Goal: Task Accomplishment & Management: Use online tool/utility

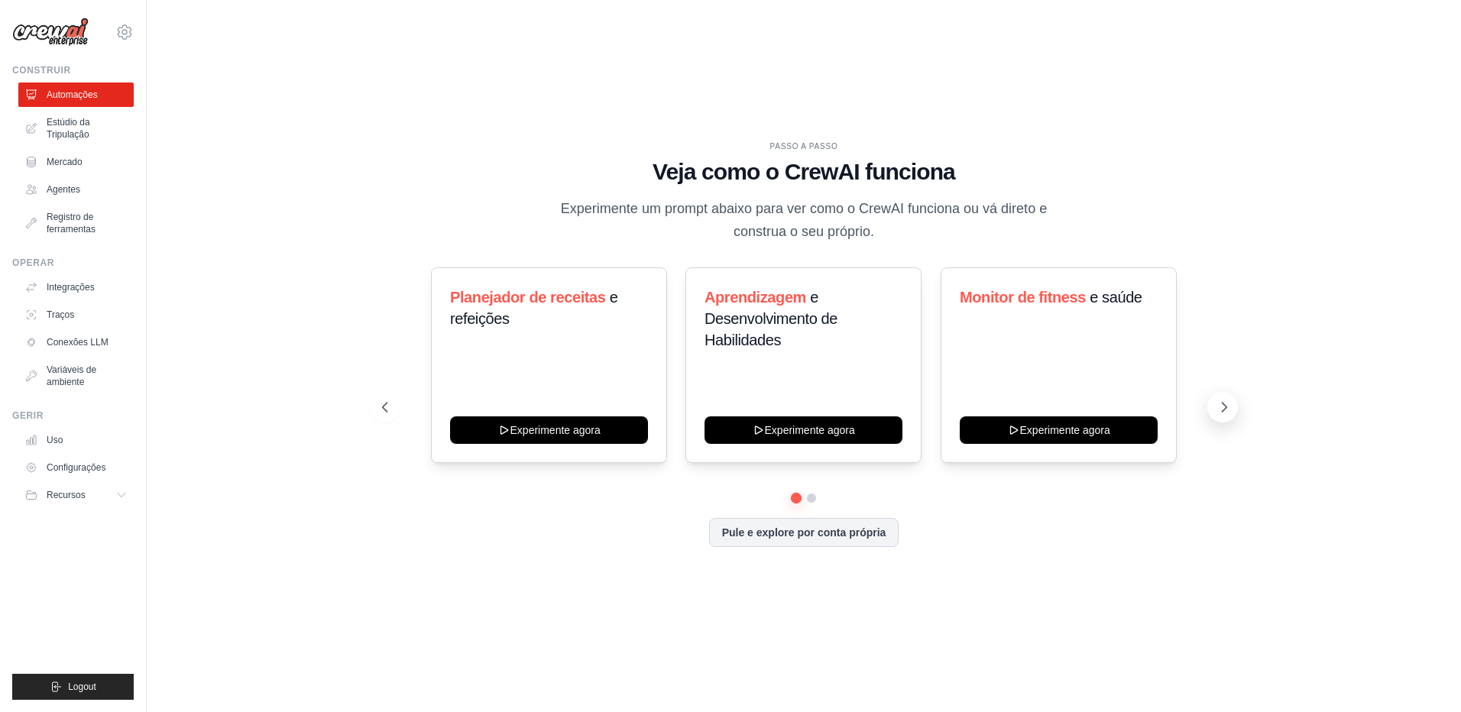
click at [1225, 409] on icon at bounding box center [1224, 407] width 5 height 9
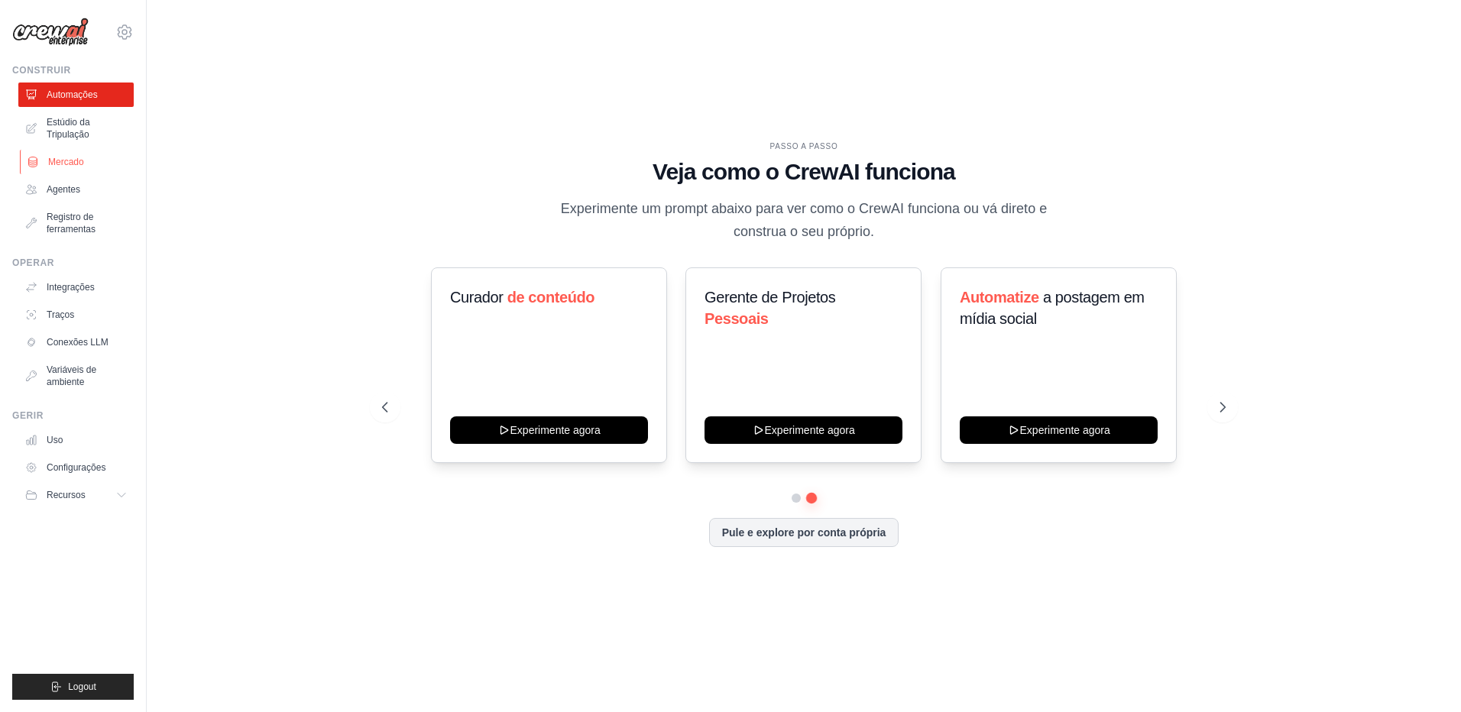
click at [92, 164] on link "Mercado" at bounding box center [77, 162] width 115 height 24
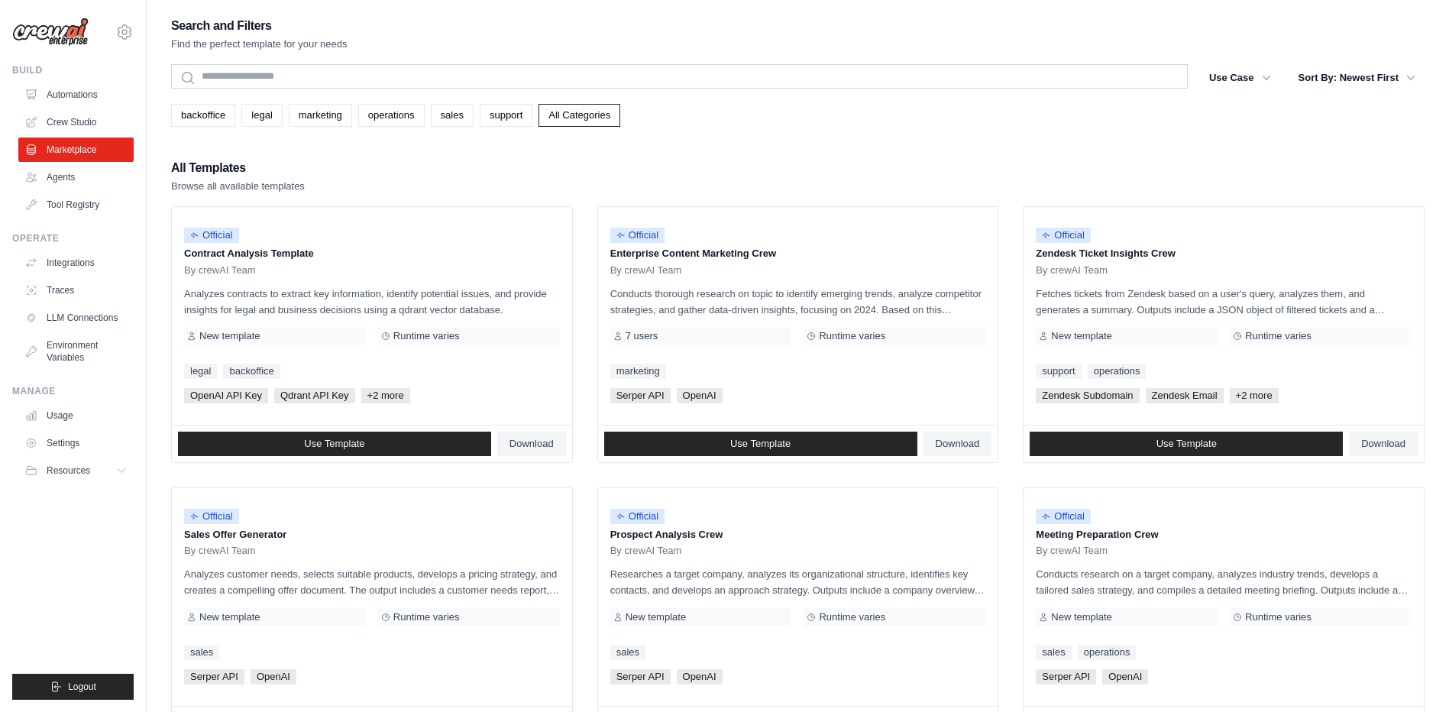
drag, startPoint x: 594, startPoint y: 182, endPoint x: 834, endPoint y: 127, distance: 246.8
click at [834, 127] on div "Search and Filters Find the perfect template for your needs Search Use Case bac…" at bounding box center [798, 698] width 1254 height 1367
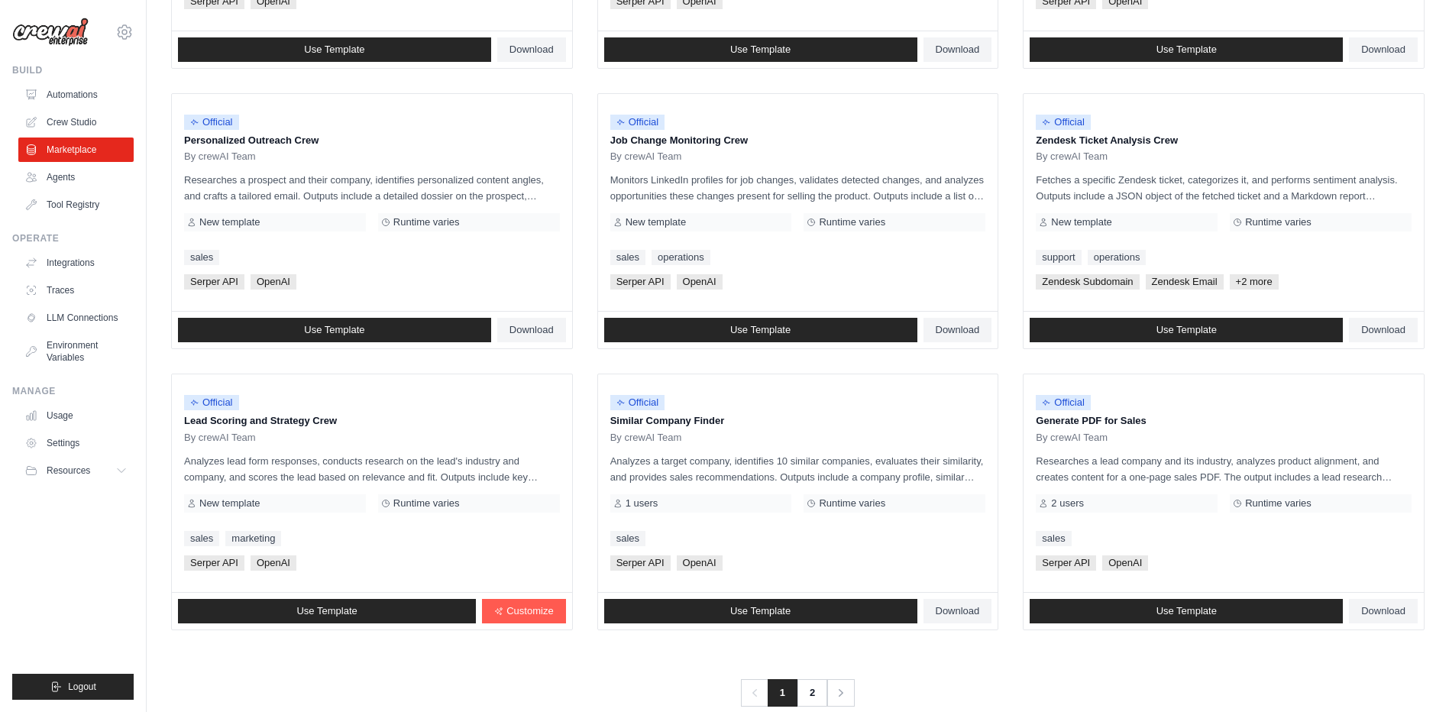
scroll to position [704, 0]
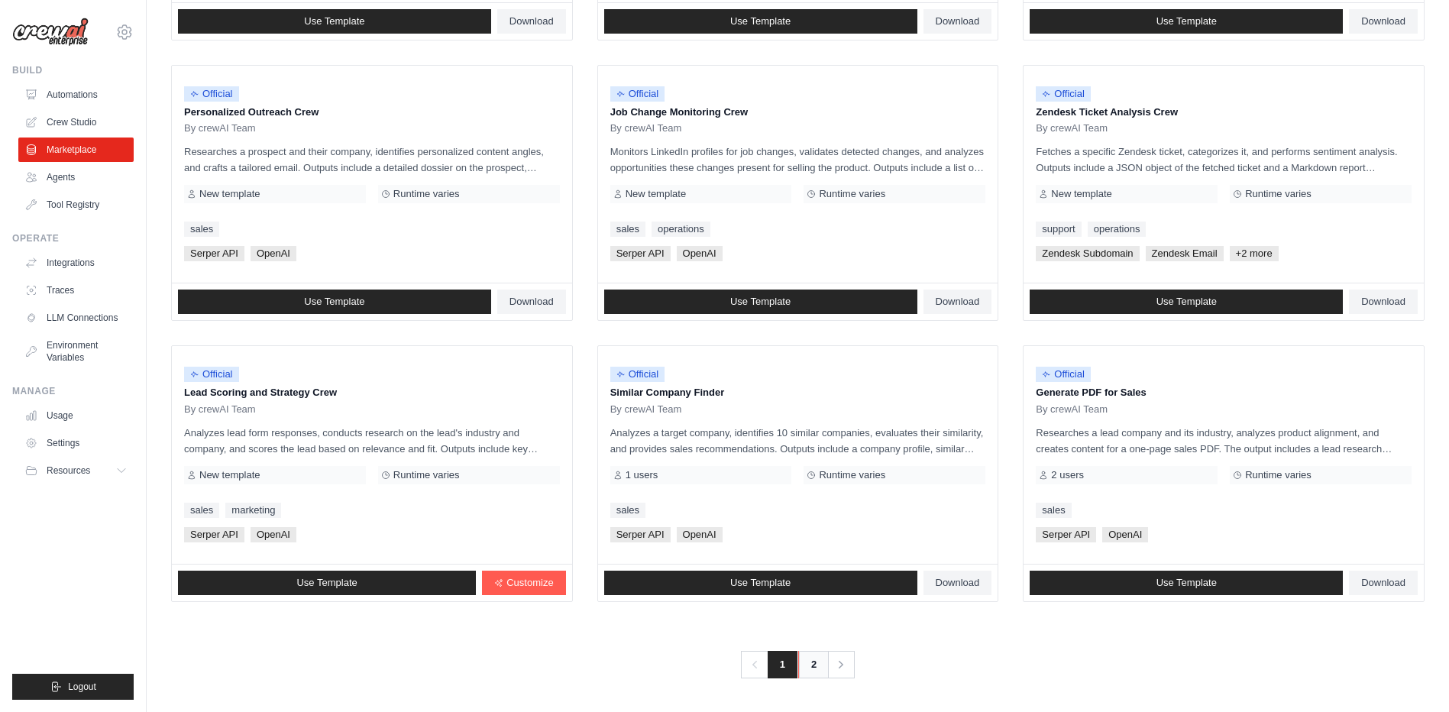
click at [806, 662] on link "2" at bounding box center [813, 665] width 31 height 28
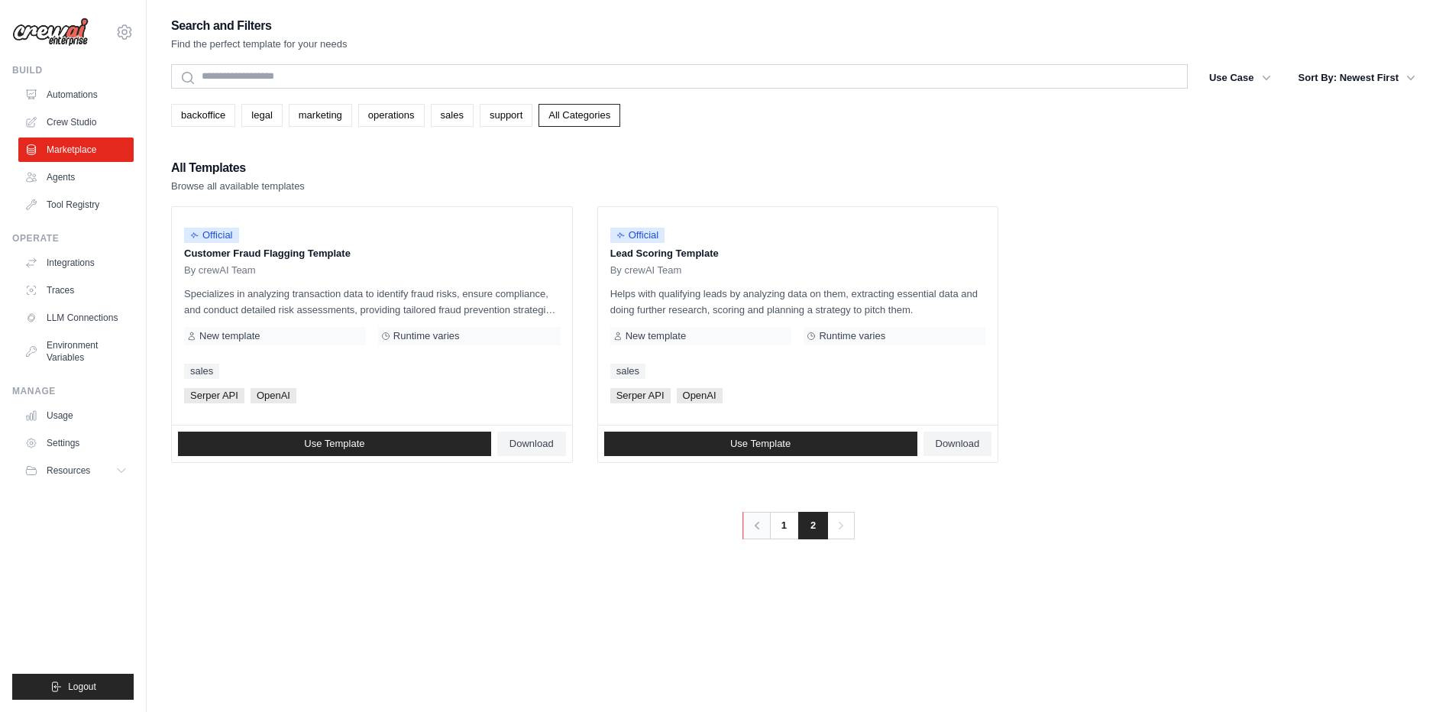
click at [756, 529] on icon "Pagination" at bounding box center [756, 525] width 15 height 15
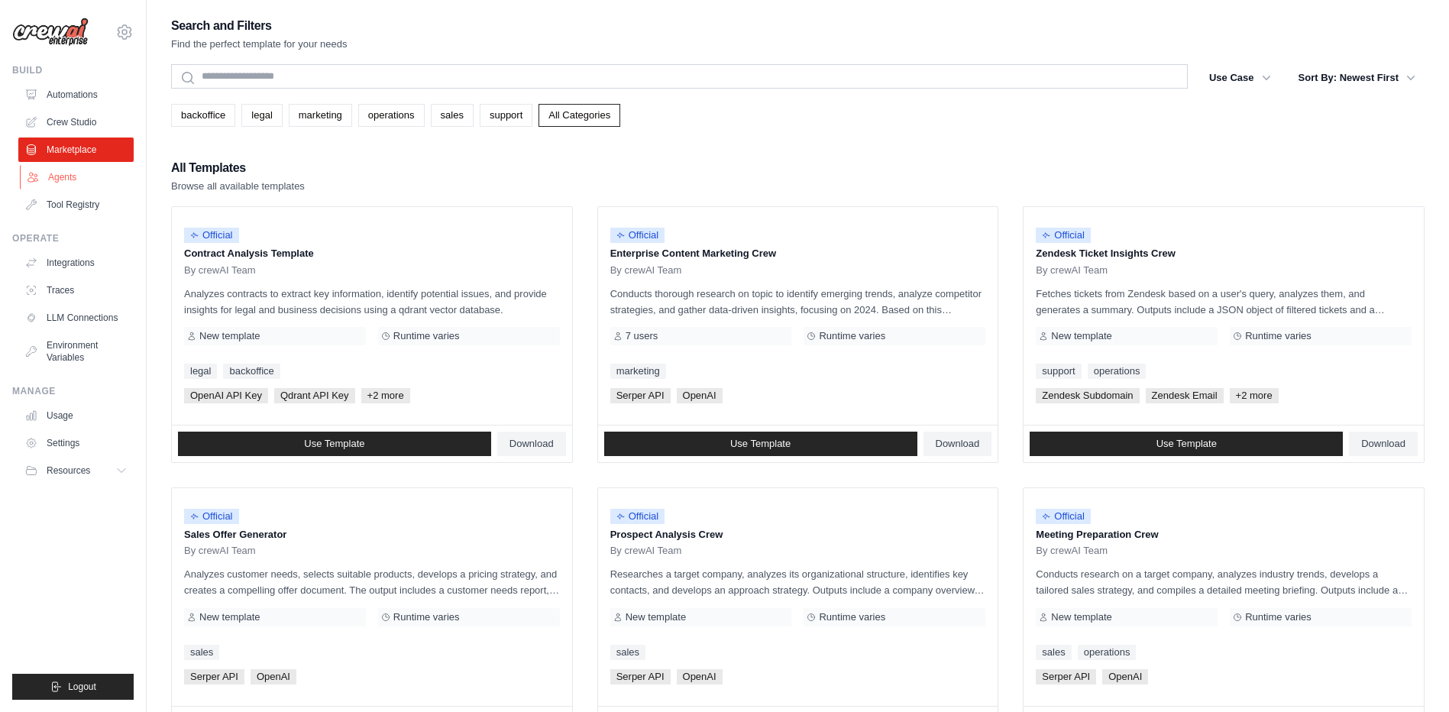
click at [80, 187] on link "Agents" at bounding box center [77, 177] width 115 height 24
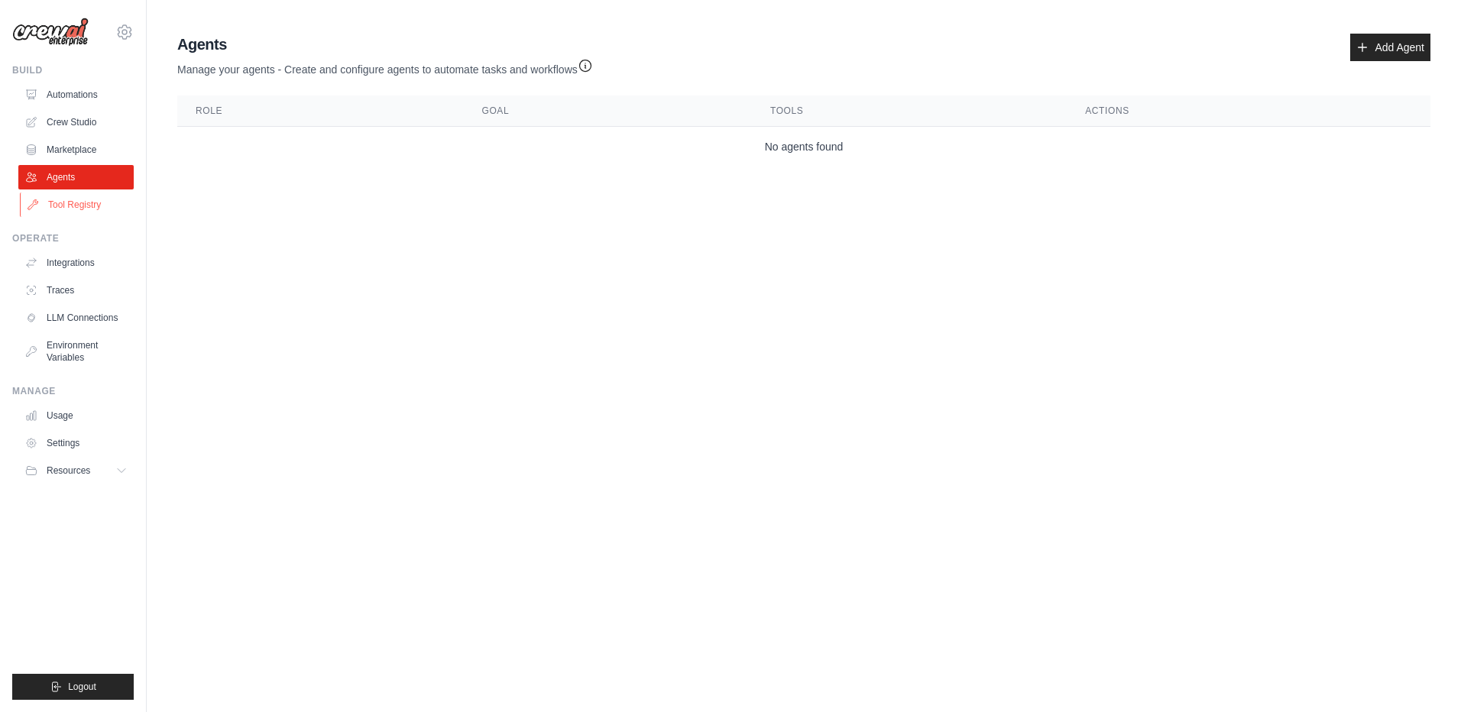
click at [73, 201] on link "Tool Registry" at bounding box center [77, 205] width 115 height 24
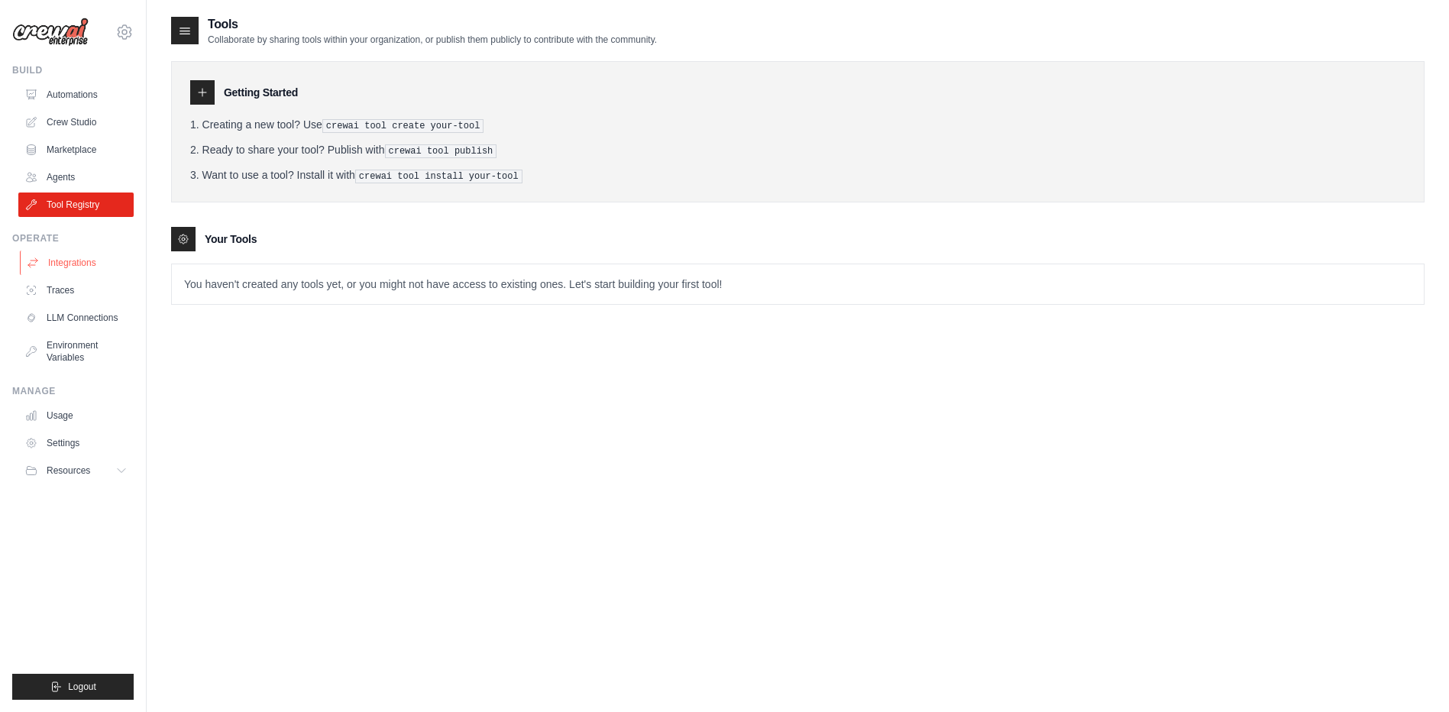
click at [91, 273] on link "Integrations" at bounding box center [77, 263] width 115 height 24
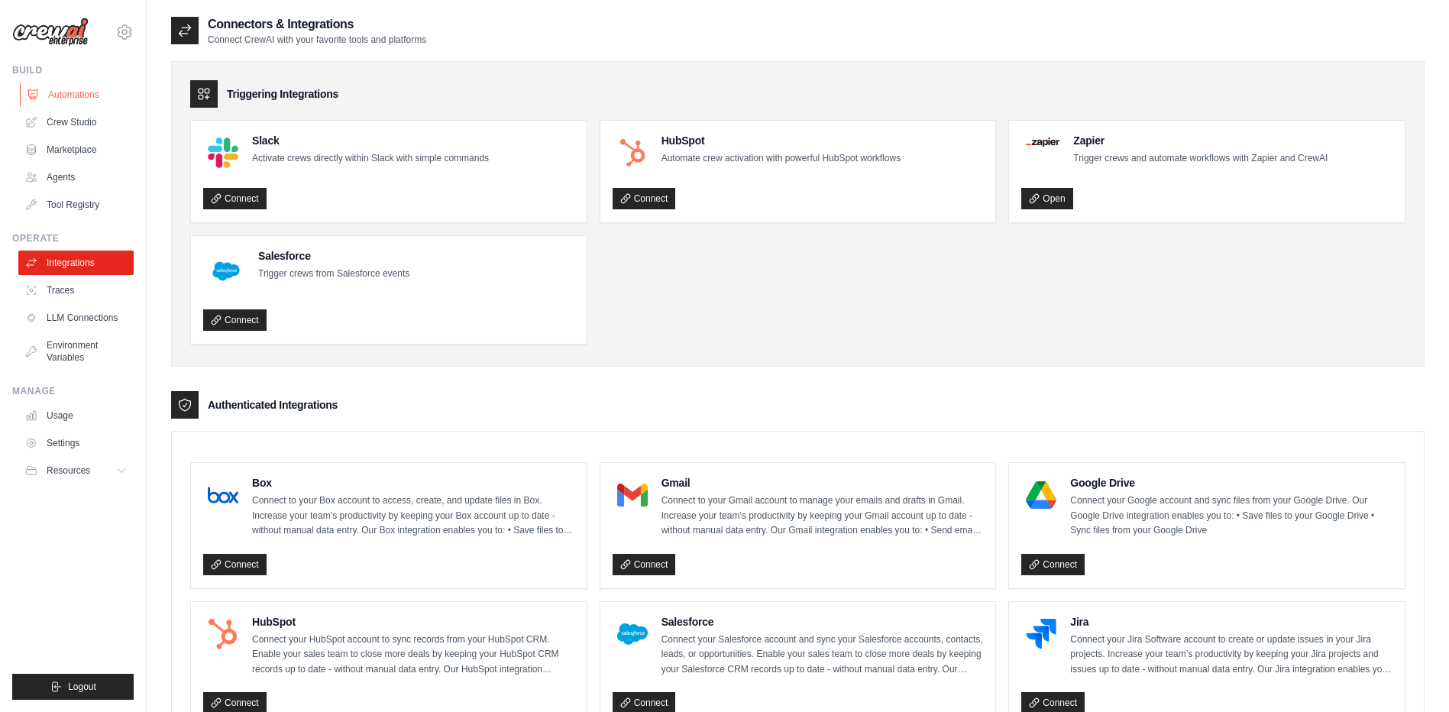
click at [109, 93] on link "Automations" at bounding box center [77, 95] width 115 height 24
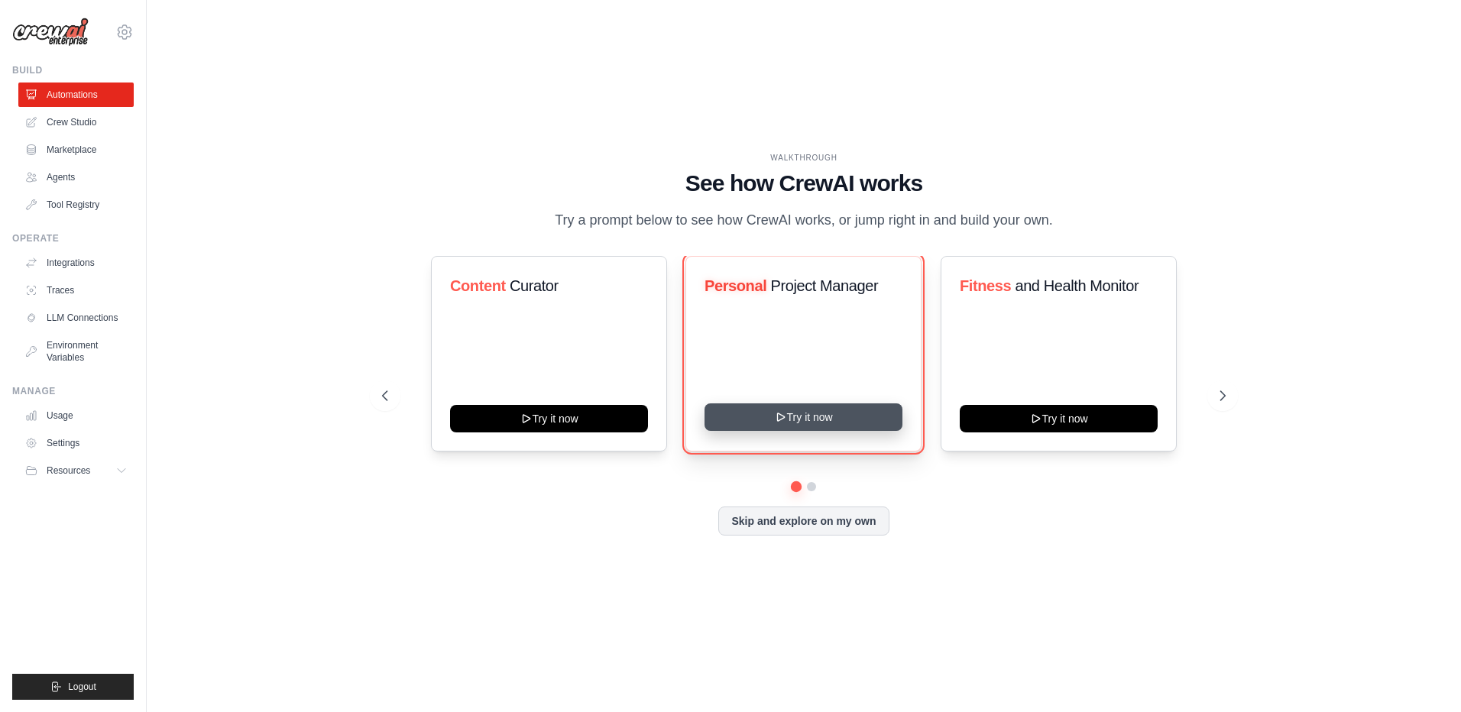
click at [836, 426] on button "Try it now" at bounding box center [803, 417] width 198 height 28
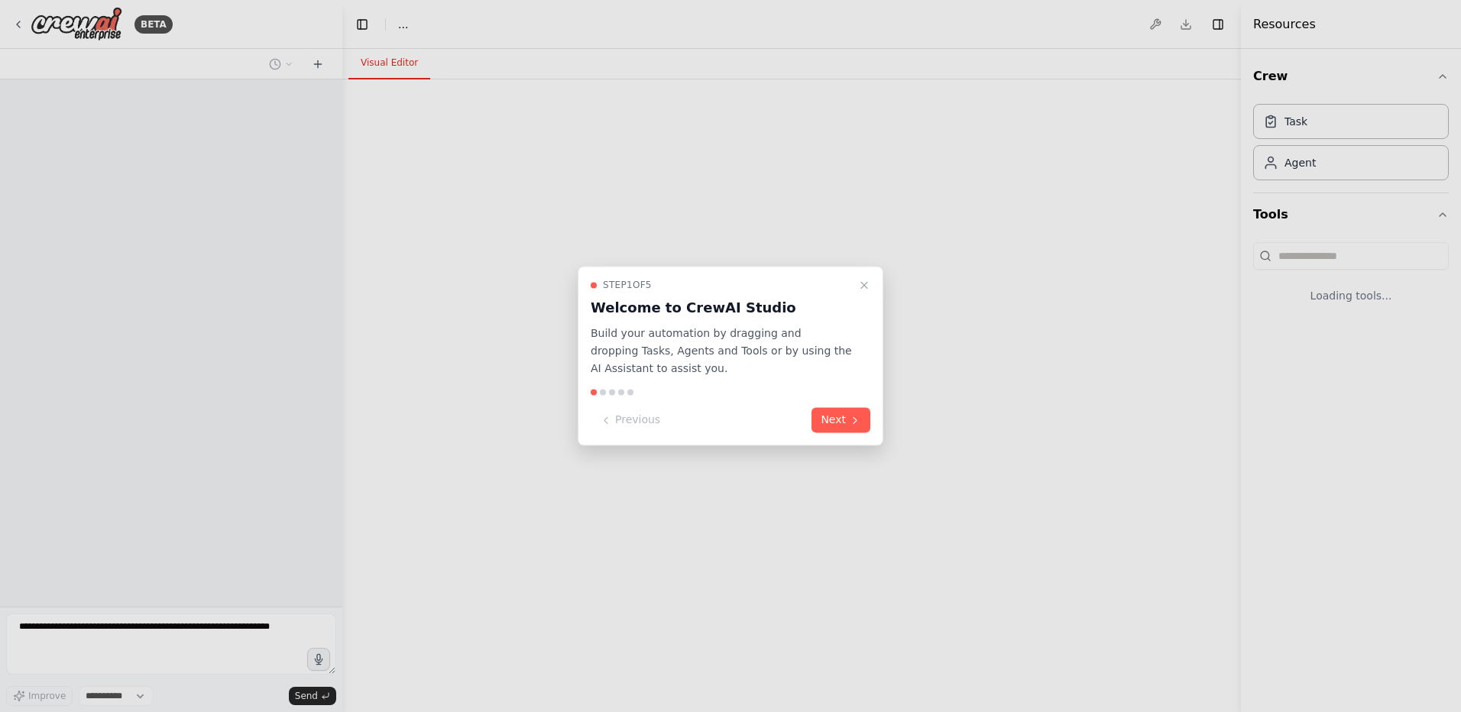
select select "****"
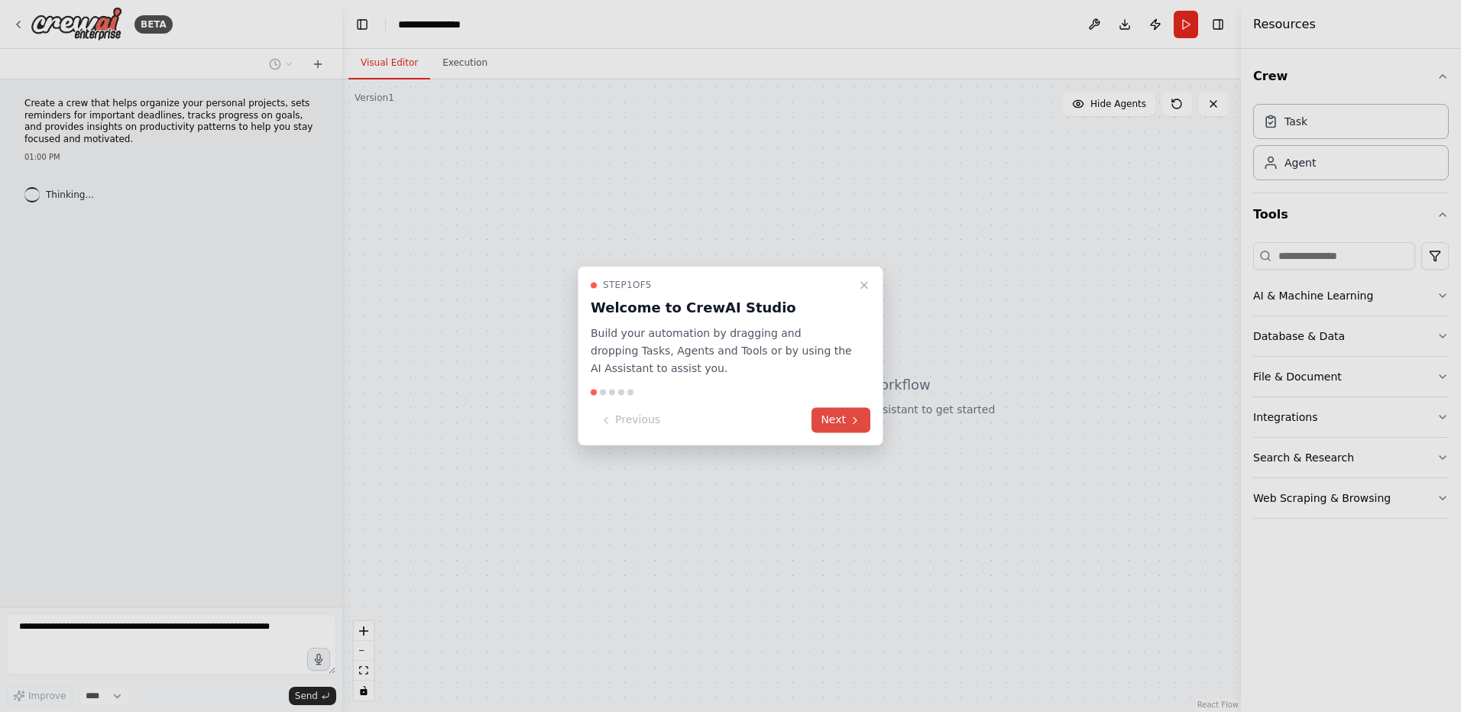
click at [845, 423] on button "Next" at bounding box center [840, 420] width 59 height 25
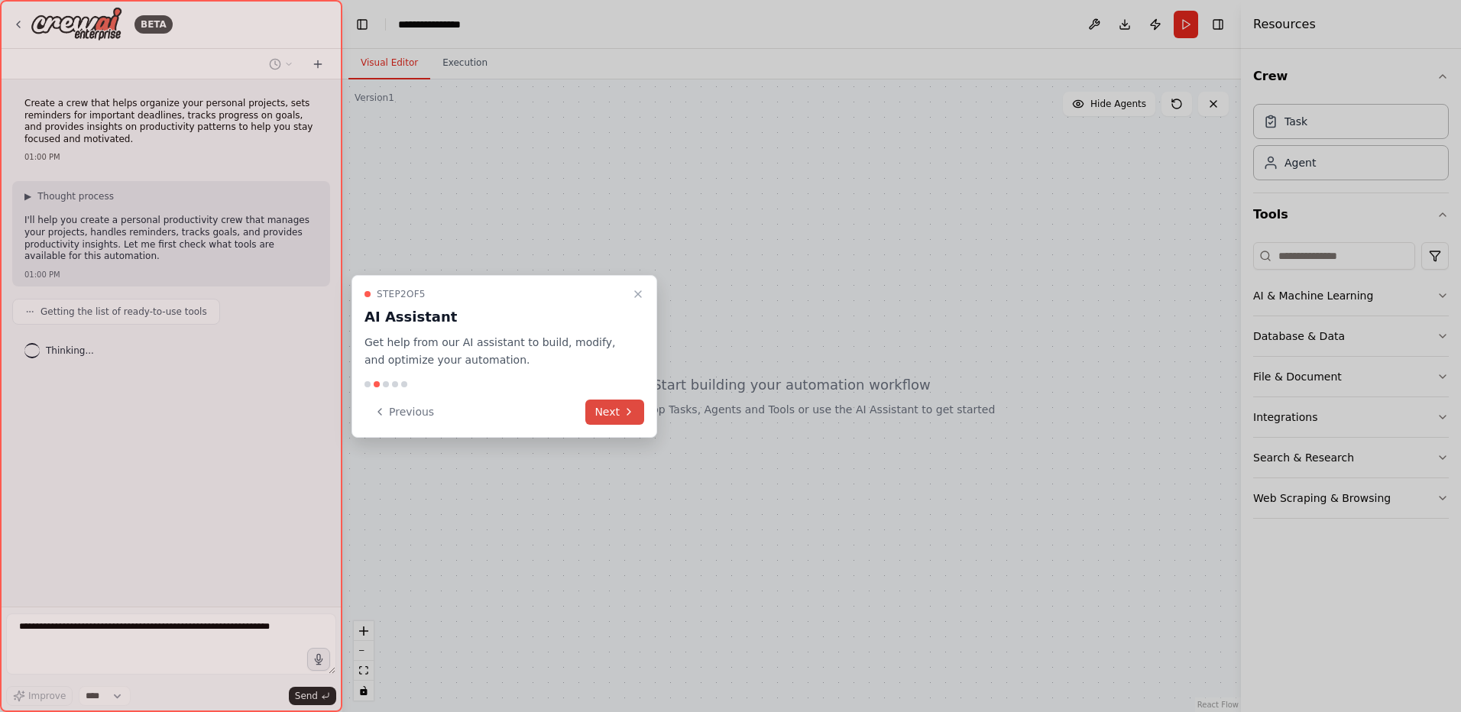
click at [626, 416] on icon at bounding box center [629, 412] width 12 height 12
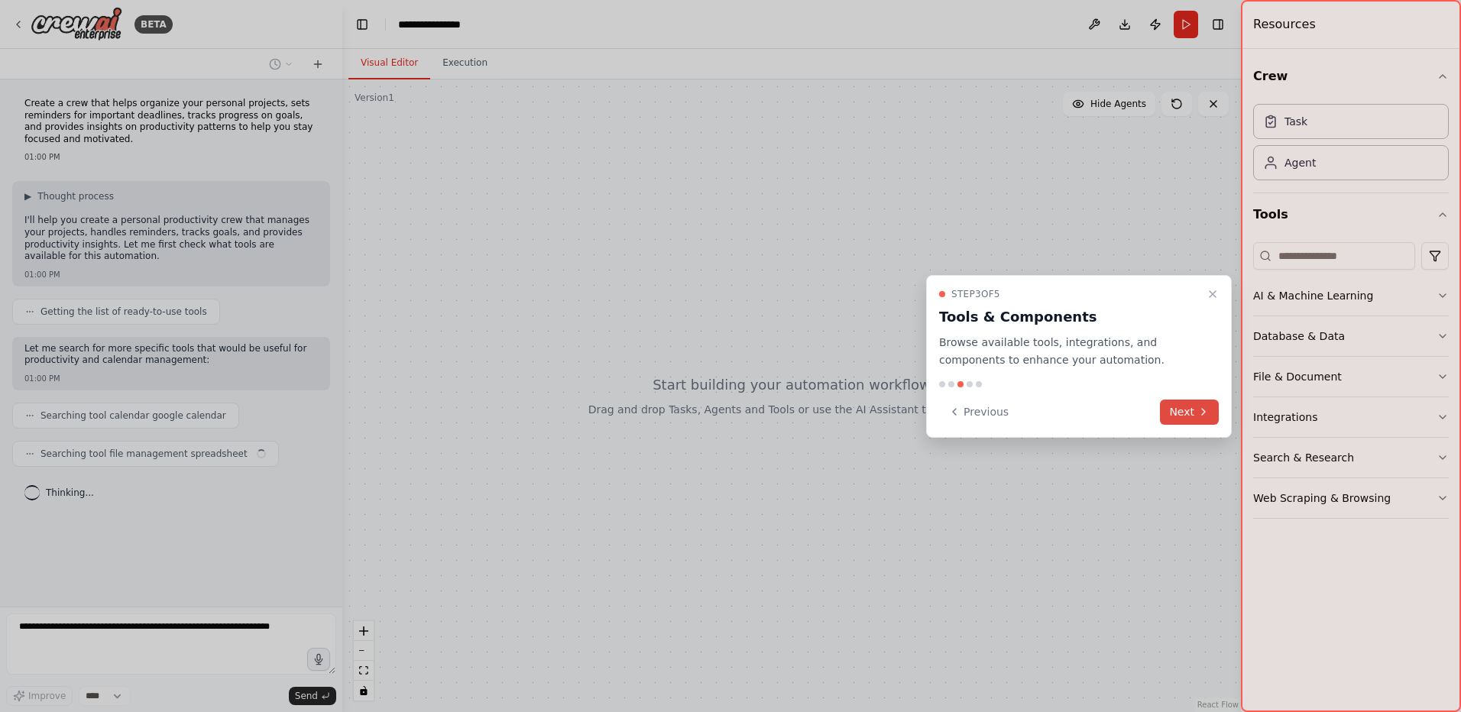
click at [1196, 410] on button "Next" at bounding box center [1189, 412] width 59 height 25
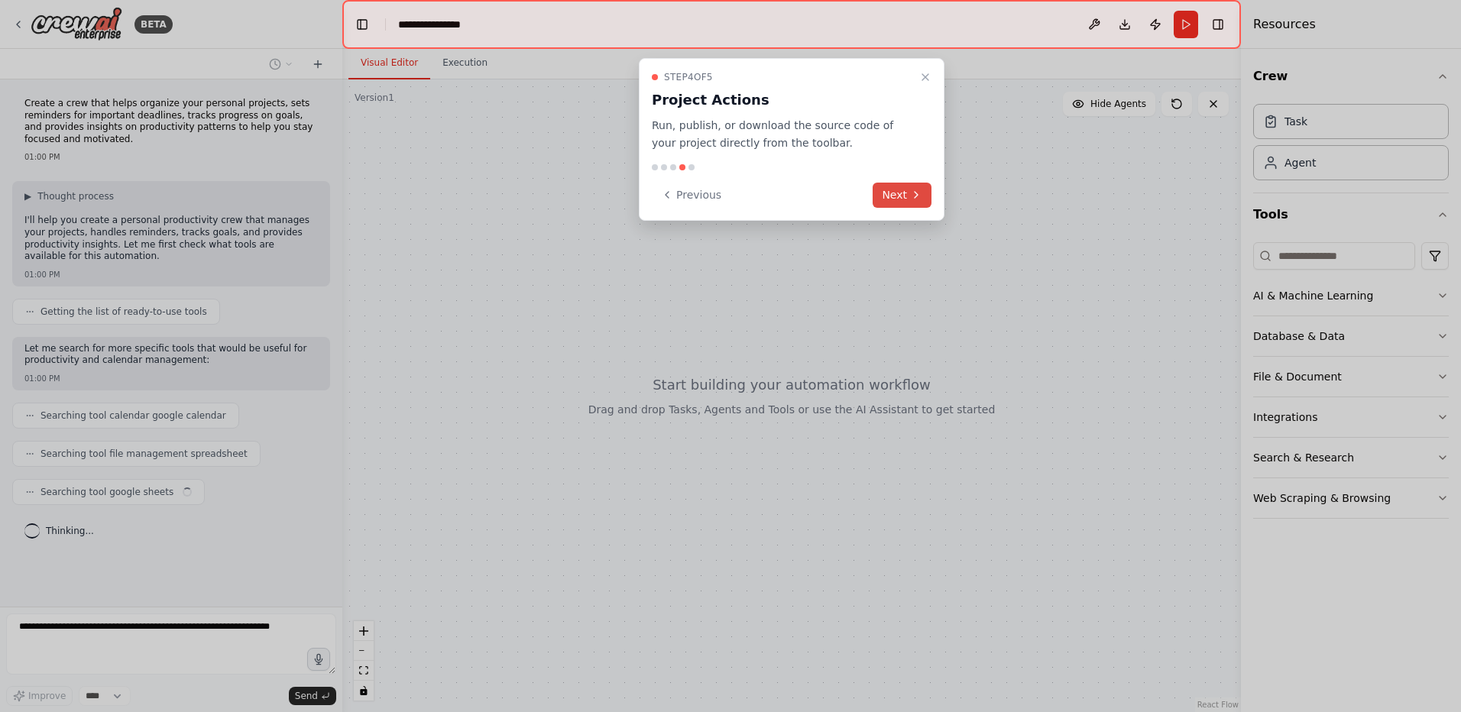
click at [881, 189] on button "Next" at bounding box center [901, 195] width 59 height 25
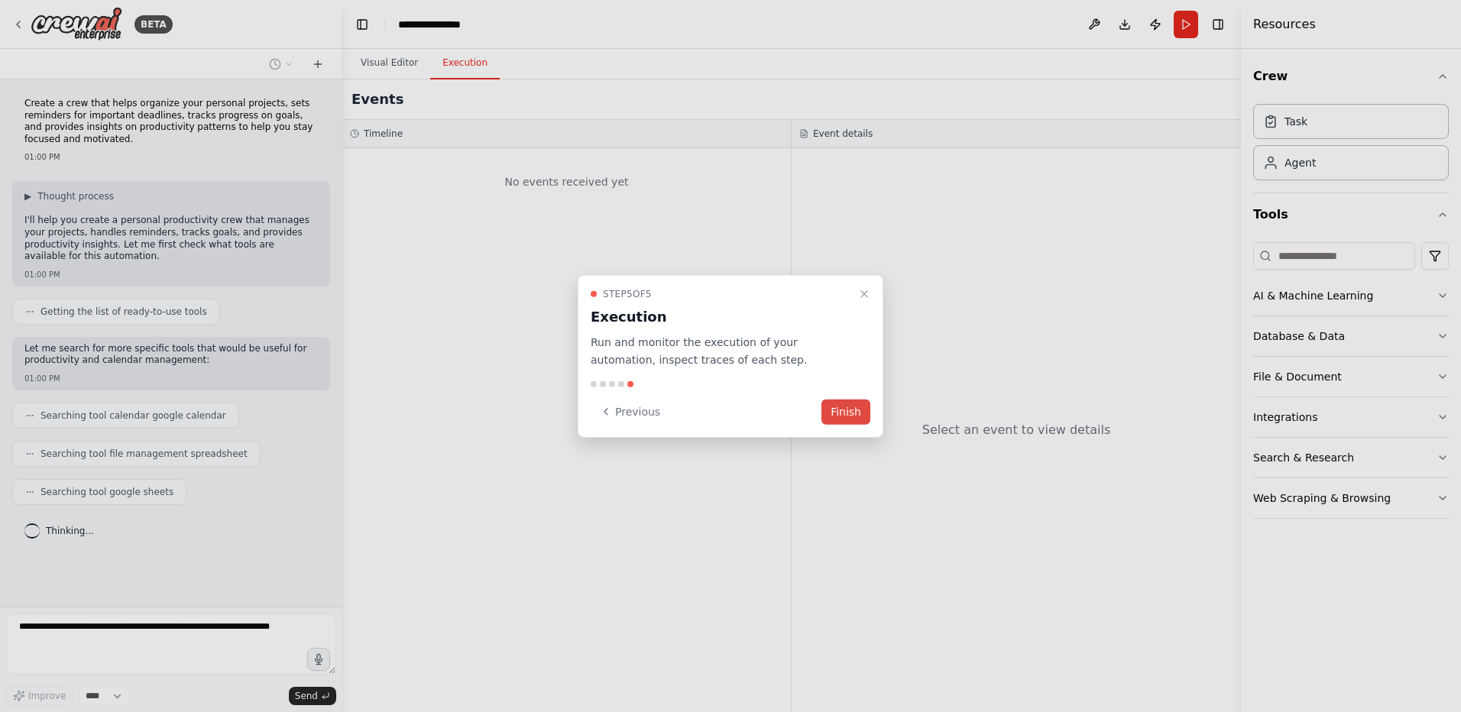
click at [842, 411] on button "Finish" at bounding box center [845, 411] width 49 height 25
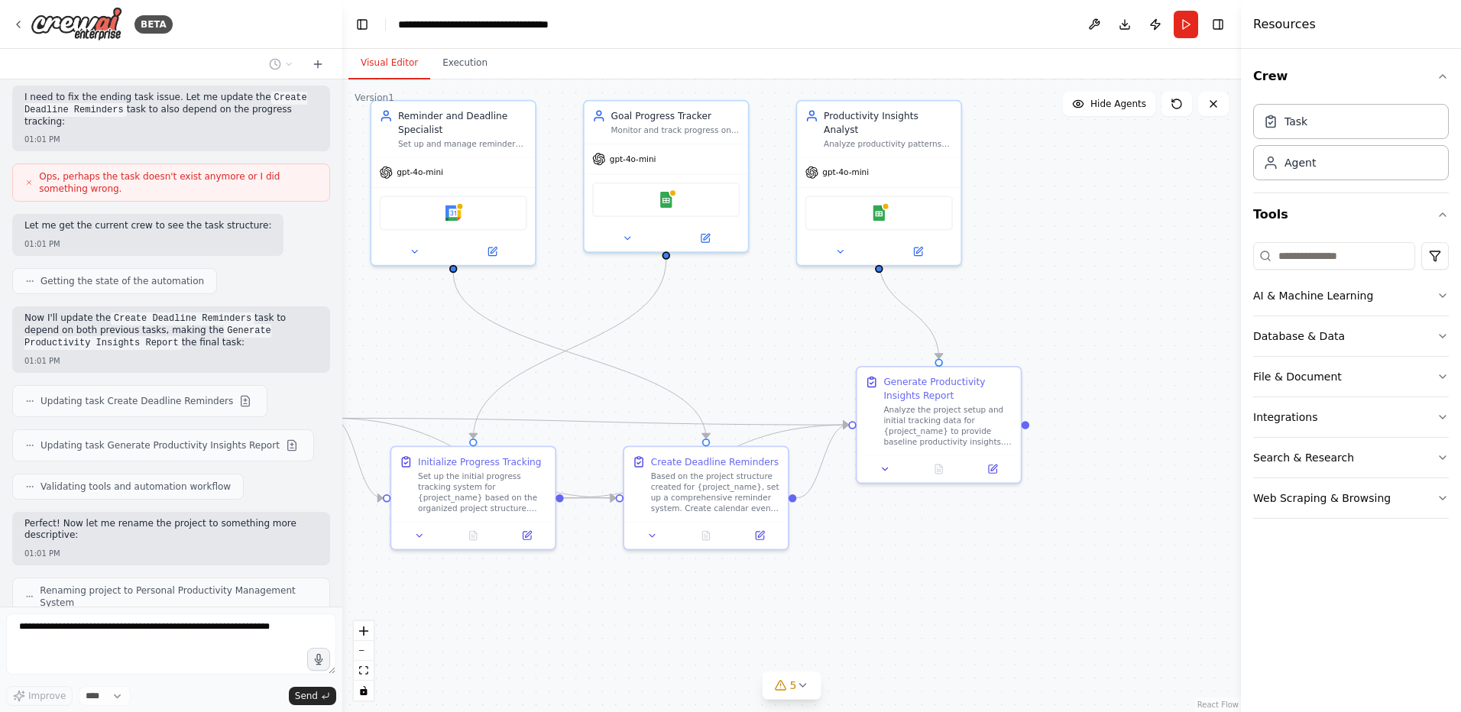
scroll to position [1034, 0]
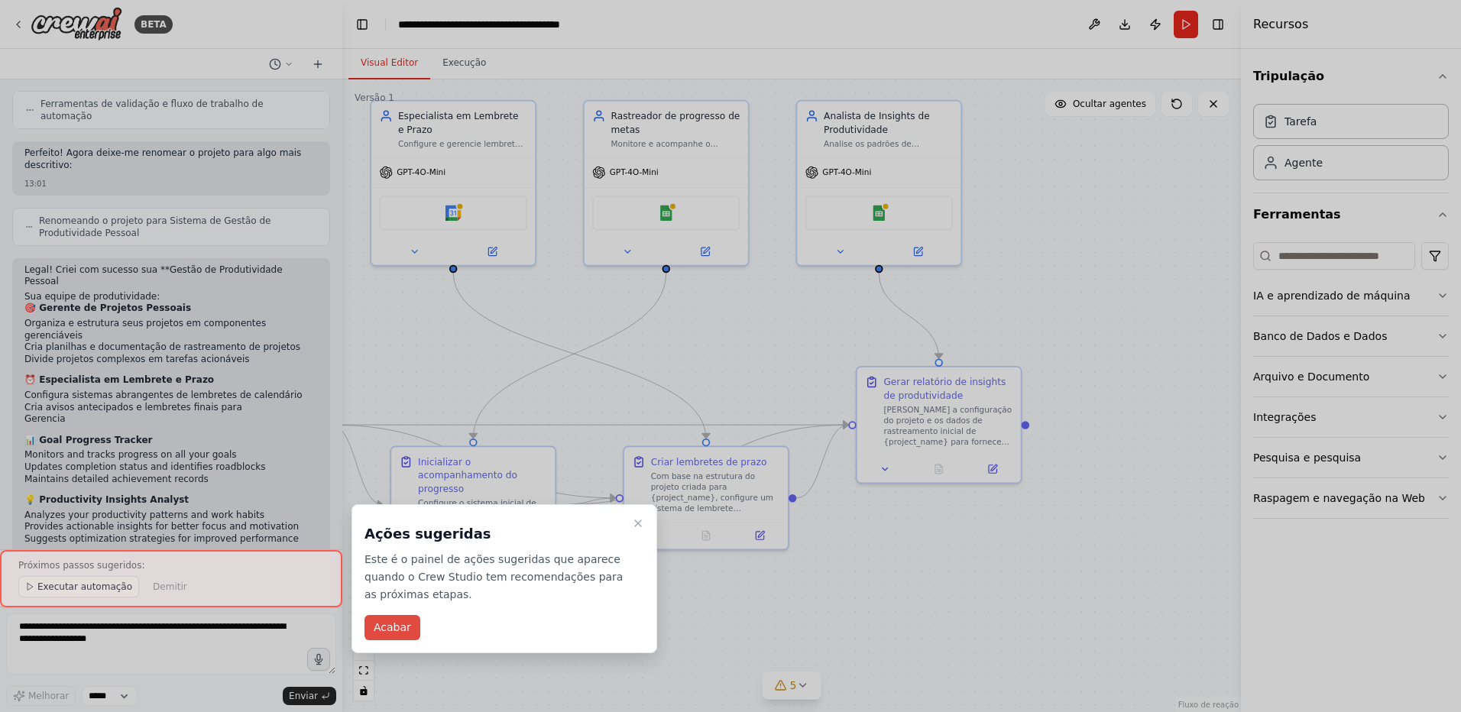
click at [395, 630] on button "Acabar" at bounding box center [392, 627] width 56 height 25
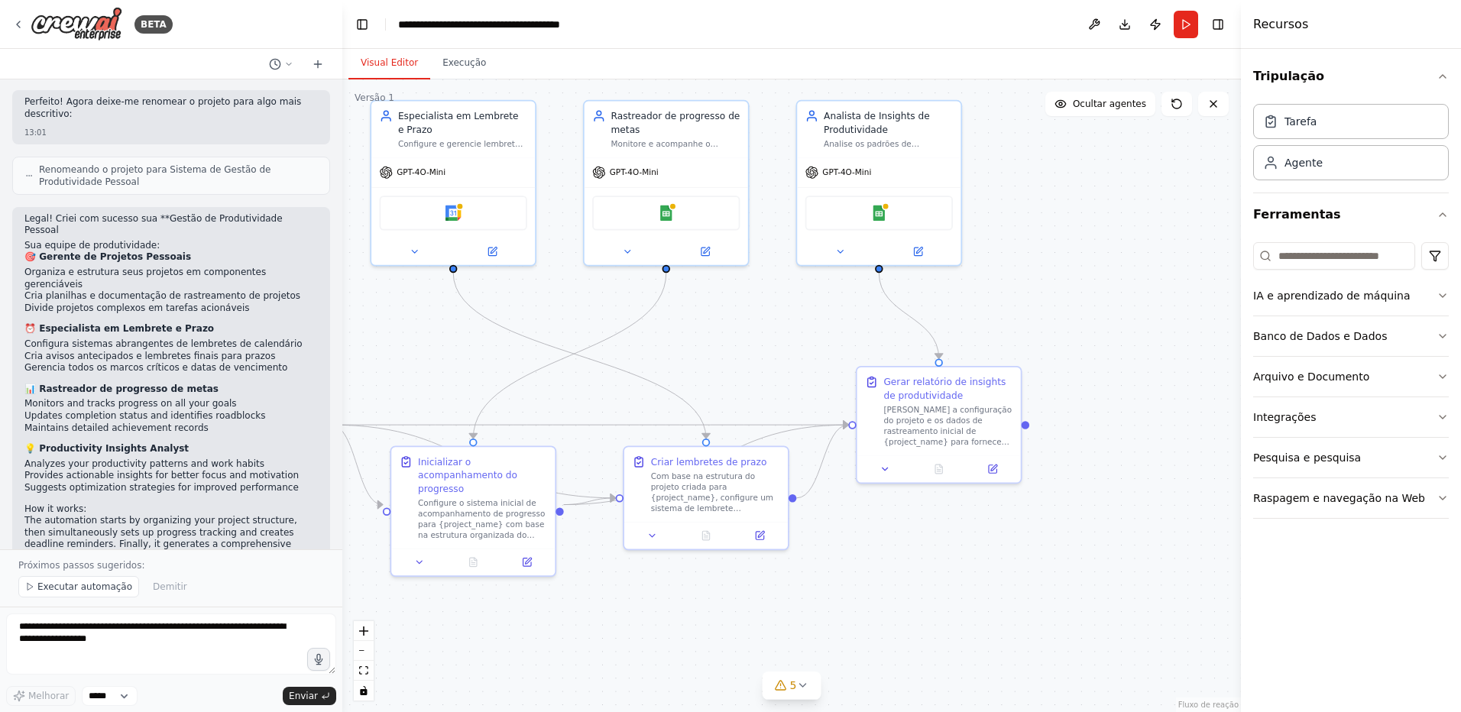
scroll to position [1500, 0]
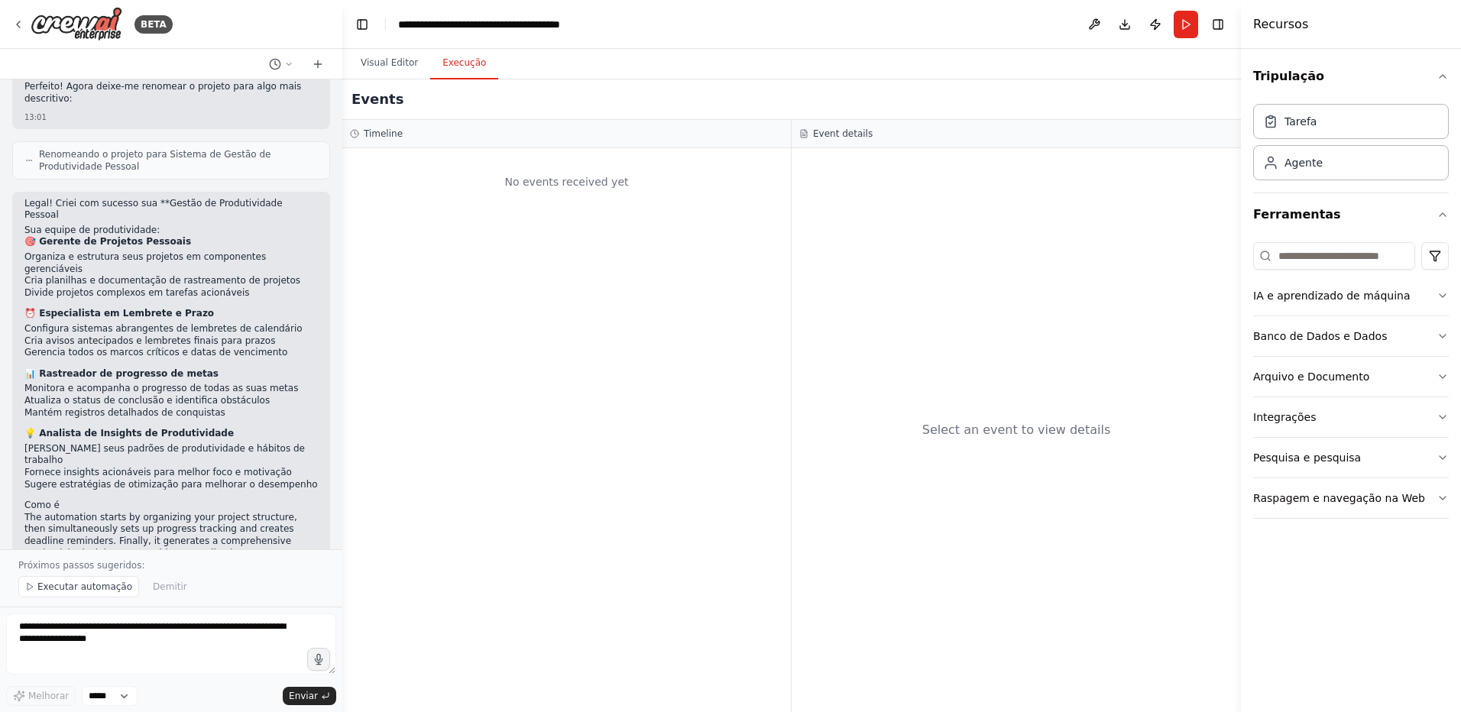
click at [467, 77] on button "Execução" at bounding box center [464, 63] width 68 height 32
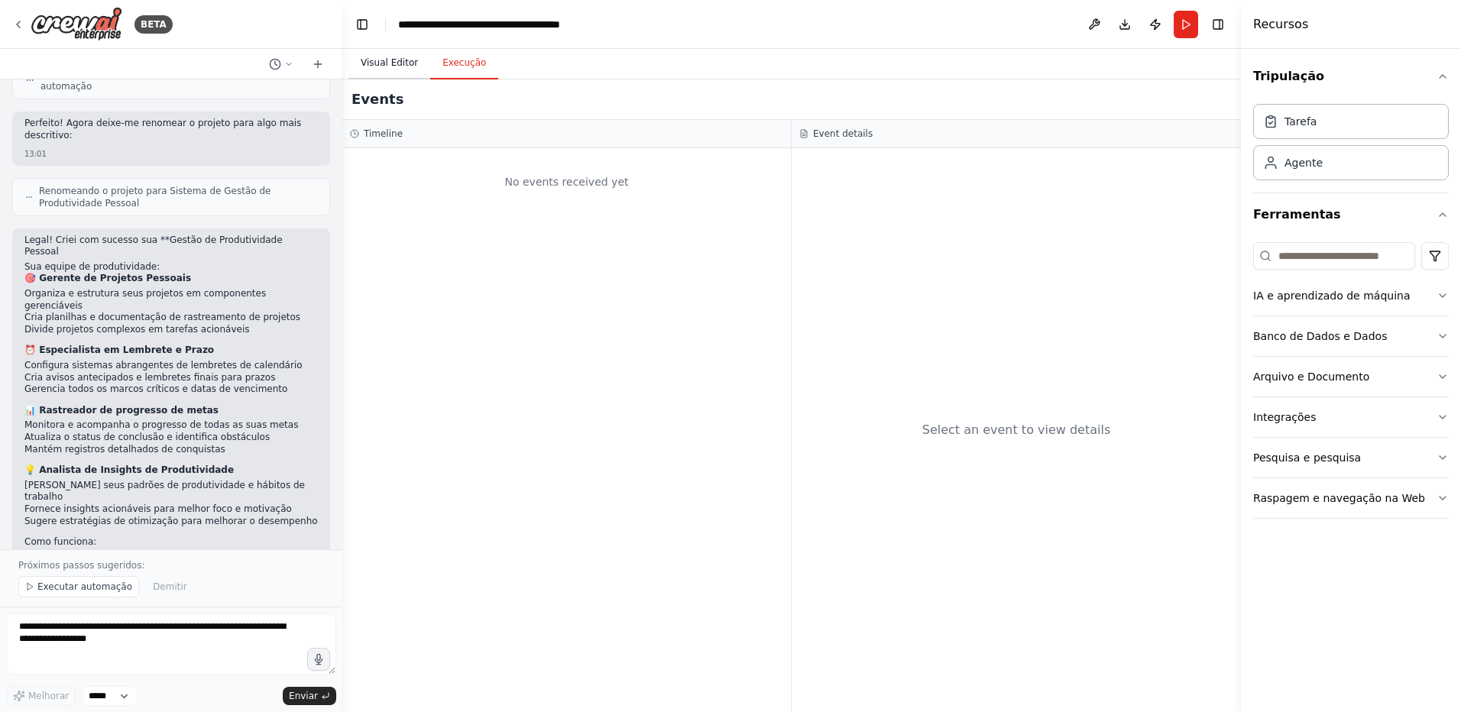
click at [393, 60] on button "Visual Editor" at bounding box center [389, 63] width 82 height 32
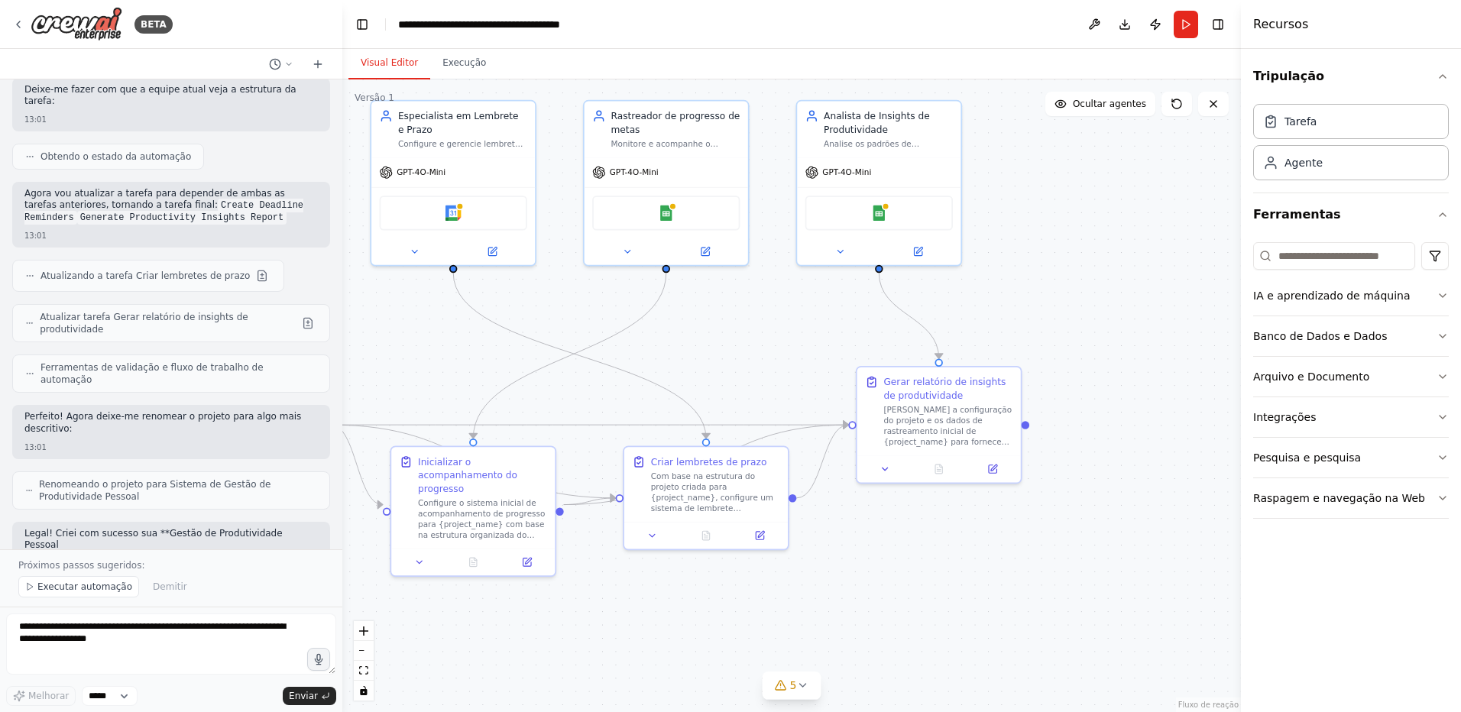
scroll to position [1476, 0]
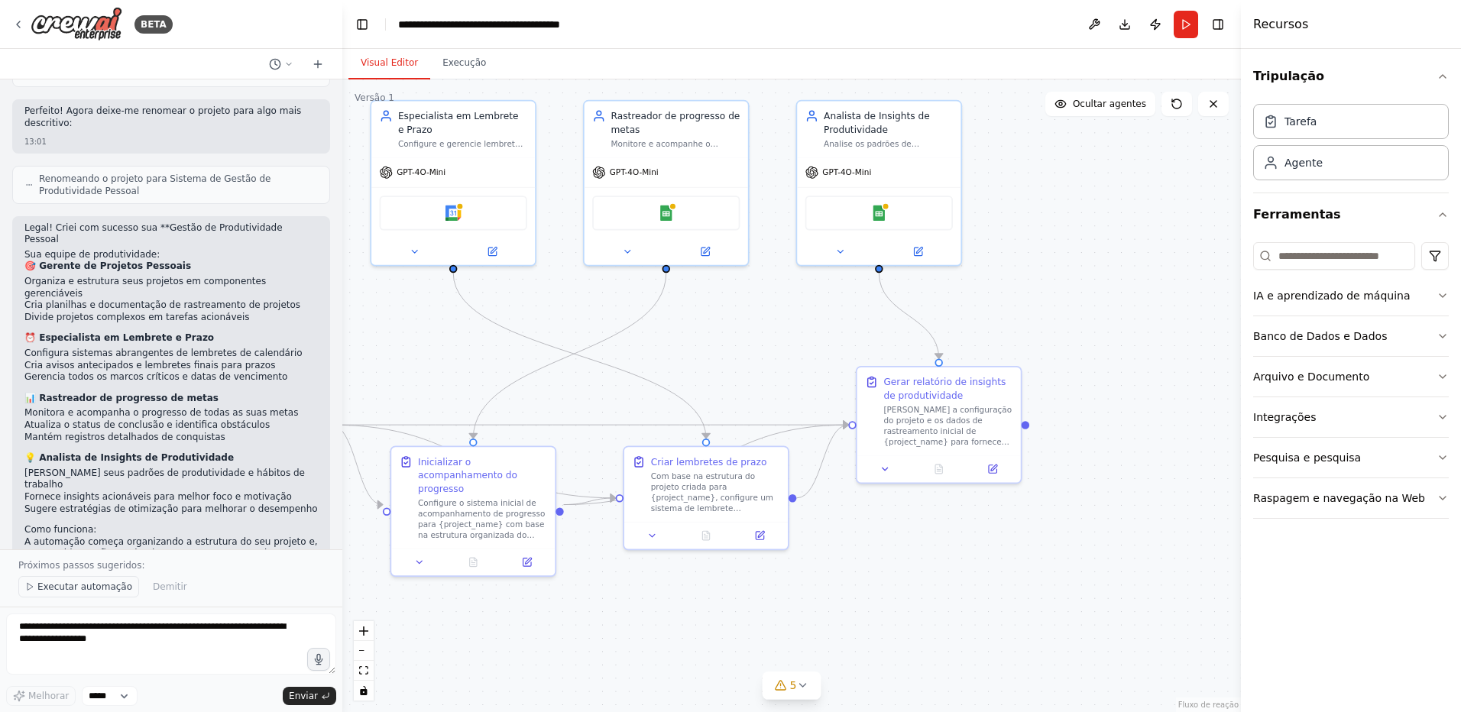
click at [79, 584] on span "Executar automação" at bounding box center [84, 587] width 95 height 12
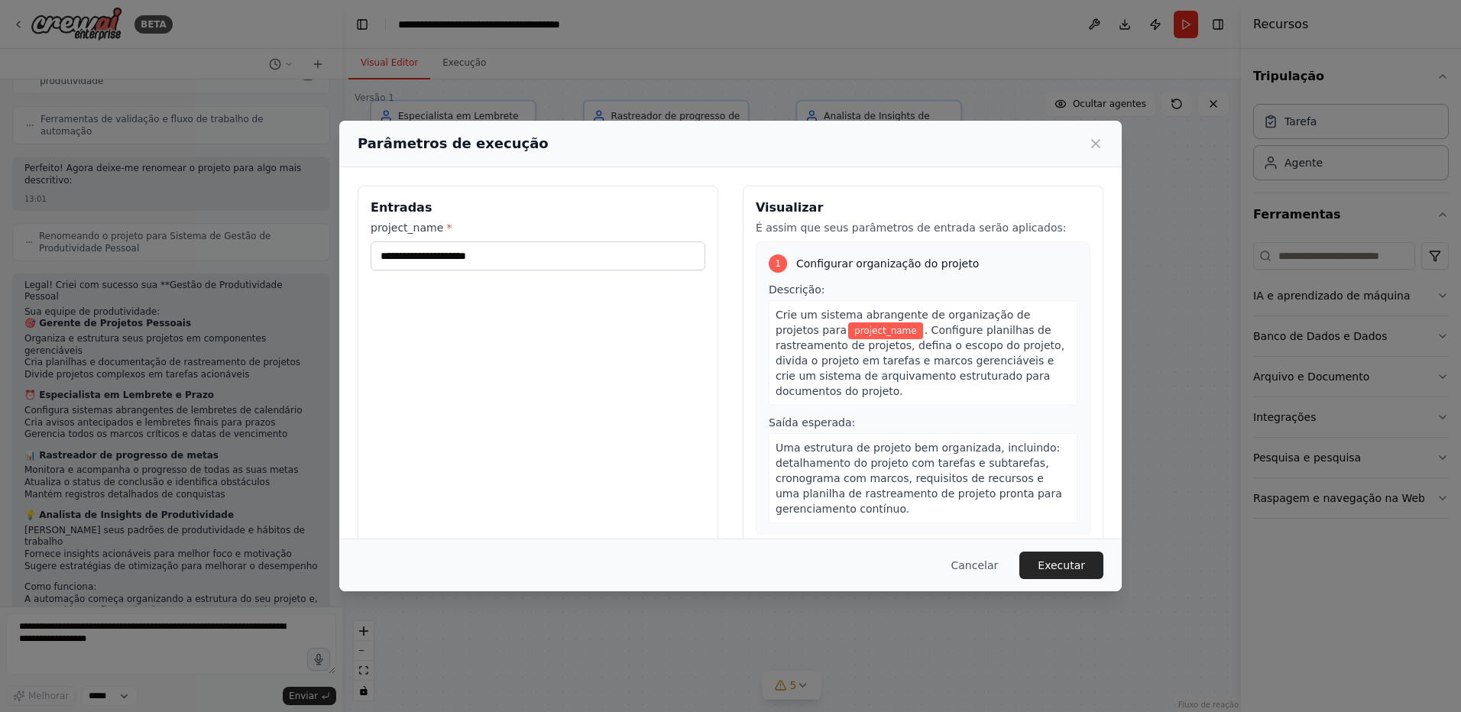
click at [531, 272] on div "Entradas project_name *" at bounding box center [538, 367] width 361 height 362
click at [532, 264] on input "project_name *" at bounding box center [538, 255] width 335 height 29
drag, startPoint x: 557, startPoint y: 254, endPoint x: 305, endPoint y: 260, distance: 252.2
click at [305, 260] on div "Parâmetros de execução Entradas project_name * Visualizar É assim que seus parâ…" at bounding box center [730, 356] width 1461 height 712
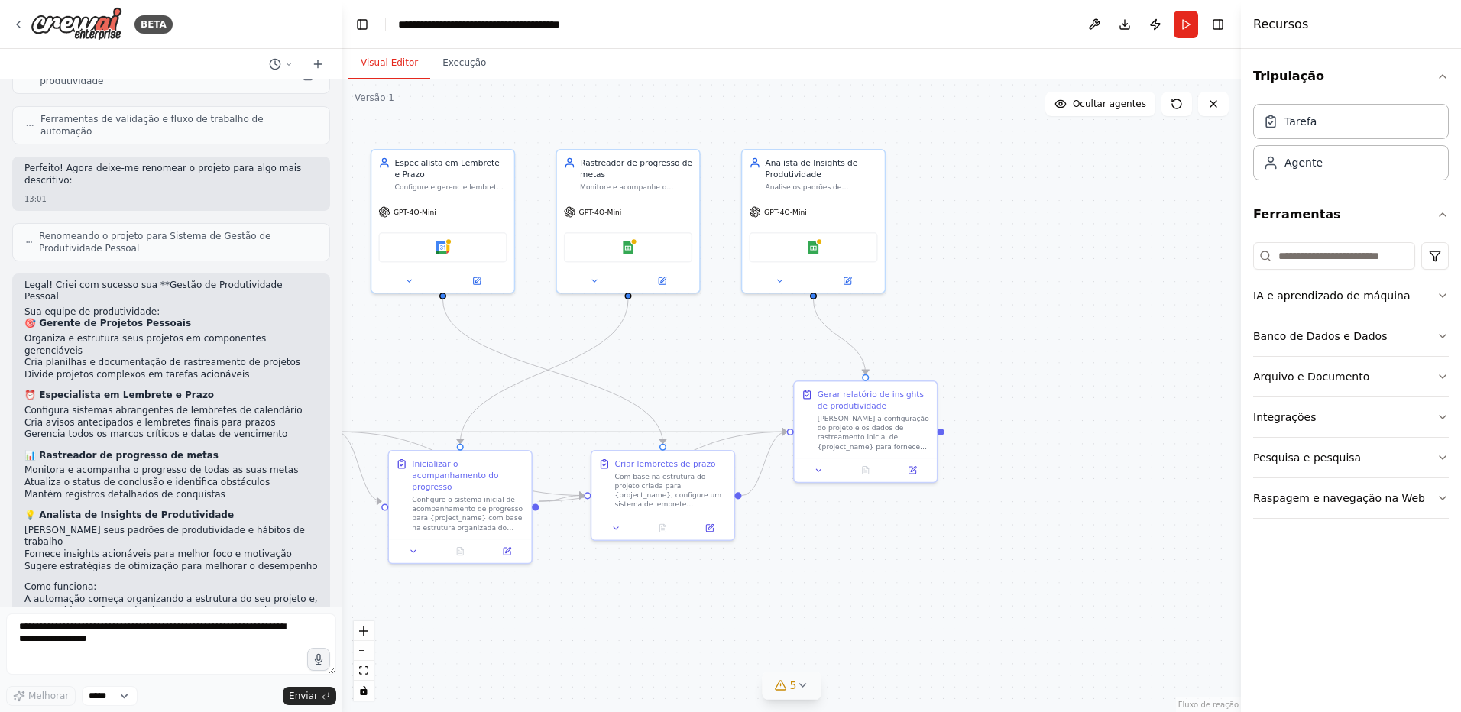
click at [781, 691] on icon at bounding box center [781, 685] width 12 height 12
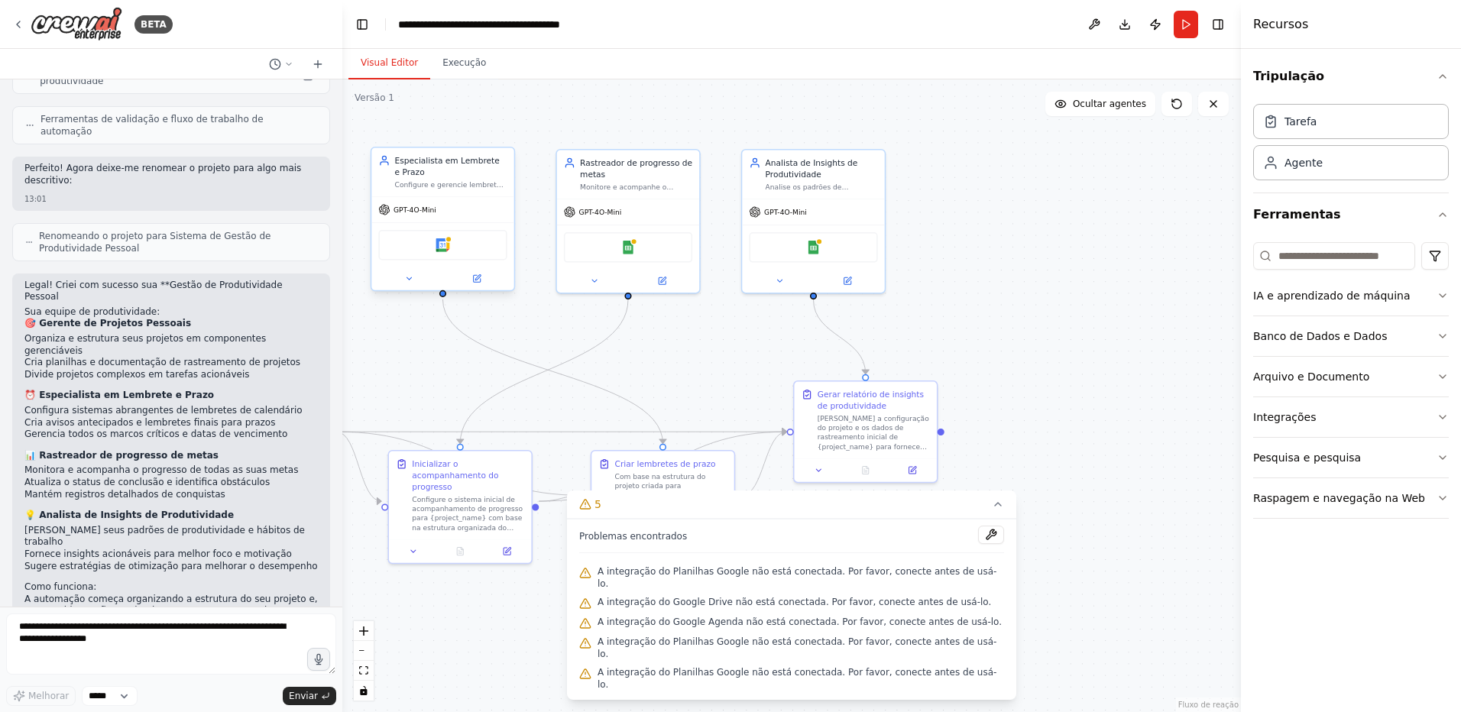
click at [452, 244] on div "Google Agenda" at bounding box center [442, 245] width 128 height 30
click at [449, 250] on img at bounding box center [442, 245] width 14 height 14
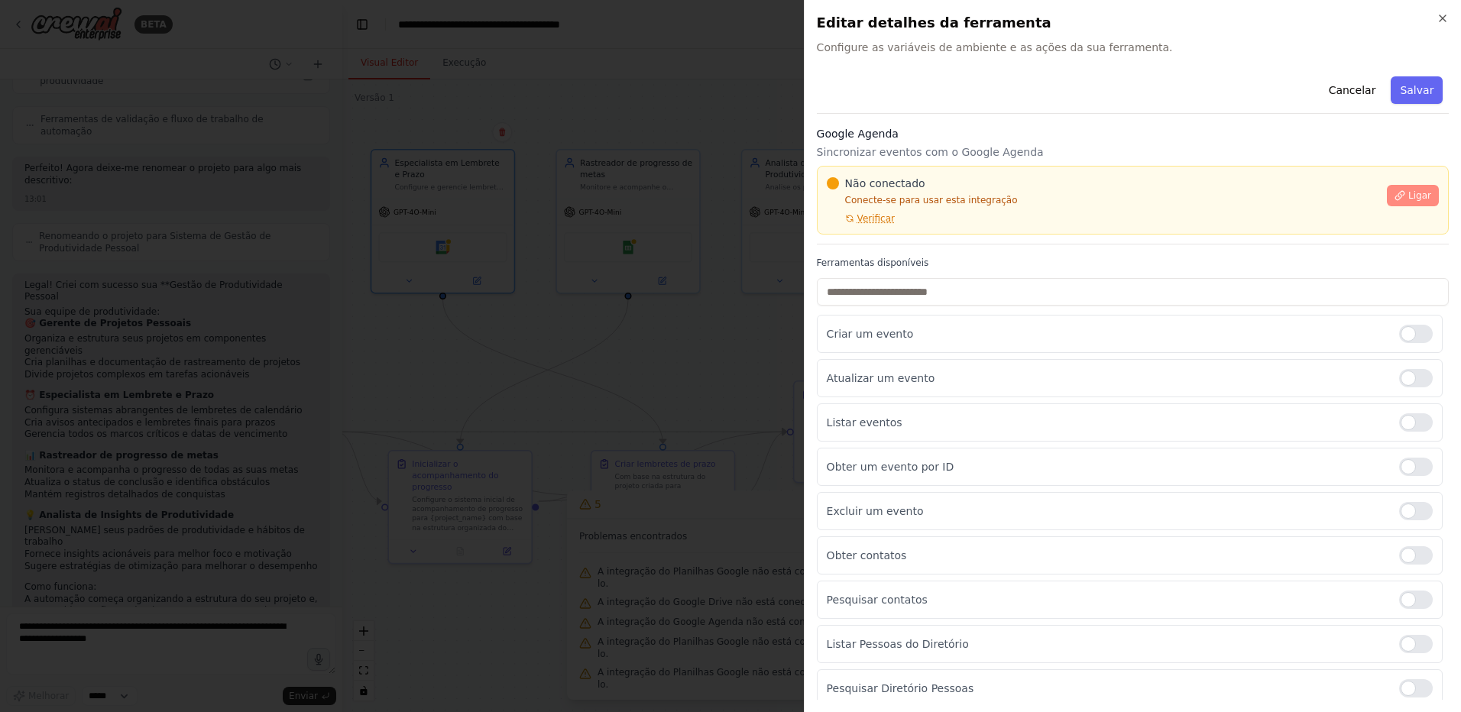
click at [1413, 190] on span "Ligar" at bounding box center [1419, 195] width 23 height 12
click at [857, 237] on div "Google Agenda Sincronizar eventos com o Google Agenda Não conectado Conecte-se …" at bounding box center [1133, 185] width 632 height 118
click at [1005, 200] on p "Conecte-se para usar esta integração" at bounding box center [1102, 200] width 551 height 12
click at [866, 228] on div "Não conectado Conecte-se para usar esta integração Verificar Ligar" at bounding box center [1133, 200] width 632 height 69
click at [886, 224] on span "Verificar" at bounding box center [875, 218] width 37 height 12
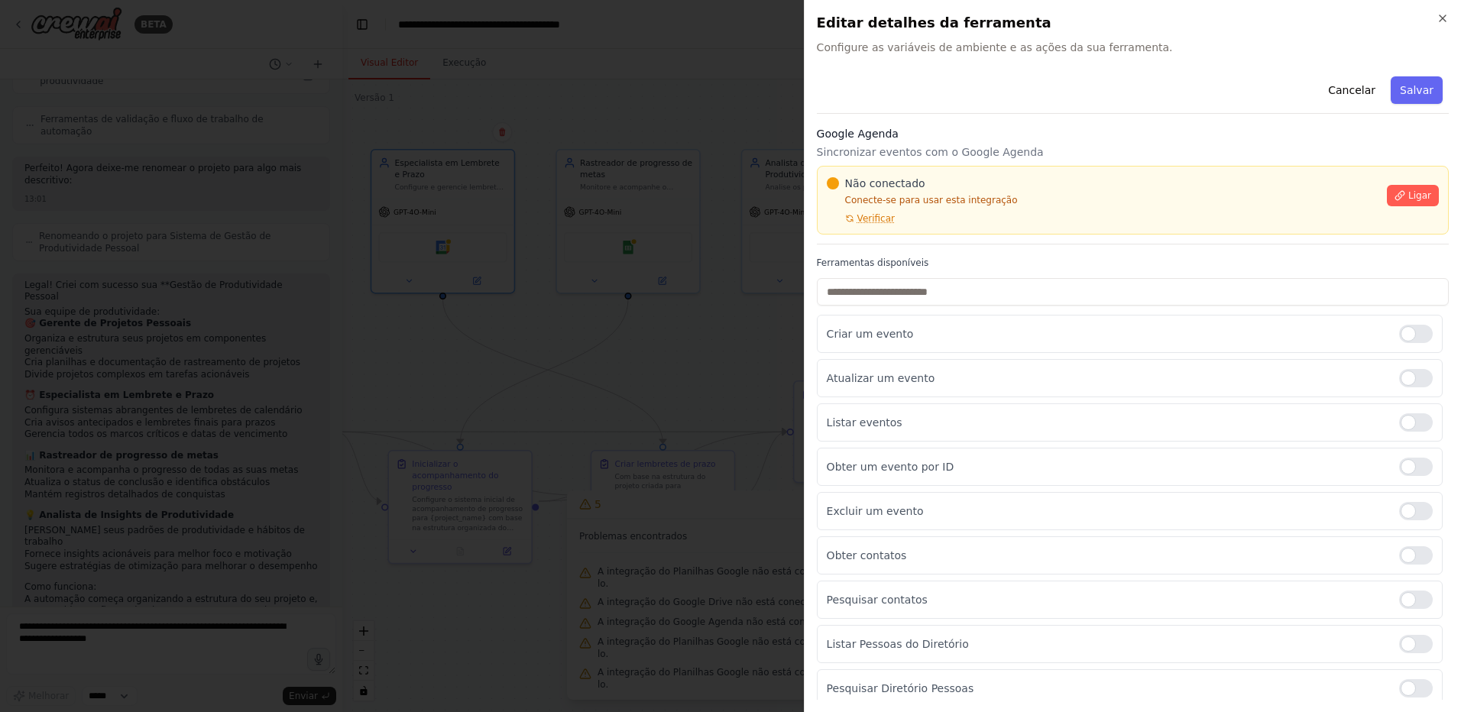
click at [895, 221] on div "Não conectado Conecte-se para usar esta integração Verificar" at bounding box center [1102, 200] width 551 height 49
click at [898, 233] on div "Não conectado Conecte-se para usar esta integração Verificar Ligar" at bounding box center [1133, 200] width 632 height 69
click at [631, 296] on div at bounding box center [730, 356] width 1461 height 712
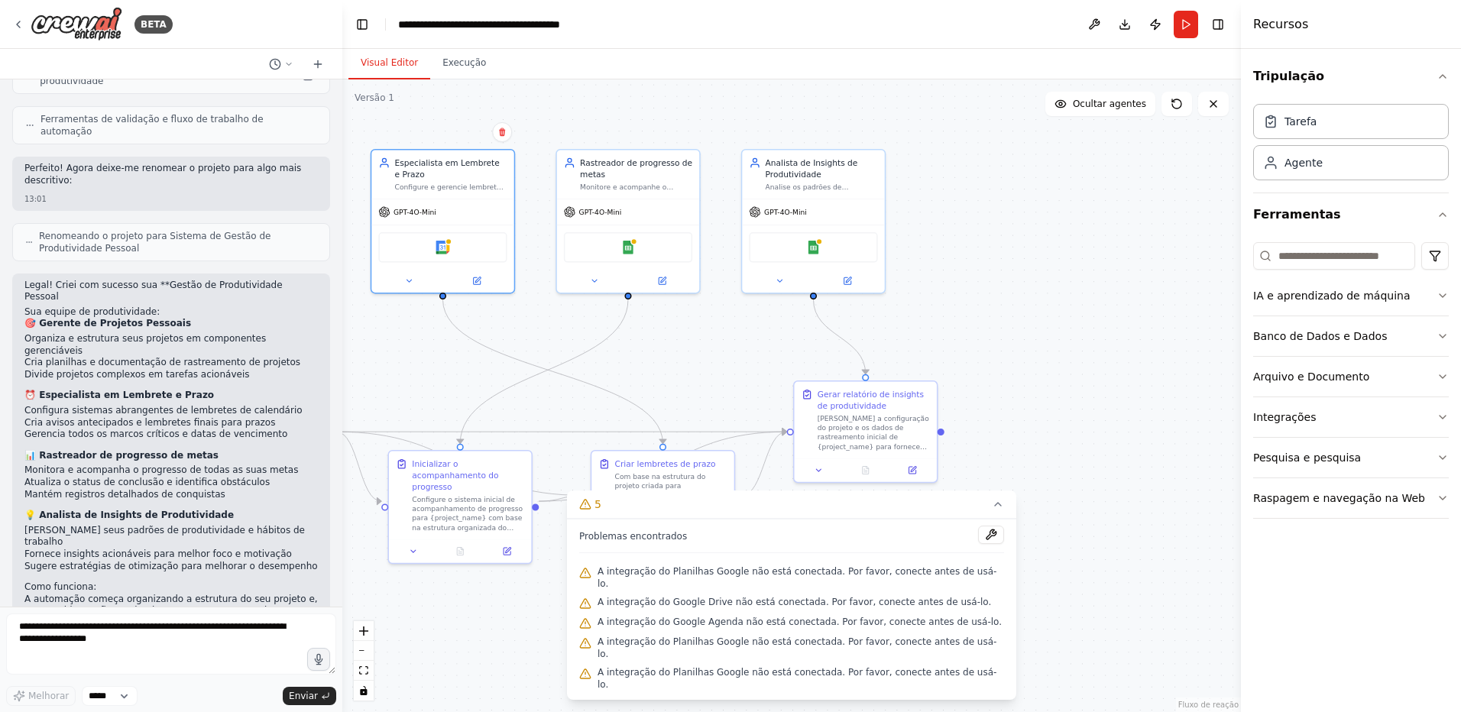
click at [810, 590] on span "A integração do Planilhas Google não está conectada. Por favor, conecte antes d…" at bounding box center [800, 577] width 406 height 24
click at [436, 242] on img at bounding box center [442, 245] width 14 height 14
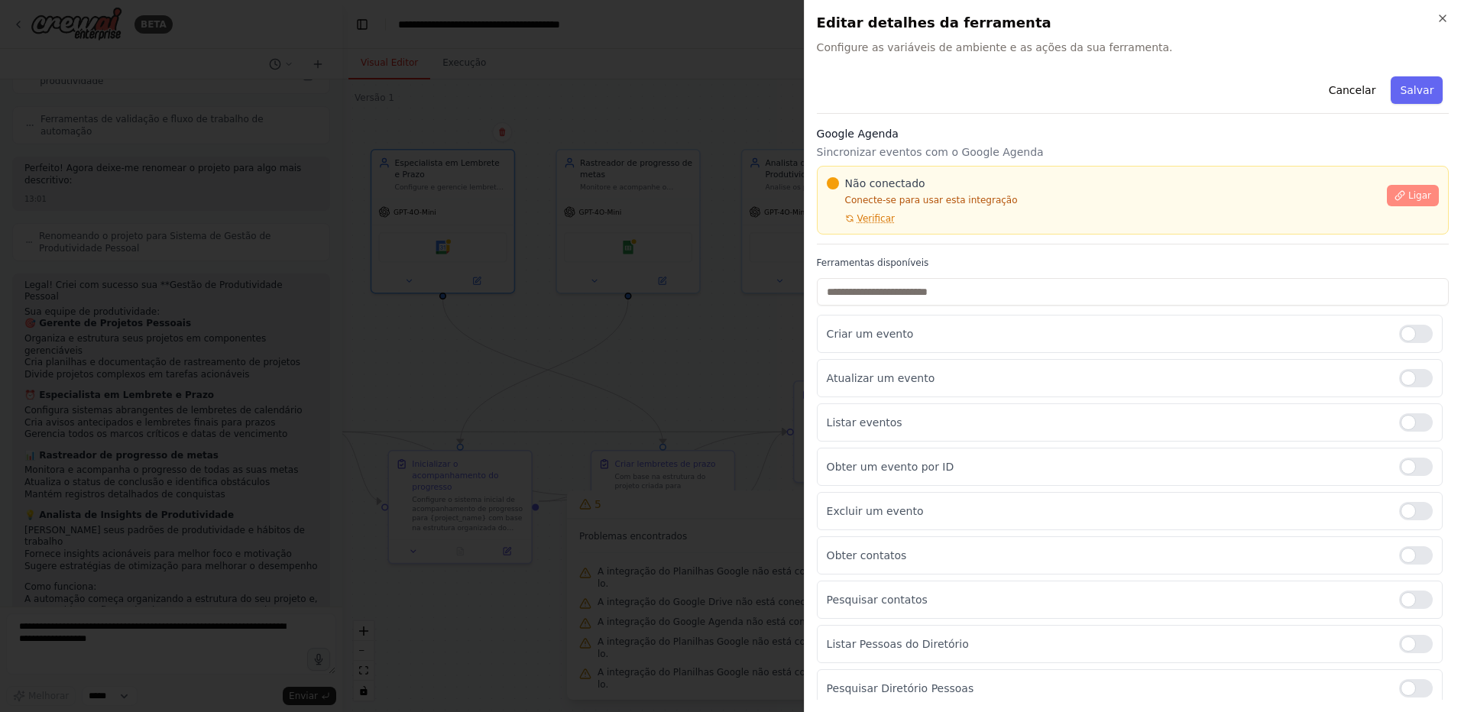
click at [1396, 194] on icon at bounding box center [1399, 195] width 11 height 11
click at [866, 223] on span "Verificar" at bounding box center [875, 218] width 37 height 12
click at [662, 298] on div at bounding box center [730, 356] width 1461 height 712
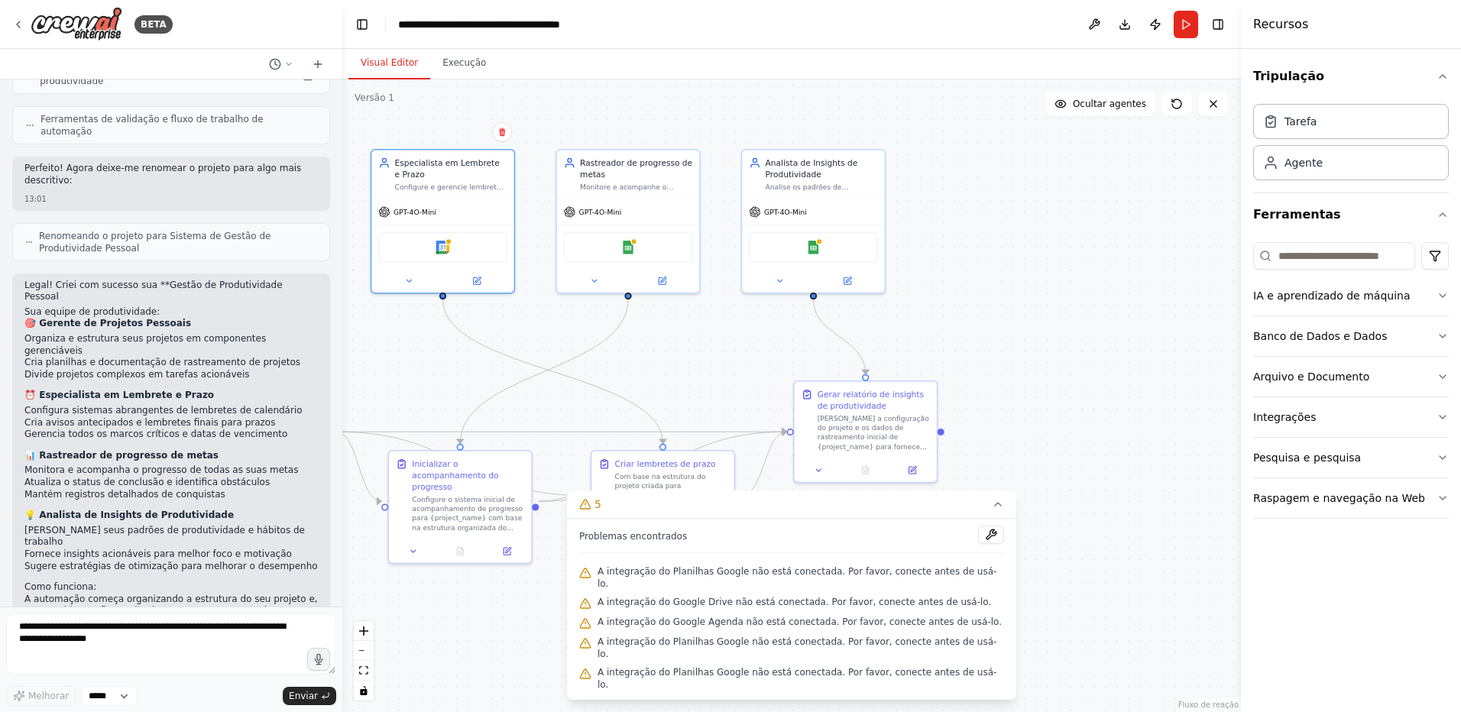
click at [1021, 320] on div ".deletable-edge-delete-btn { width: 20px; height: 20px; border: 0px solid #ffff…" at bounding box center [791, 395] width 898 height 633
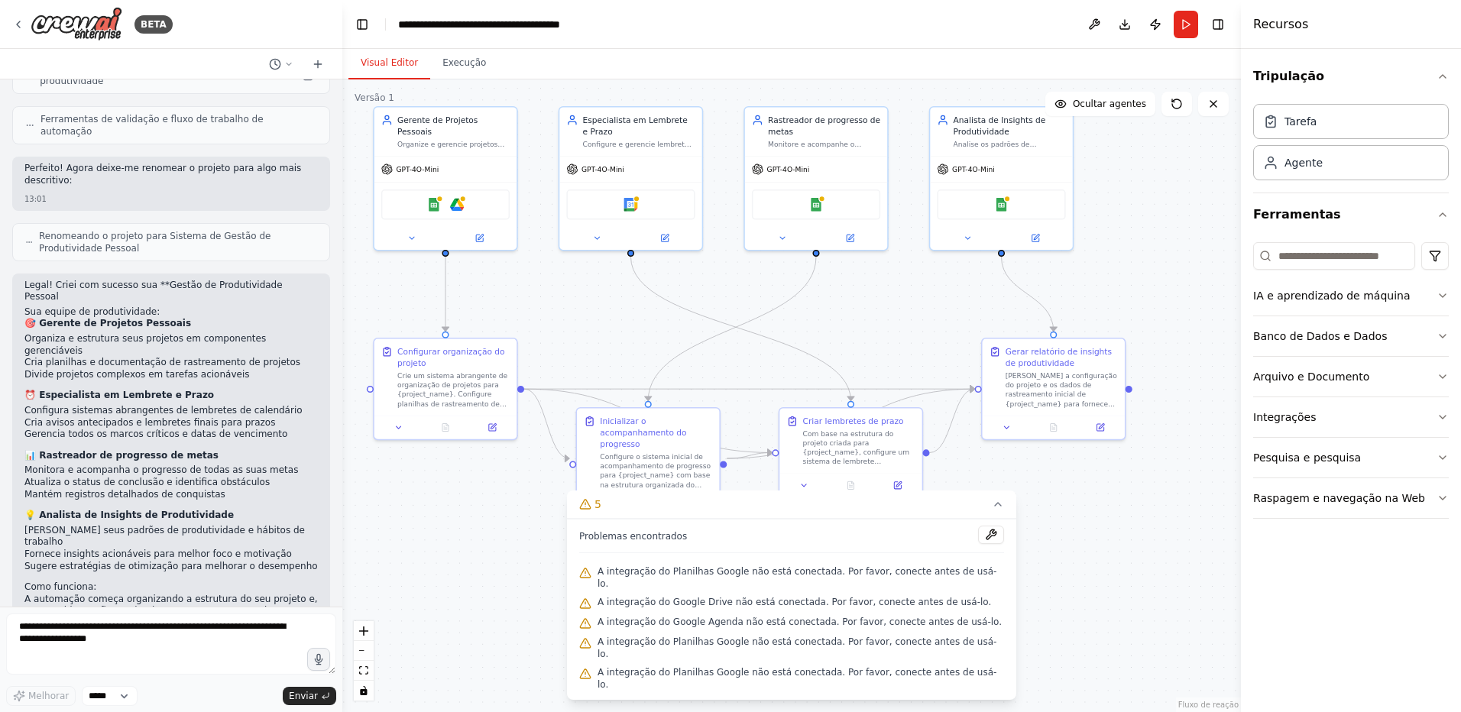
drag, startPoint x: 1079, startPoint y: 298, endPoint x: 1199, endPoint y: 263, distance: 124.2
click at [1199, 263] on div ".deletable-edge-delete-btn { width: 20px; height: 20px; border: 0px solid #ffff…" at bounding box center [791, 395] width 898 height 633
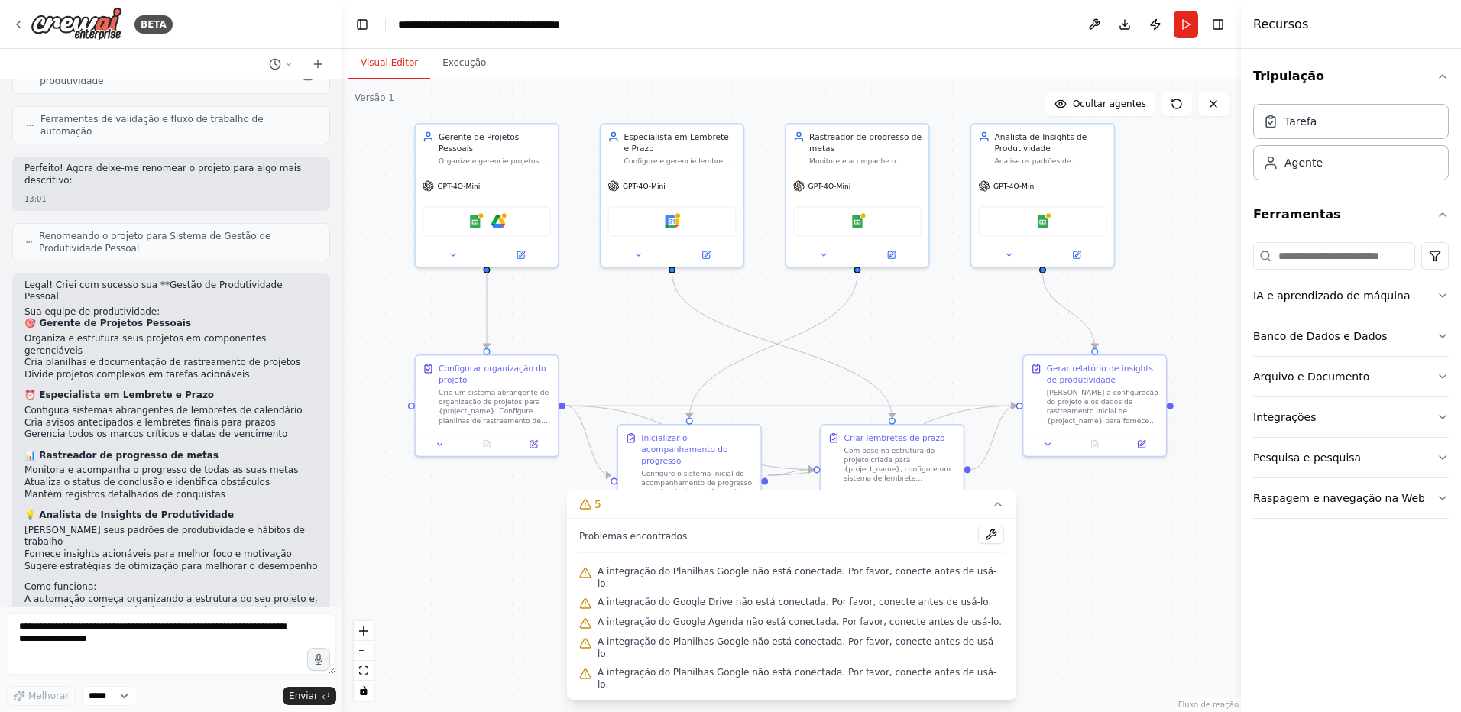
drag, startPoint x: 1173, startPoint y: 248, endPoint x: 1210, endPoint y: 259, distance: 38.2
click at [1210, 259] on div ".deletable-edge-delete-btn { width: 20px; height: 20px; border: 0px solid #ffff…" at bounding box center [791, 395] width 898 height 633
click at [773, 590] on span "A integração do Planilhas Google não está conectada. Por favor, conecte antes d…" at bounding box center [800, 577] width 406 height 24
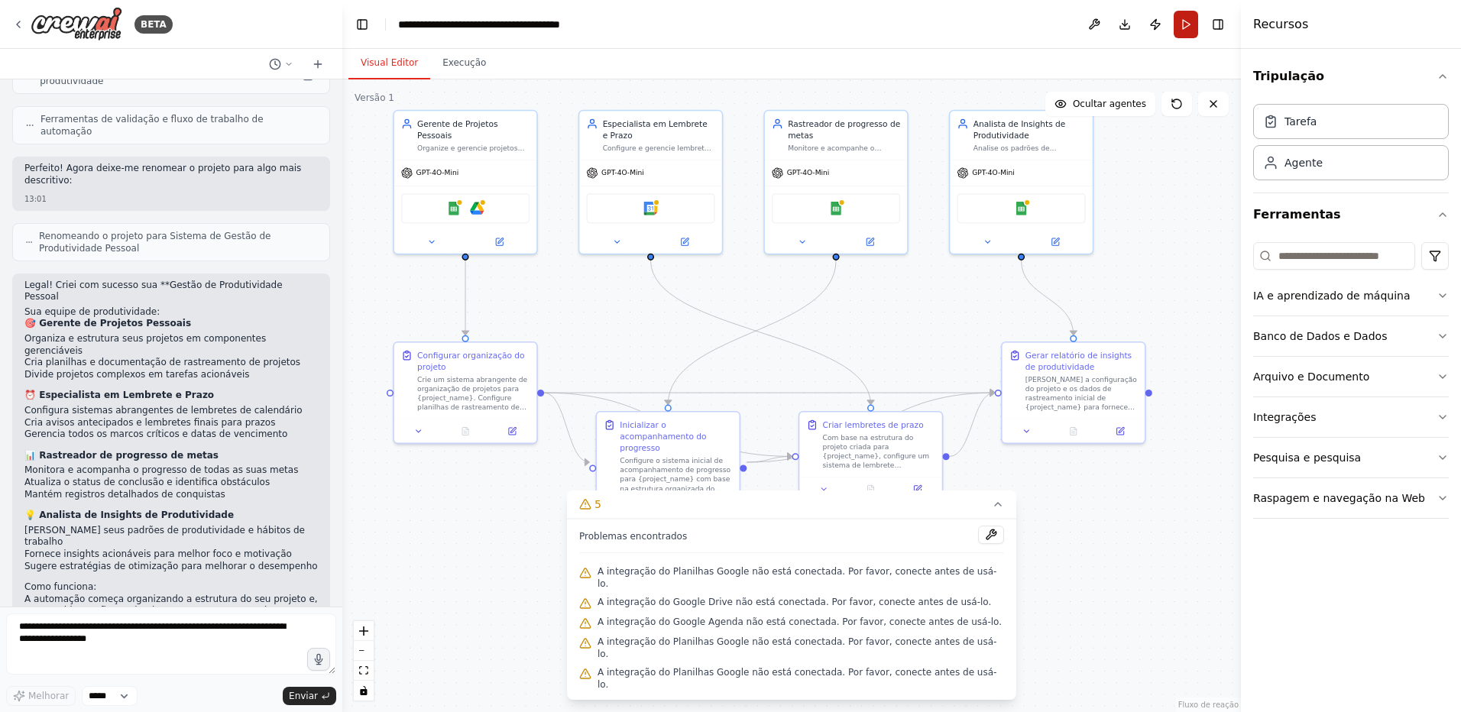
click at [1183, 21] on button "Run" at bounding box center [1185, 25] width 24 height 28
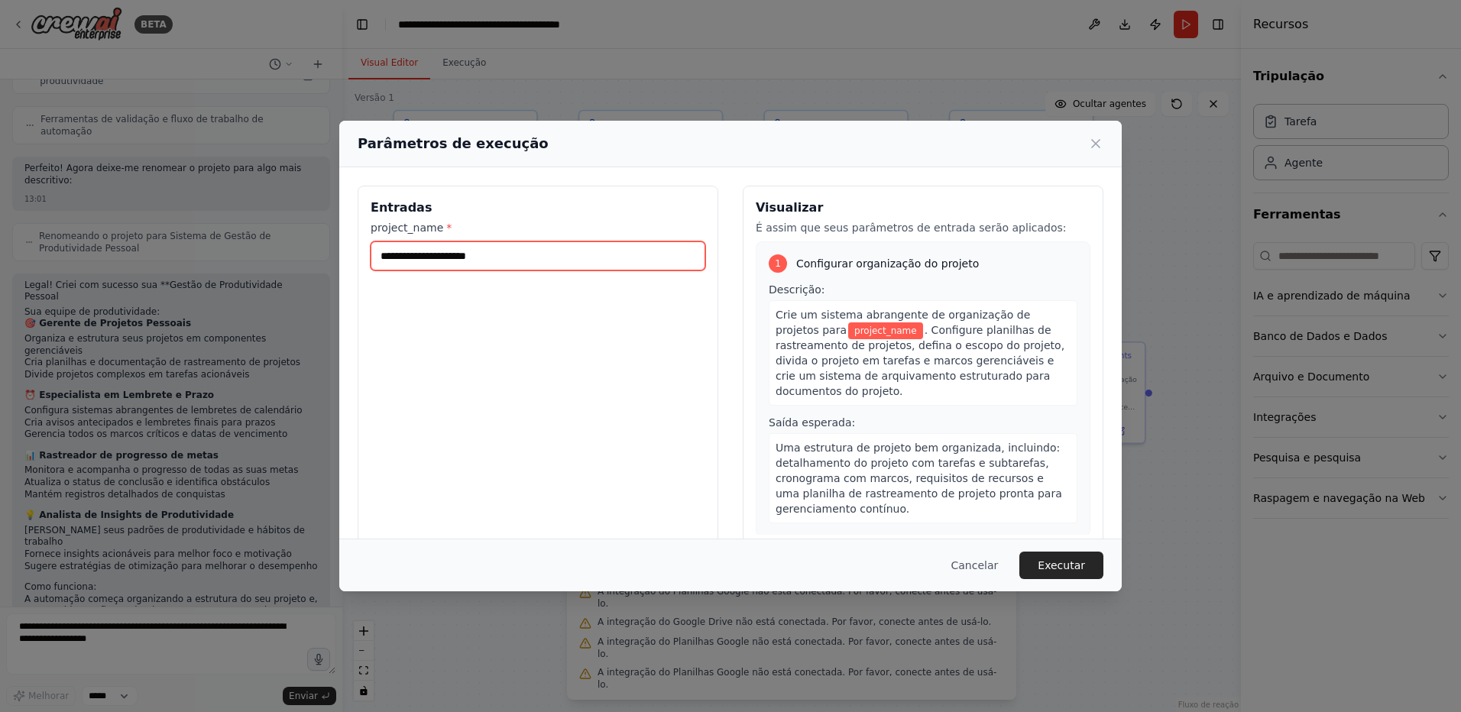
click at [493, 259] on input "project_name *" at bounding box center [538, 255] width 335 height 29
type input "**********"
click at [1066, 561] on button "Executar" at bounding box center [1061, 566] width 84 height 28
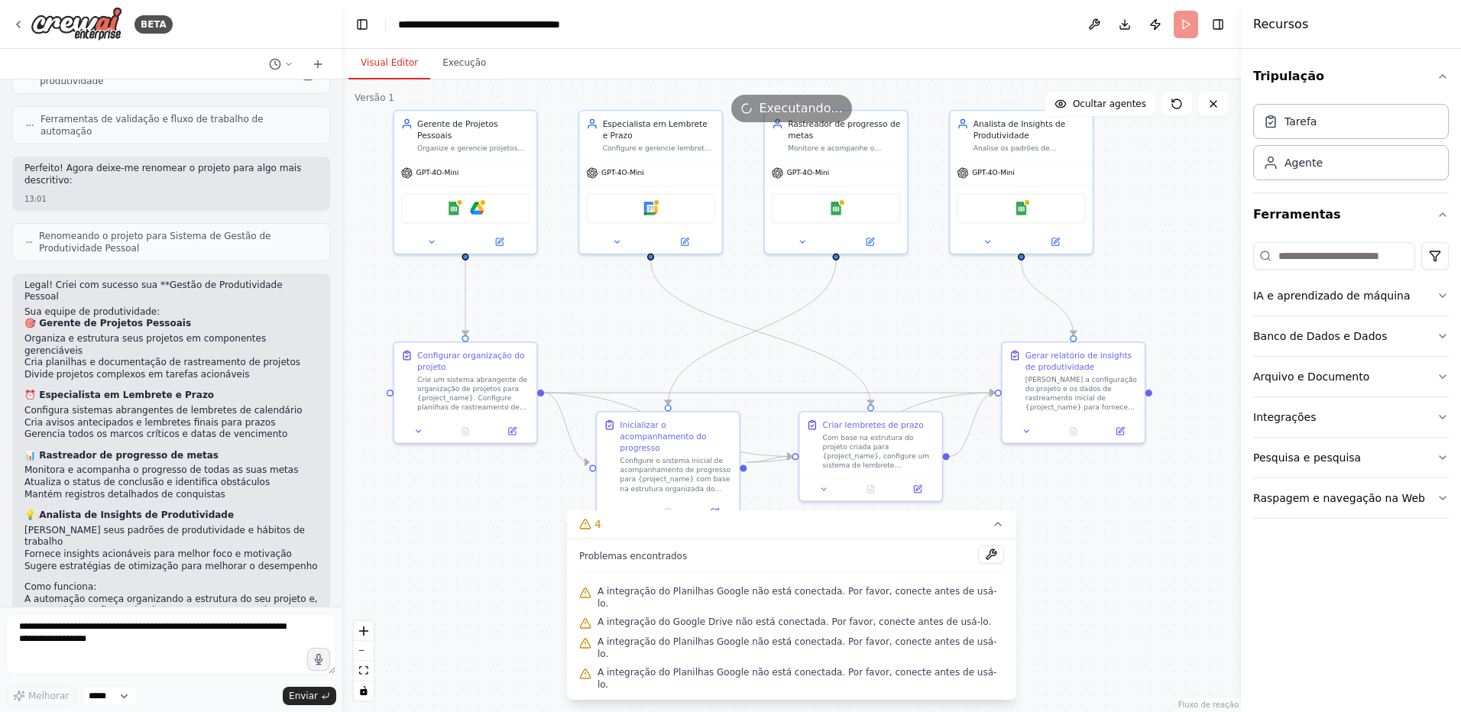
click at [475, 79] on div ".deletable-edge-delete-btn { width: 20px; height: 20px; border: 0px solid #ffff…" at bounding box center [791, 395] width 898 height 633
click at [469, 73] on button "Execução" at bounding box center [464, 63] width 68 height 32
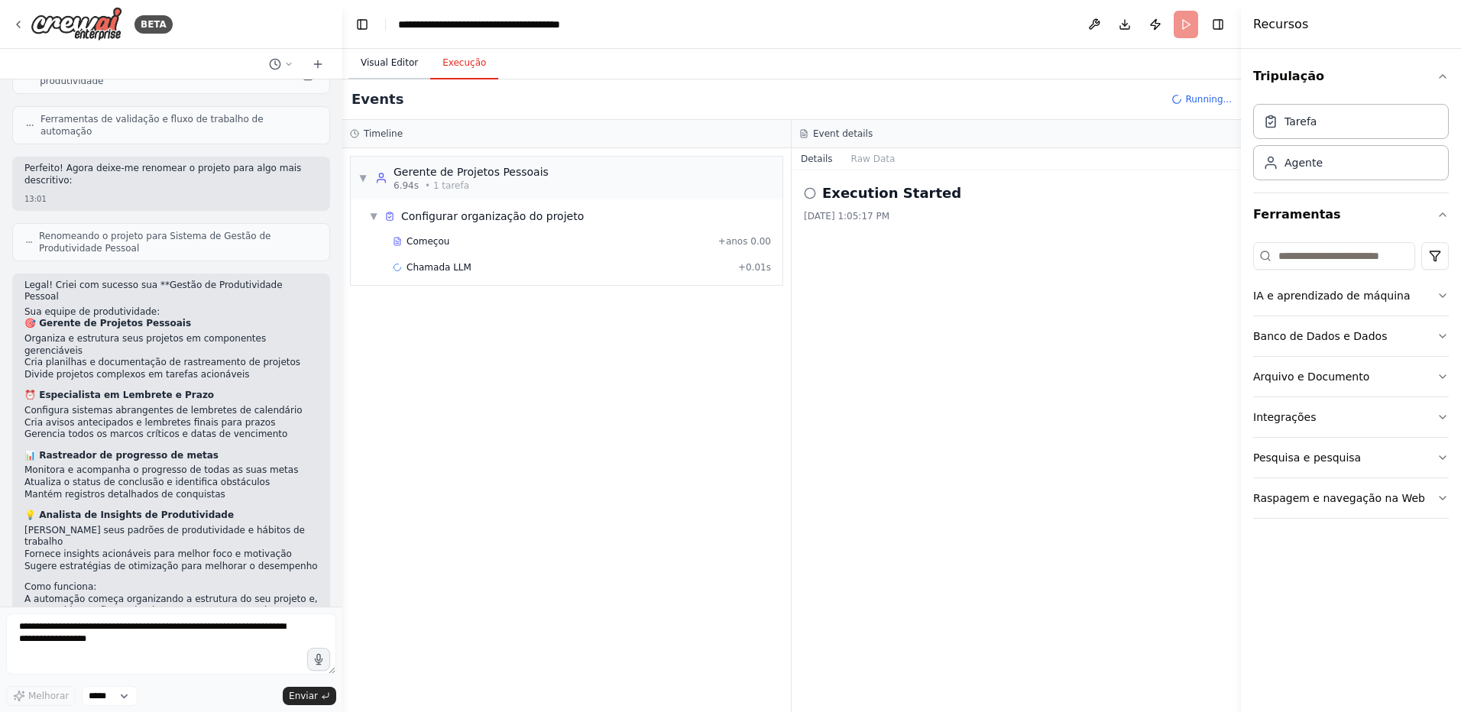
click at [390, 66] on button "Visual Editor" at bounding box center [389, 63] width 82 height 32
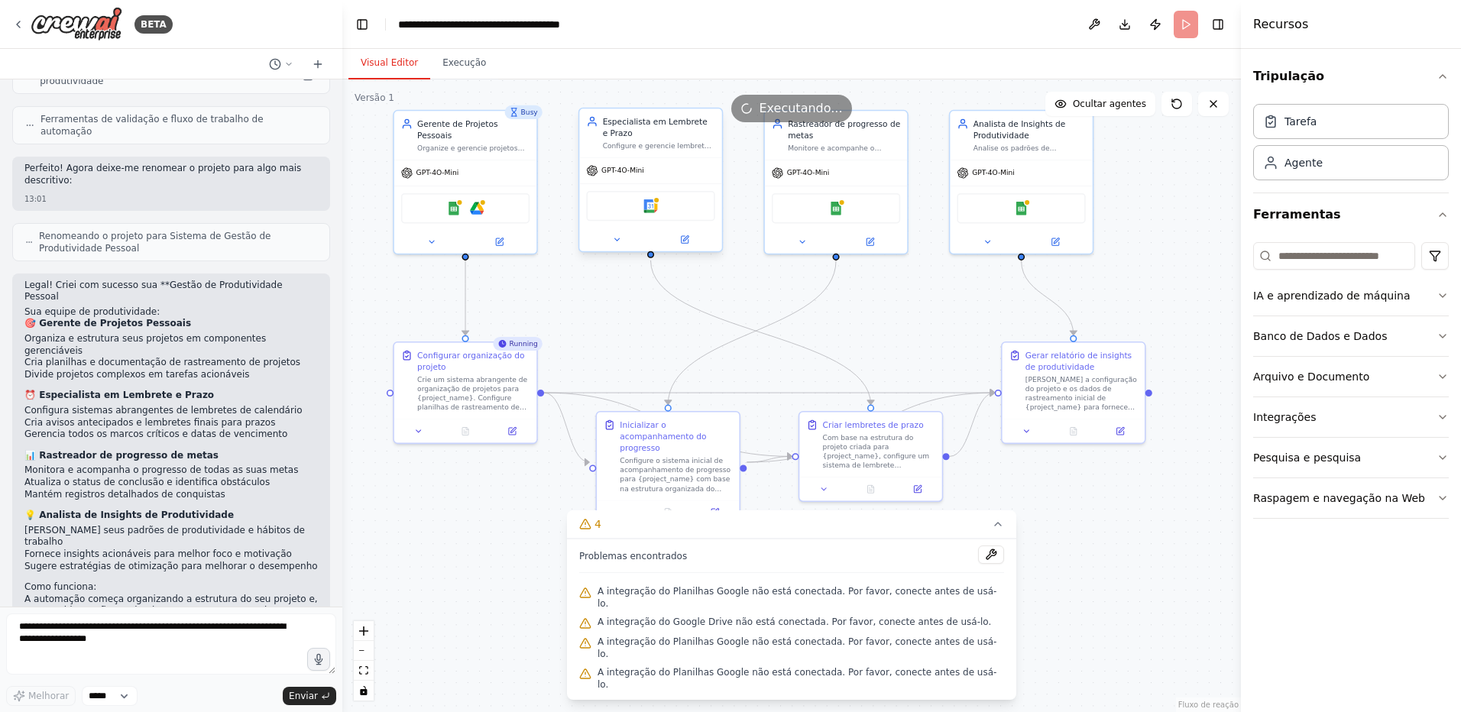
click at [653, 214] on div "Google Agenda" at bounding box center [650, 206] width 128 height 30
click at [652, 210] on img at bounding box center [650, 206] width 14 height 14
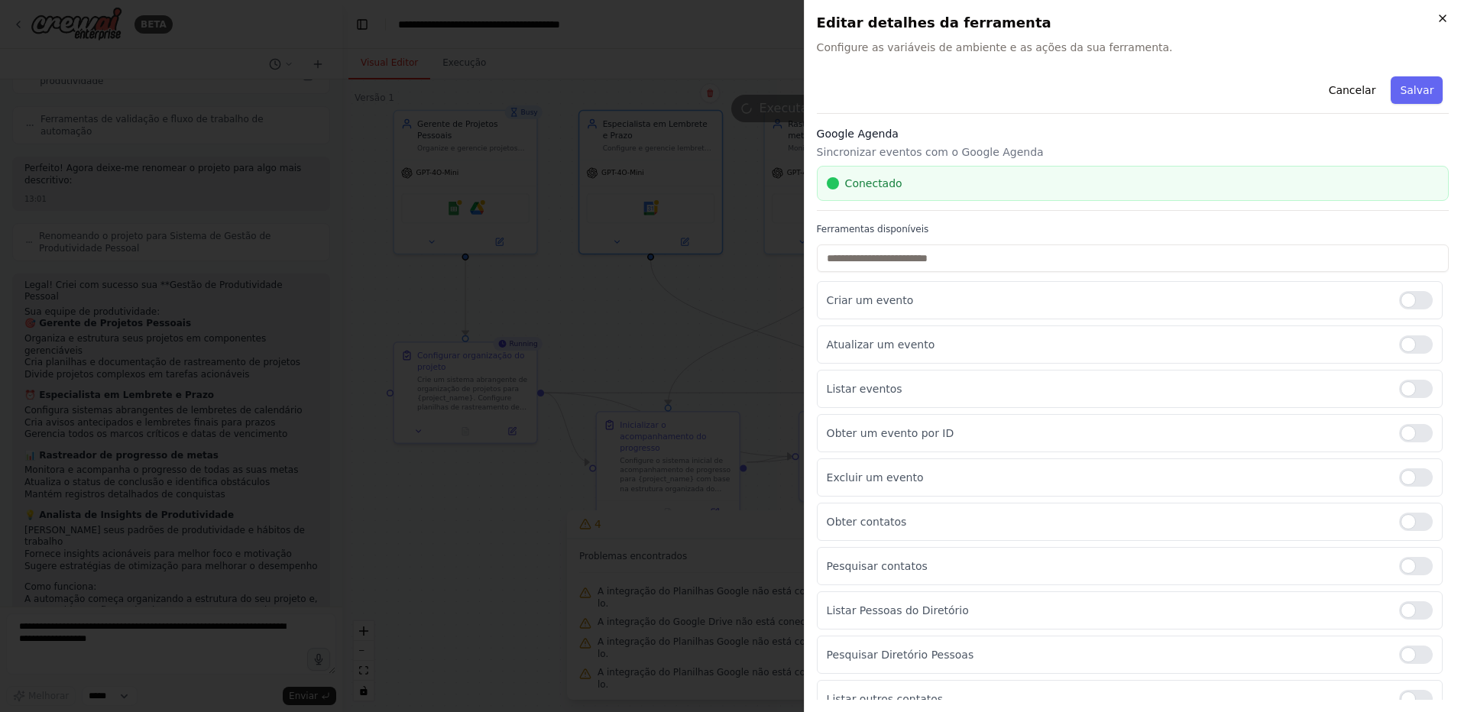
click at [1438, 24] on icon "button" at bounding box center [1442, 18] width 12 height 12
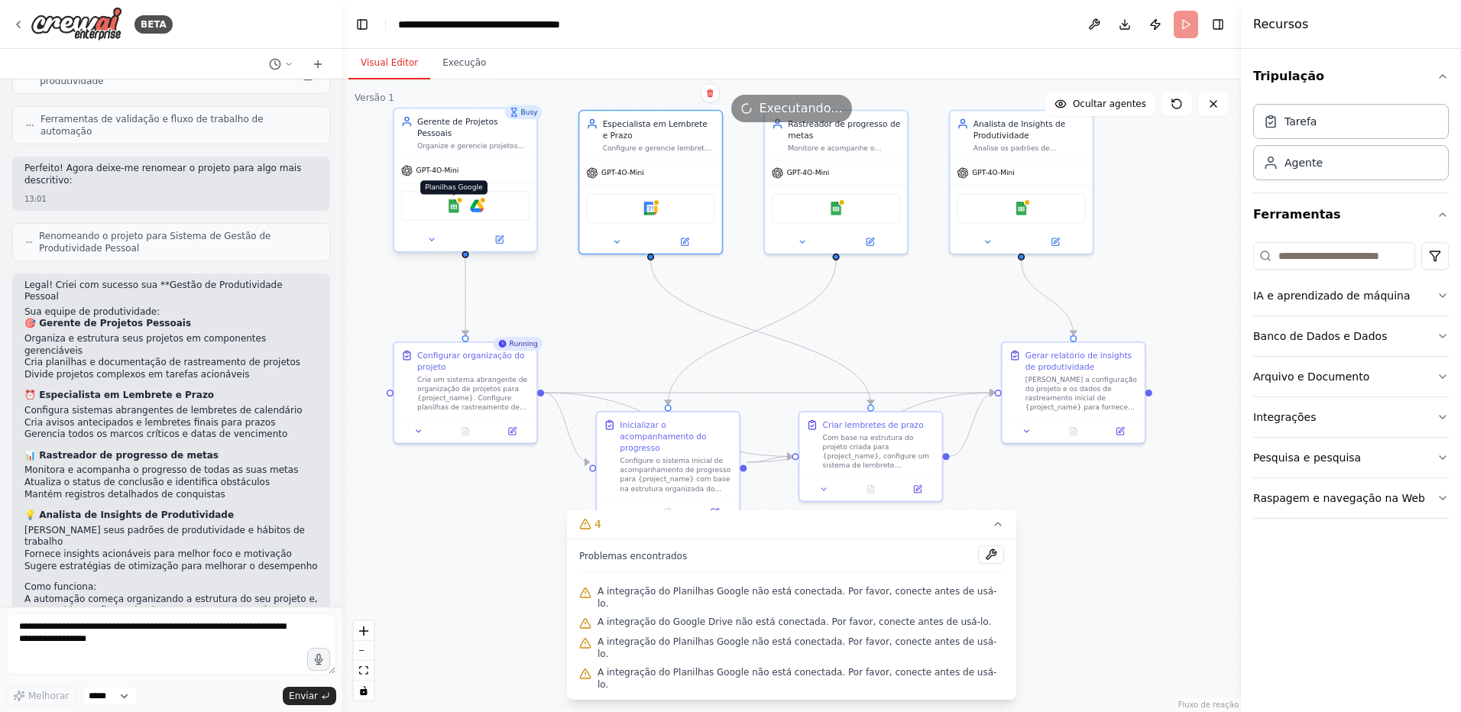
click at [455, 199] on img at bounding box center [454, 206] width 14 height 14
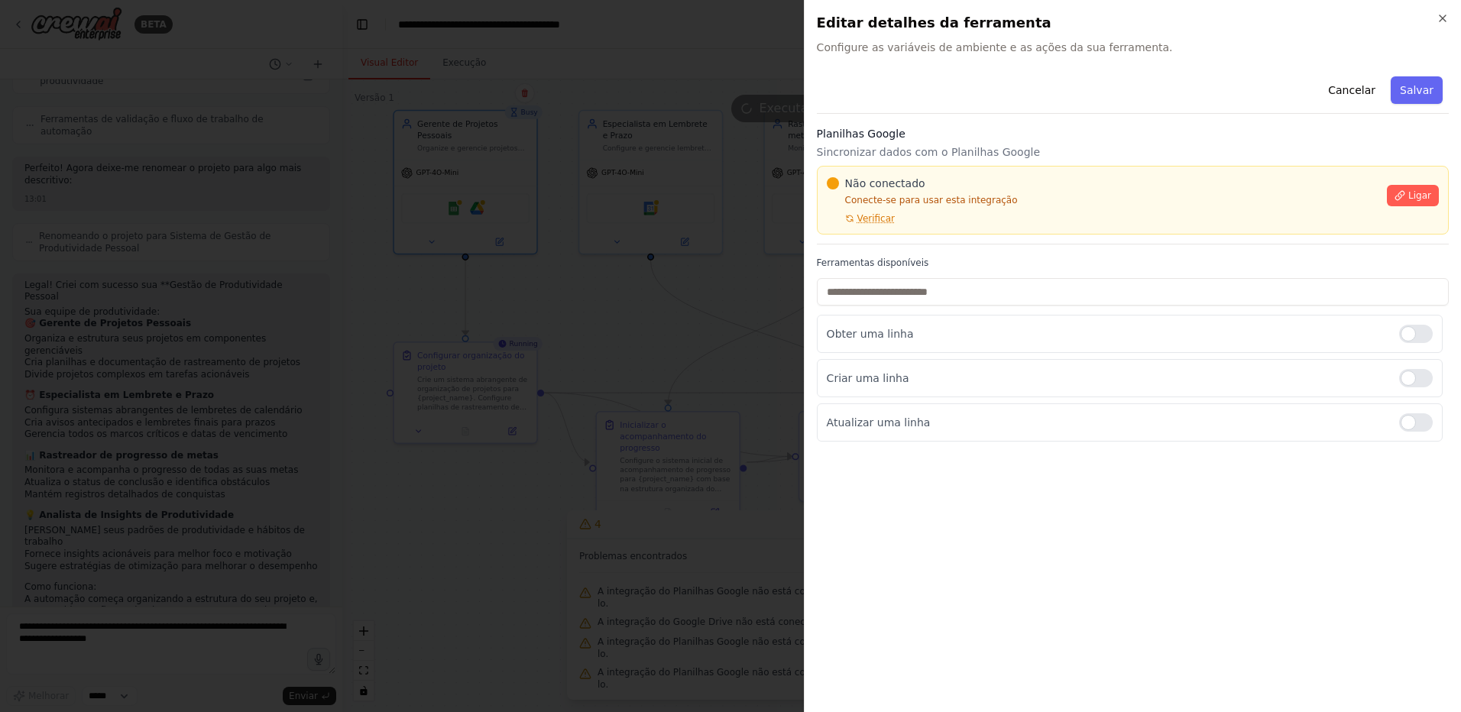
click at [1422, 196] on span "Ligar" at bounding box center [1419, 195] width 23 height 12
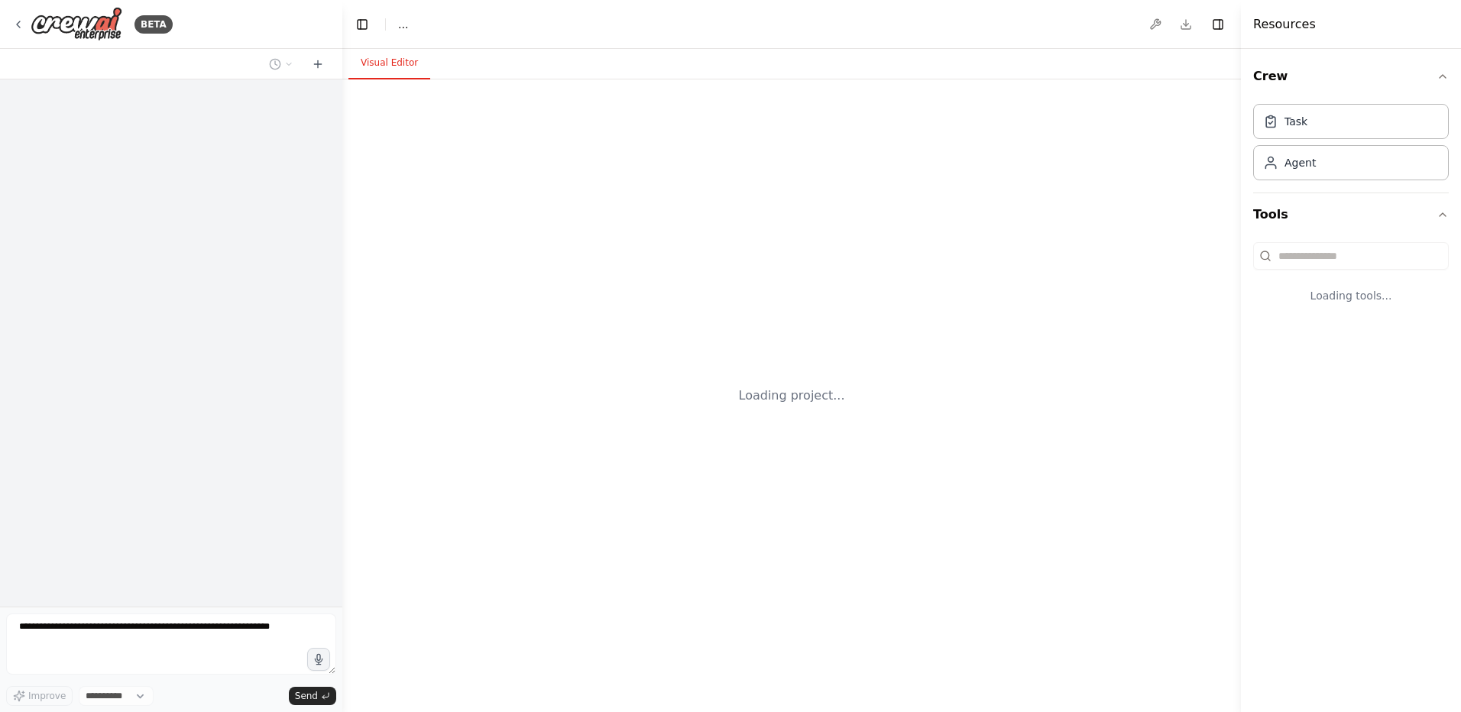
select select "****"
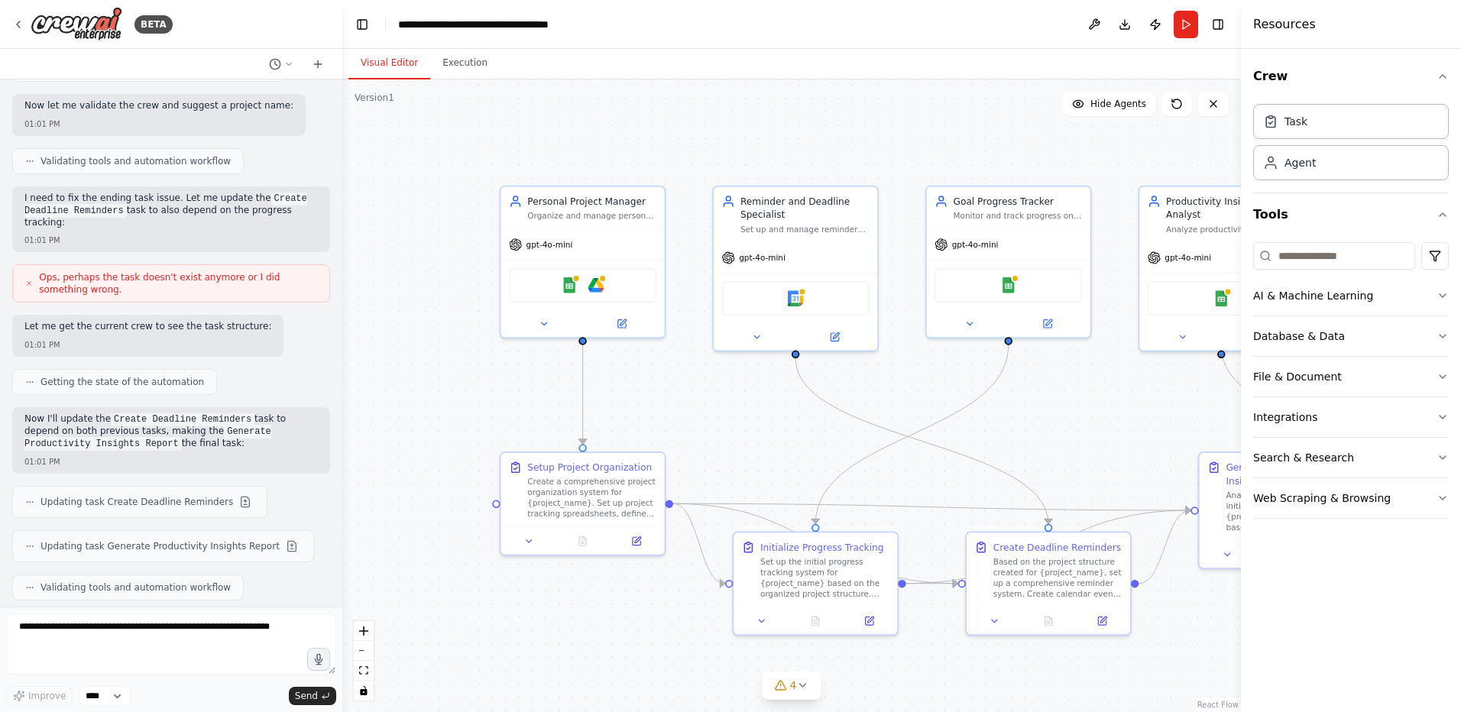
scroll to position [897, 0]
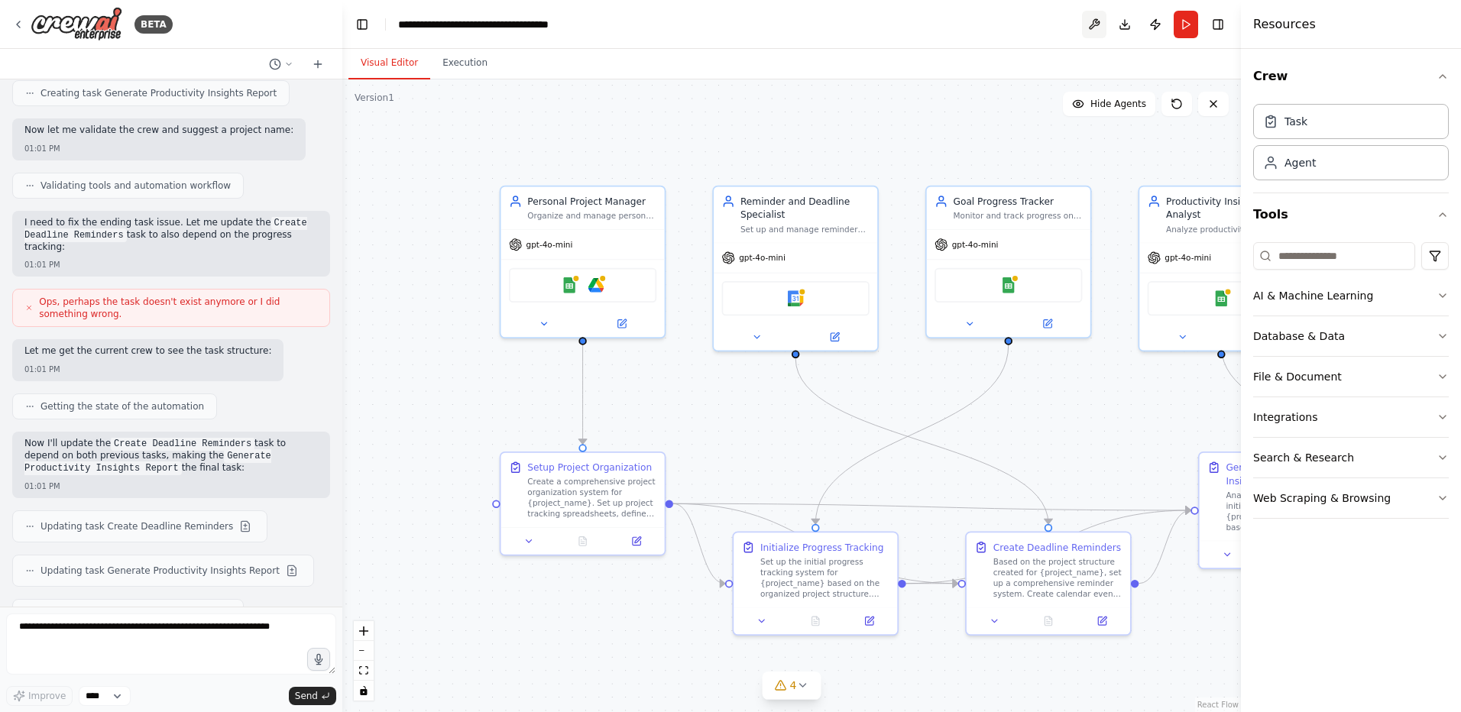
click at [1098, 26] on button at bounding box center [1094, 25] width 24 height 28
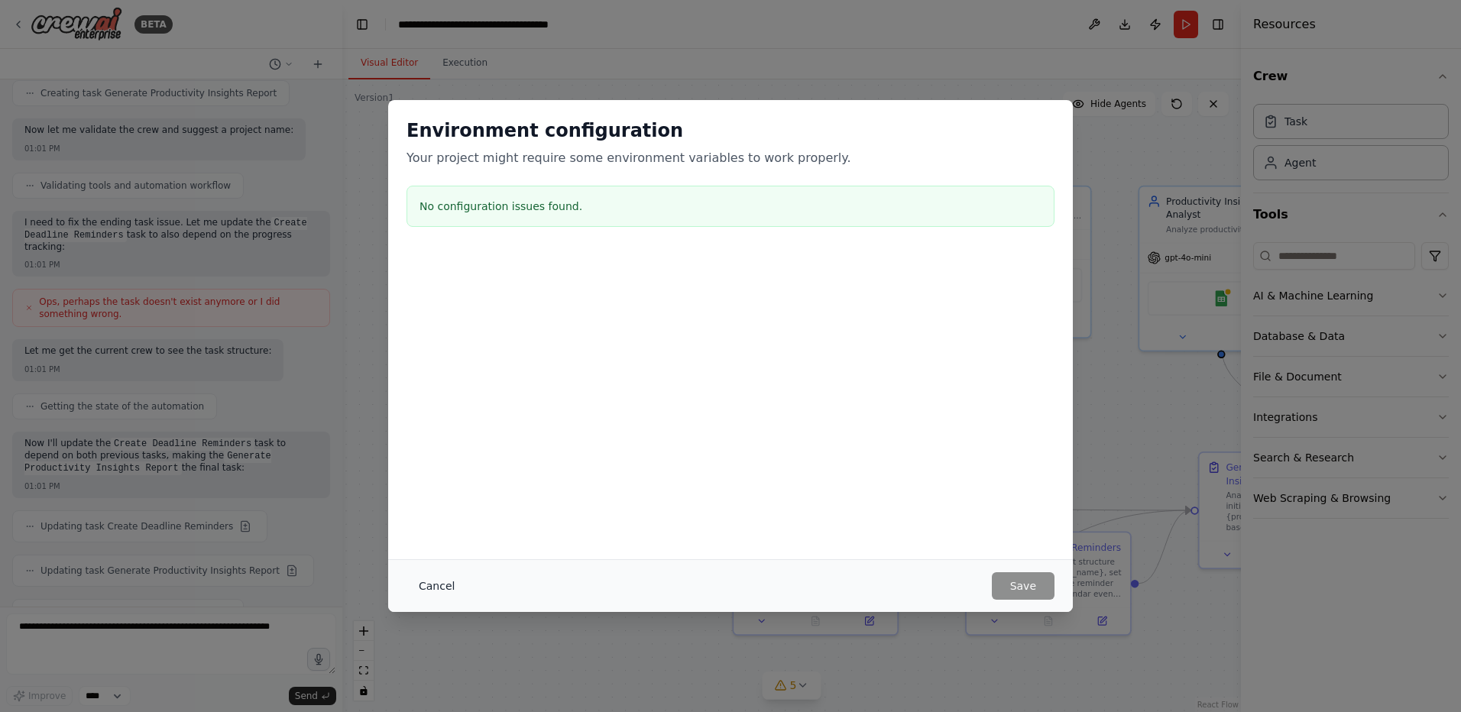
click at [441, 591] on button "Cancel" at bounding box center [436, 586] width 60 height 28
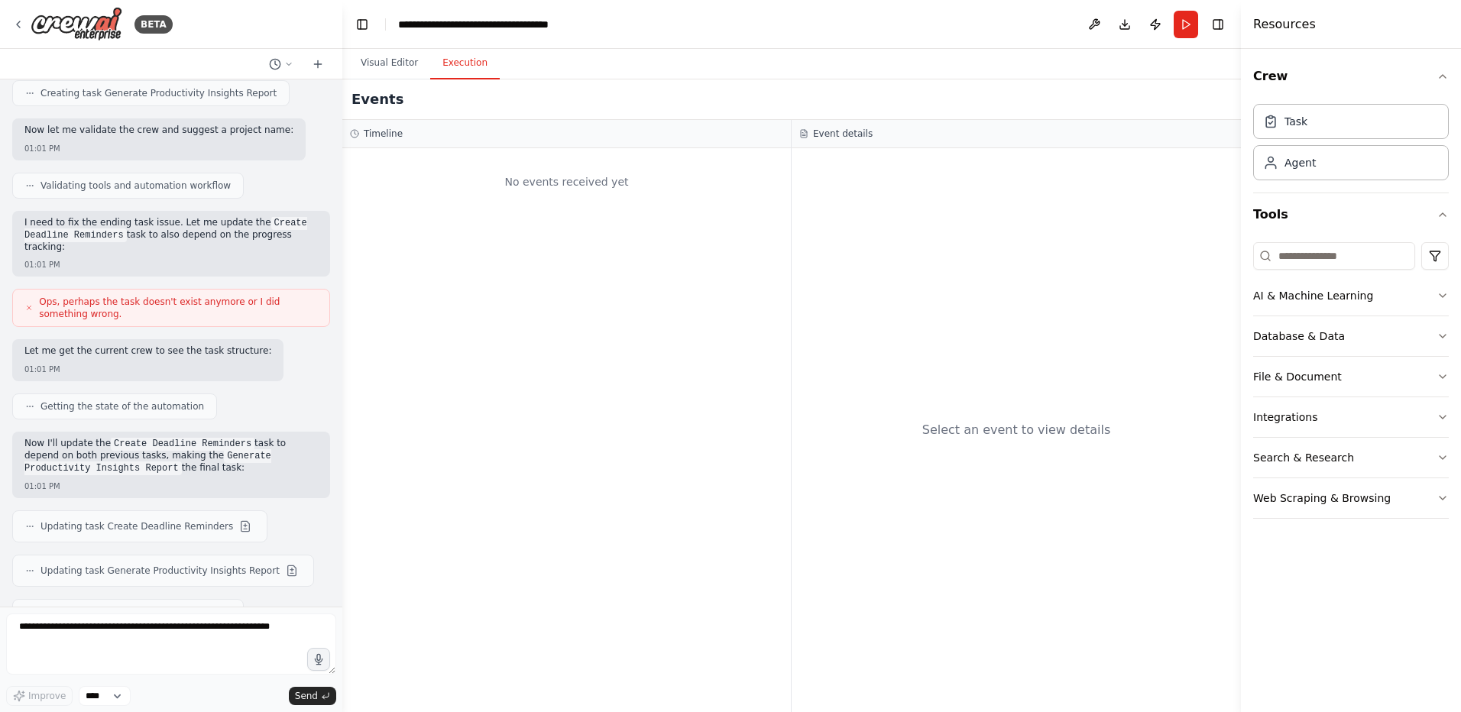
click at [455, 61] on button "Execution" at bounding box center [465, 63] width 70 height 32
click at [1409, 416] on button "Integrations" at bounding box center [1351, 417] width 196 height 40
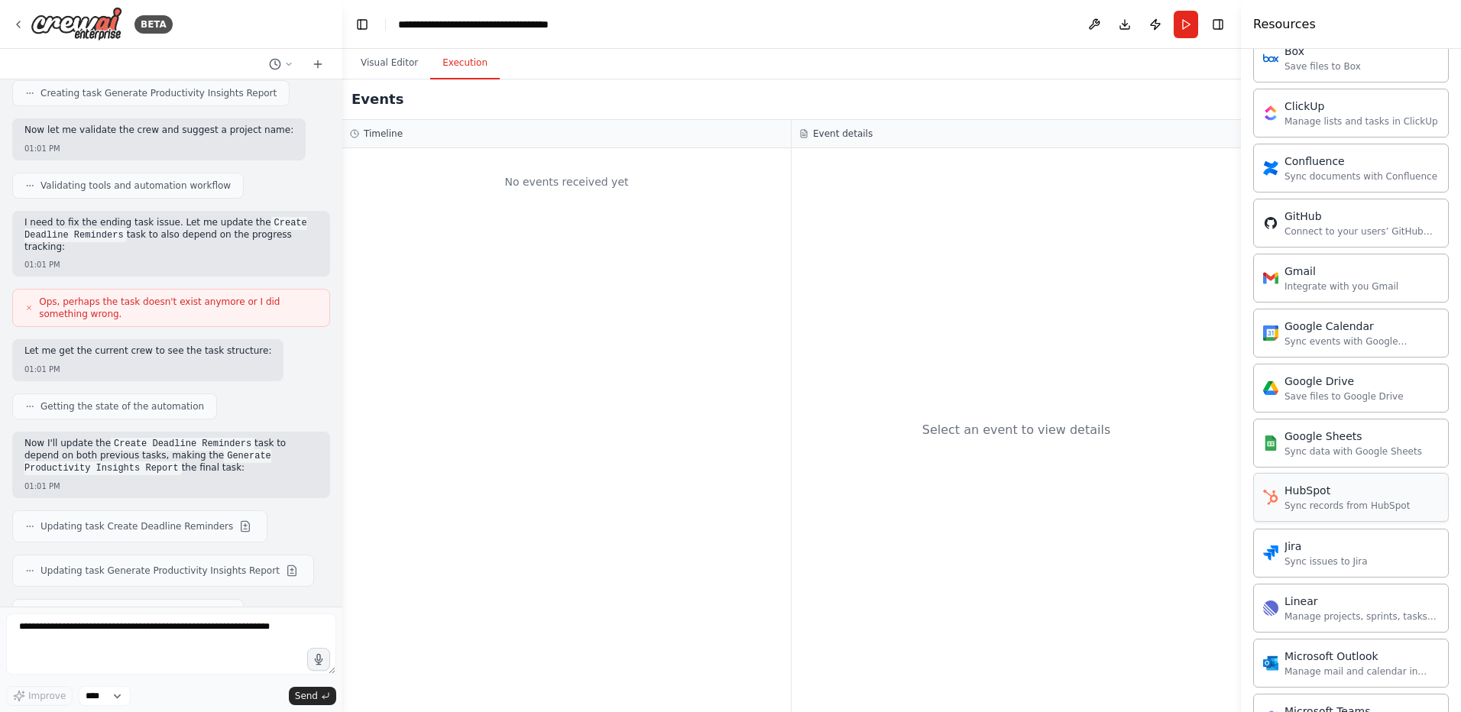
scroll to position [535, 0]
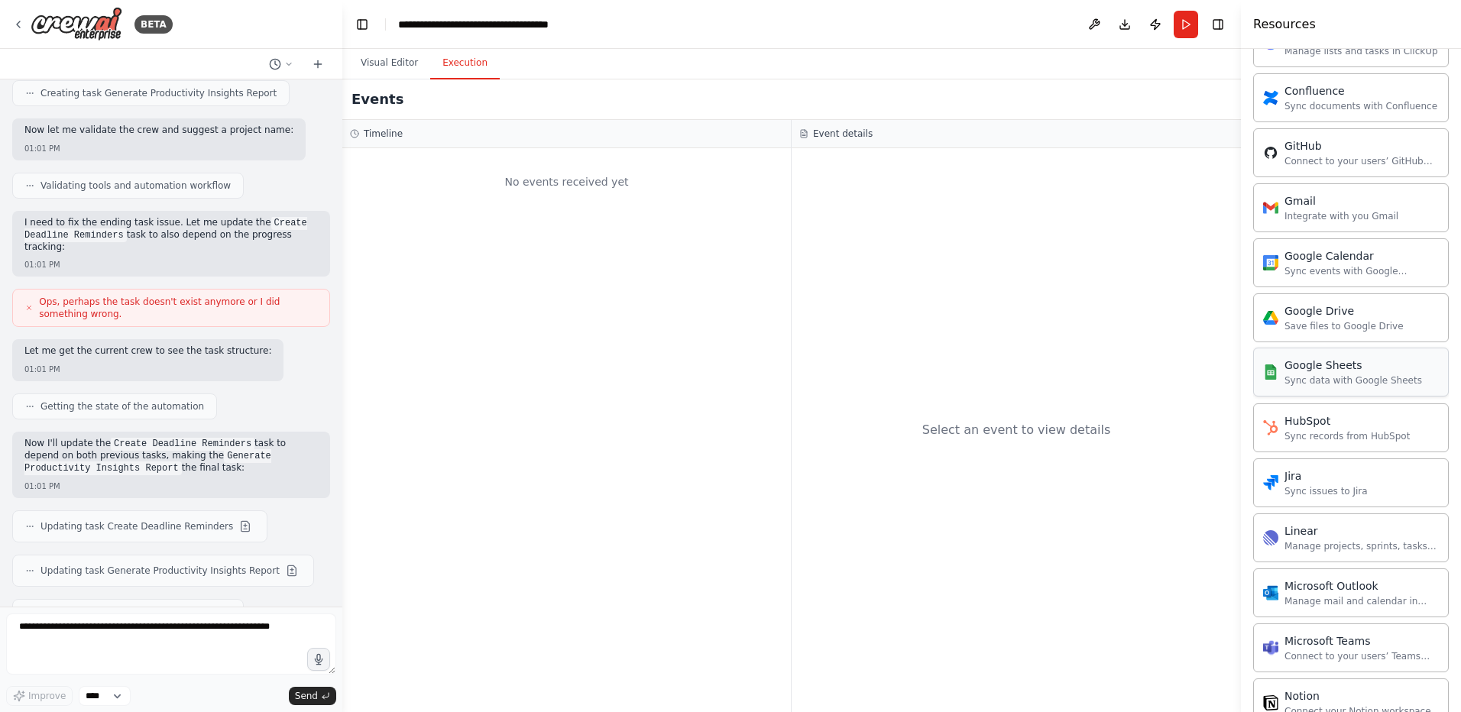
click at [1383, 389] on div "Google Sheets Sync data with Google Sheets" at bounding box center [1351, 372] width 196 height 49
click at [1367, 381] on div "Sync data with Google Sheets" at bounding box center [1353, 380] width 138 height 12
click at [1373, 385] on div "Sync data with Google Sheets" at bounding box center [1353, 380] width 138 height 12
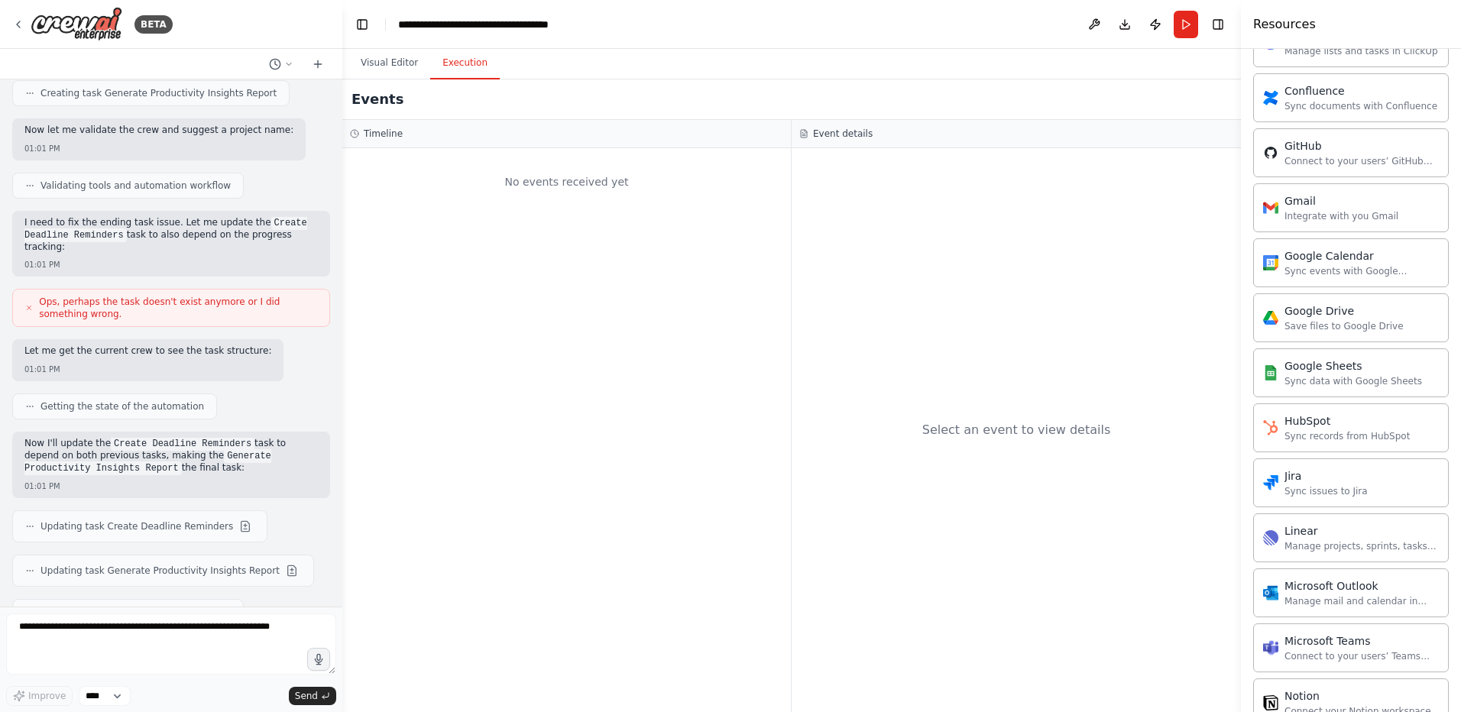
click at [9, 27] on div "BETA" at bounding box center [171, 24] width 342 height 49
click at [21, 31] on div "BETA" at bounding box center [92, 24] width 160 height 34
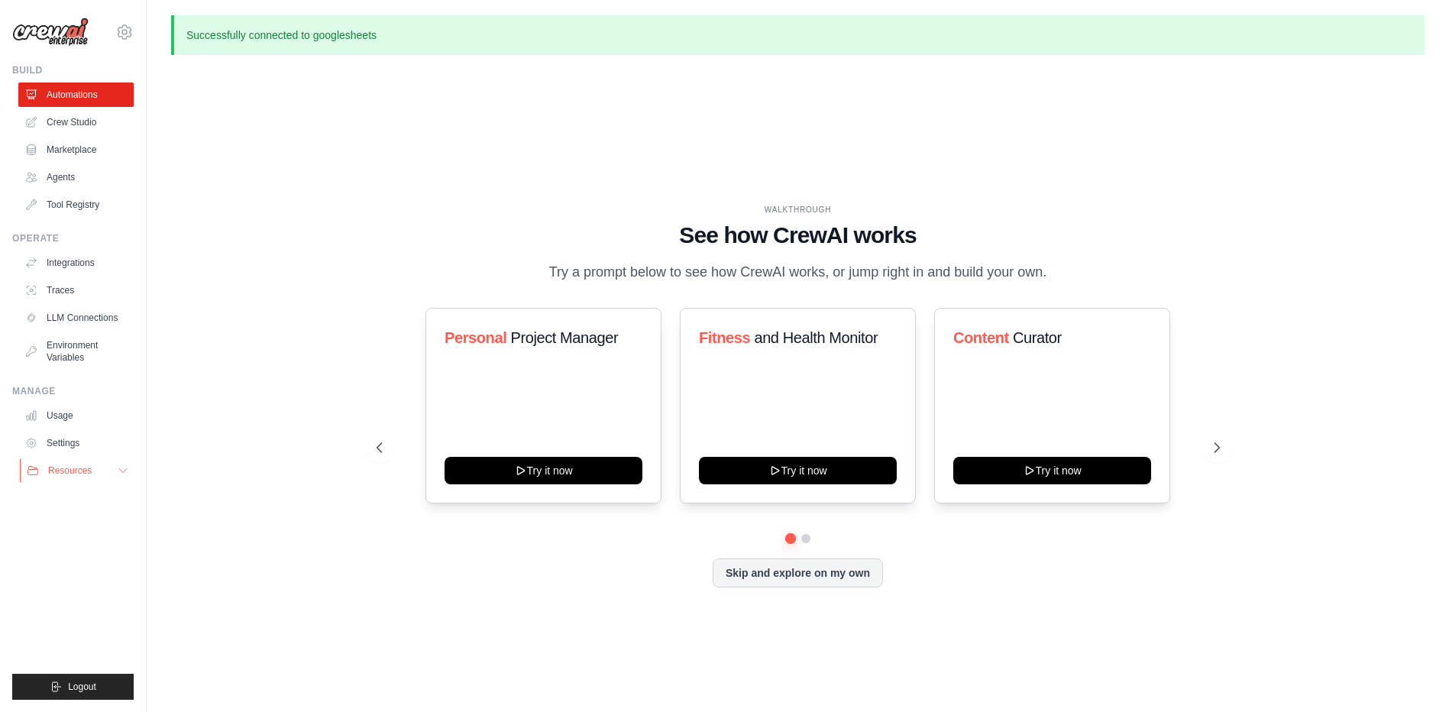
click at [67, 476] on span "Resources" at bounding box center [70, 470] width 44 height 12
click at [70, 455] on link "Settings" at bounding box center [77, 443] width 115 height 24
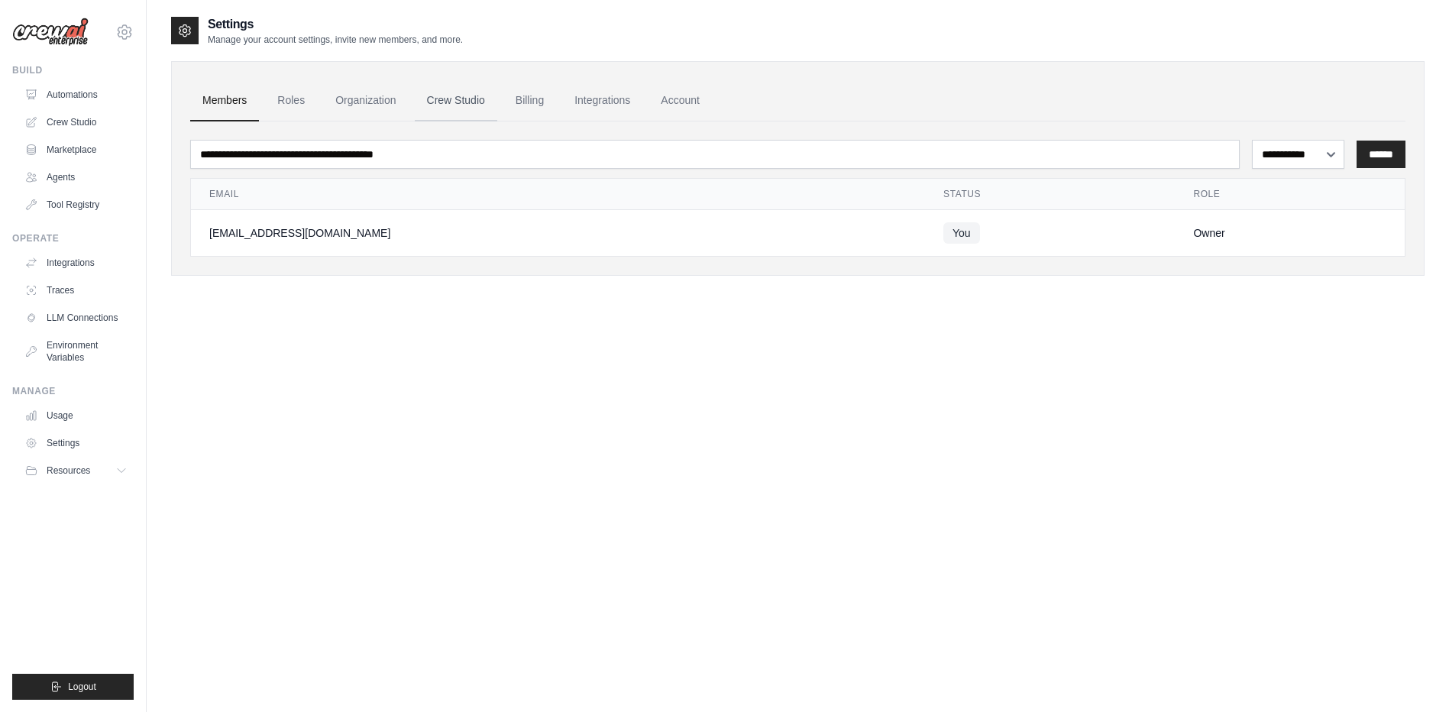
click at [455, 103] on link "Crew Studio" at bounding box center [456, 100] width 83 height 41
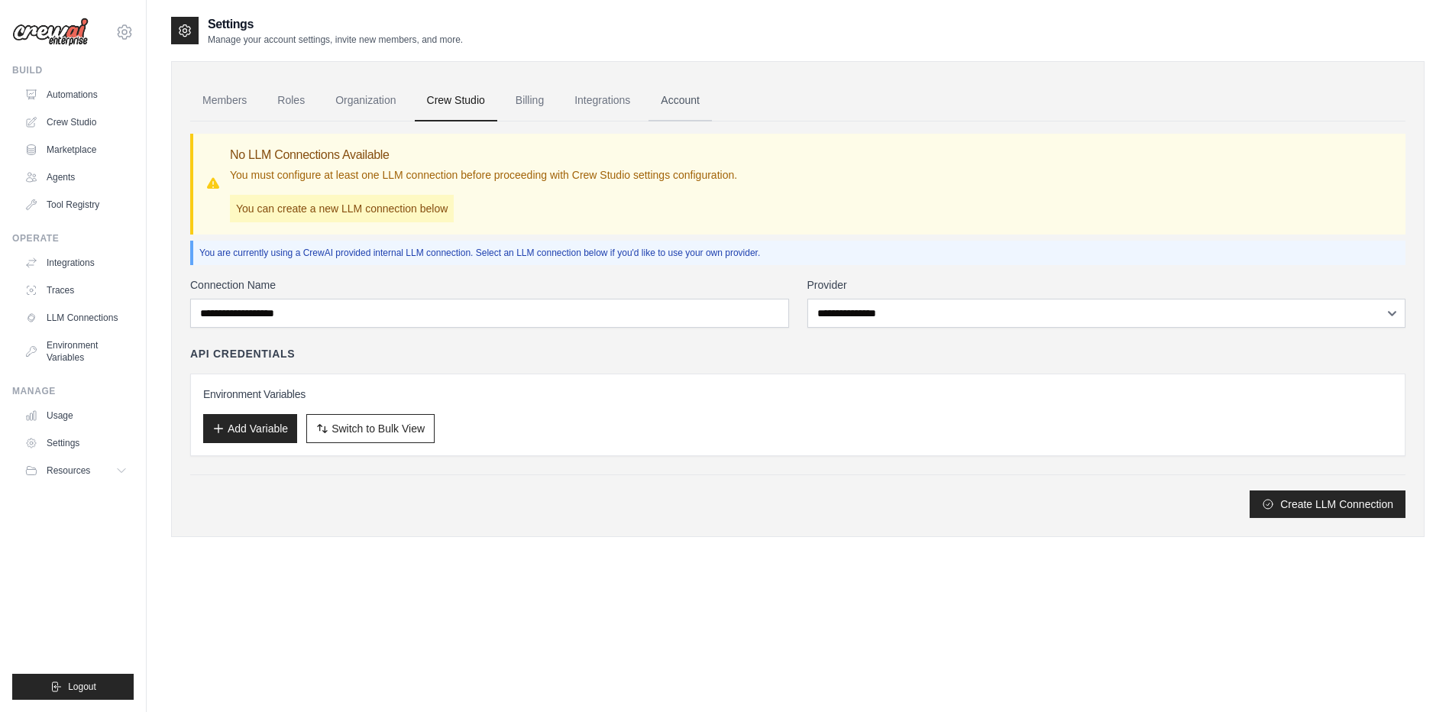
click at [662, 95] on link "Account" at bounding box center [680, 100] width 63 height 41
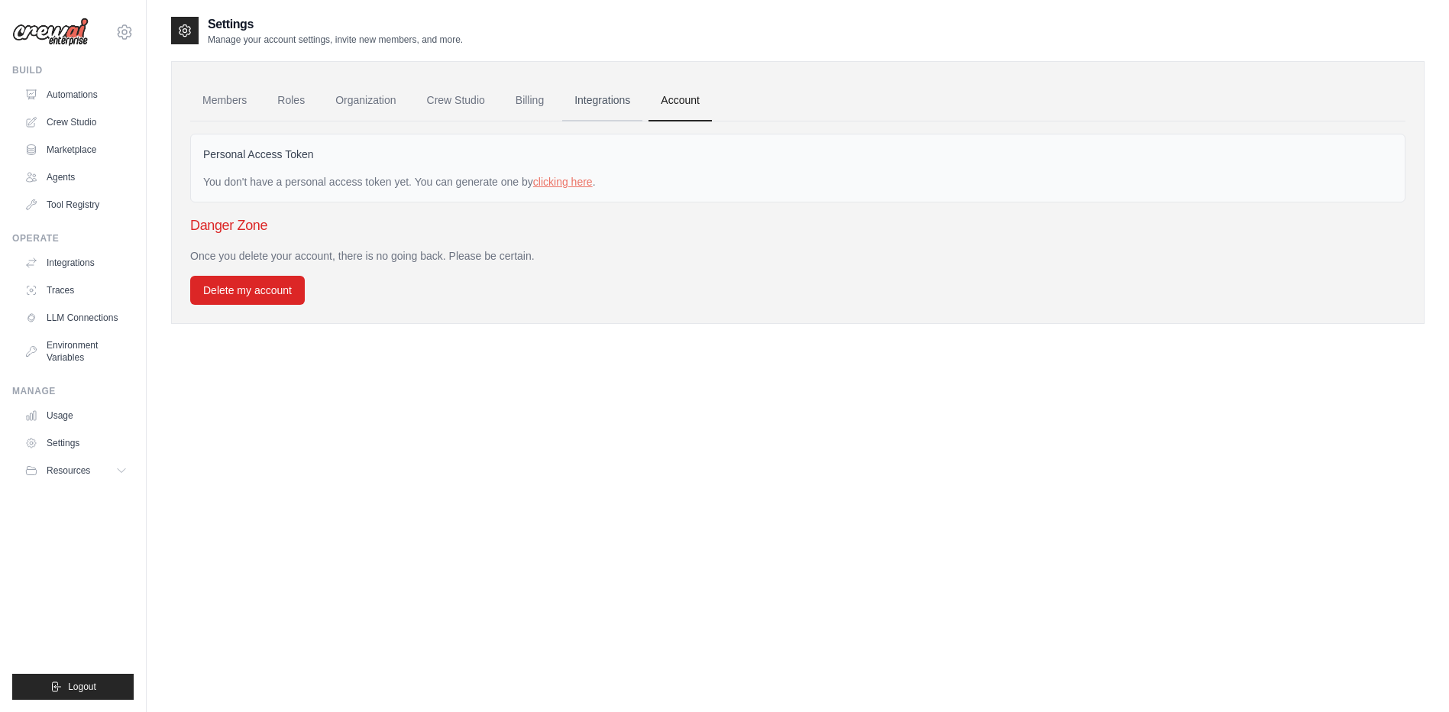
click at [595, 102] on link "Integrations" at bounding box center [602, 100] width 80 height 41
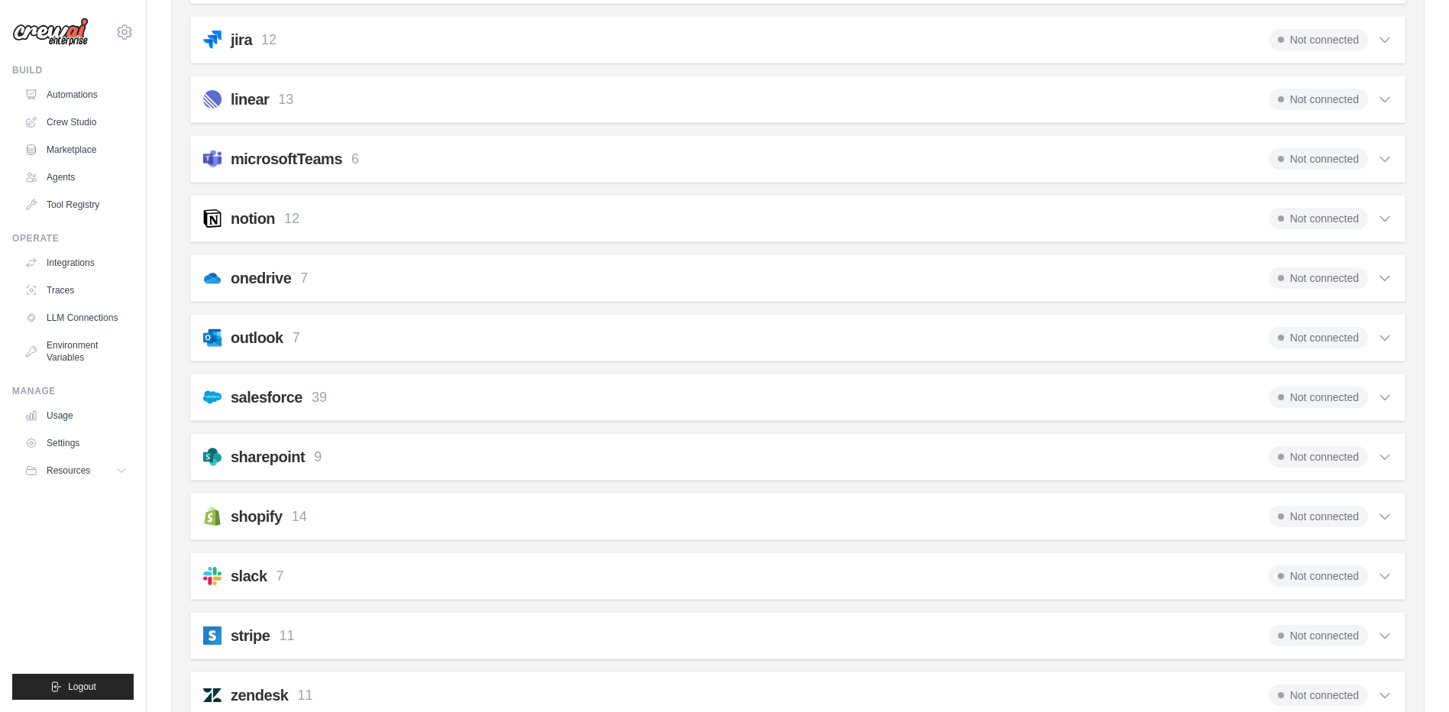
scroll to position [764, 0]
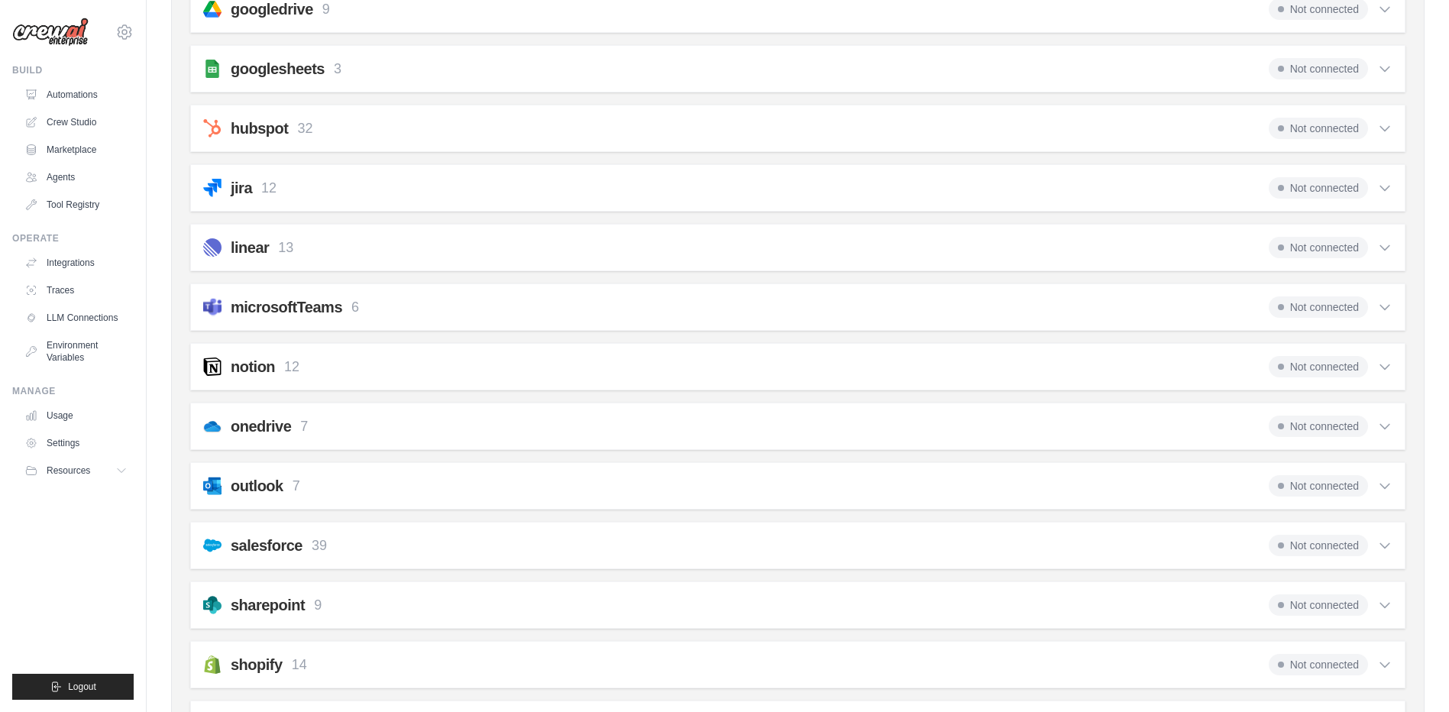
click at [1325, 69] on span "Not connected" at bounding box center [1318, 68] width 99 height 21
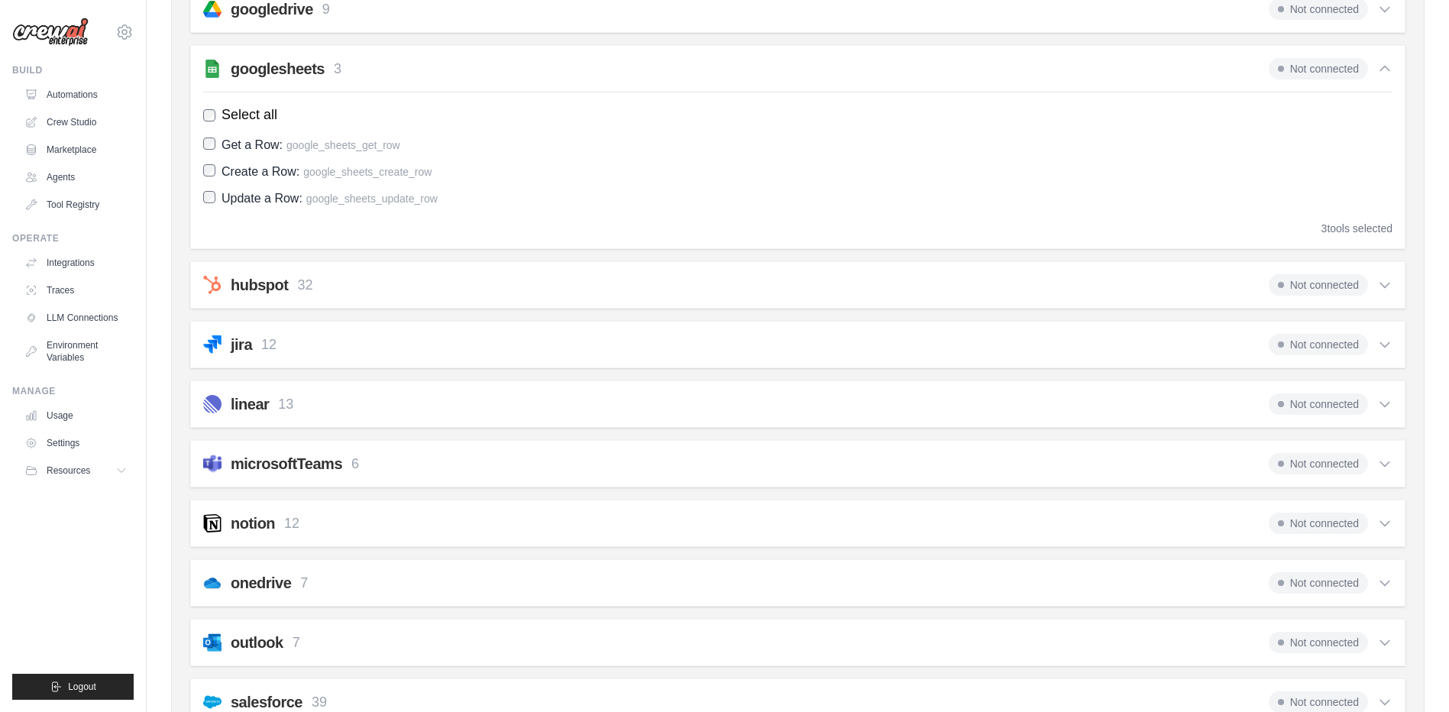
click at [284, 71] on h2 "googlesheets" at bounding box center [278, 68] width 94 height 21
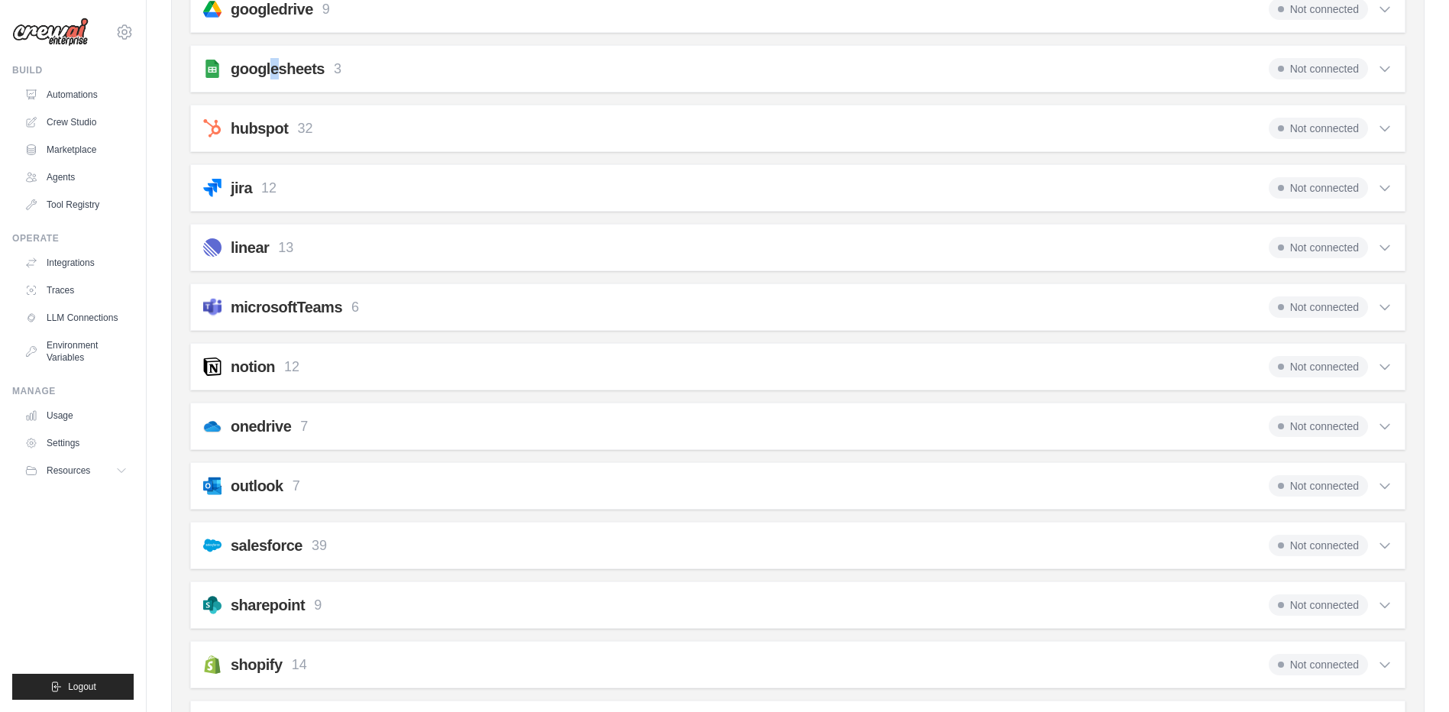
click at [275, 48] on div "googlesheets 3 Not connected Select all Get a Row: google_sheets_get_row Create…" at bounding box center [797, 68] width 1215 height 47
drag, startPoint x: 275, startPoint y: 48, endPoint x: 265, endPoint y: 70, distance: 24.3
click at [265, 70] on h2 "googlesheets" at bounding box center [278, 68] width 94 height 21
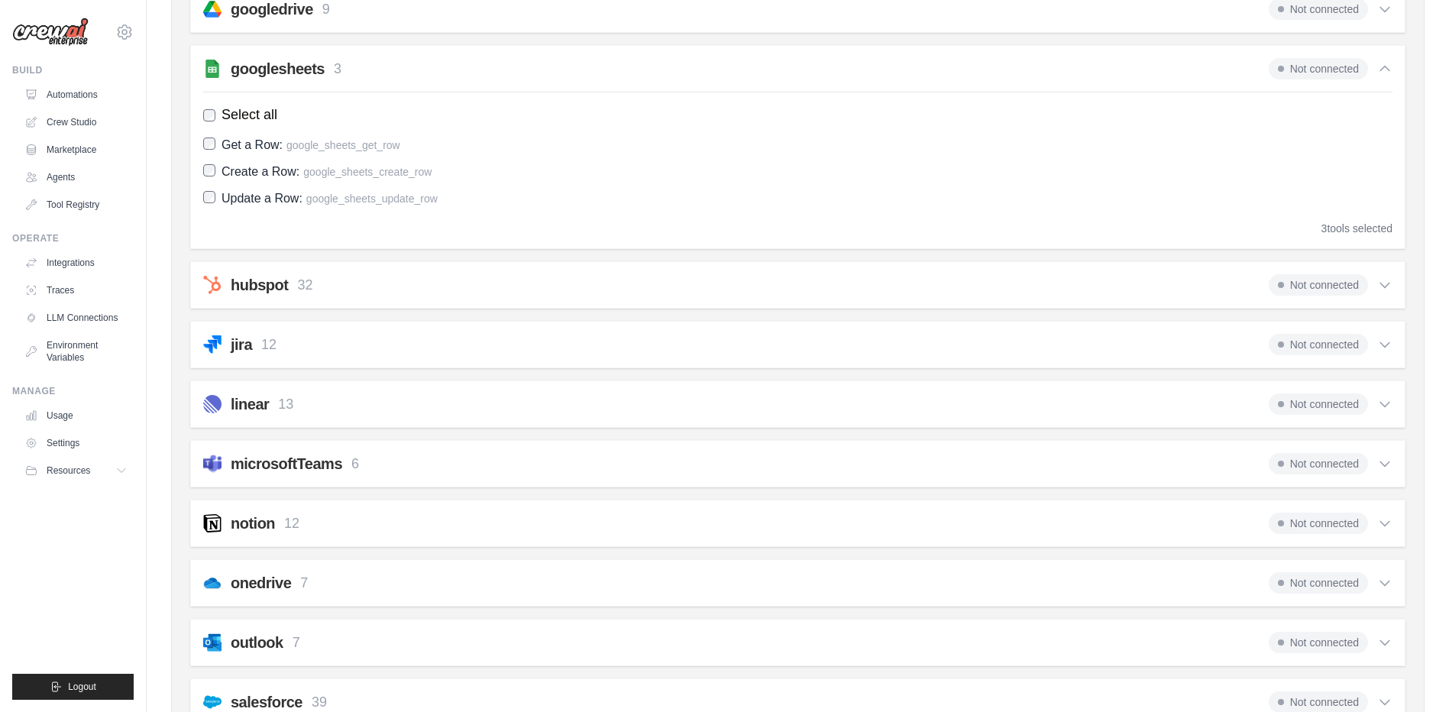
click at [1341, 73] on span "Not connected" at bounding box center [1318, 68] width 99 height 21
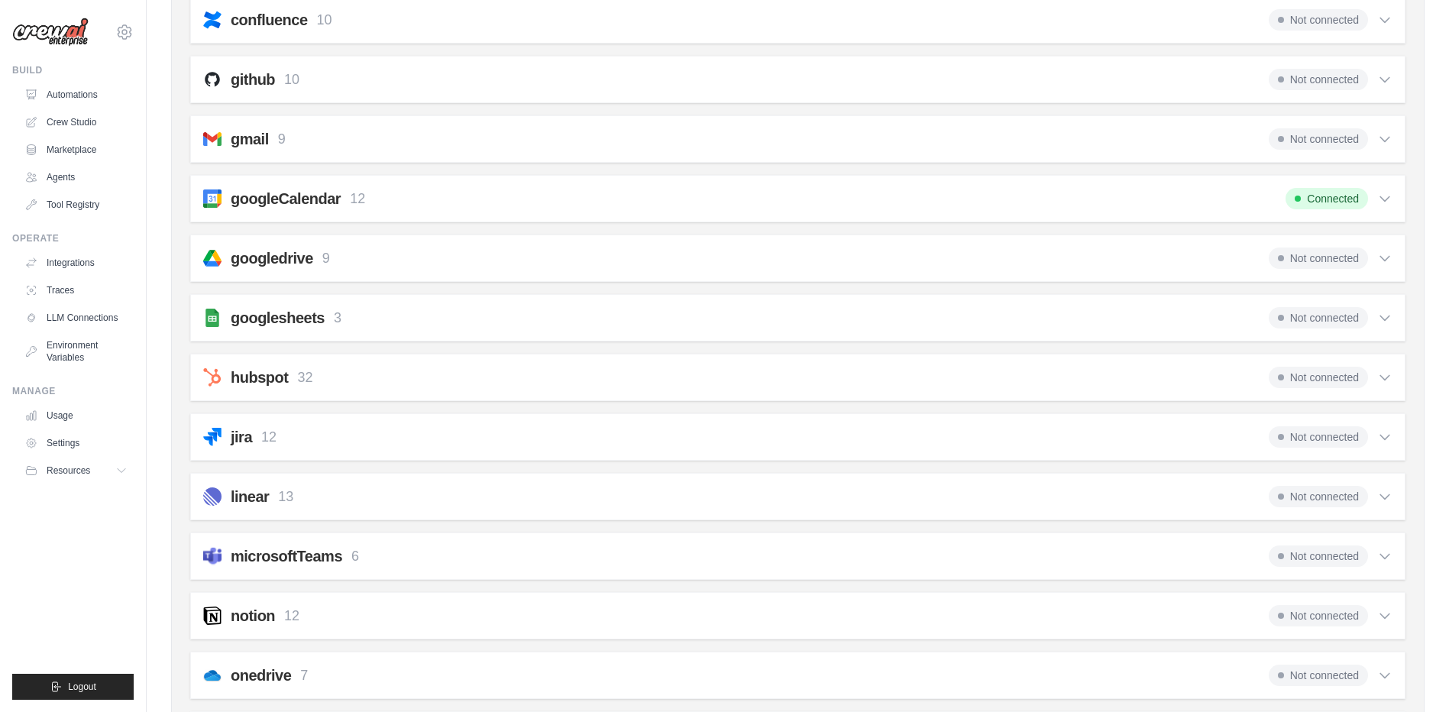
scroll to position [418, 0]
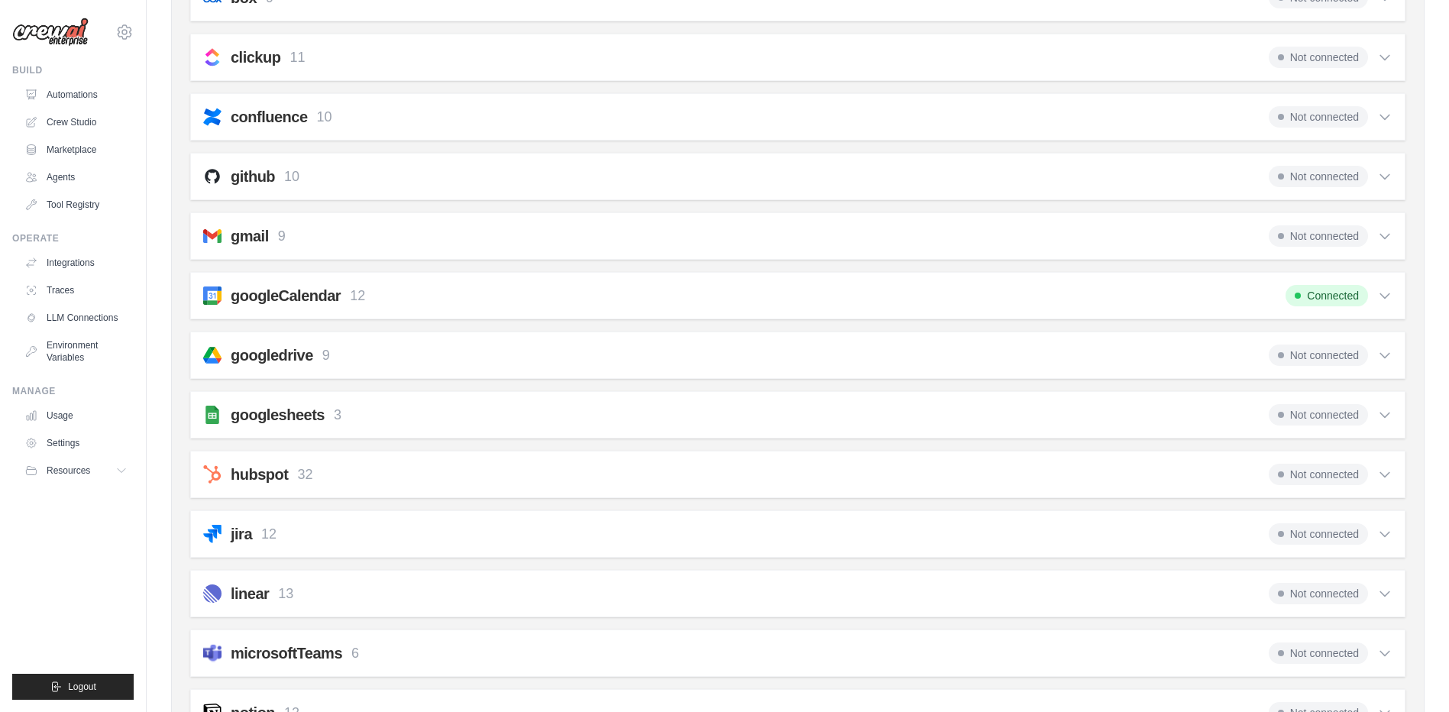
click at [1296, 349] on span "Not connected" at bounding box center [1318, 355] width 99 height 21
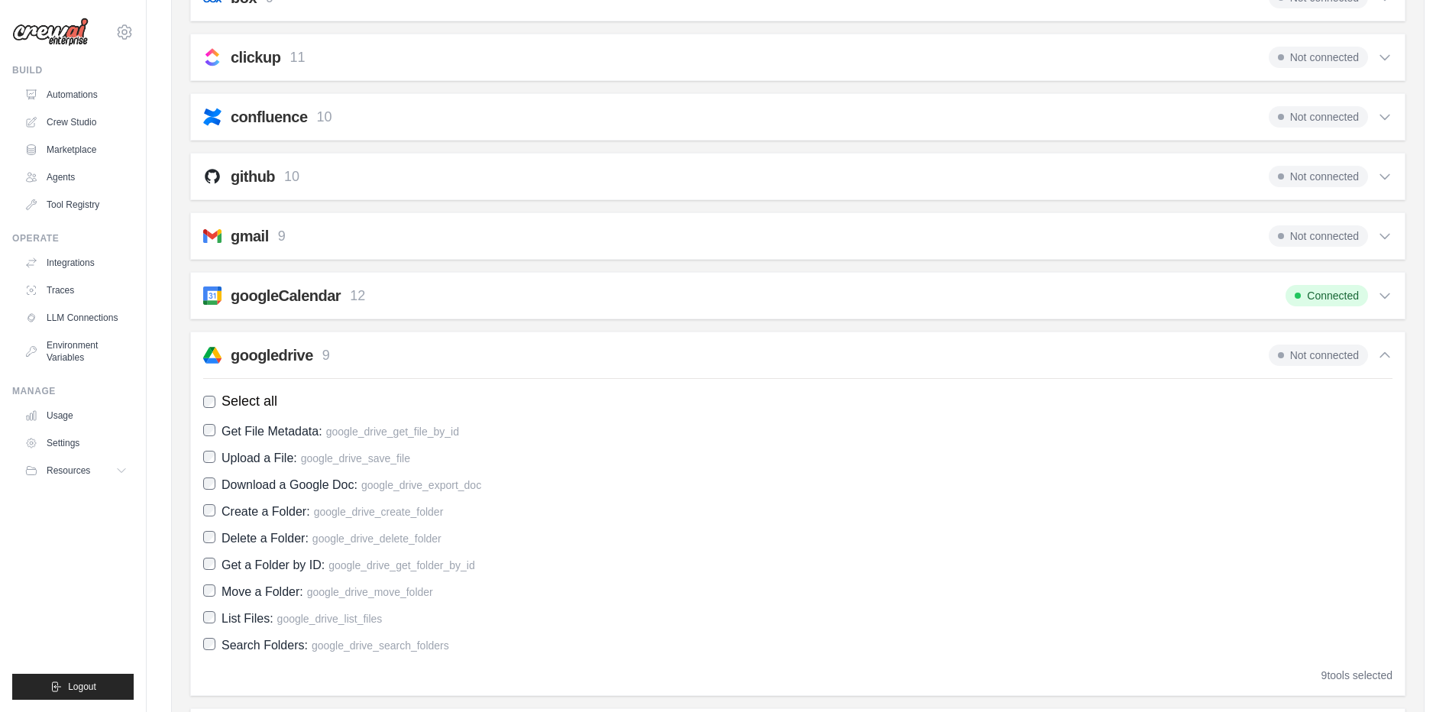
click at [256, 356] on h2 "googledrive" at bounding box center [272, 355] width 83 height 21
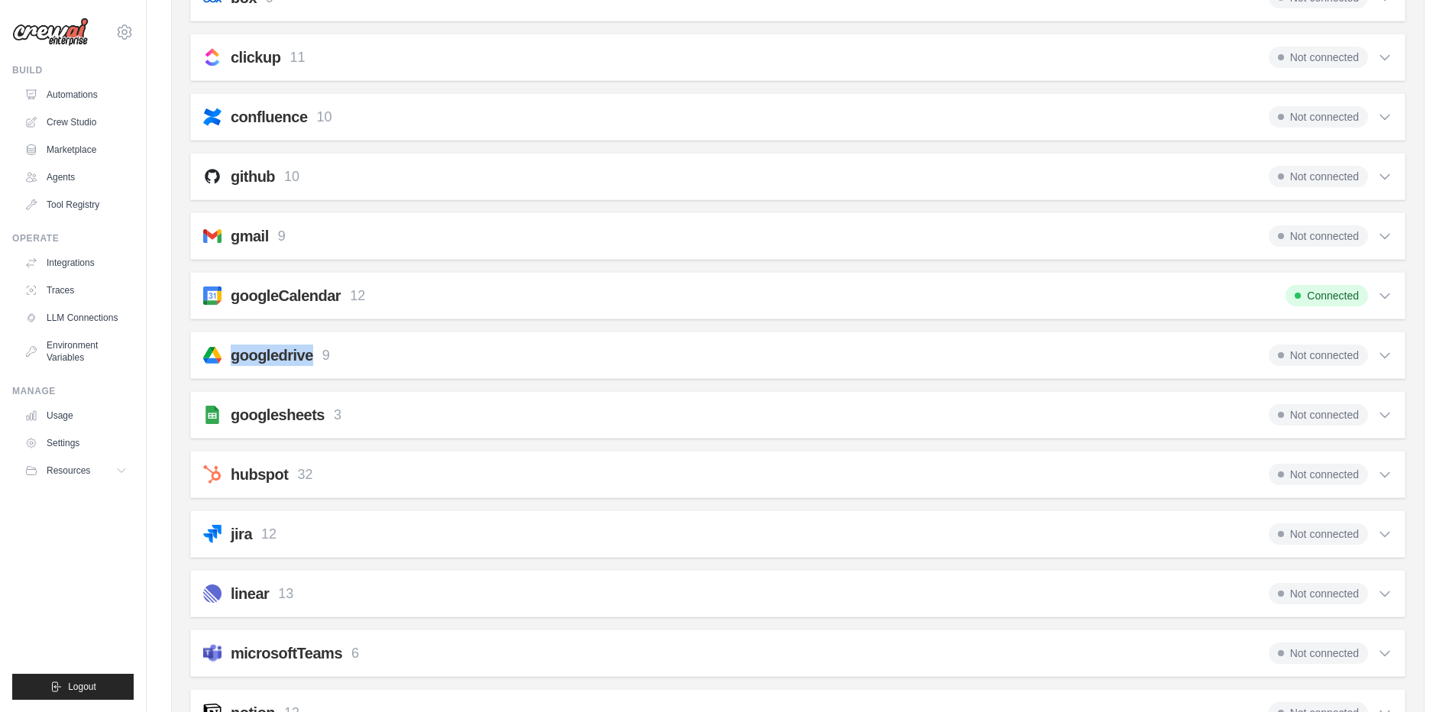
click at [256, 356] on h2 "googledrive" at bounding box center [272, 355] width 83 height 21
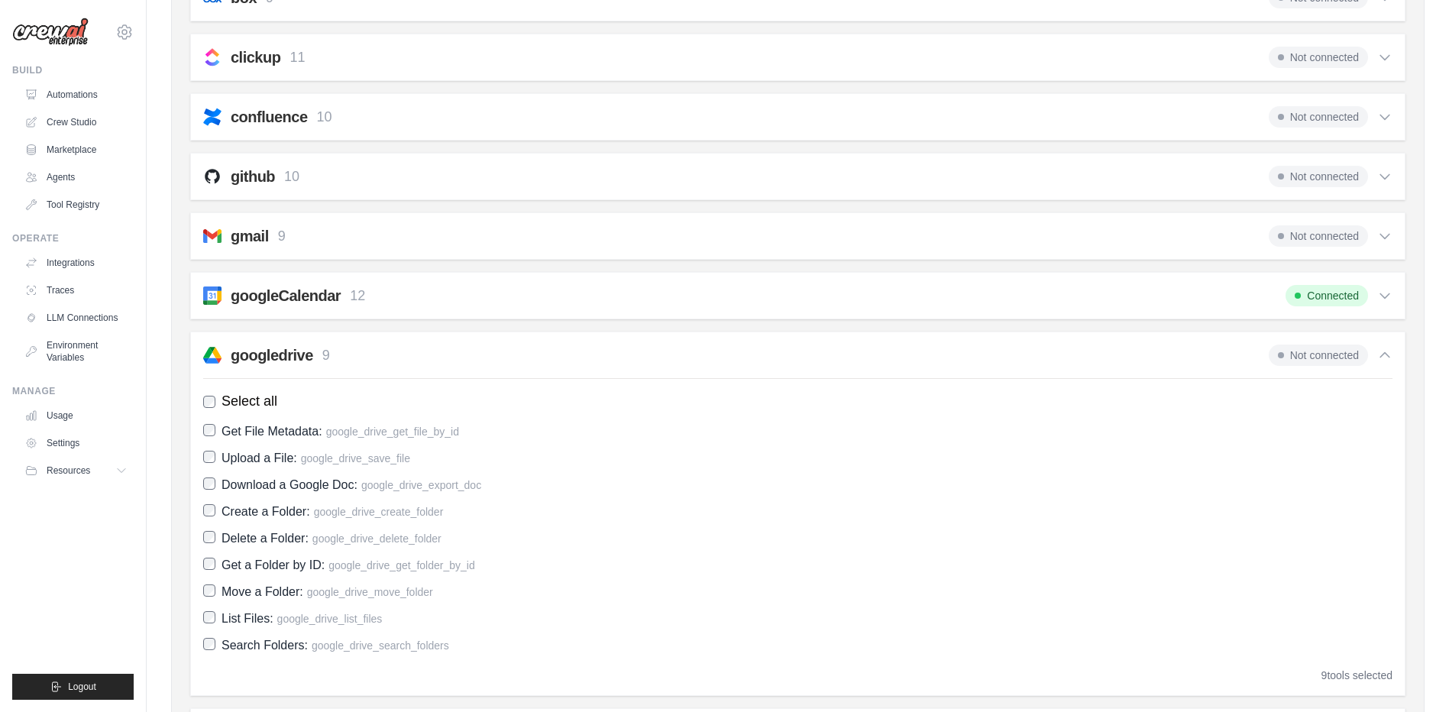
drag, startPoint x: 256, startPoint y: 355, endPoint x: 624, endPoint y: 366, distance: 368.4
click at [624, 366] on div "googledrive 9 Not connected Select all Get File Metadata: google_drive_get_file…" at bounding box center [797, 514] width 1215 height 364
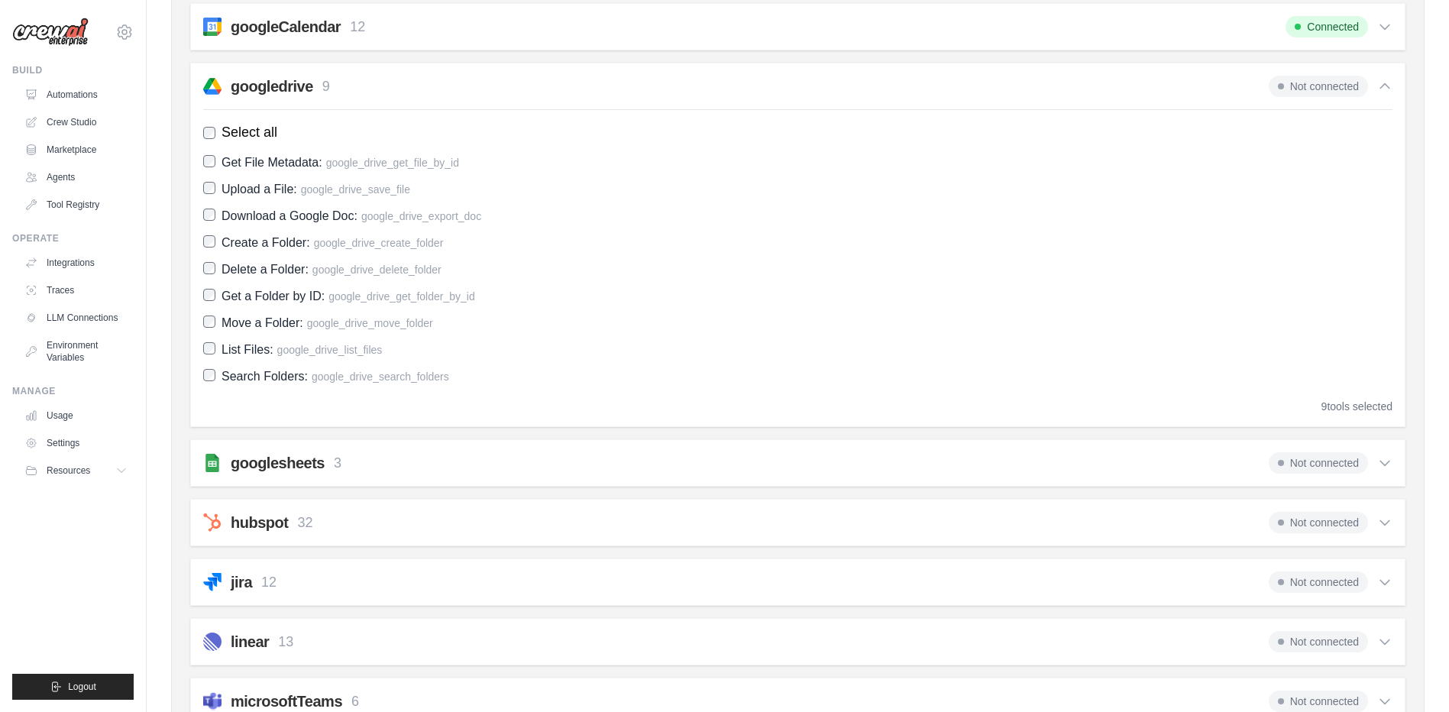
scroll to position [723, 0]
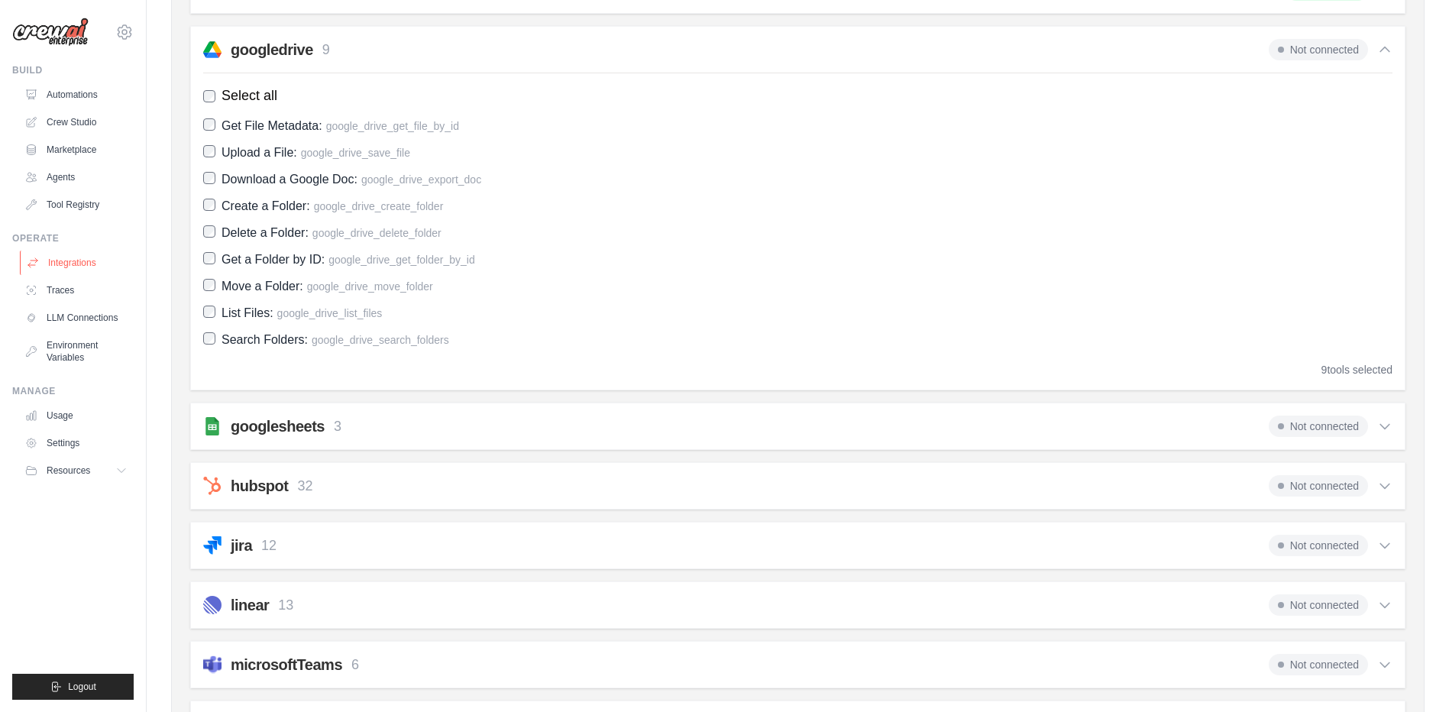
click at [76, 270] on link "Integrations" at bounding box center [77, 263] width 115 height 24
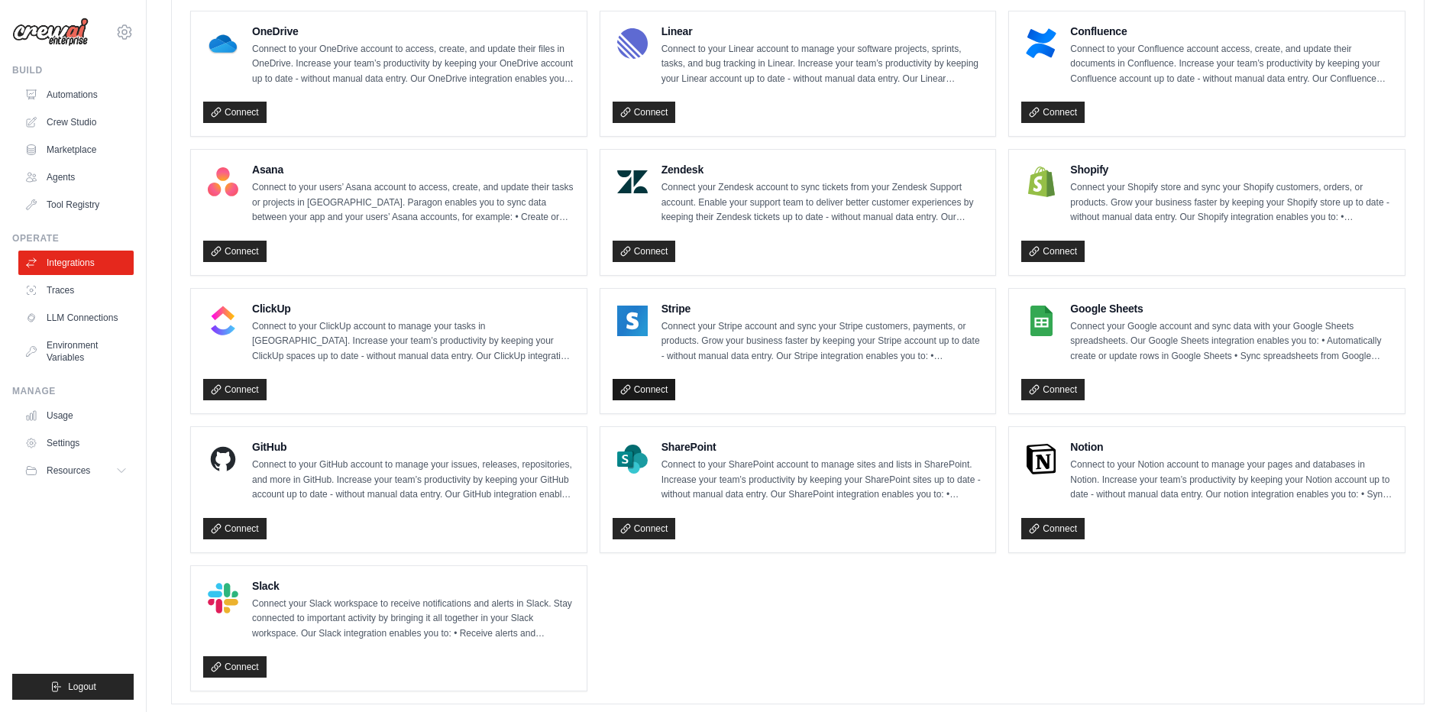
scroll to position [901, 0]
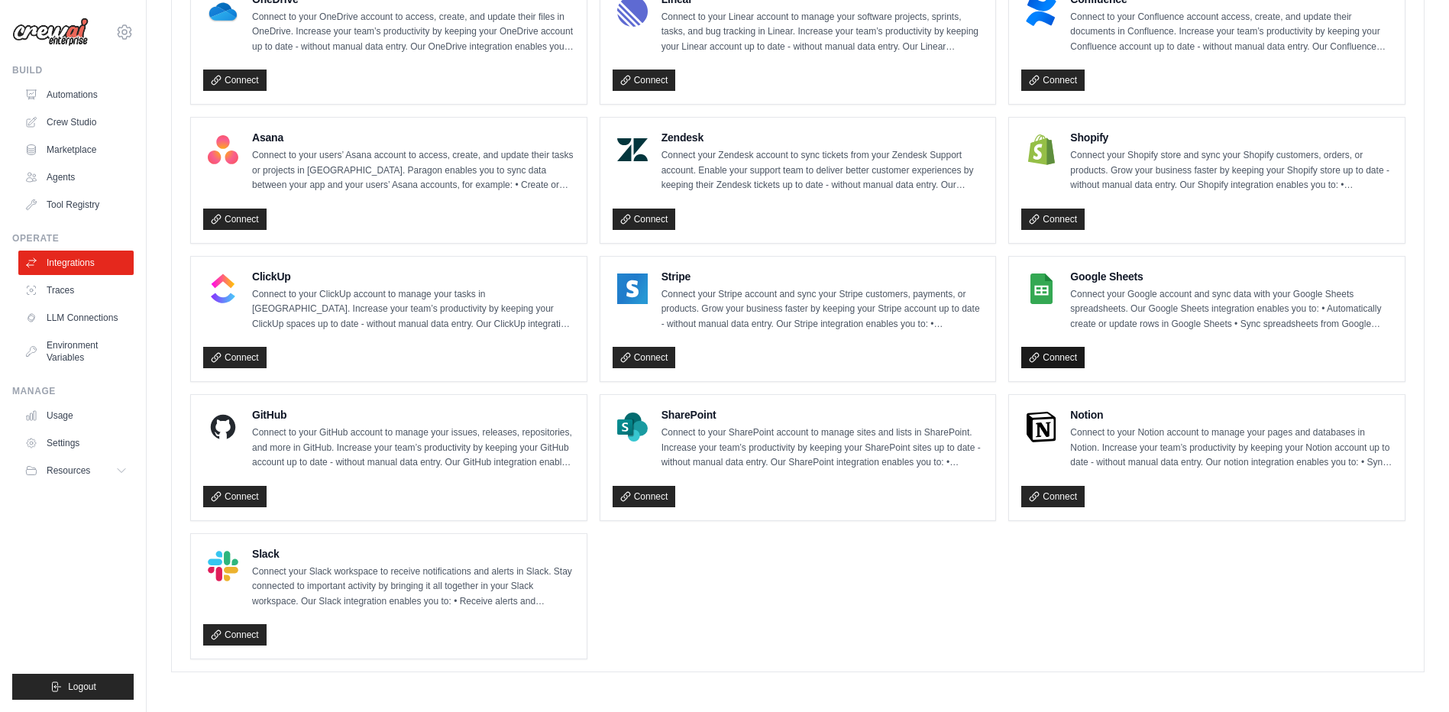
click at [1050, 361] on link "Connect" at bounding box center [1052, 357] width 63 height 21
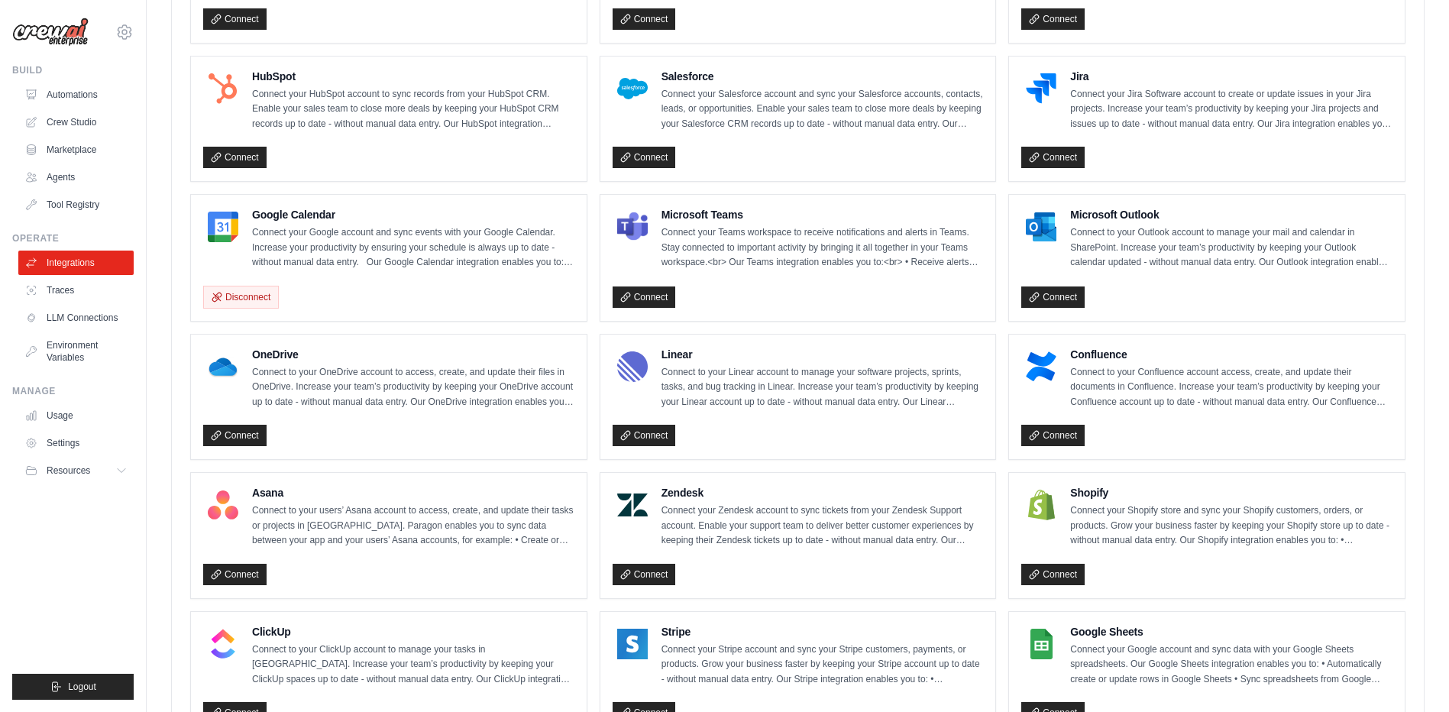
scroll to position [366, 0]
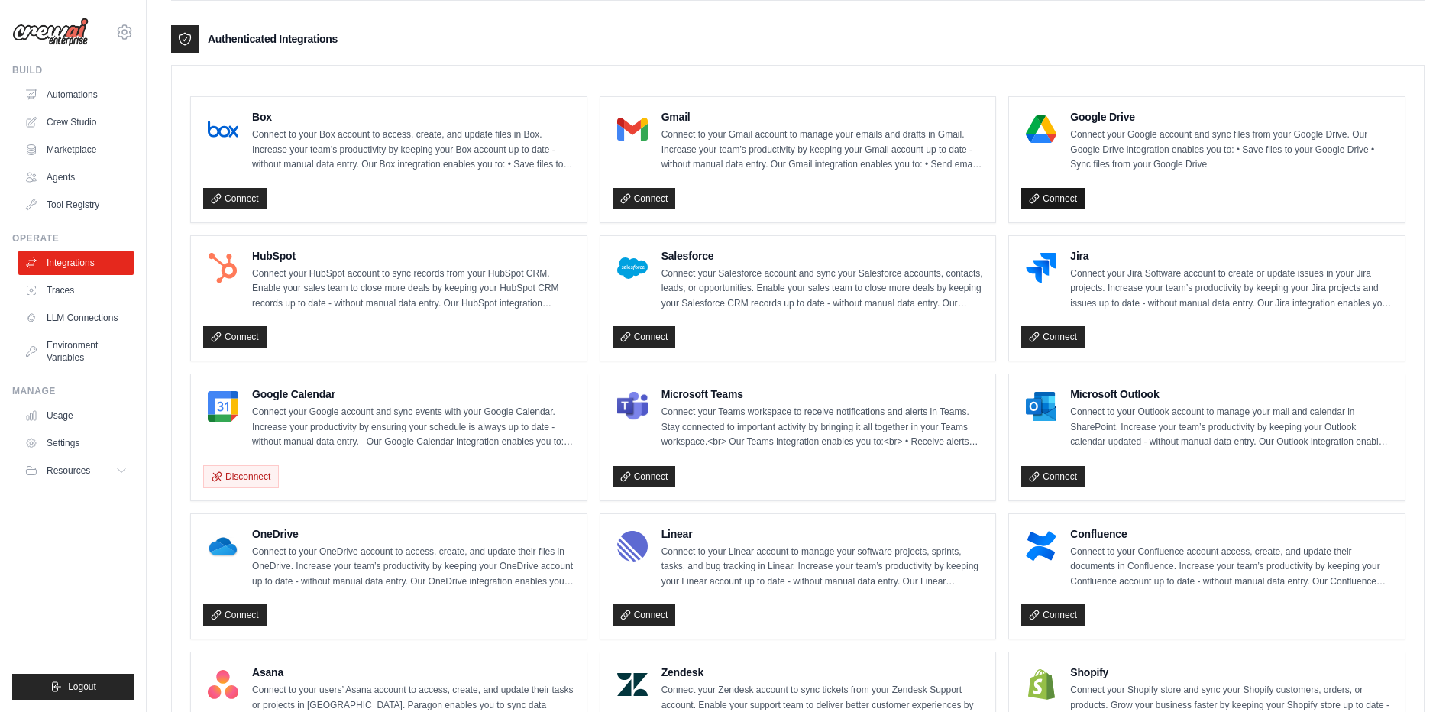
click at [1045, 198] on link "Connect" at bounding box center [1052, 198] width 63 height 21
click at [66, 99] on link "Automations" at bounding box center [77, 95] width 115 height 24
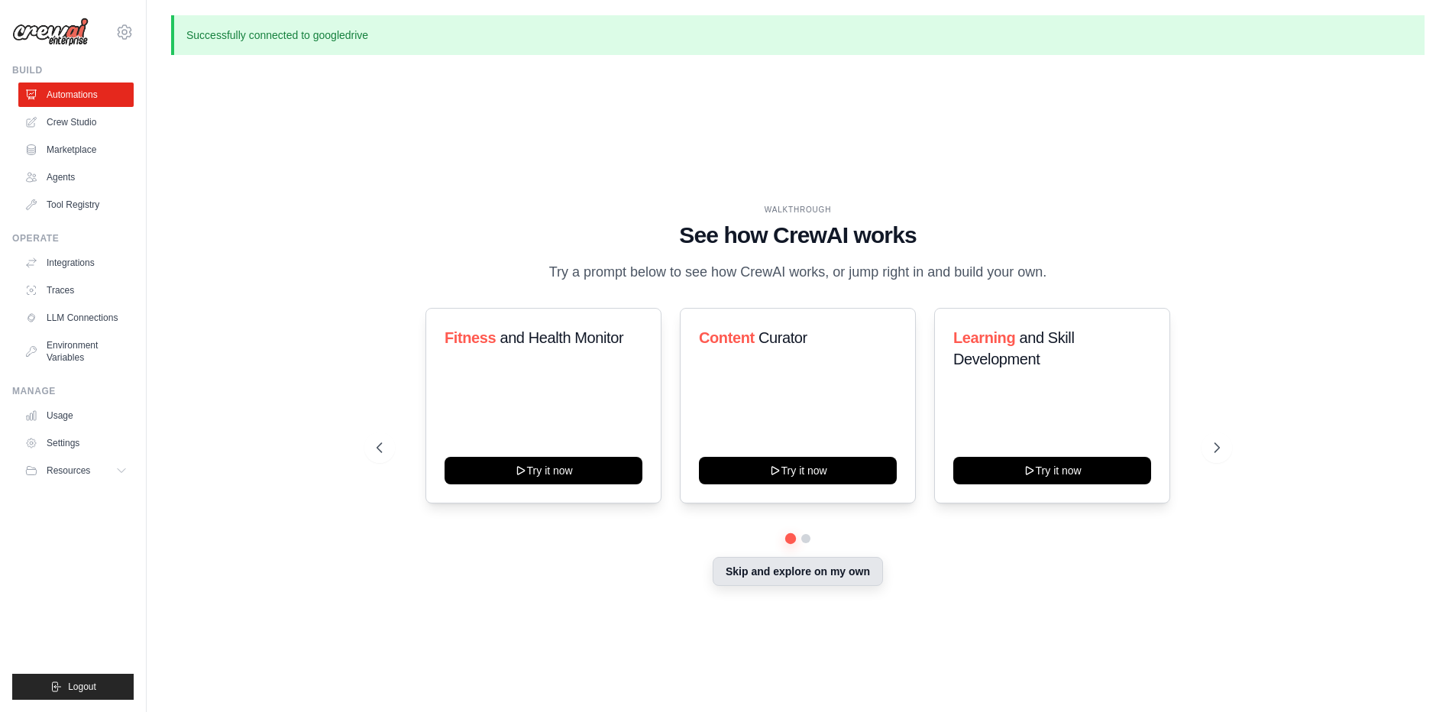
click at [818, 575] on button "Skip and explore on my own" at bounding box center [798, 571] width 170 height 29
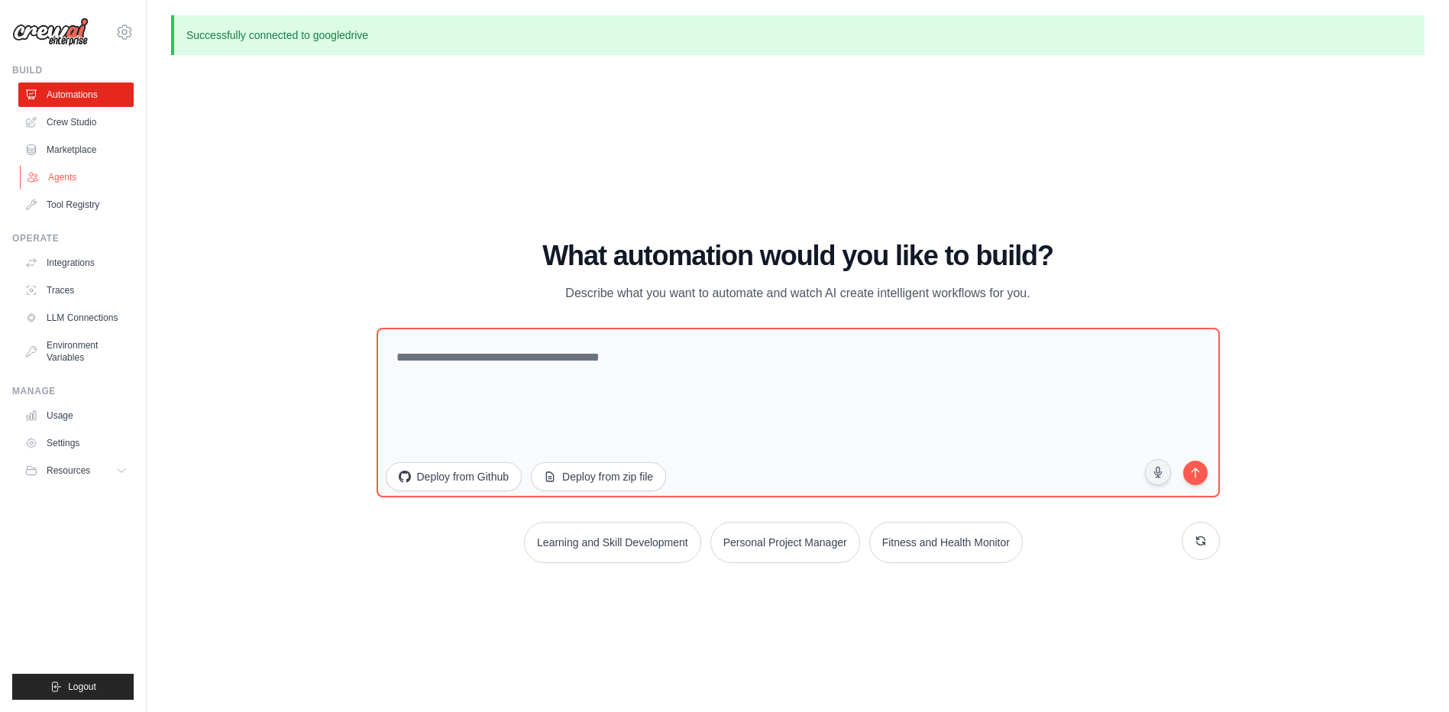
click at [65, 184] on link "Agents" at bounding box center [77, 177] width 115 height 24
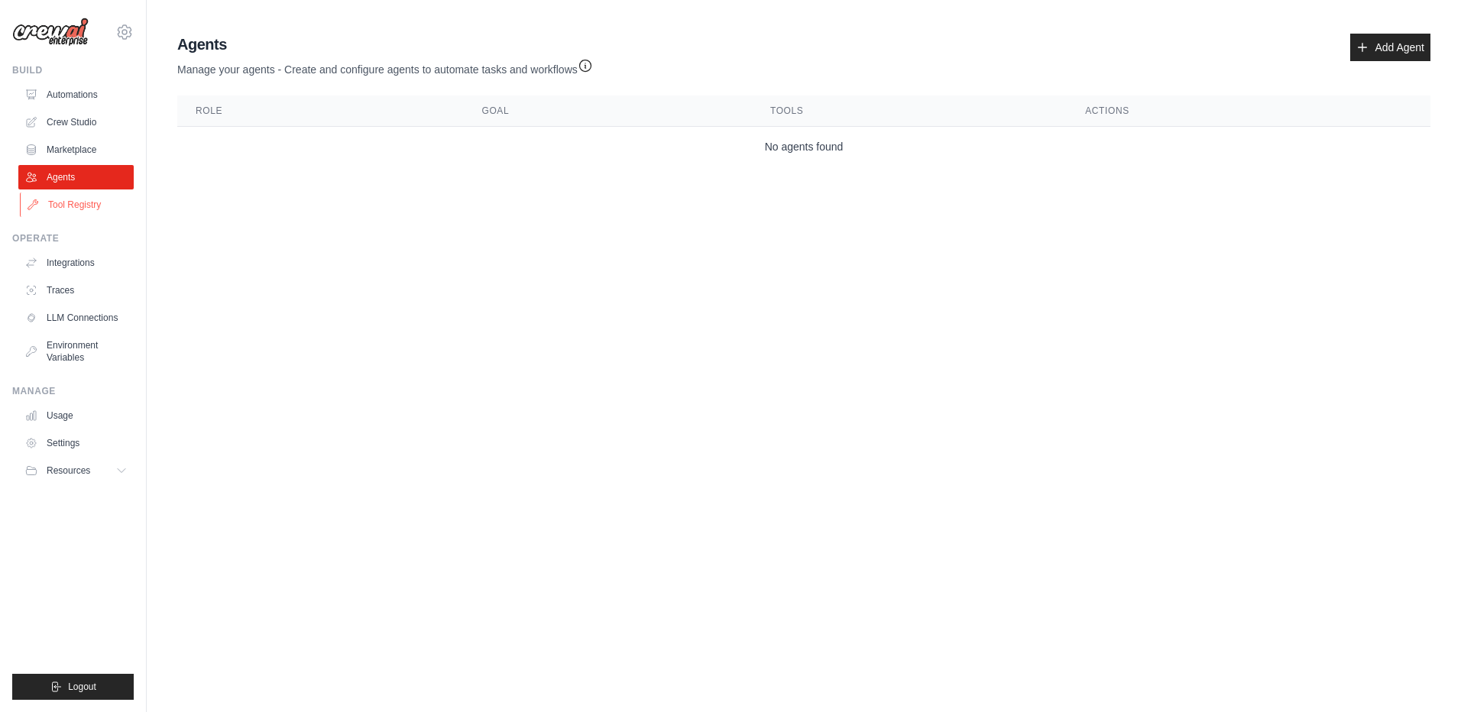
click at [47, 215] on link "Tool Registry" at bounding box center [77, 205] width 115 height 24
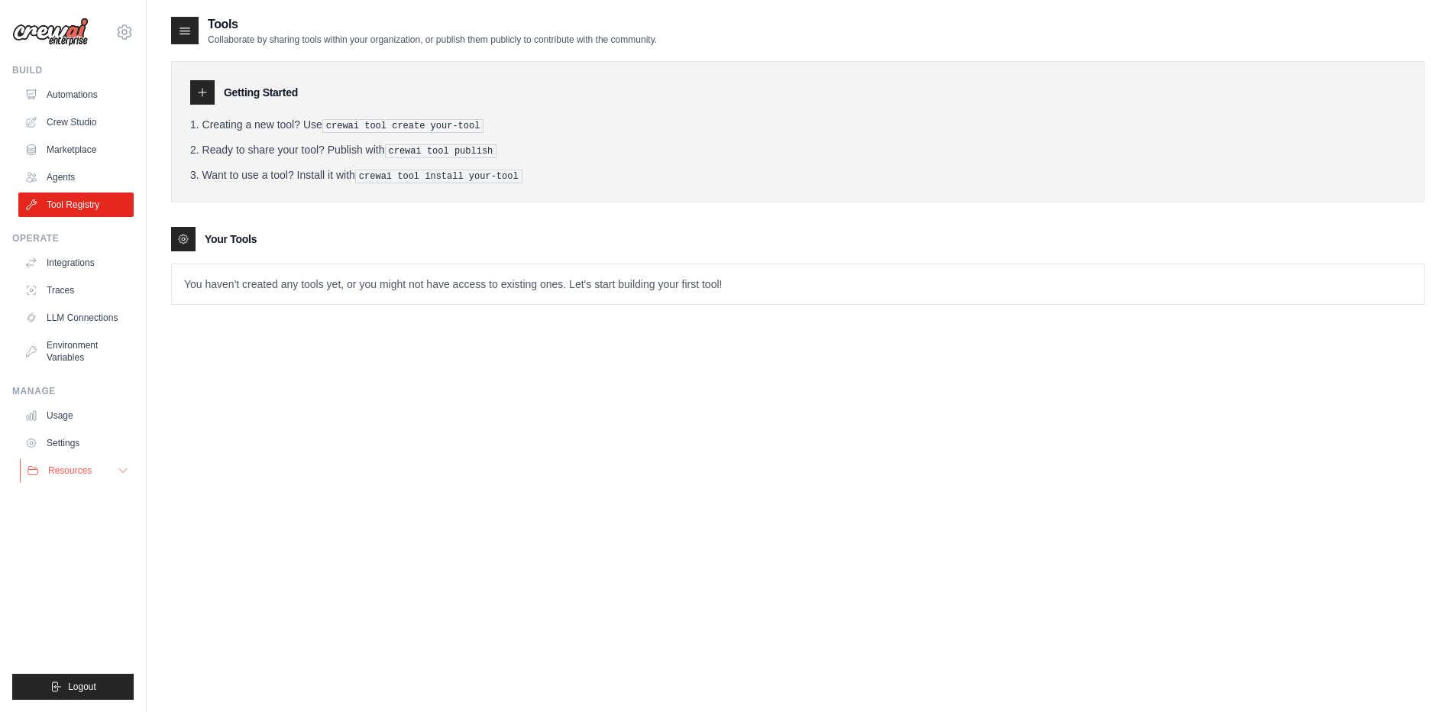
click at [68, 468] on span "Resources" at bounding box center [70, 470] width 44 height 12
click at [79, 494] on span "Documentation" at bounding box center [85, 496] width 62 height 12
click at [75, 450] on link "Settings" at bounding box center [77, 443] width 115 height 24
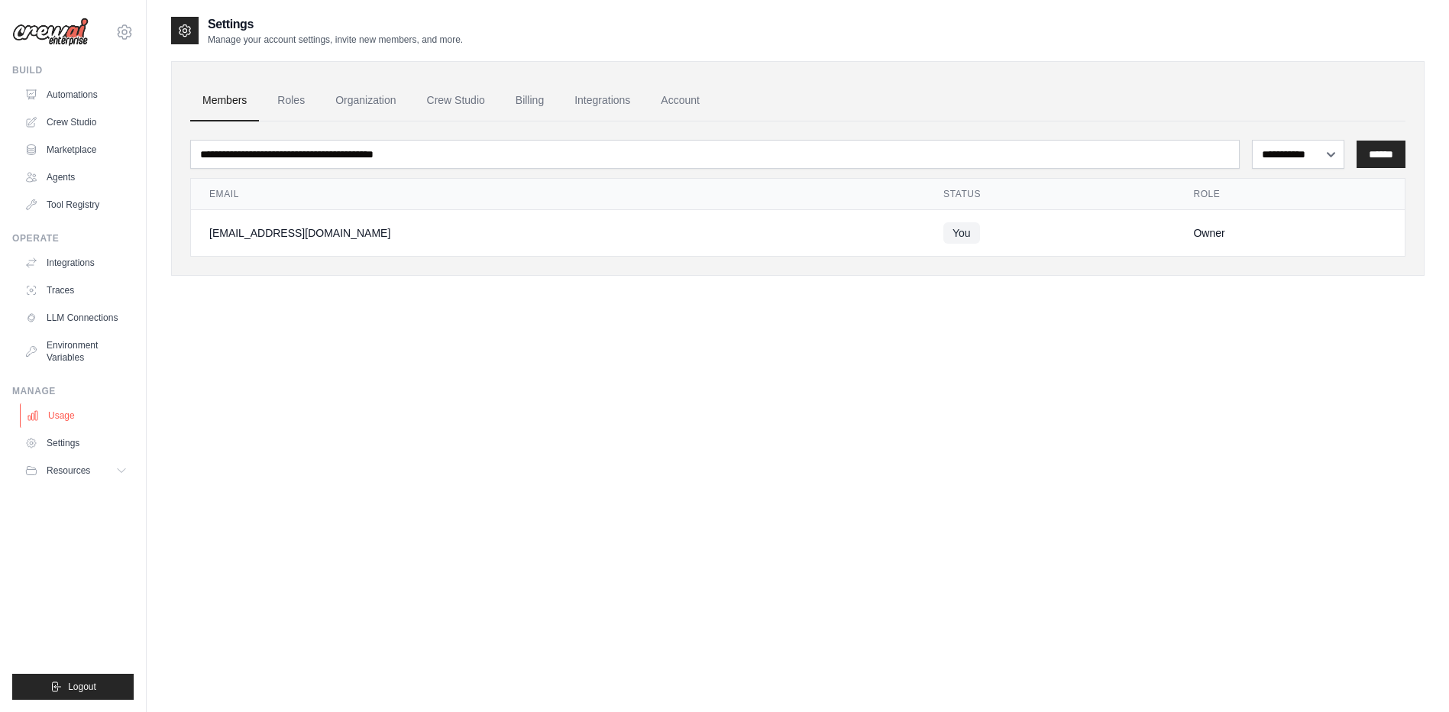
click at [72, 419] on link "Usage" at bounding box center [77, 415] width 115 height 24
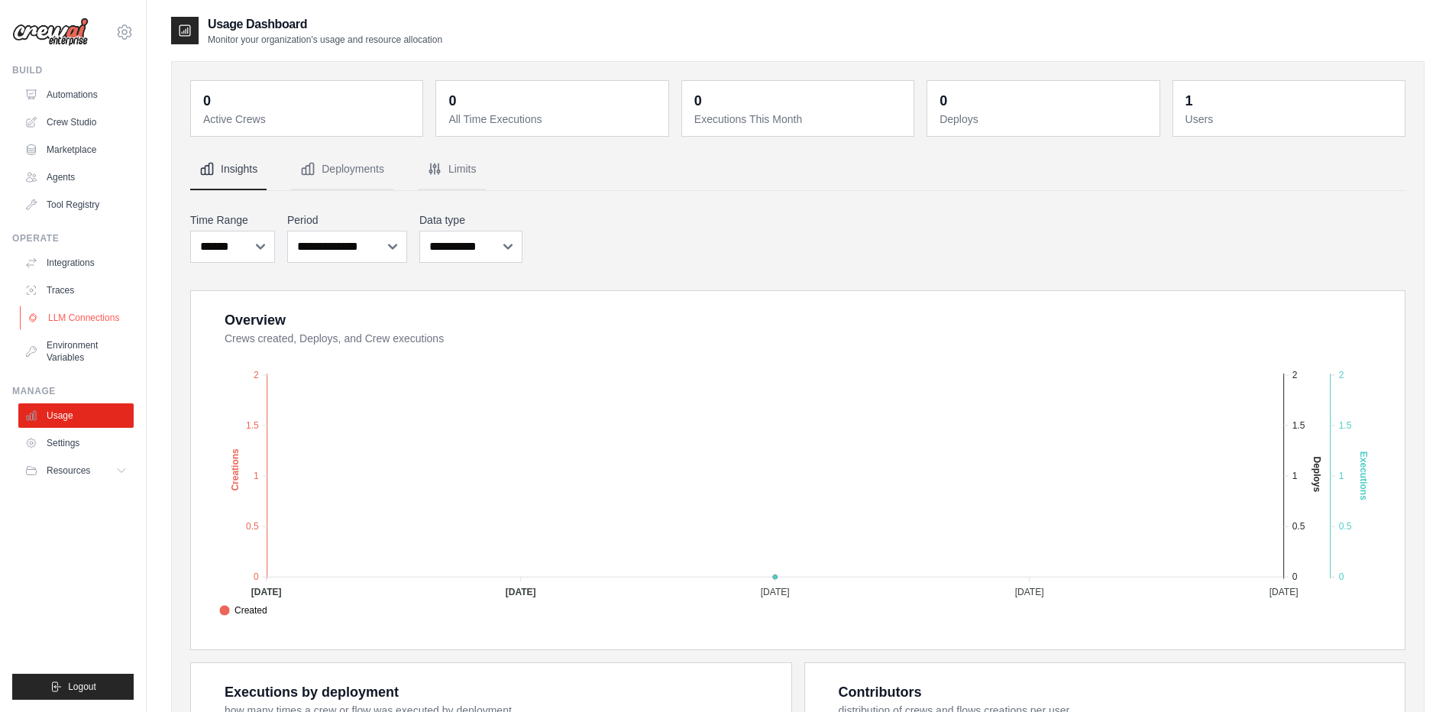
click at [95, 325] on link "LLM Connections" at bounding box center [77, 318] width 115 height 24
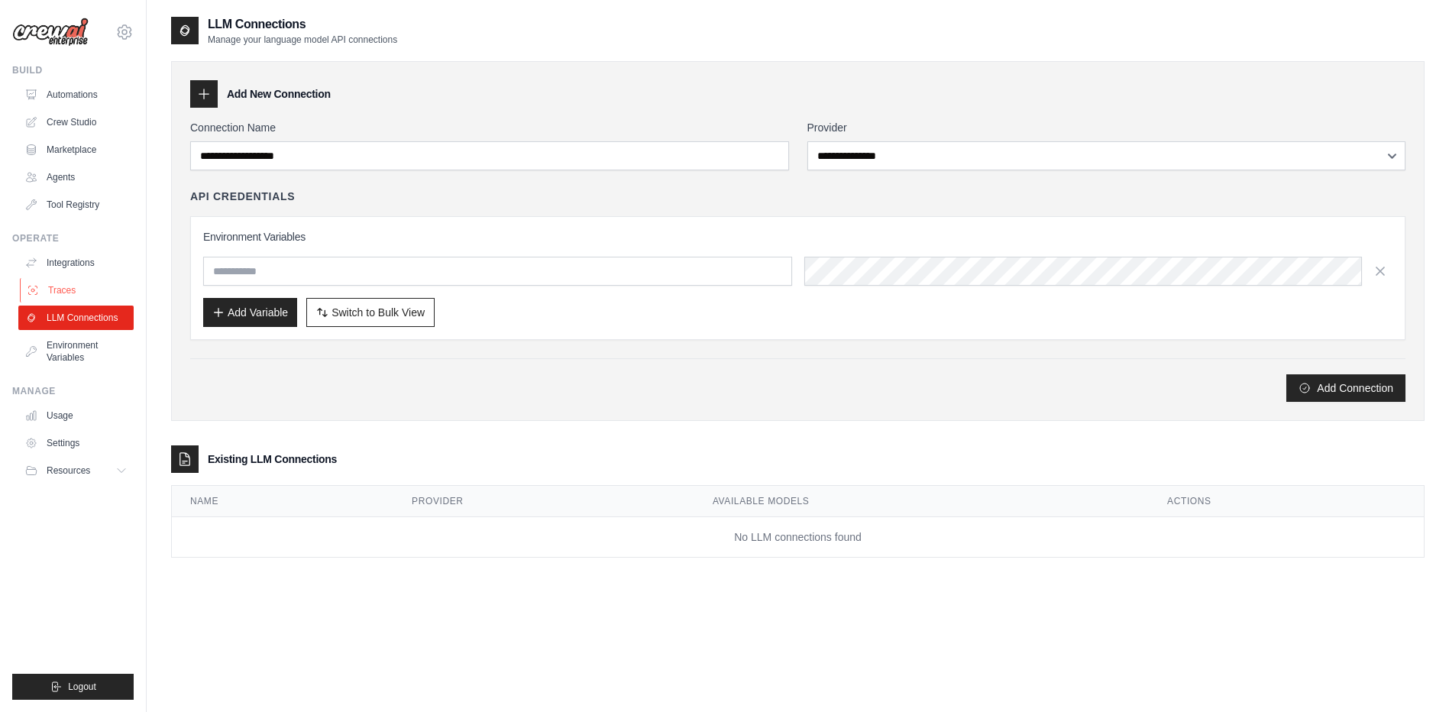
click at [65, 299] on link "Traces" at bounding box center [77, 290] width 115 height 24
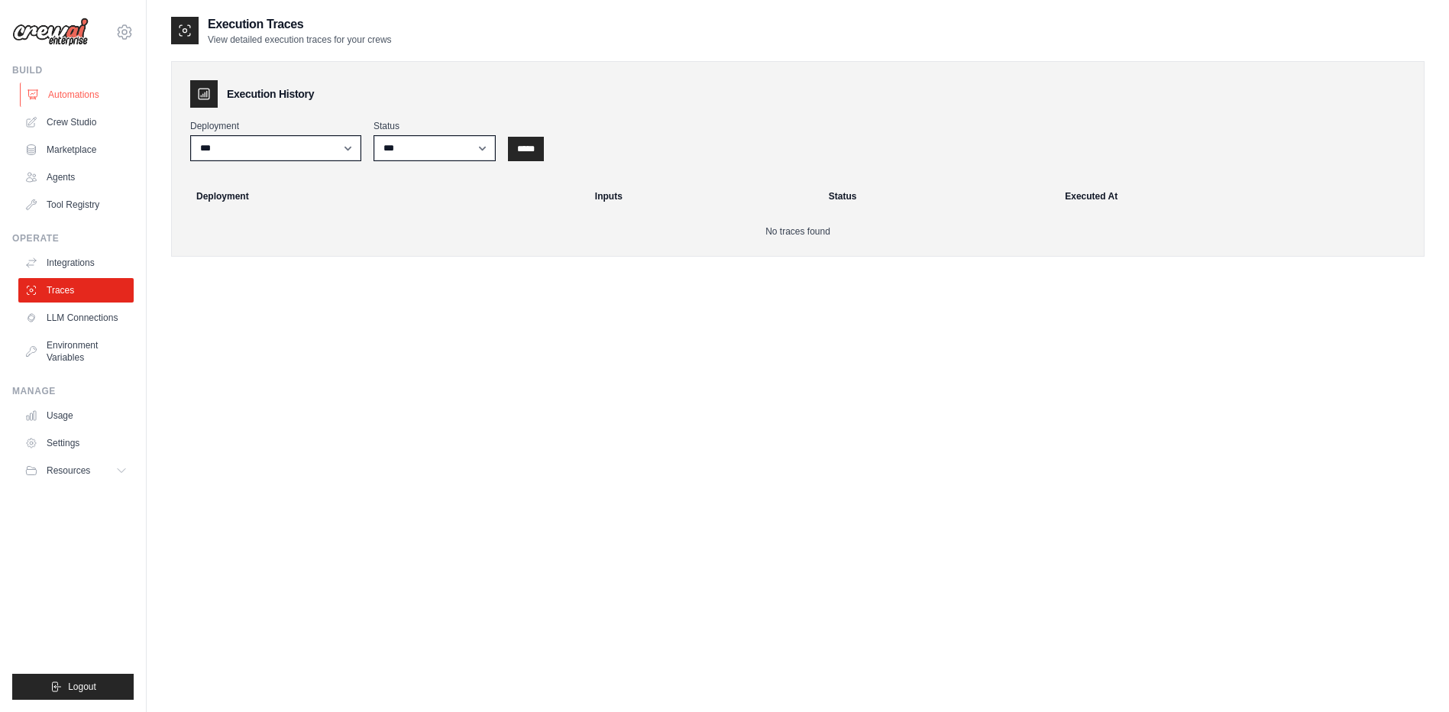
click at [77, 102] on link "Automations" at bounding box center [77, 95] width 115 height 24
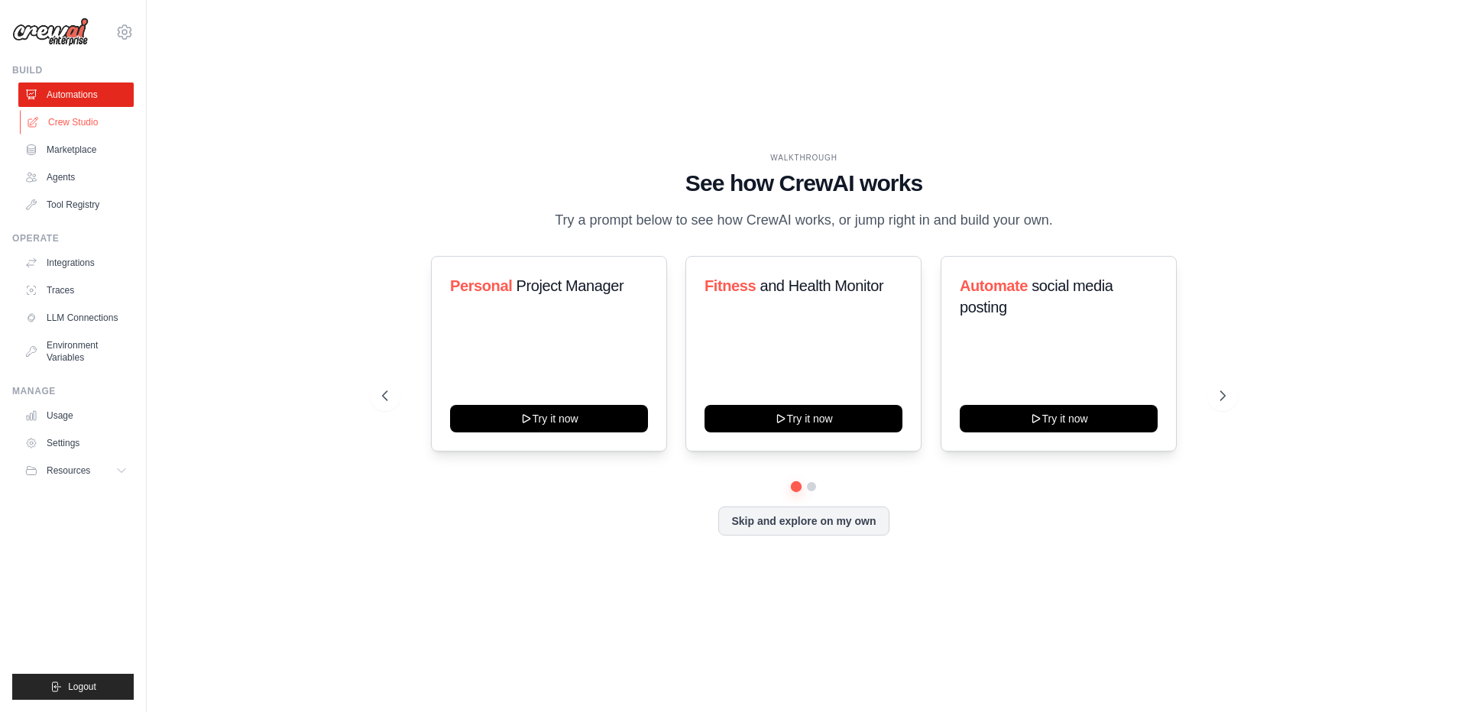
click at [70, 125] on link "Crew Studio" at bounding box center [77, 122] width 115 height 24
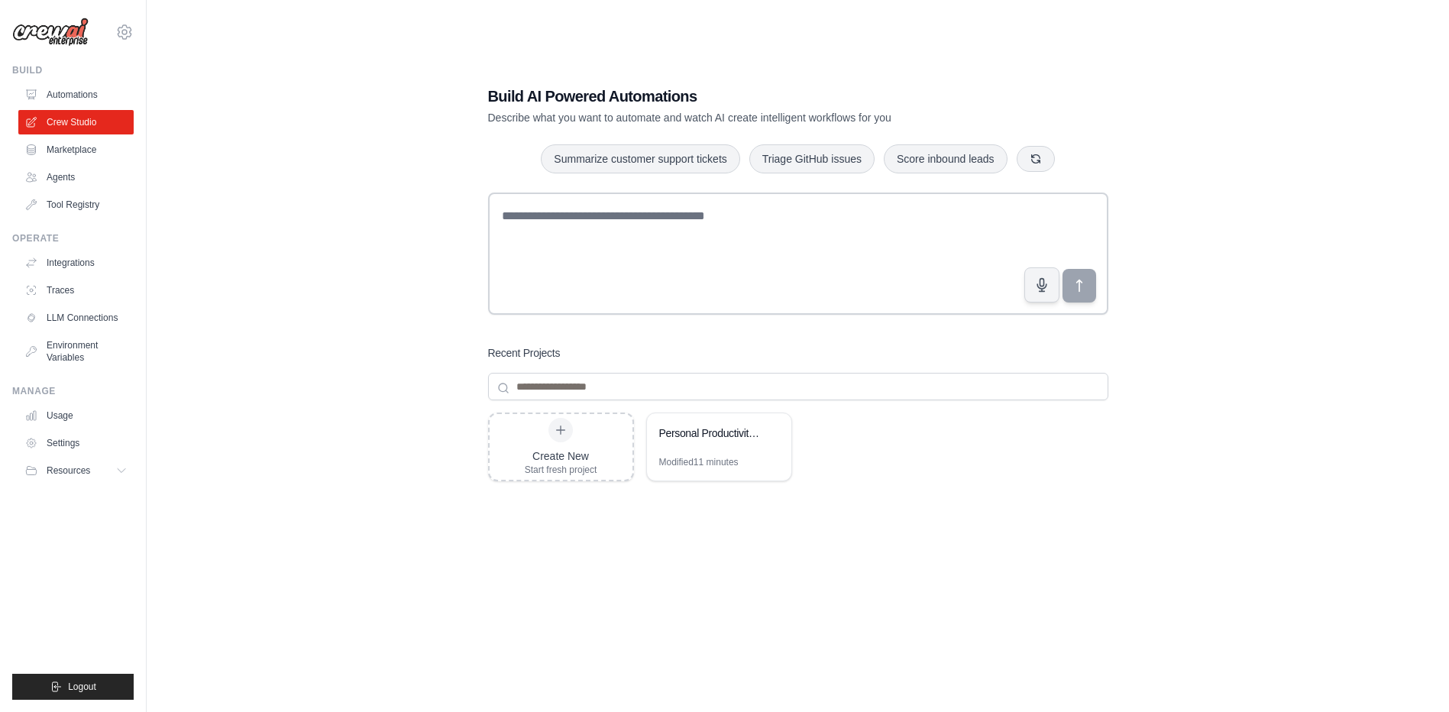
scroll to position [31, 0]
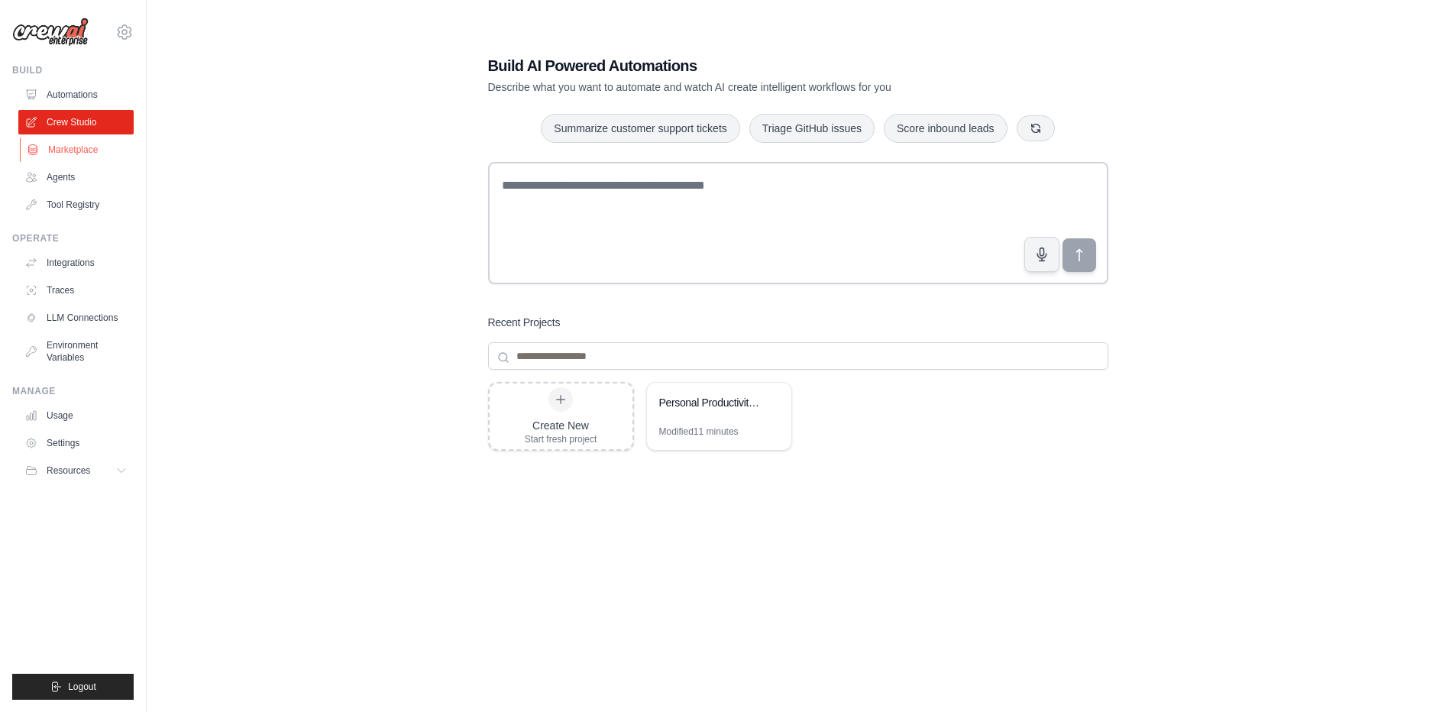
click at [51, 153] on link "Marketplace" at bounding box center [77, 150] width 115 height 24
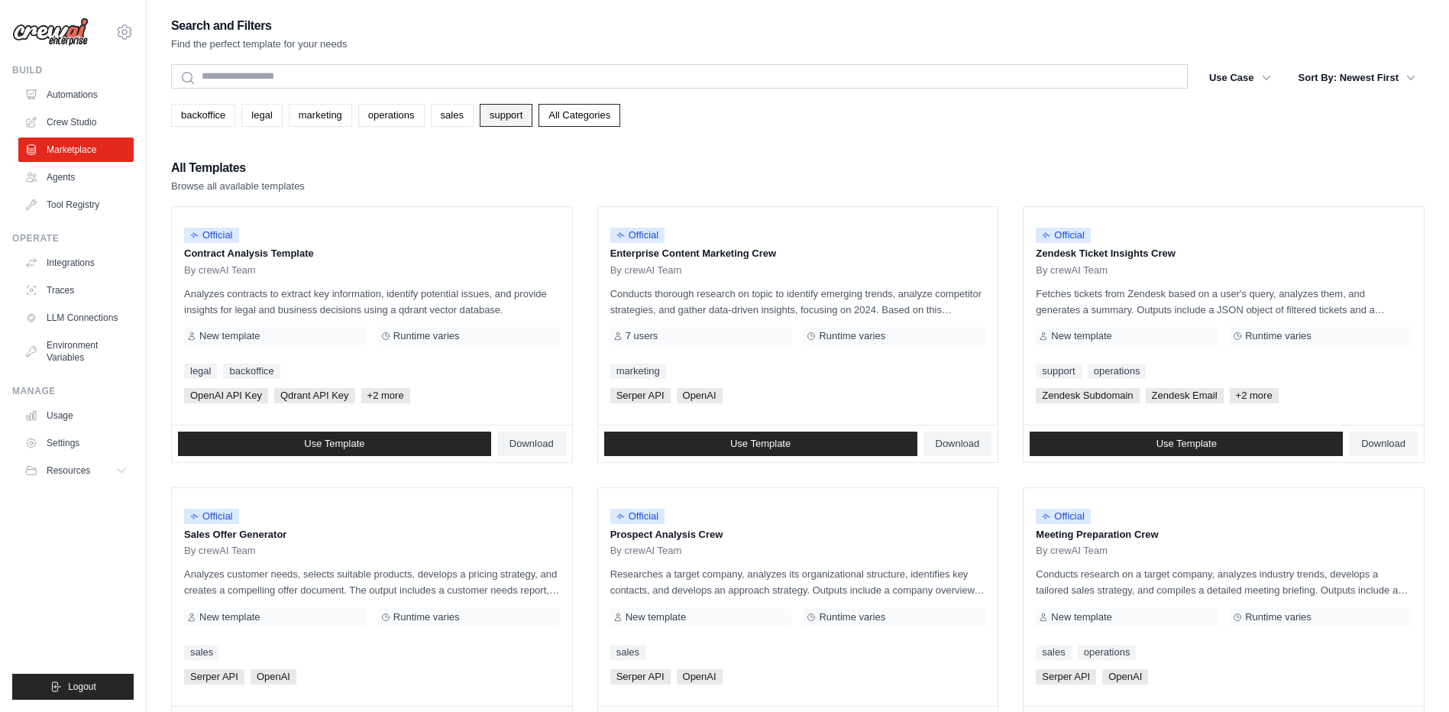
click at [510, 124] on link "support" at bounding box center [506, 115] width 53 height 23
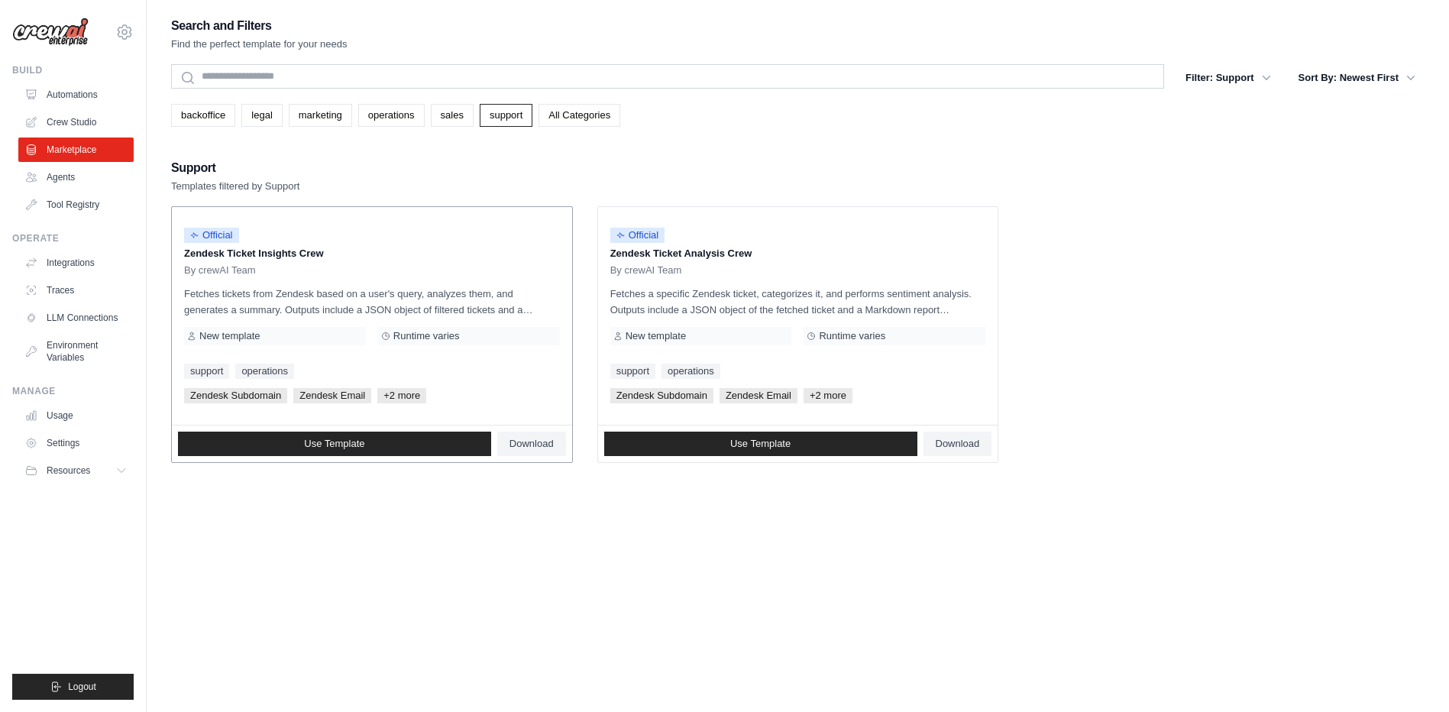
click at [500, 333] on div "Runtime varies" at bounding box center [469, 336] width 182 height 18
click at [363, 445] on span "Use Template" at bounding box center [334, 444] width 60 height 12
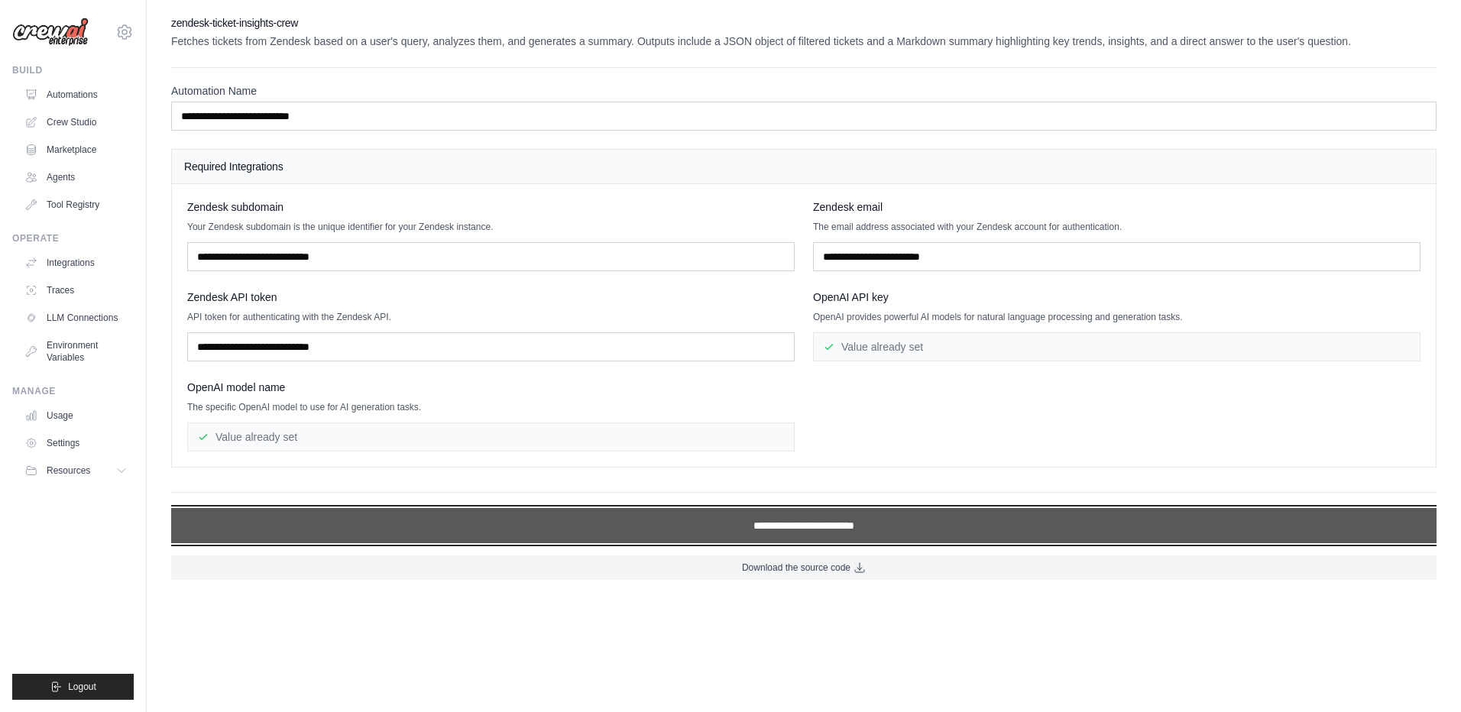
click at [705, 523] on input "**********" at bounding box center [803, 525] width 1265 height 35
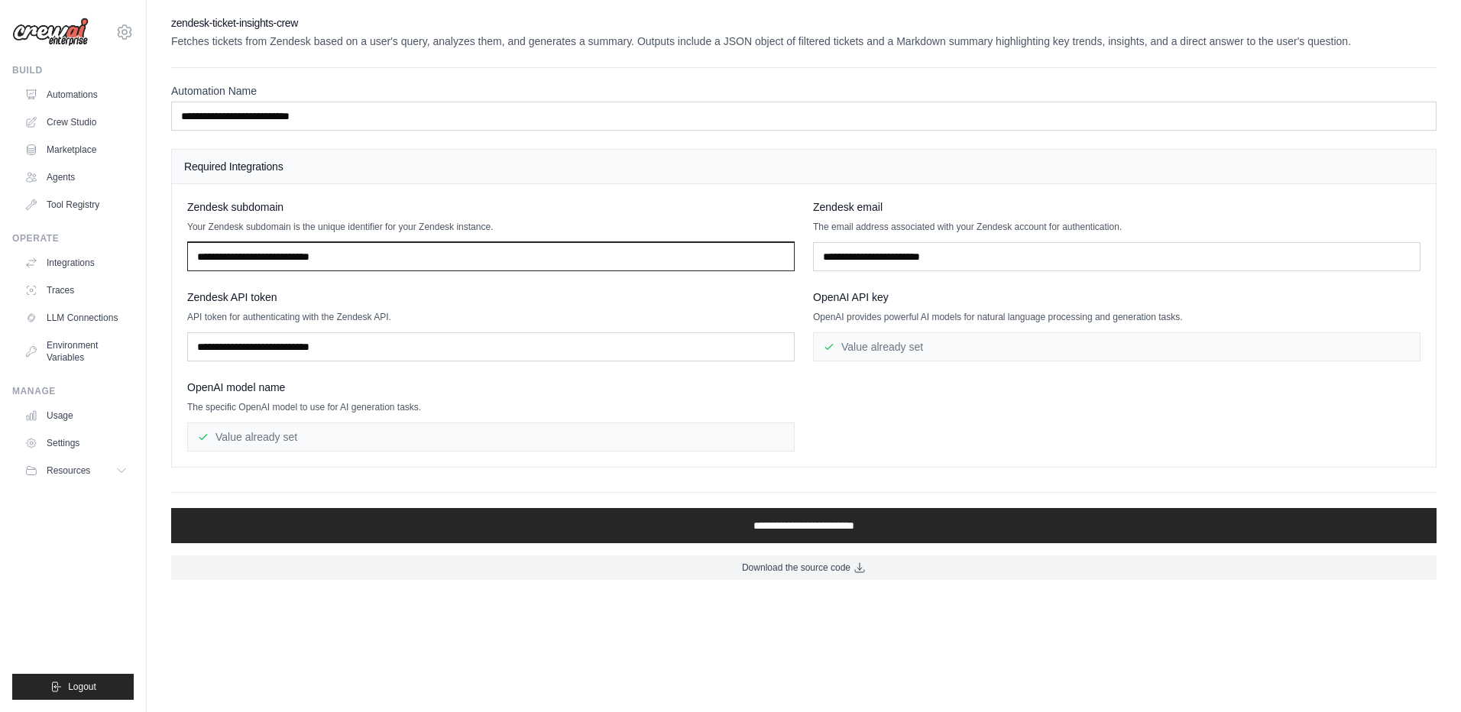
click at [362, 258] on input "text" at bounding box center [490, 256] width 607 height 29
drag, startPoint x: 388, startPoint y: 257, endPoint x: 133, endPoint y: 267, distance: 255.4
click at [133, 267] on div "ericksup47@gmail.com Settings Build Automations Crew Studio" at bounding box center [730, 297] width 1461 height 595
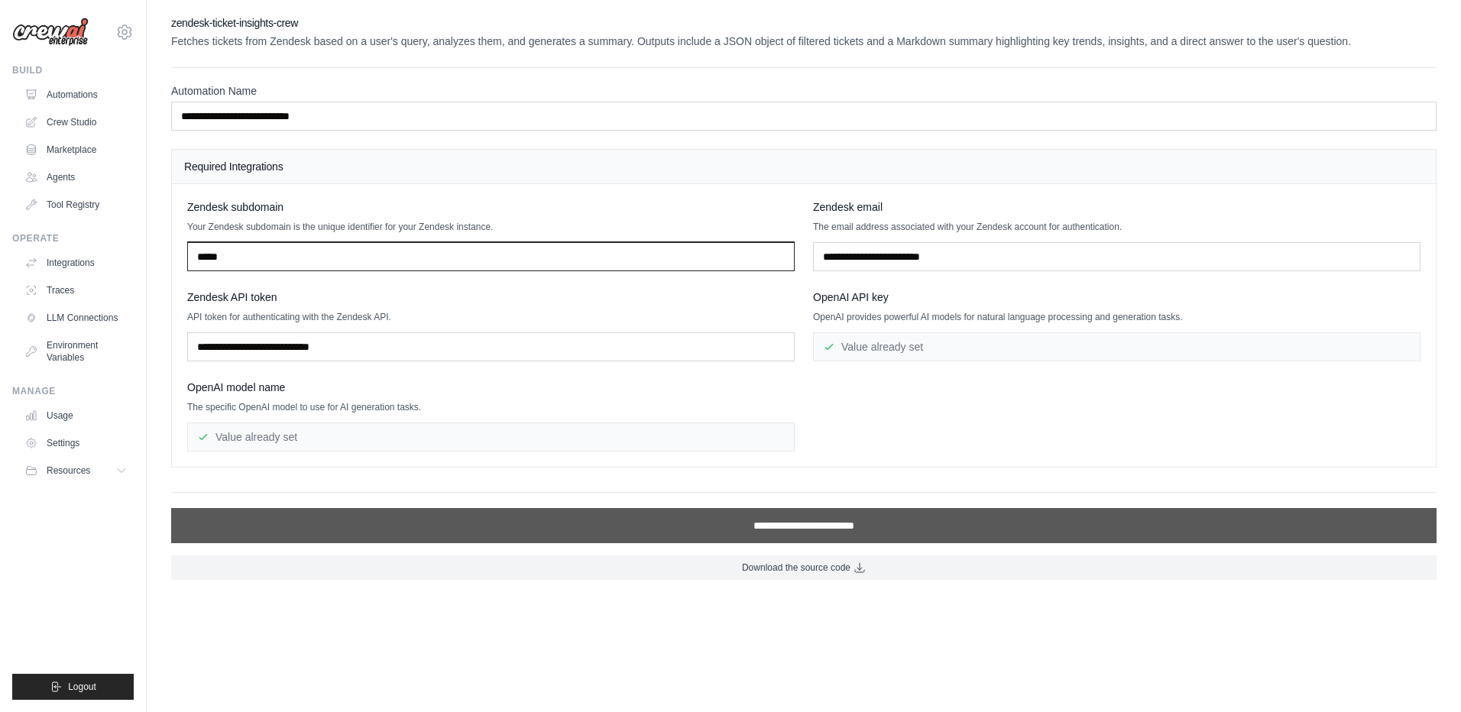
type input "*****"
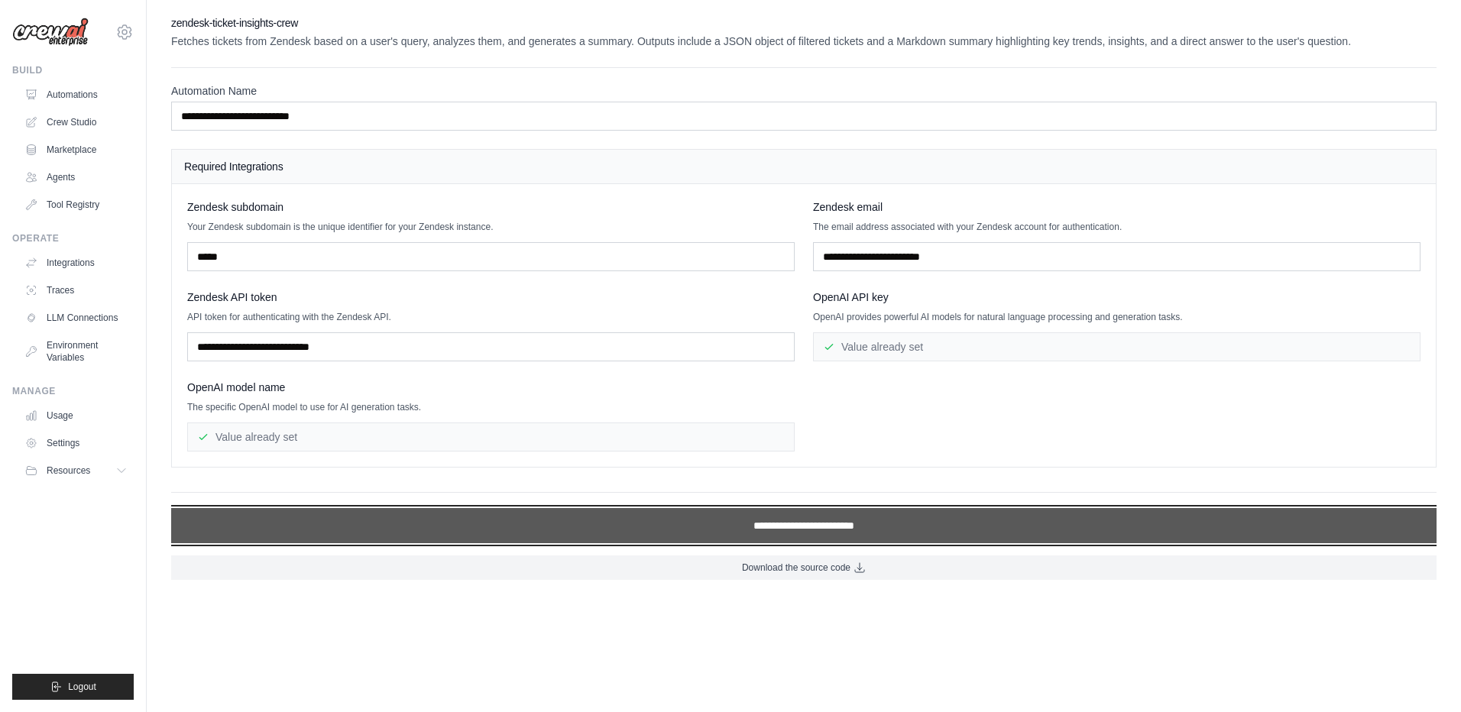
click at [542, 518] on input "**********" at bounding box center [803, 525] width 1265 height 35
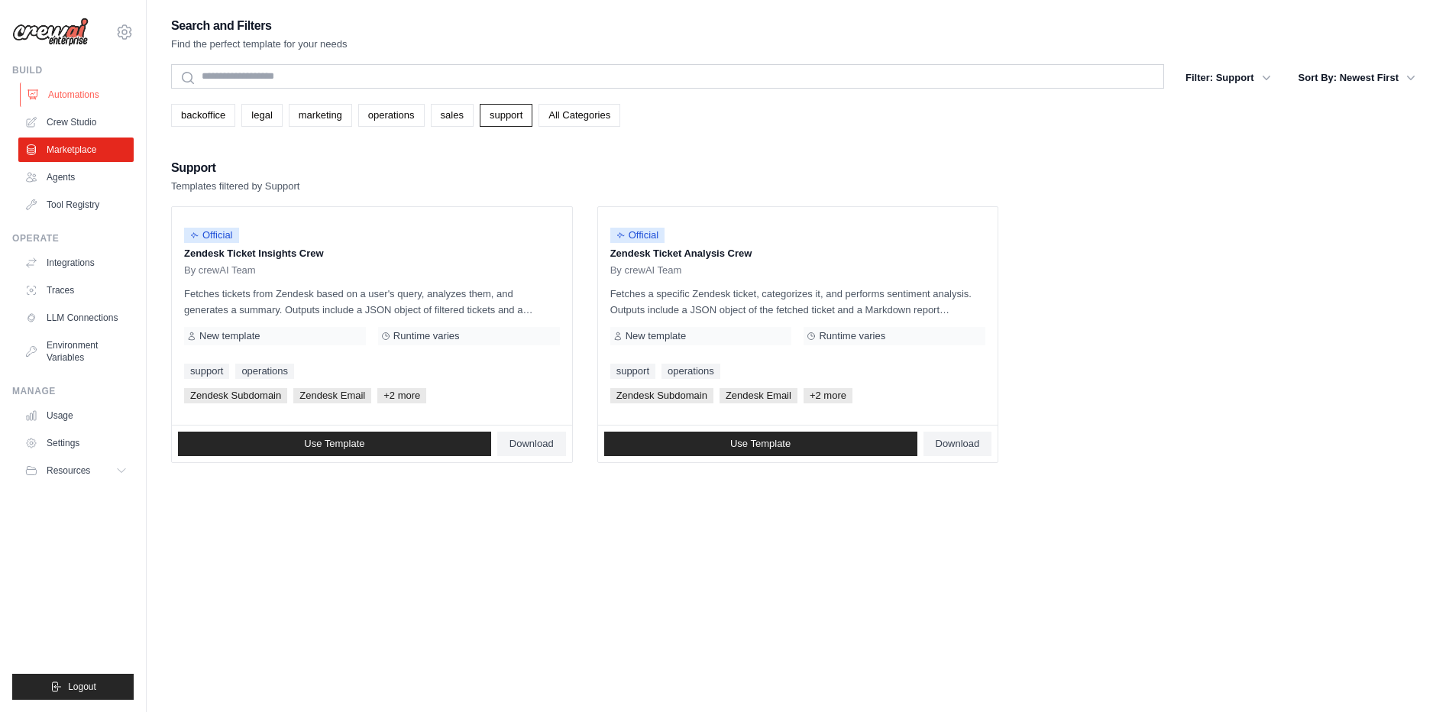
click at [66, 103] on link "Automations" at bounding box center [77, 95] width 115 height 24
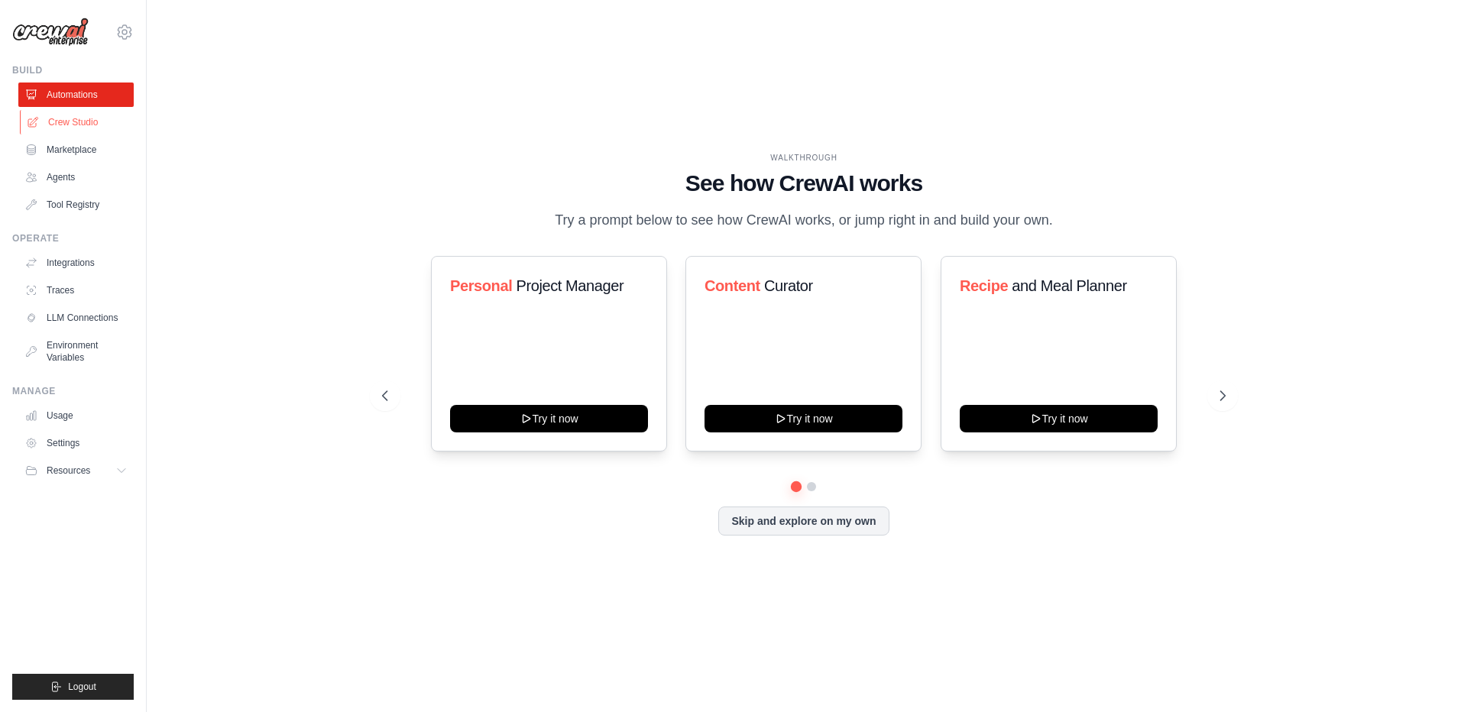
click at [54, 125] on link "Crew Studio" at bounding box center [77, 122] width 115 height 24
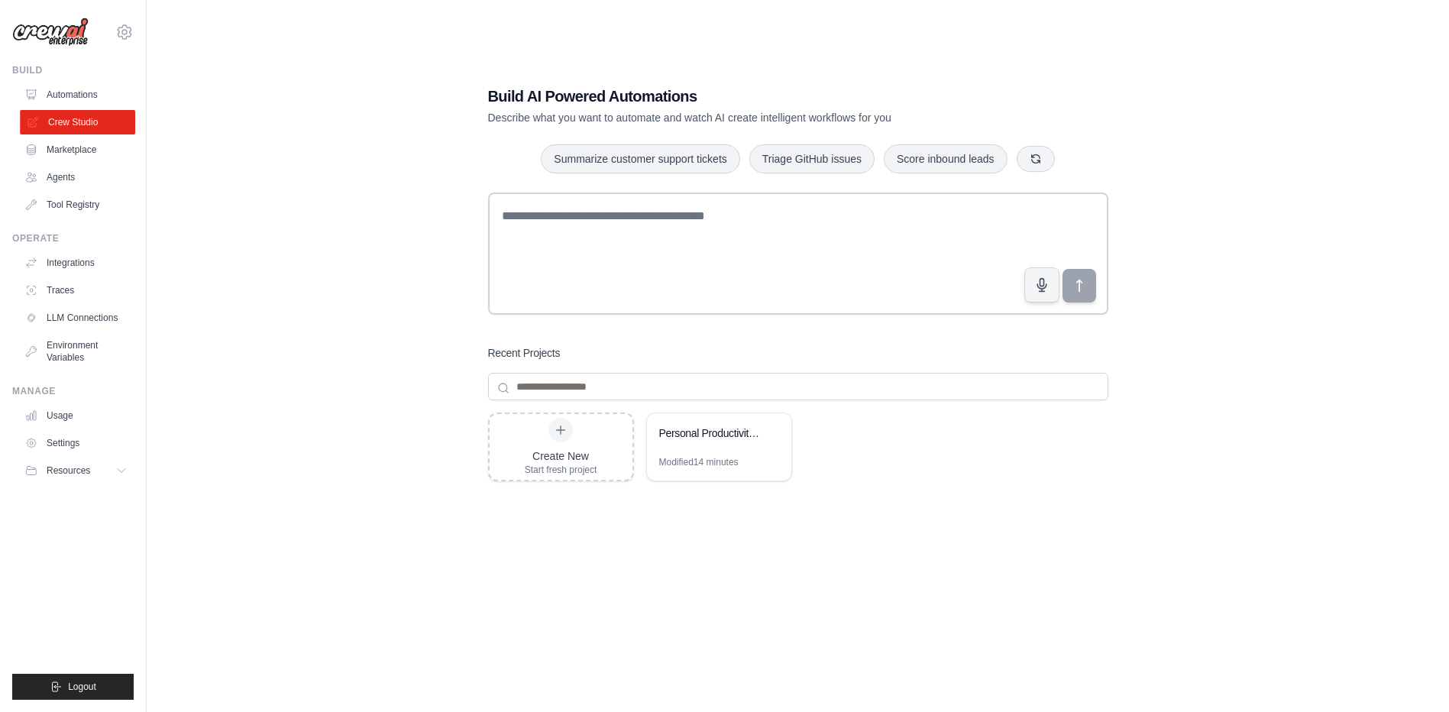
click at [63, 128] on link "Crew Studio" at bounding box center [77, 122] width 115 height 24
click at [71, 147] on link "Marketplace" at bounding box center [77, 150] width 115 height 24
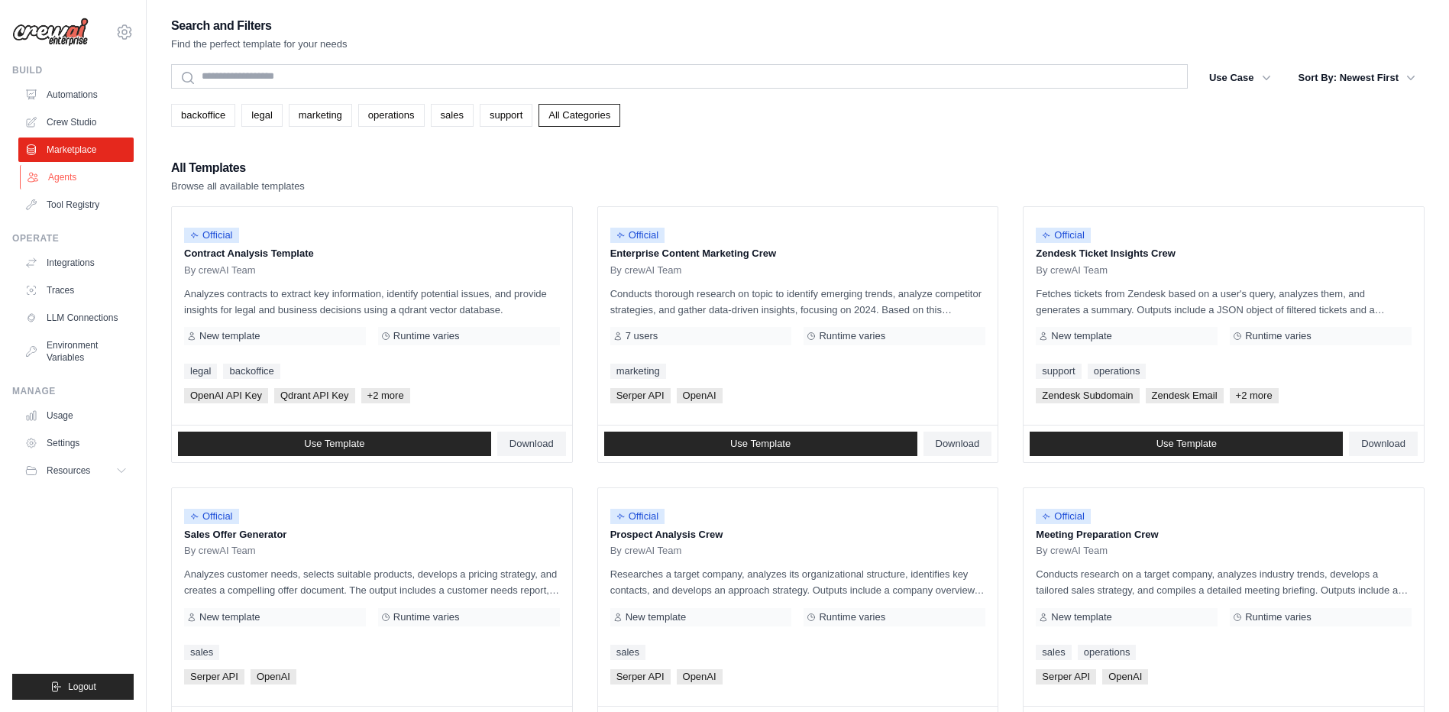
click at [75, 180] on link "Agents" at bounding box center [77, 177] width 115 height 24
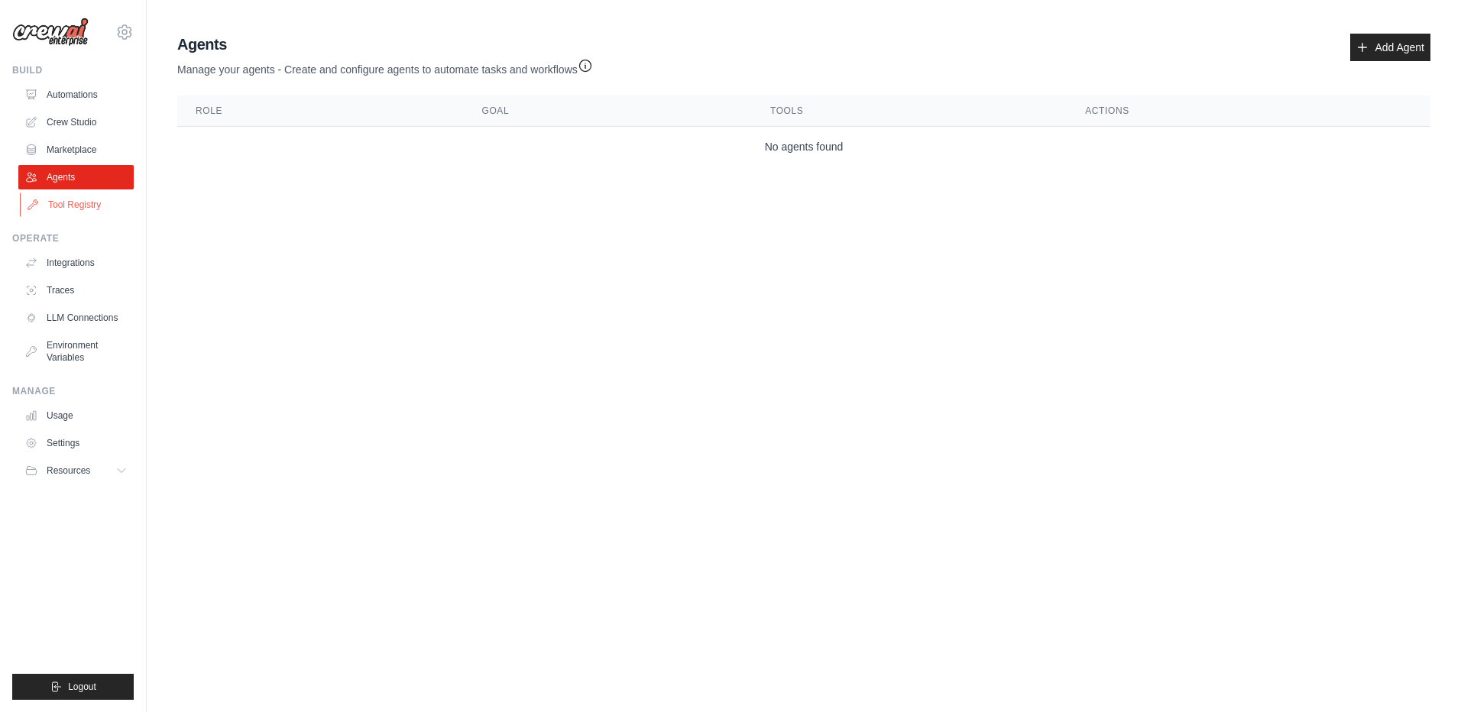
click at [78, 210] on link "Tool Registry" at bounding box center [77, 205] width 115 height 24
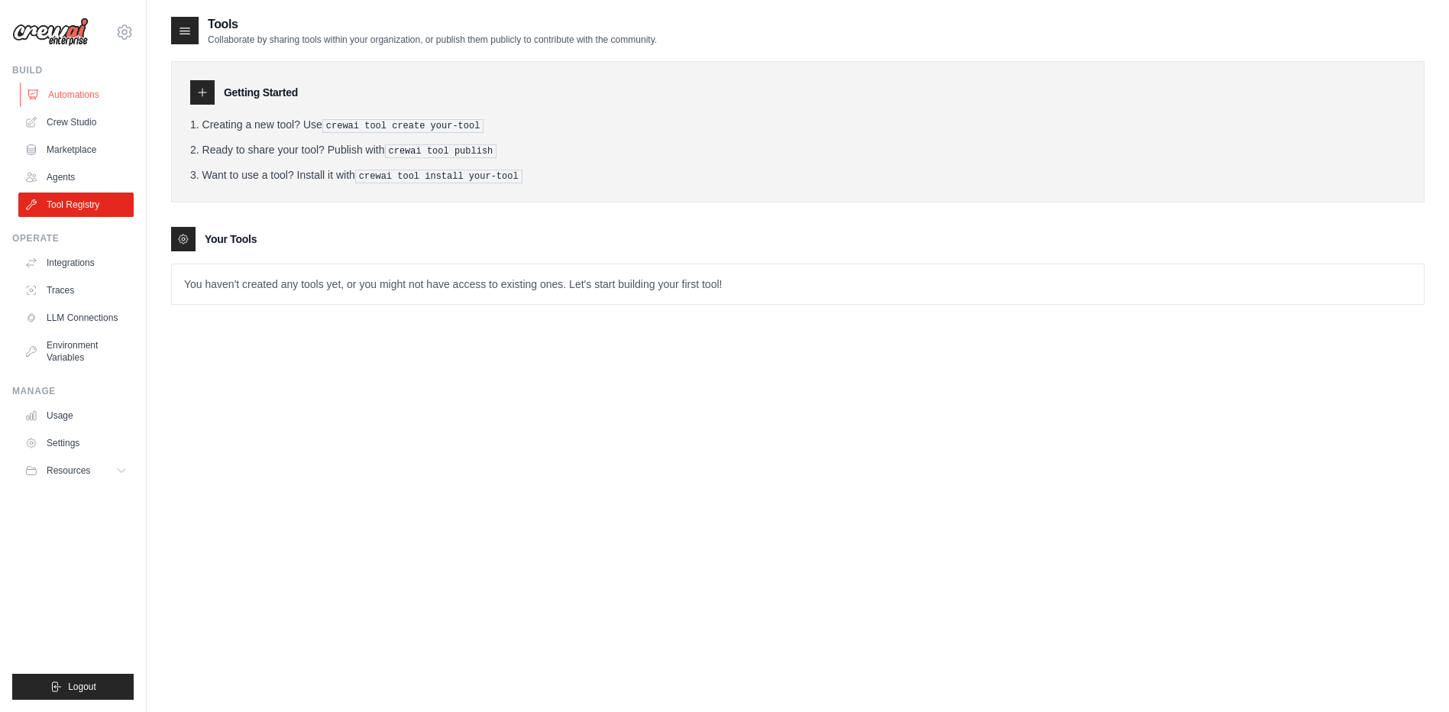
click at [67, 104] on link "Automations" at bounding box center [77, 95] width 115 height 24
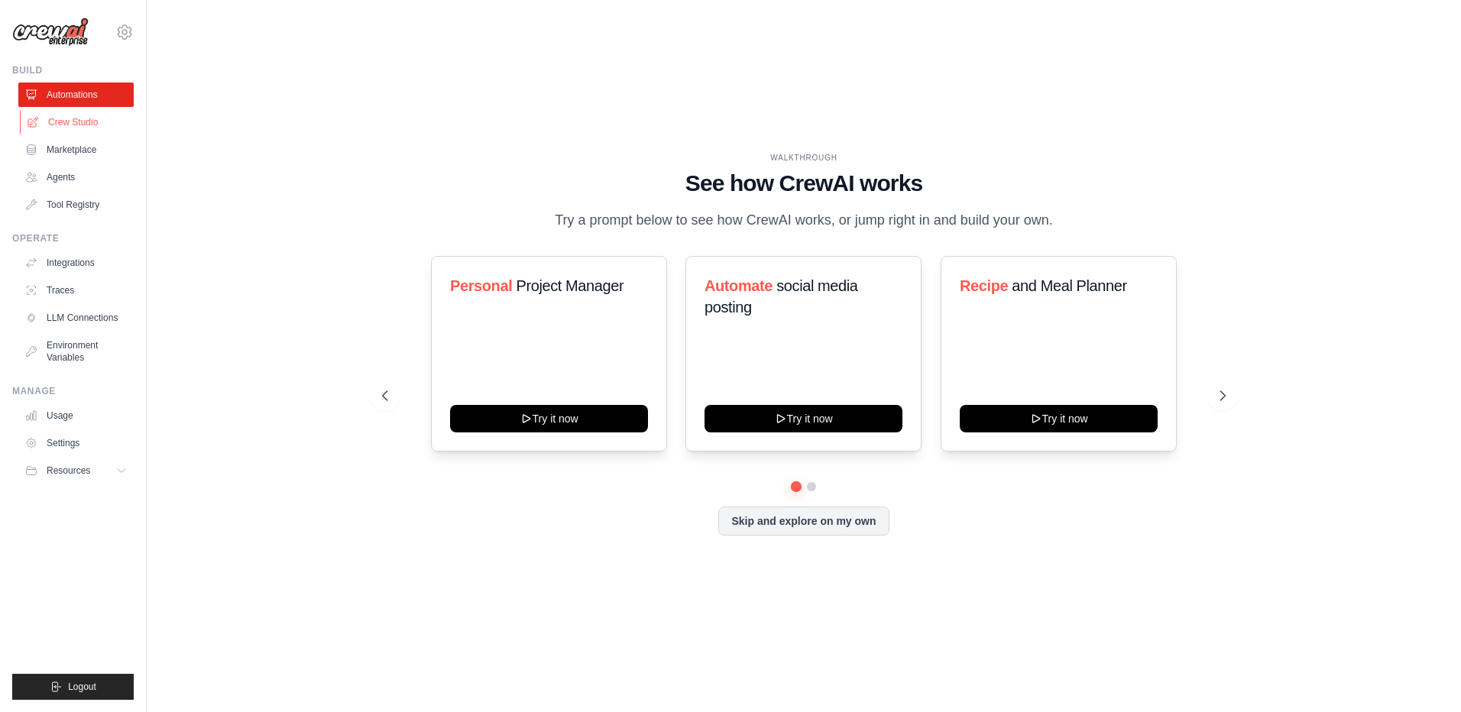
click at [81, 125] on link "Crew Studio" at bounding box center [77, 122] width 115 height 24
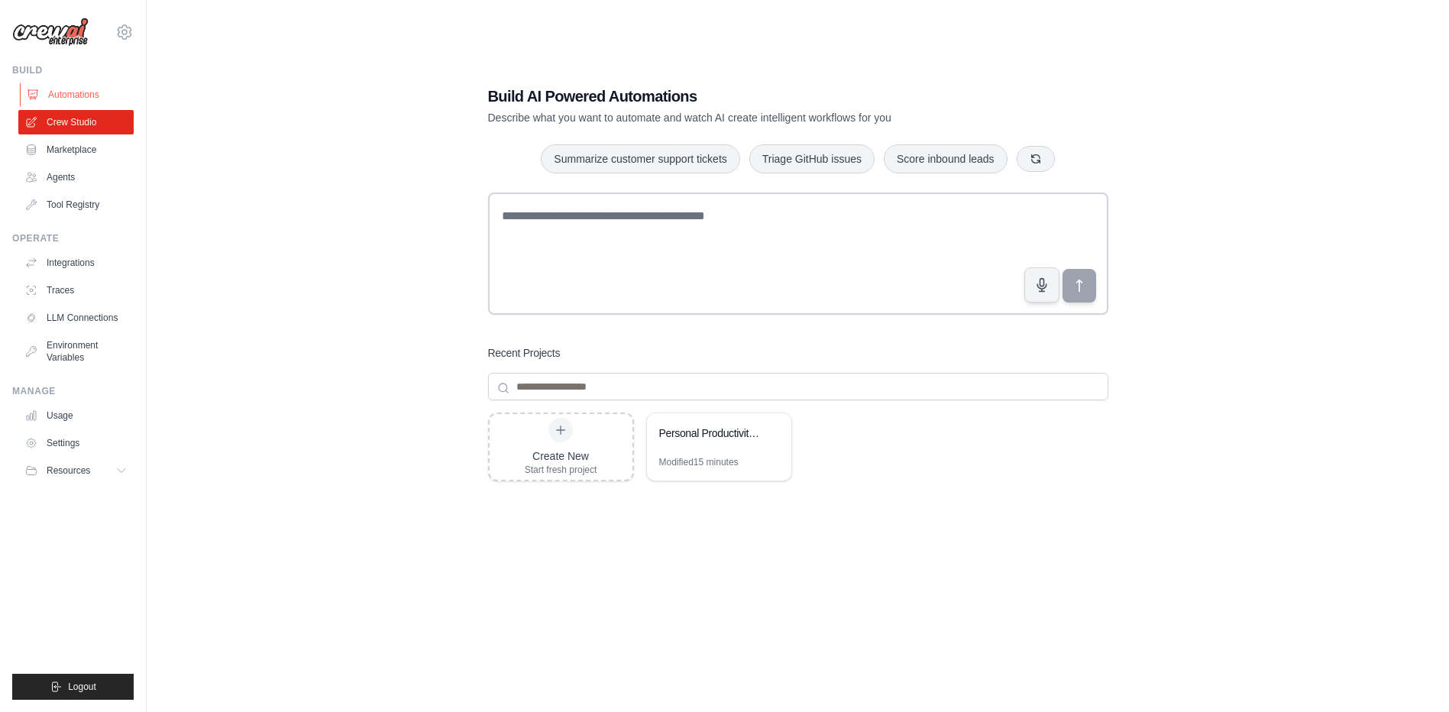
click at [102, 88] on link "Automations" at bounding box center [77, 95] width 115 height 24
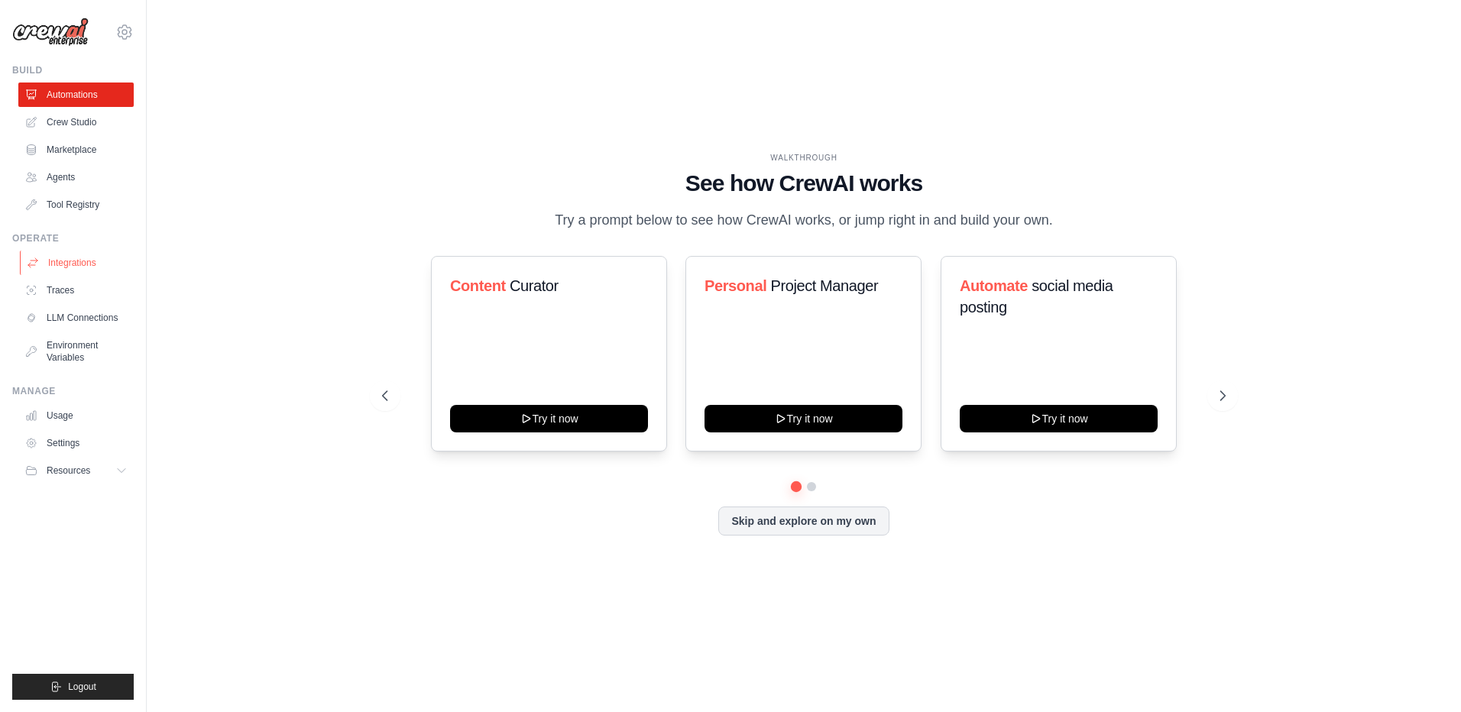
click at [88, 268] on link "Integrations" at bounding box center [77, 263] width 115 height 24
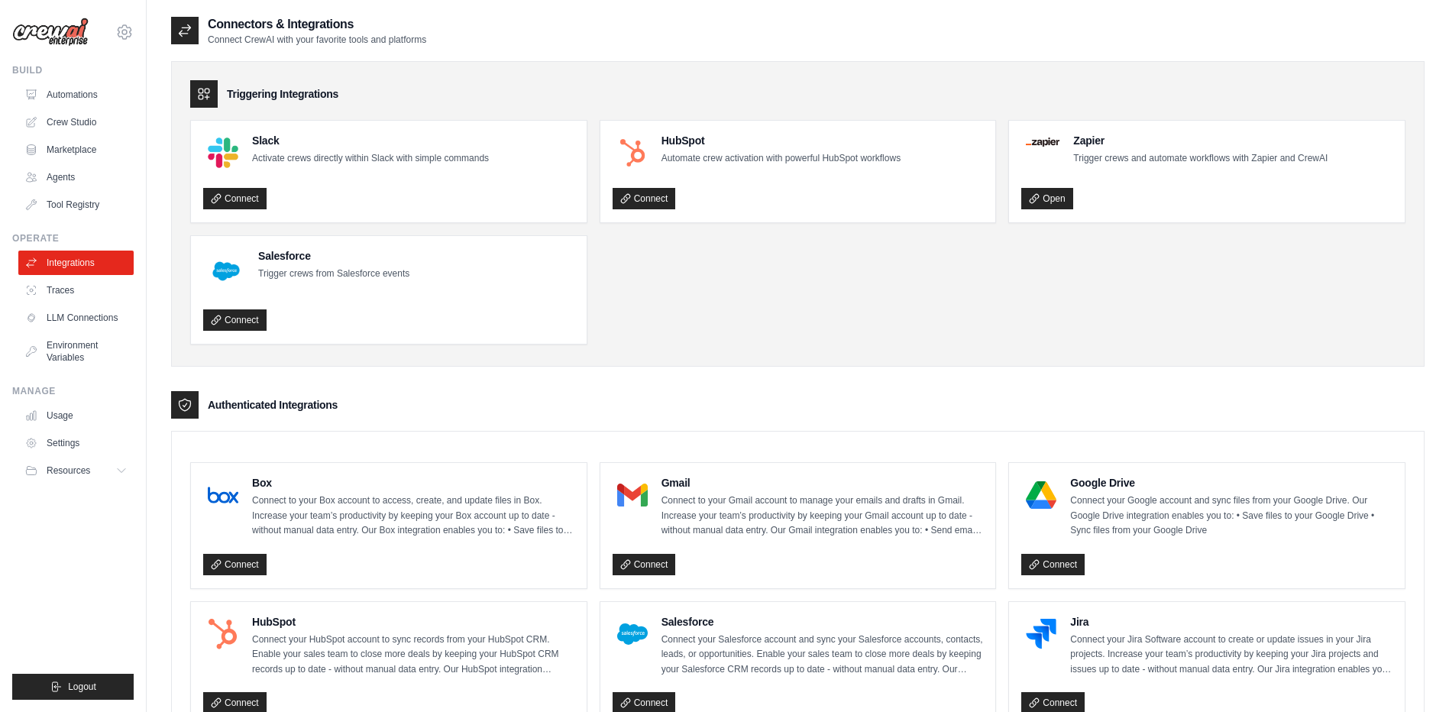
click at [88, 268] on link "Integrations" at bounding box center [75, 263] width 115 height 24
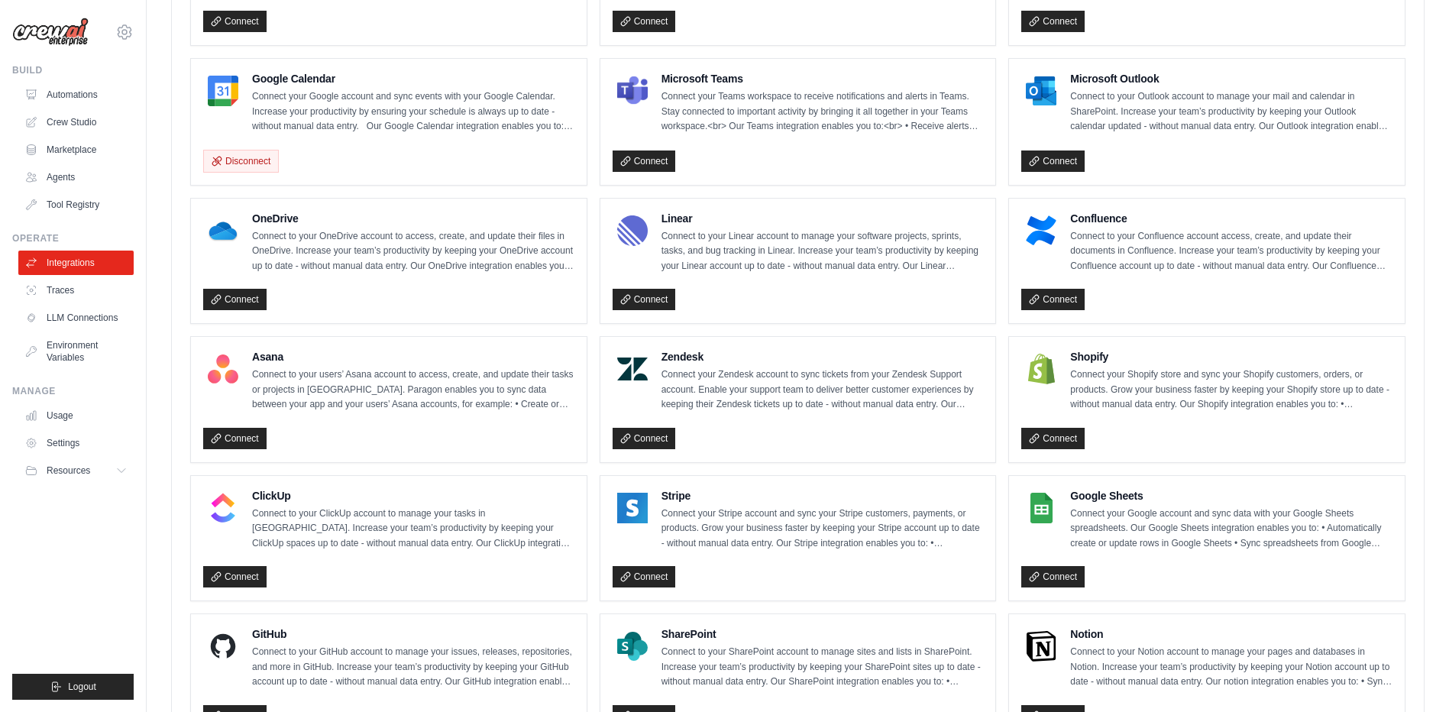
scroll to position [688, 0]
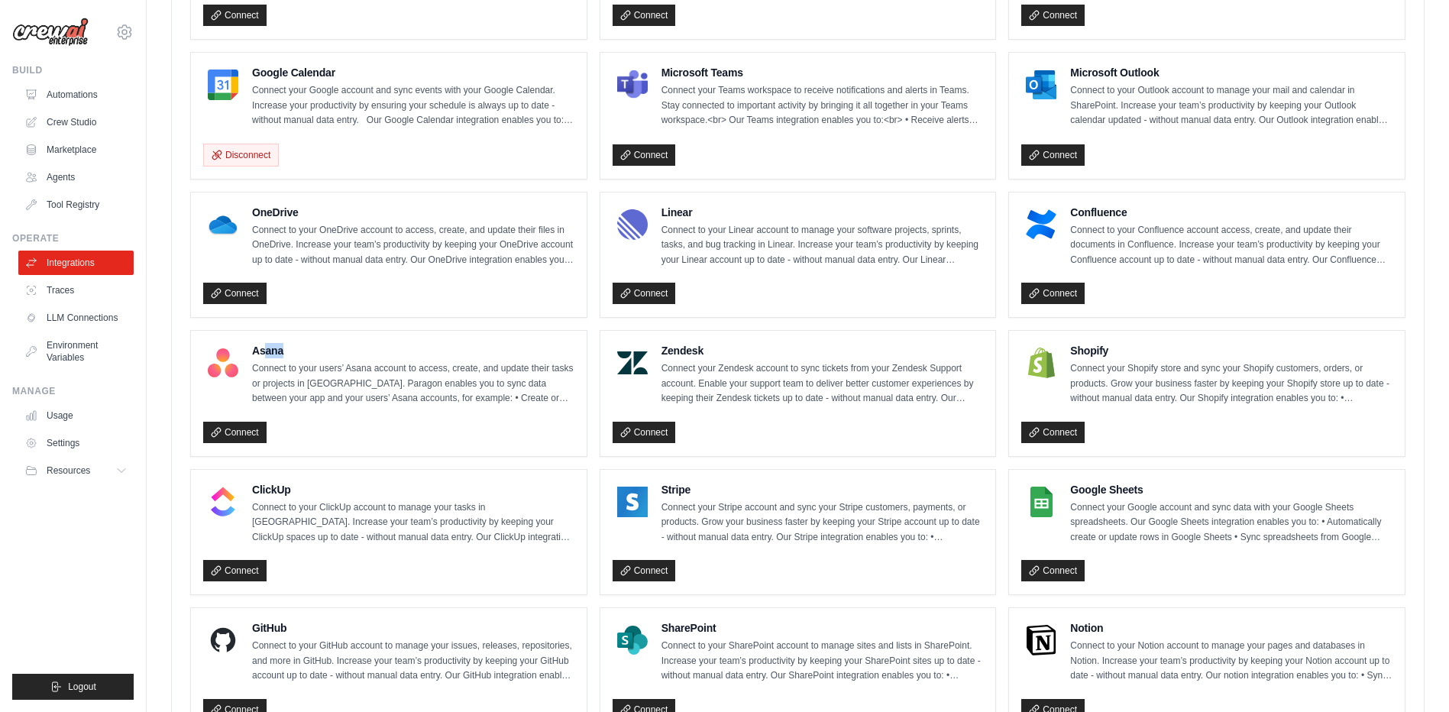
drag, startPoint x: 265, startPoint y: 353, endPoint x: 459, endPoint y: 345, distance: 194.2
click at [459, 345] on h4 "Asana" at bounding box center [413, 350] width 322 height 15
drag, startPoint x: 459, startPoint y: 345, endPoint x: 872, endPoint y: 353, distance: 413.4
click at [872, 353] on div "Zendesk Connect your Zendesk account to sync tickets from your Zendesk Support …" at bounding box center [798, 393] width 396 height 125
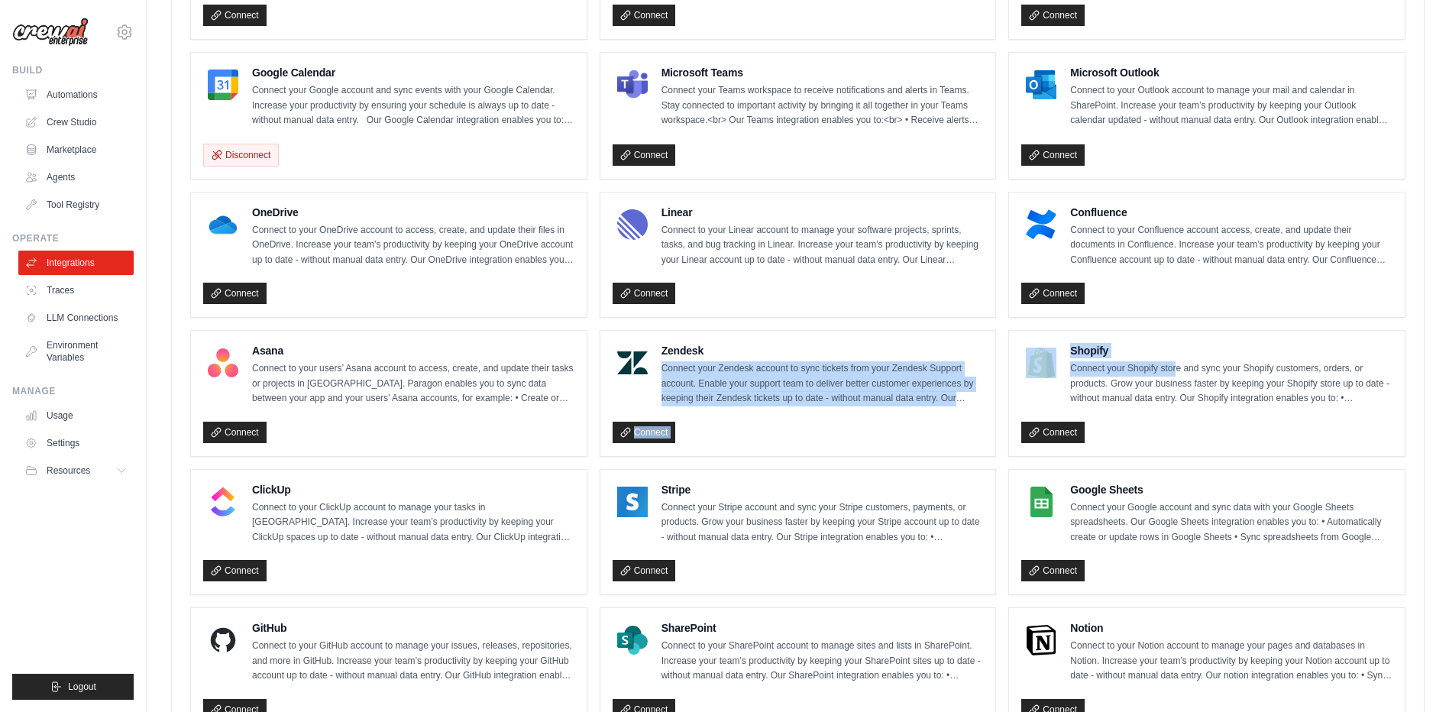
drag, startPoint x: 1163, startPoint y: 364, endPoint x: 898, endPoint y: 355, distance: 265.2
click at [898, 355] on ul "Box Connect to your Box account to access, create, and update files in Box. Inc…" at bounding box center [797, 324] width 1215 height 1098
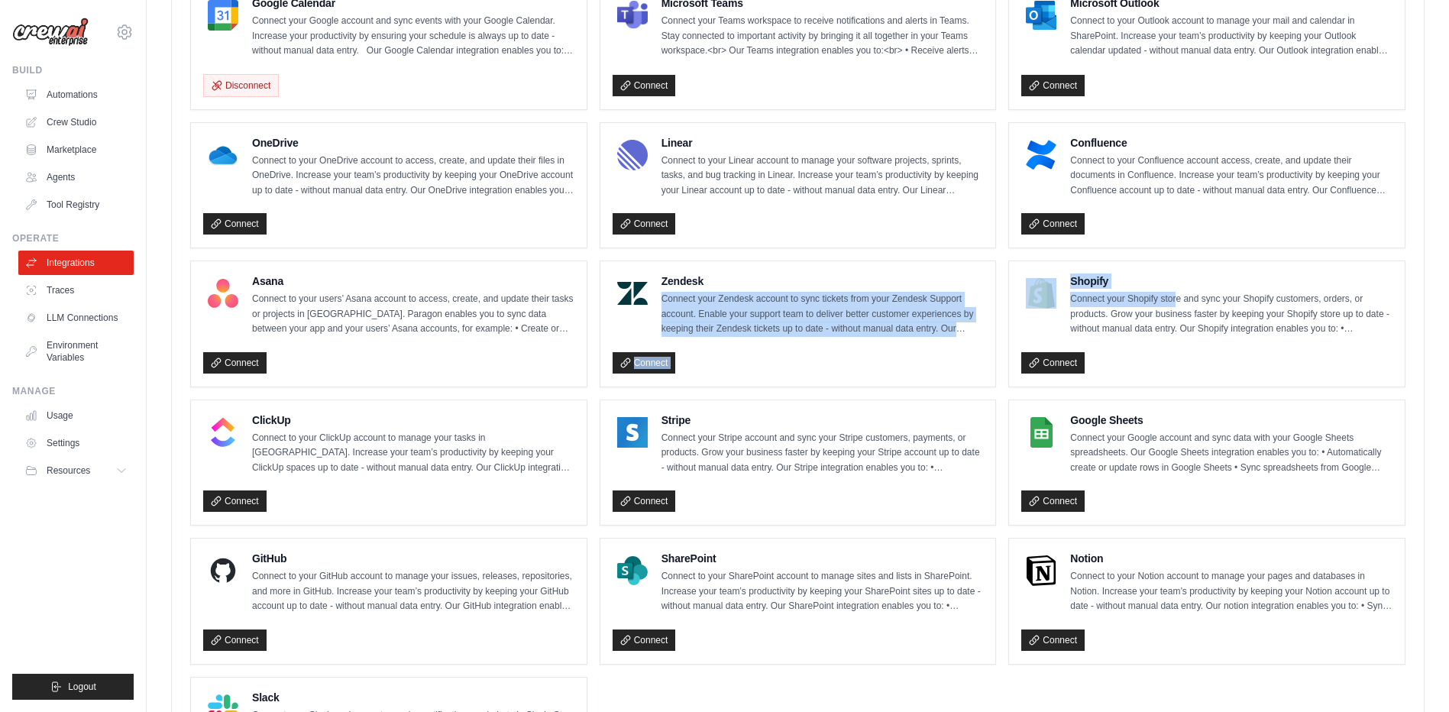
scroll to position [901, 0]
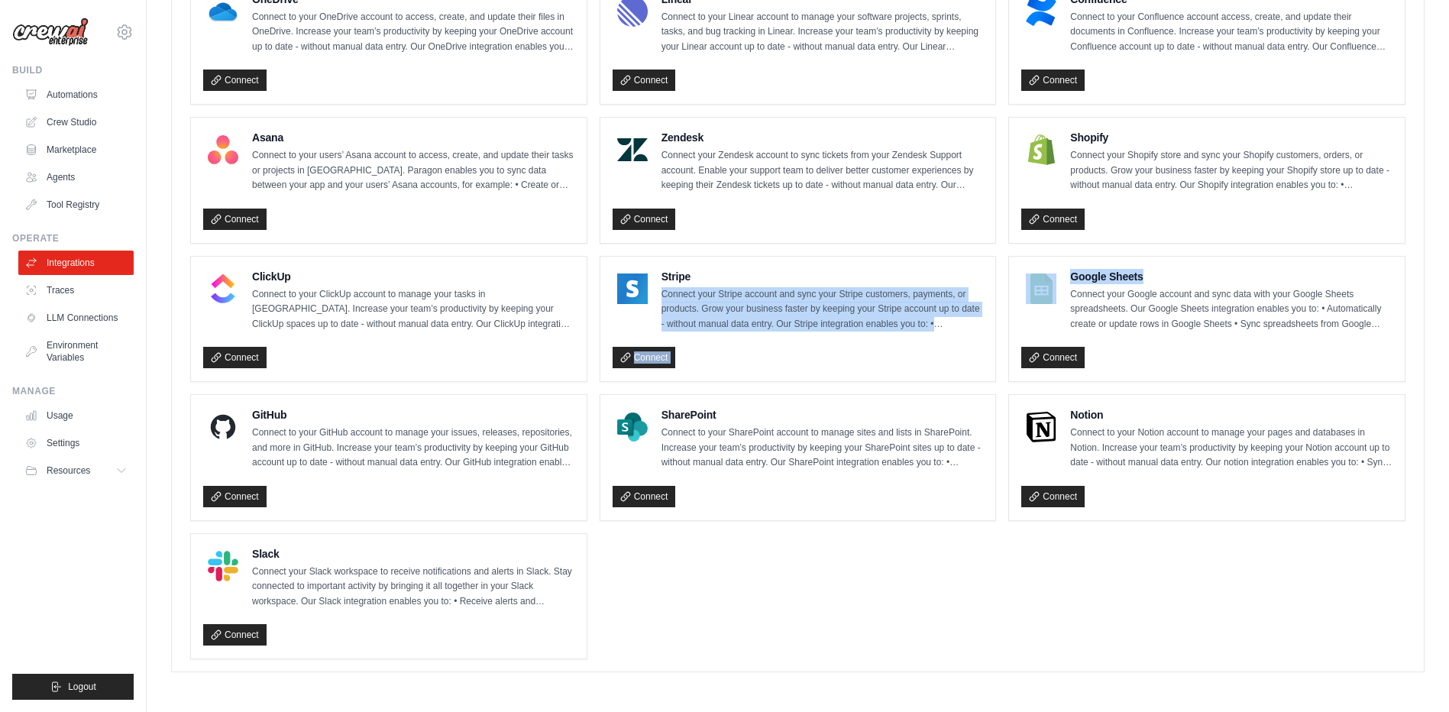
drag, startPoint x: 1205, startPoint y: 277, endPoint x: 908, endPoint y: 273, distance: 296.4
click at [908, 273] on ul "Box Connect to your Box account to access, create, and update files in Box. Inc…" at bounding box center [797, 111] width 1215 height 1098
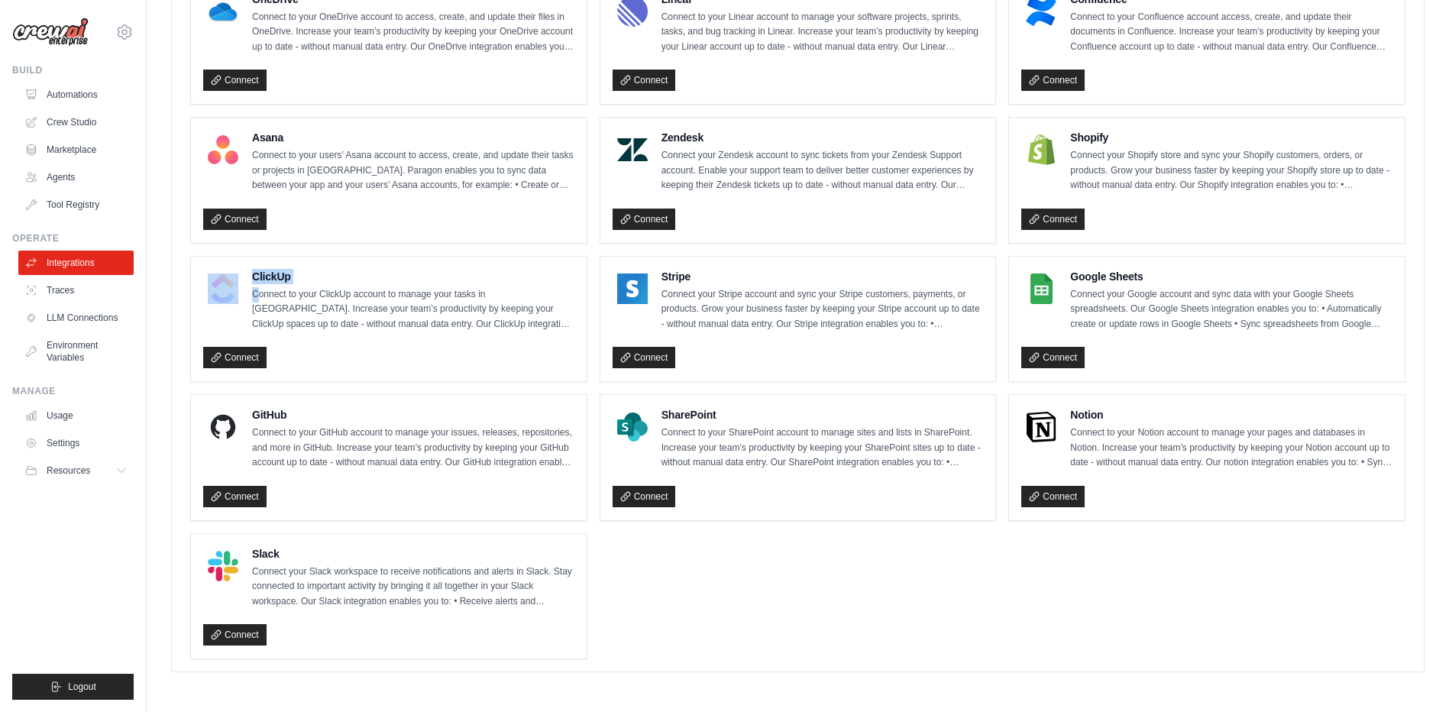
drag, startPoint x: 260, startPoint y: 288, endPoint x: 199, endPoint y: 333, distance: 75.9
click at [199, 333] on div "ClickUp Connect to your ClickUp account to manage your tasks in ClickUp. Increa…" at bounding box center [389, 319] width 396 height 125
drag, startPoint x: 280, startPoint y: 407, endPoint x: 250, endPoint y: 446, distance: 49.0
click at [250, 446] on div "GitHub Connect to your GitHub account to manage your issues, releases, reposito…" at bounding box center [389, 457] width 396 height 125
drag, startPoint x: 250, startPoint y: 446, endPoint x: 306, endPoint y: 539, distance: 108.6
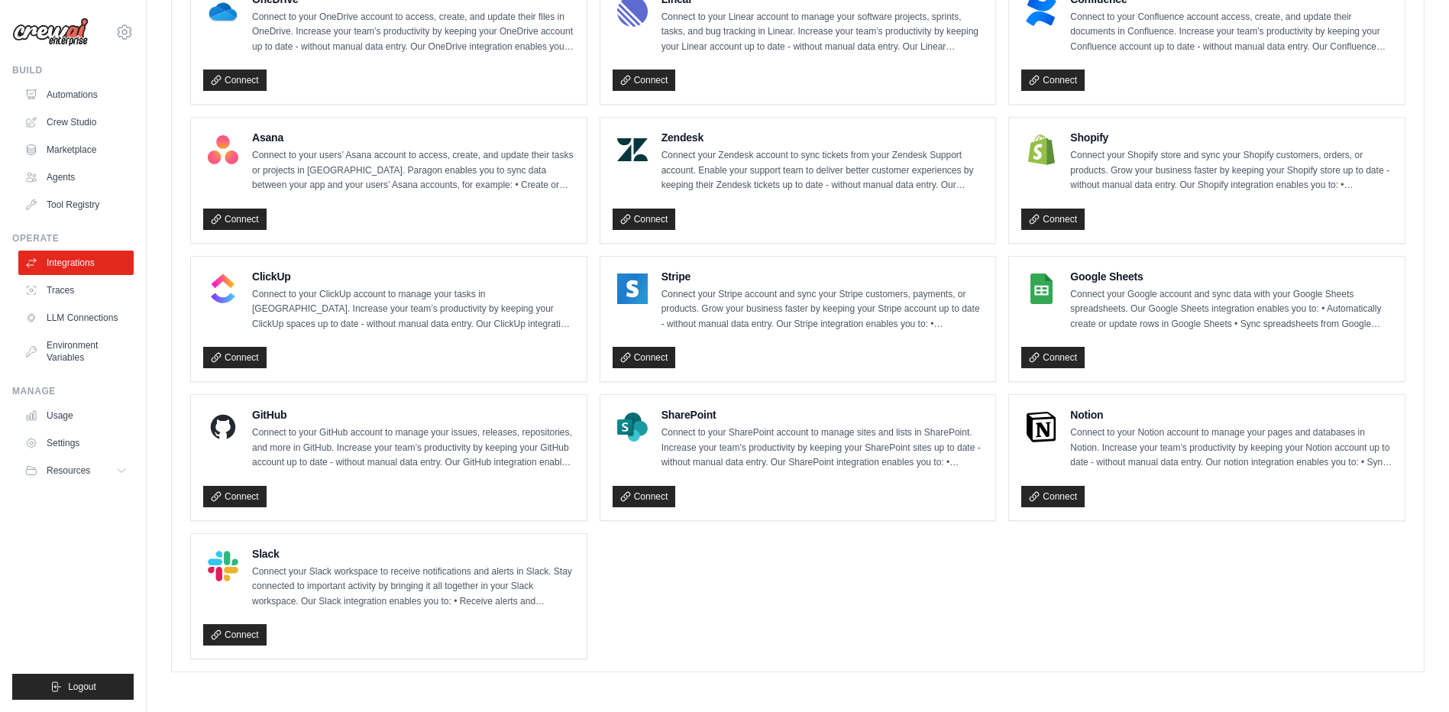
click at [305, 529] on ul "Box Connect to your Box account to access, create, and update files in Box. Inc…" at bounding box center [797, 111] width 1215 height 1098
click at [309, 552] on h4 "Slack" at bounding box center [413, 553] width 322 height 15
drag, startPoint x: 292, startPoint y: 556, endPoint x: 227, endPoint y: 547, distance: 65.6
click at [227, 547] on div "Slack Connect your Slack workspace to receive notifications and alerts in Slack…" at bounding box center [388, 577] width 371 height 63
drag, startPoint x: 743, startPoint y: 419, endPoint x: 650, endPoint y: 413, distance: 93.4
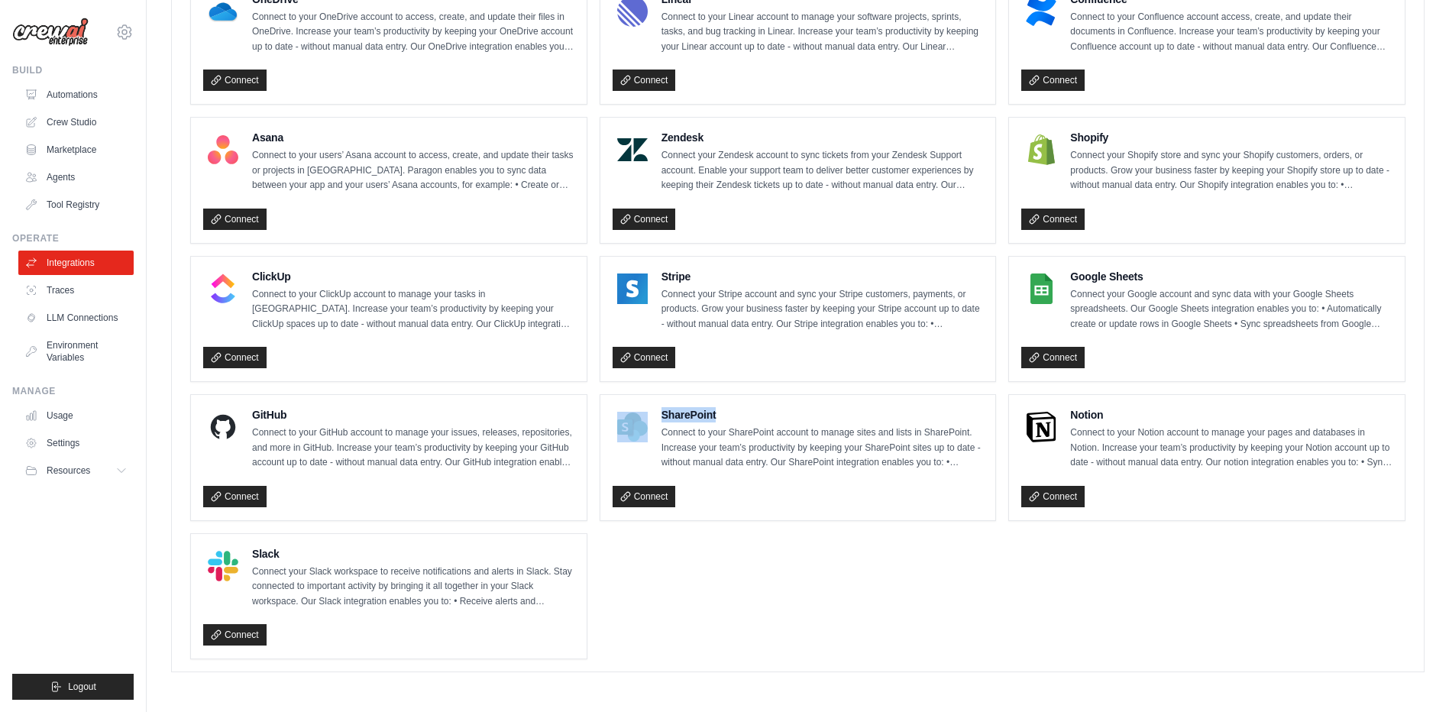
click at [650, 413] on div "SharePoint Connect to your SharePoint account to manage sites and lists in Shar…" at bounding box center [798, 438] width 371 height 63
drag, startPoint x: 1124, startPoint y: 407, endPoint x: 775, endPoint y: 371, distance: 351.0
click at [775, 371] on ul "Box Connect to your Box account to access, create, and update files in Box. Inc…" at bounding box center [797, 111] width 1215 height 1098
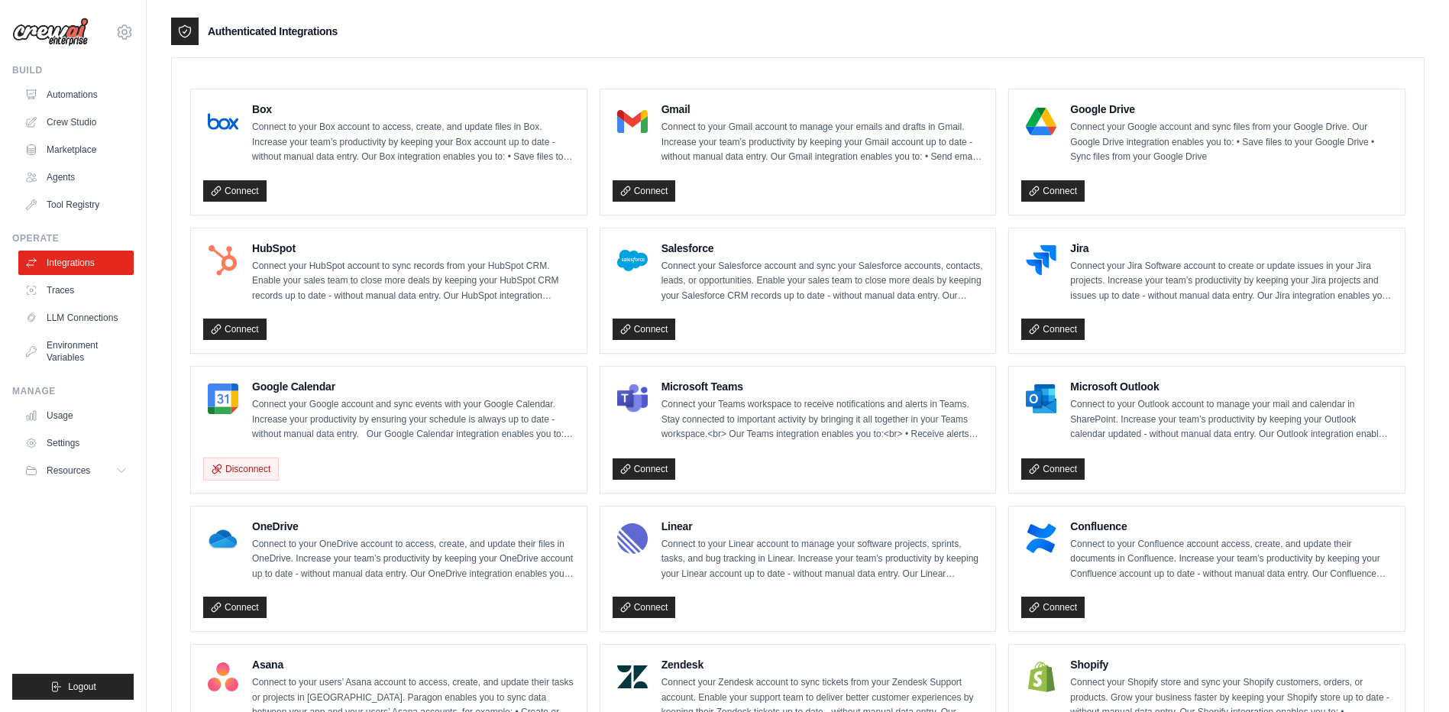
scroll to position [382, 0]
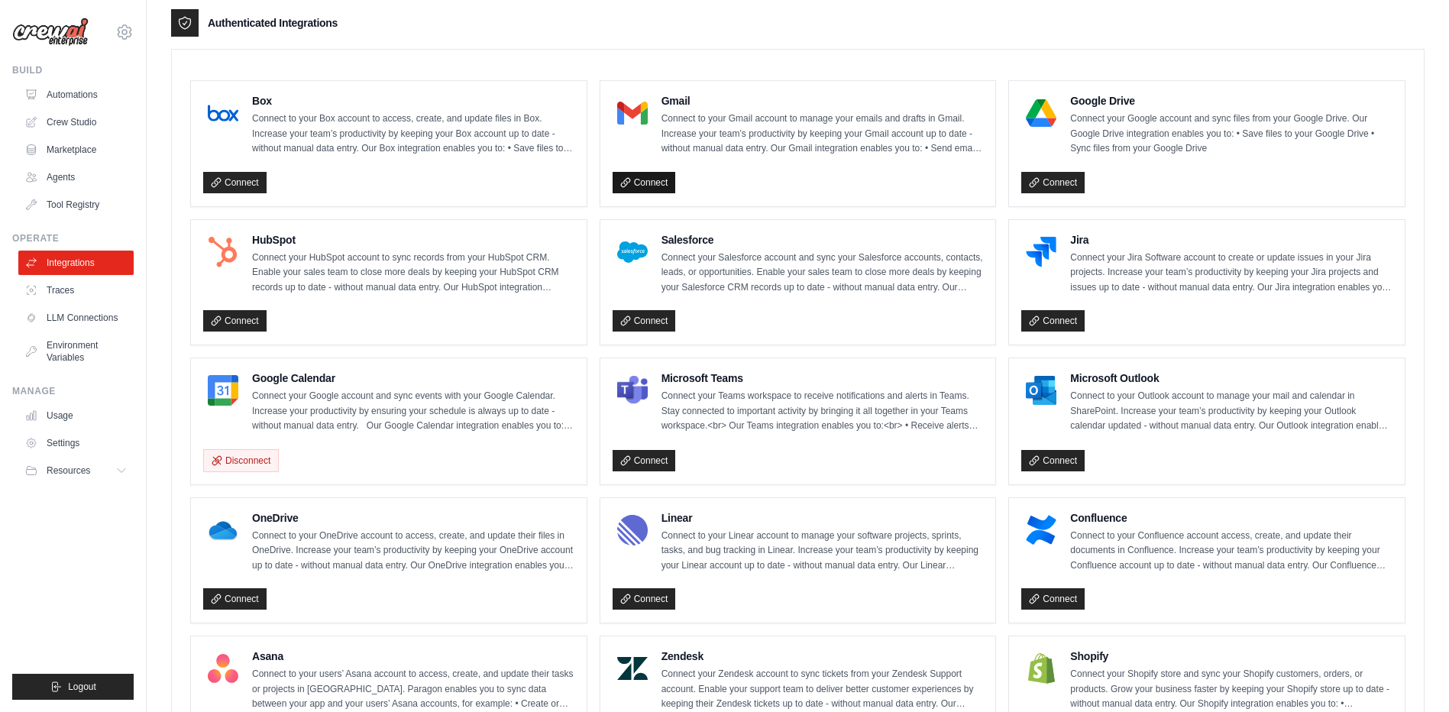
click at [668, 185] on link "Connect" at bounding box center [644, 182] width 63 height 21
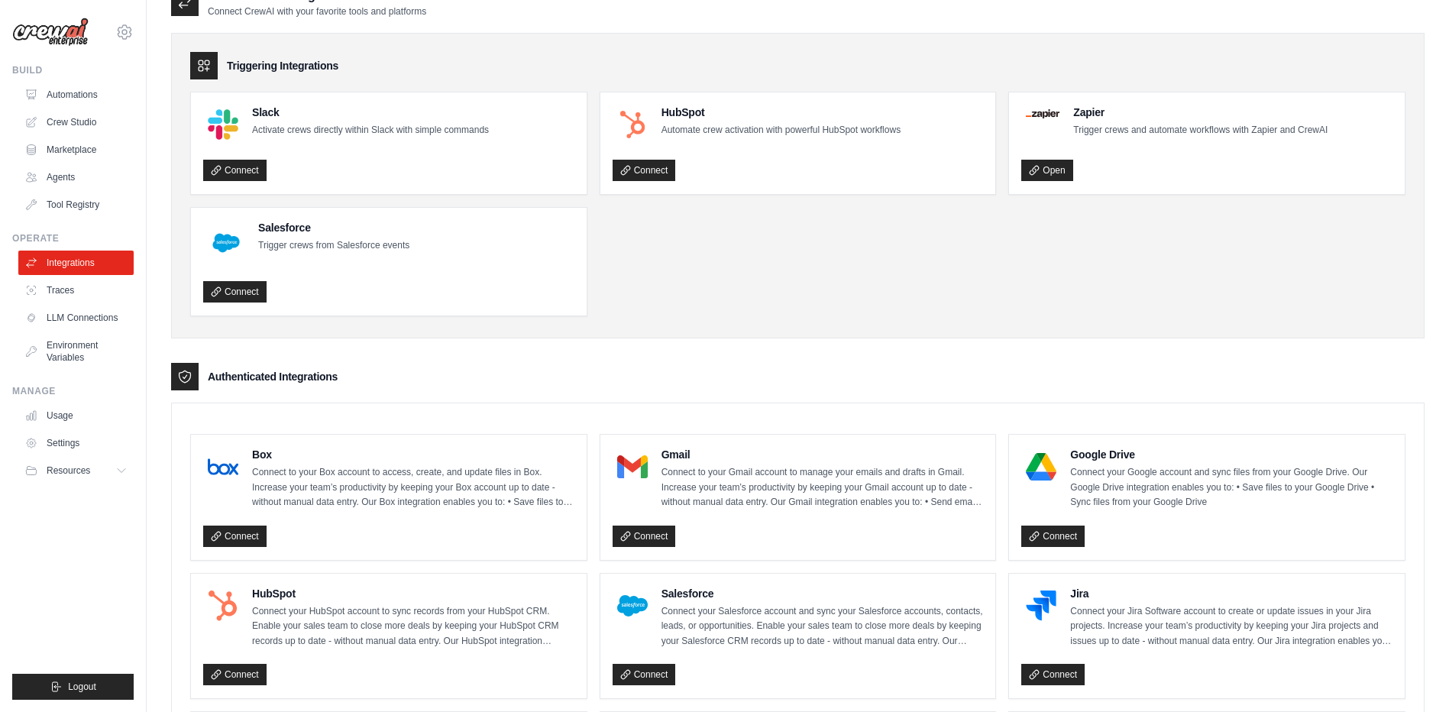
scroll to position [0, 0]
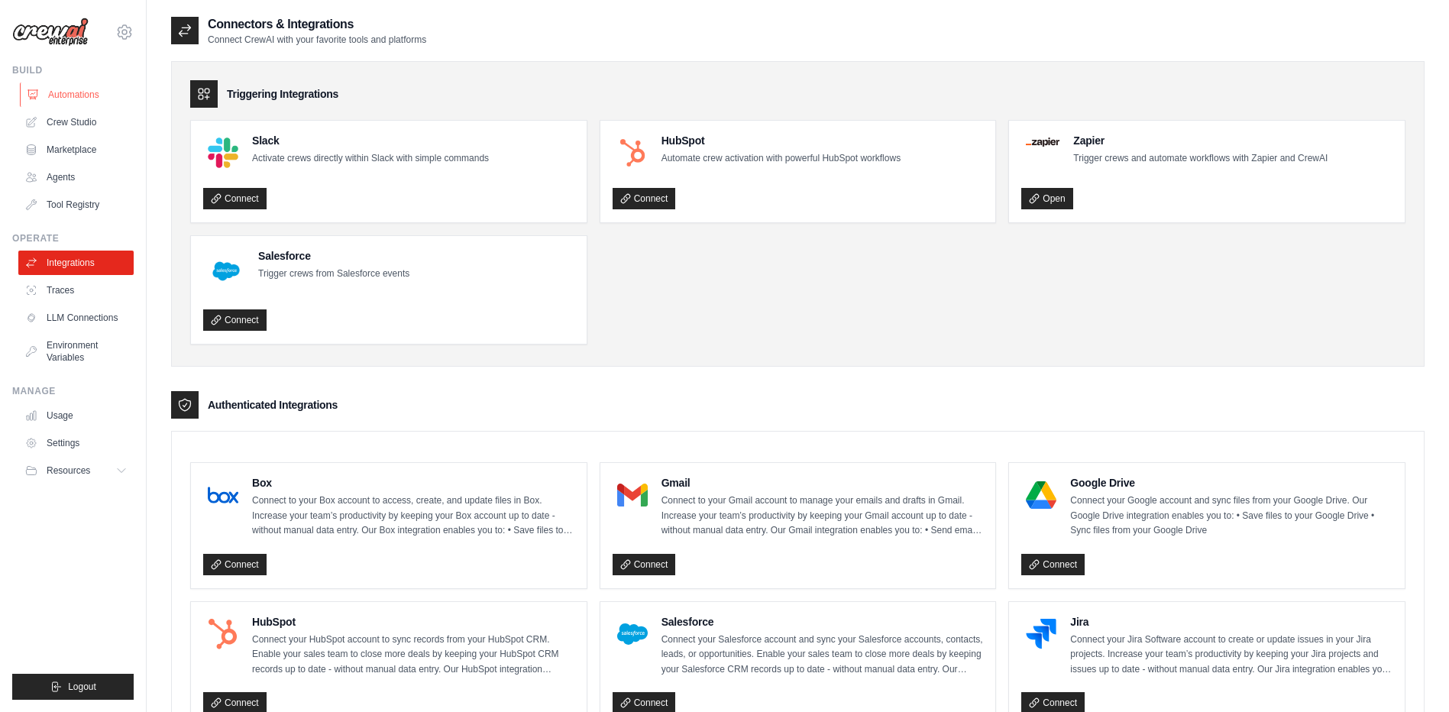
click at [65, 95] on link "Automations" at bounding box center [77, 95] width 115 height 24
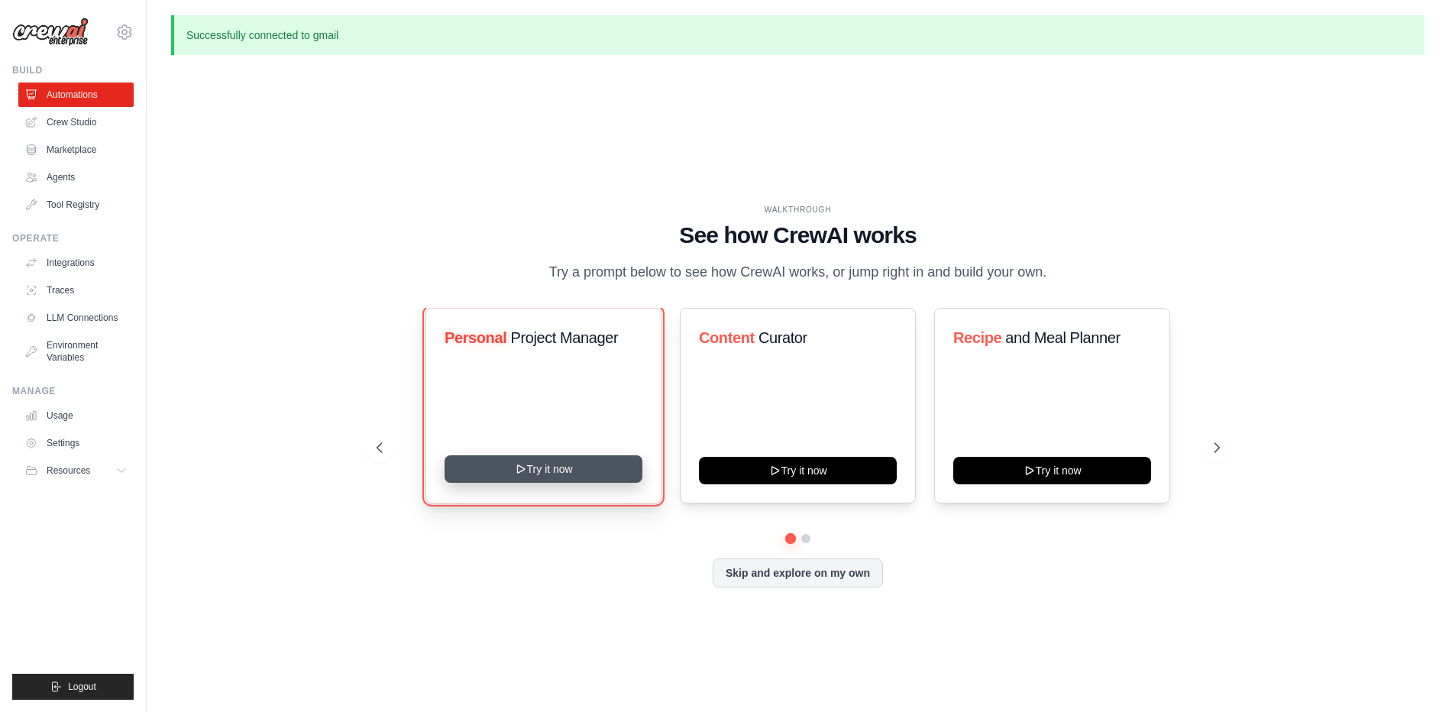
click at [545, 467] on button "Try it now" at bounding box center [544, 469] width 198 height 28
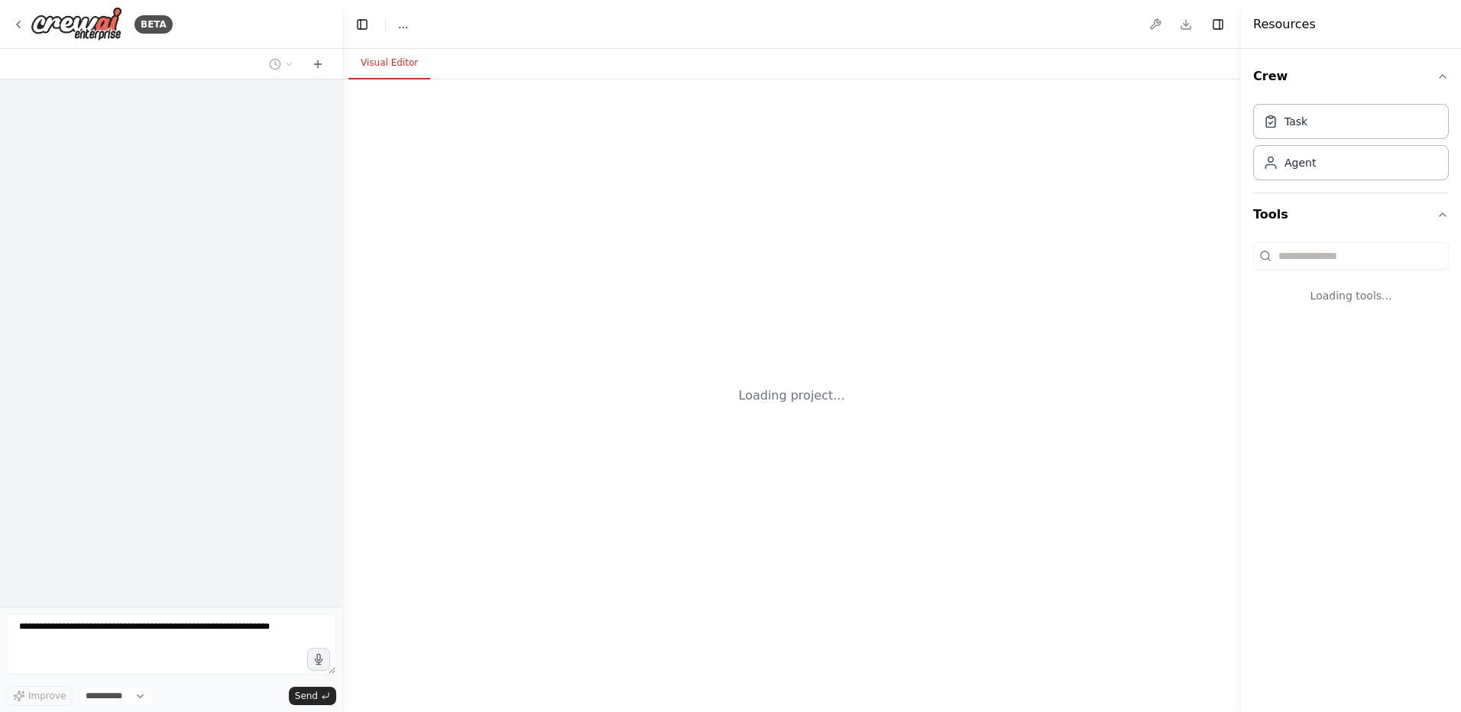
select select "****"
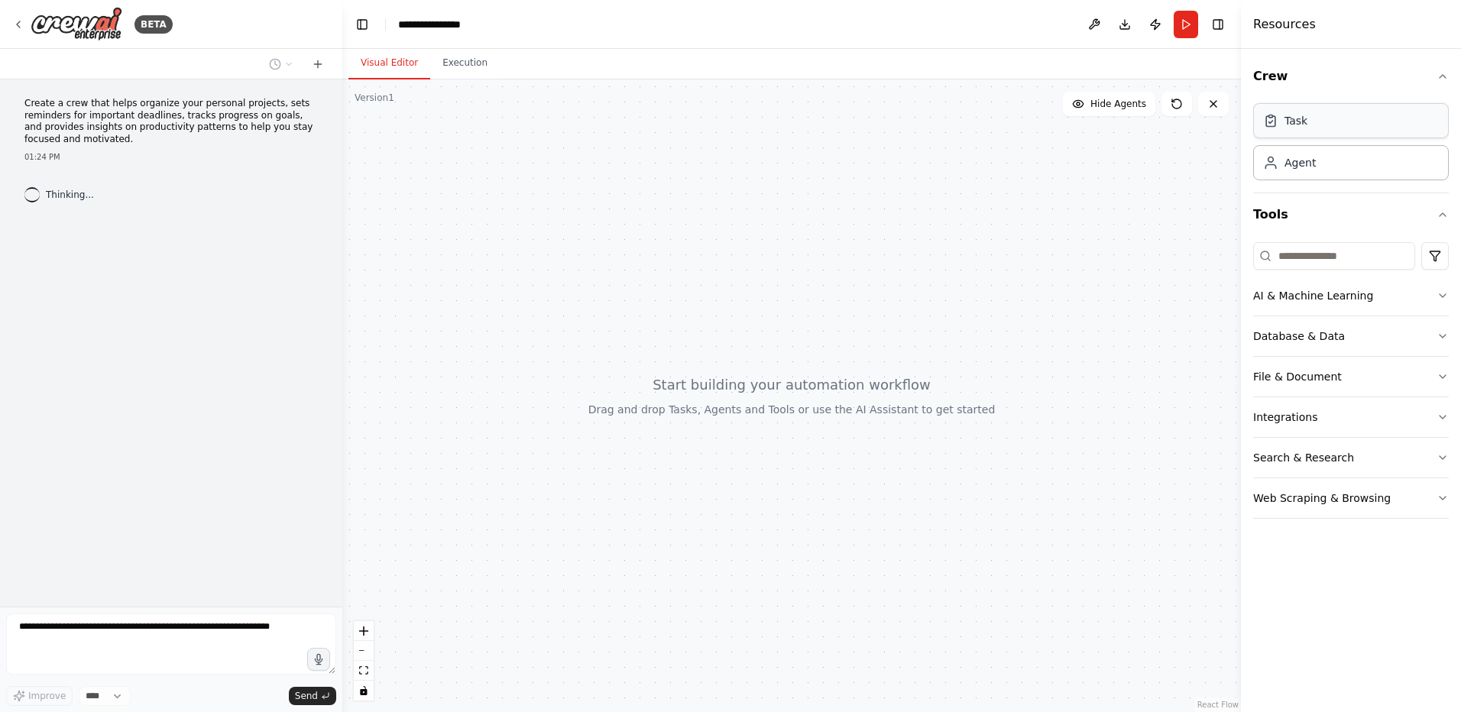
click at [1359, 125] on div "Task" at bounding box center [1351, 120] width 196 height 35
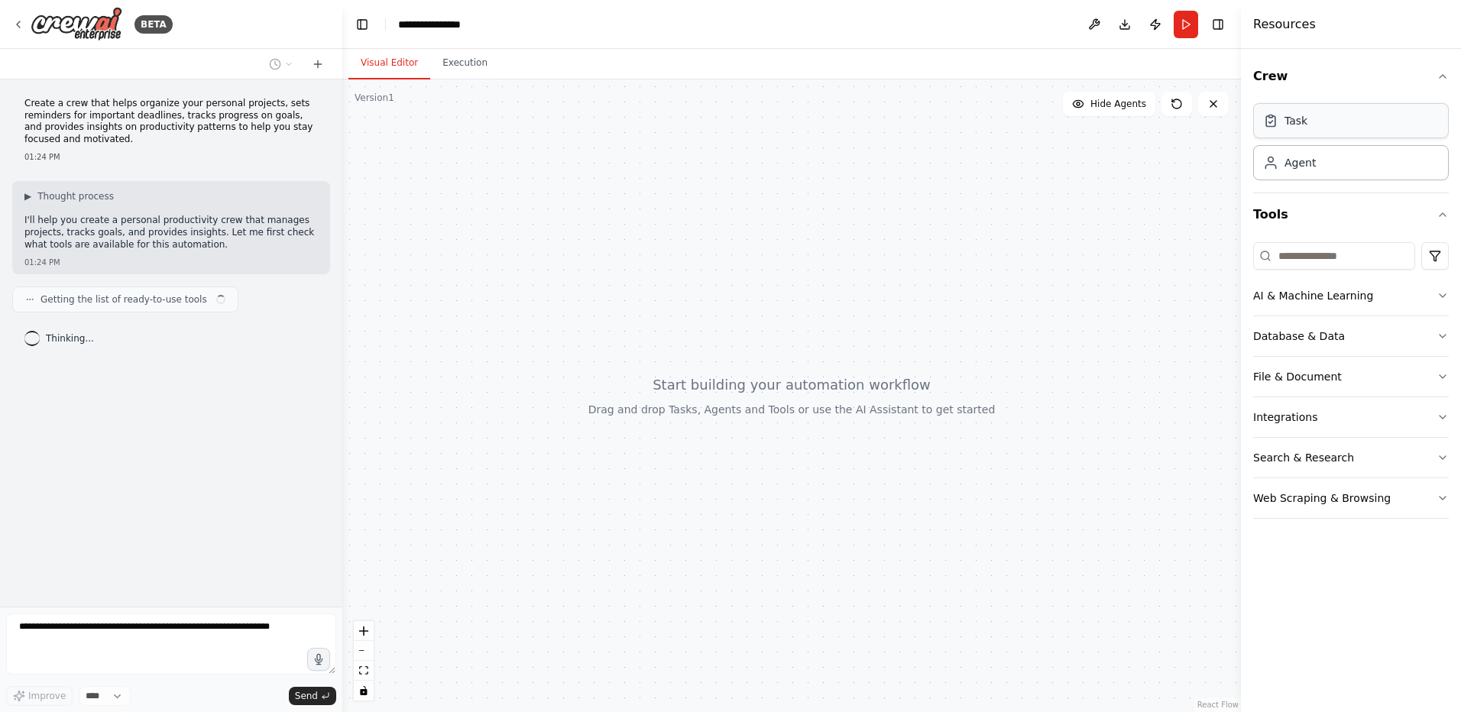
click at [1328, 124] on div "Task" at bounding box center [1351, 120] width 196 height 35
click at [1321, 159] on div "Agent" at bounding box center [1351, 161] width 196 height 35
click at [1312, 160] on div "Agent" at bounding box center [1299, 161] width 31 height 15
drag, startPoint x: 1312, startPoint y: 160, endPoint x: 1287, endPoint y: 157, distance: 25.3
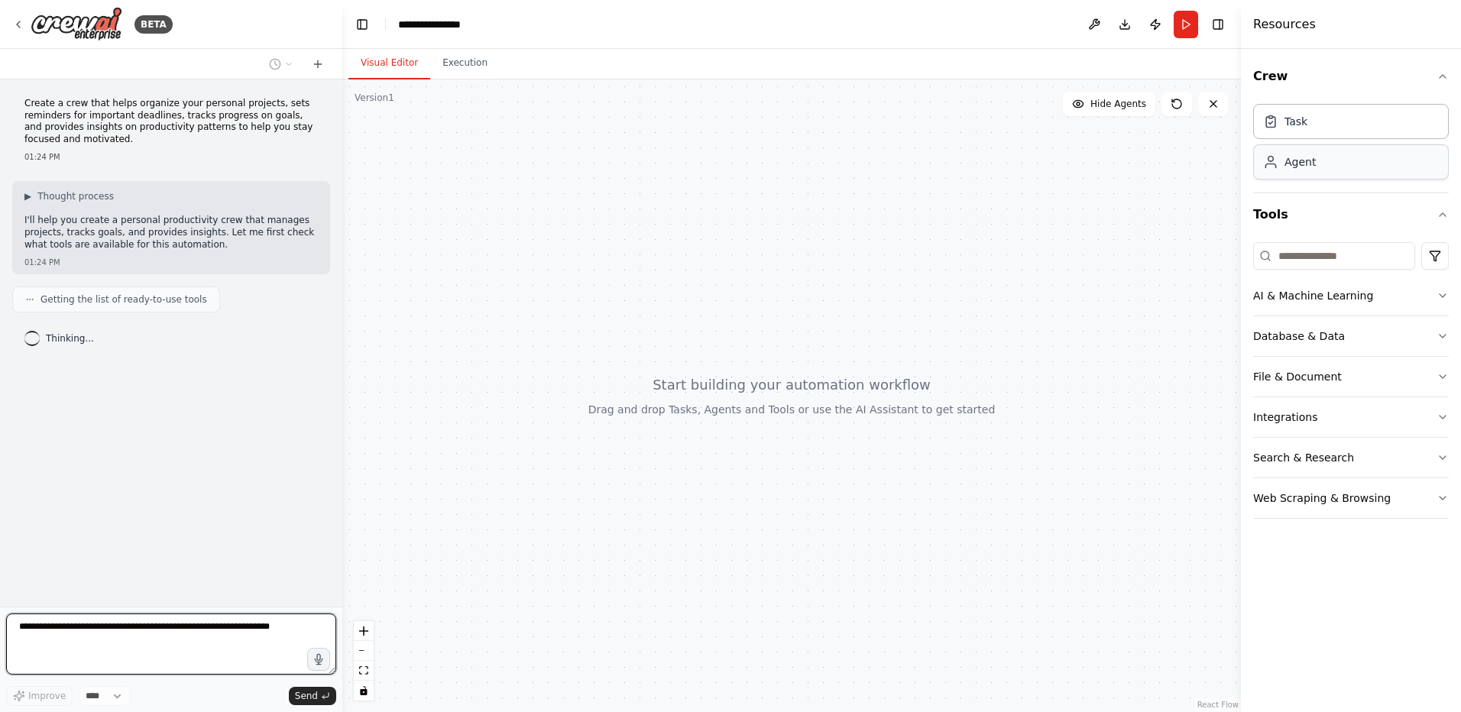
click at [1277, 174] on div "Agent" at bounding box center [1351, 161] width 196 height 35
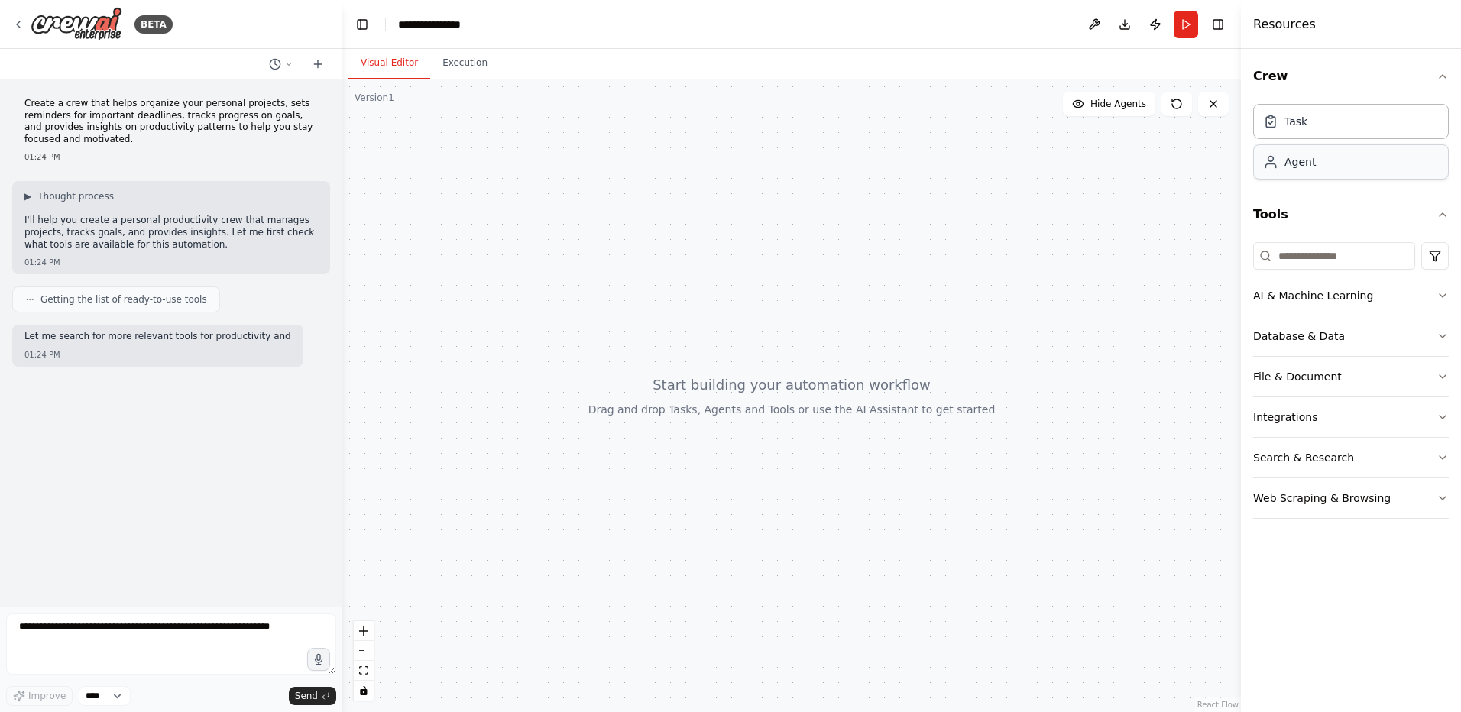
click at [1288, 157] on div "Agent" at bounding box center [1299, 161] width 31 height 15
click at [1309, 128] on div "Task" at bounding box center [1351, 120] width 196 height 35
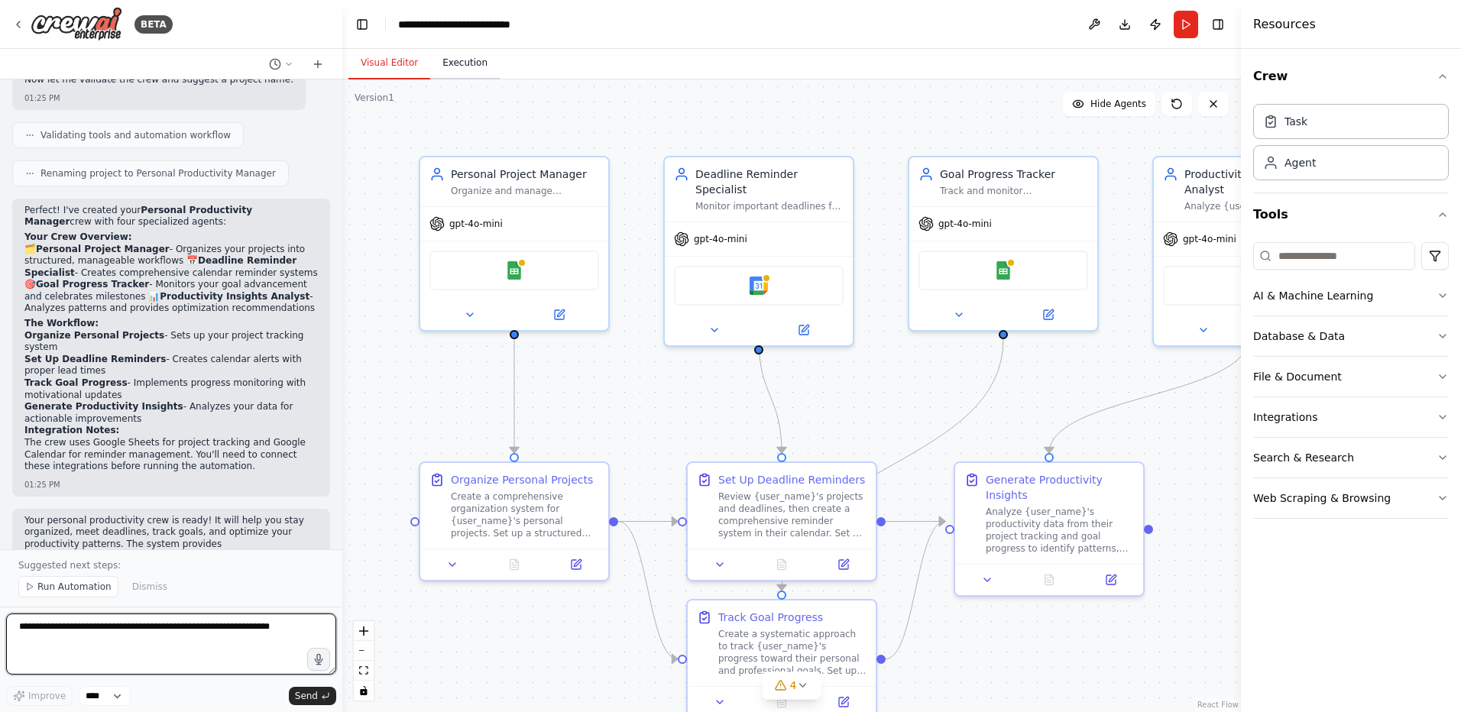
scroll to position [936, 0]
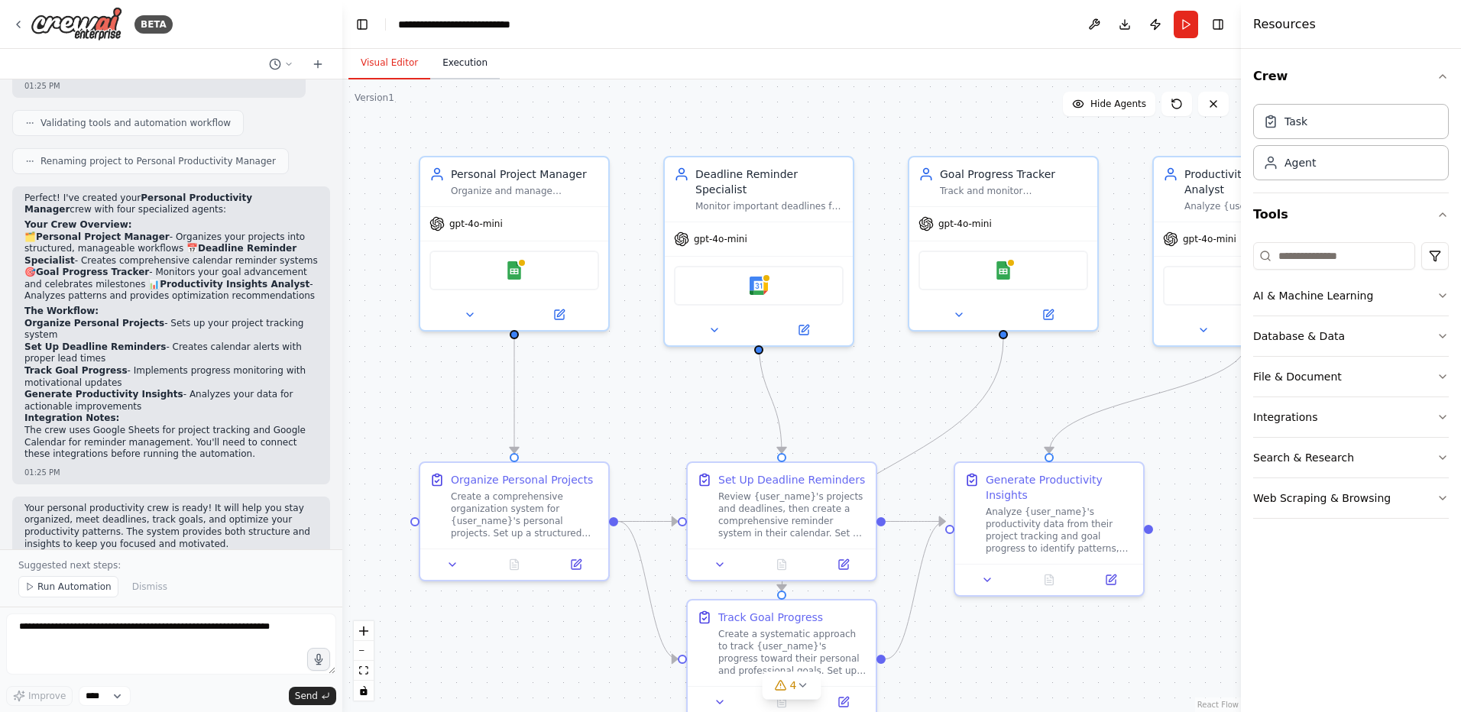
click at [476, 76] on button "Execution" at bounding box center [465, 63] width 70 height 32
click at [415, 68] on button "Visual Editor" at bounding box center [389, 63] width 82 height 32
click at [1191, 27] on button "Run" at bounding box center [1185, 25] width 24 height 28
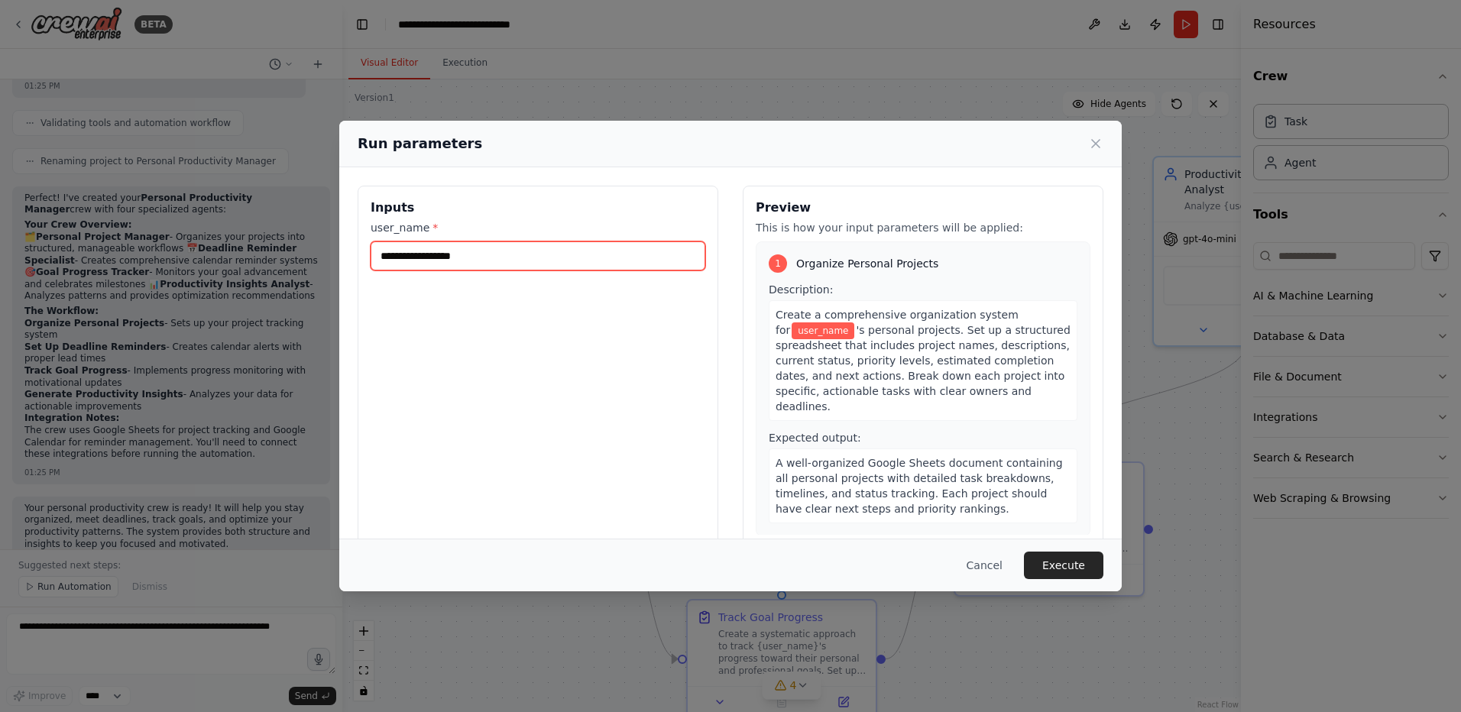
click at [488, 259] on input "user_name *" at bounding box center [538, 255] width 335 height 29
type input "*****"
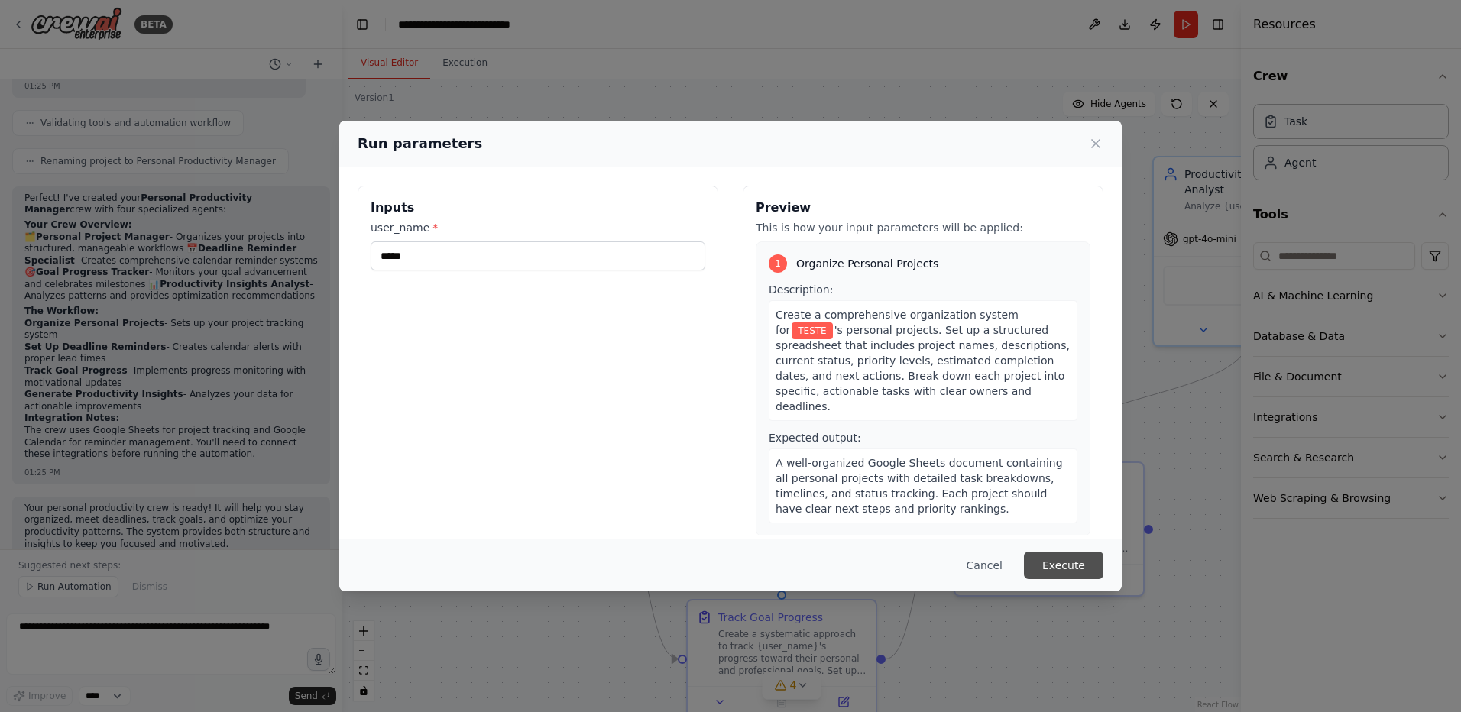
click at [1074, 559] on button "Execute" at bounding box center [1063, 566] width 79 height 28
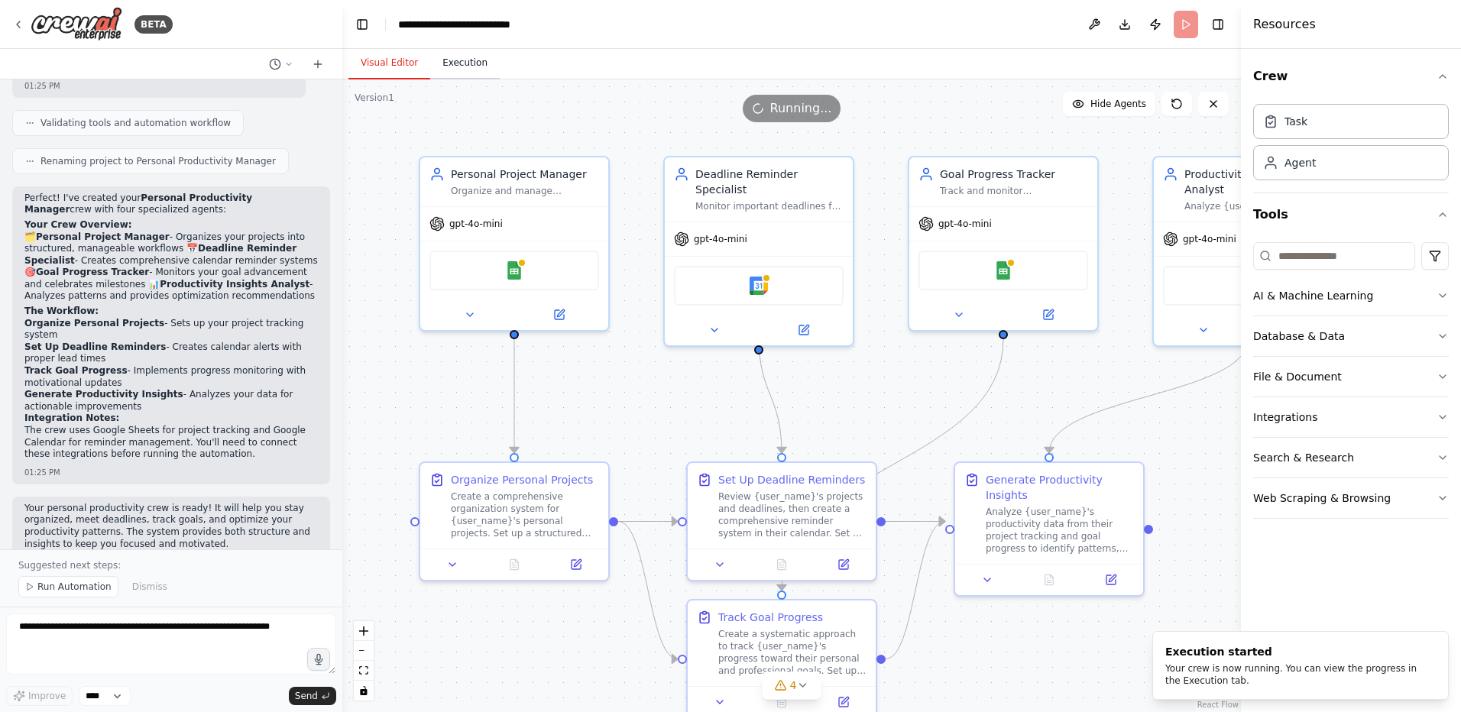
click at [462, 62] on button "Execution" at bounding box center [465, 63] width 70 height 32
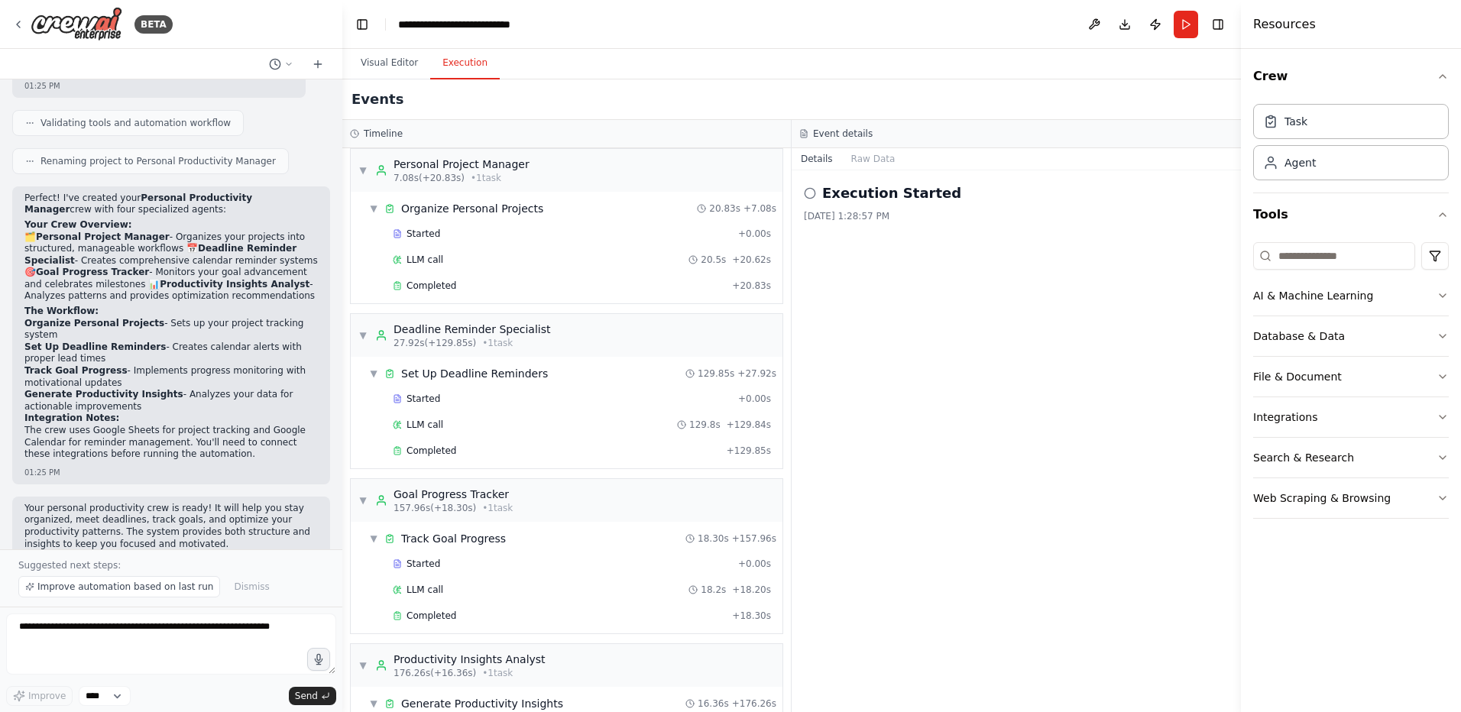
scroll to position [0, 0]
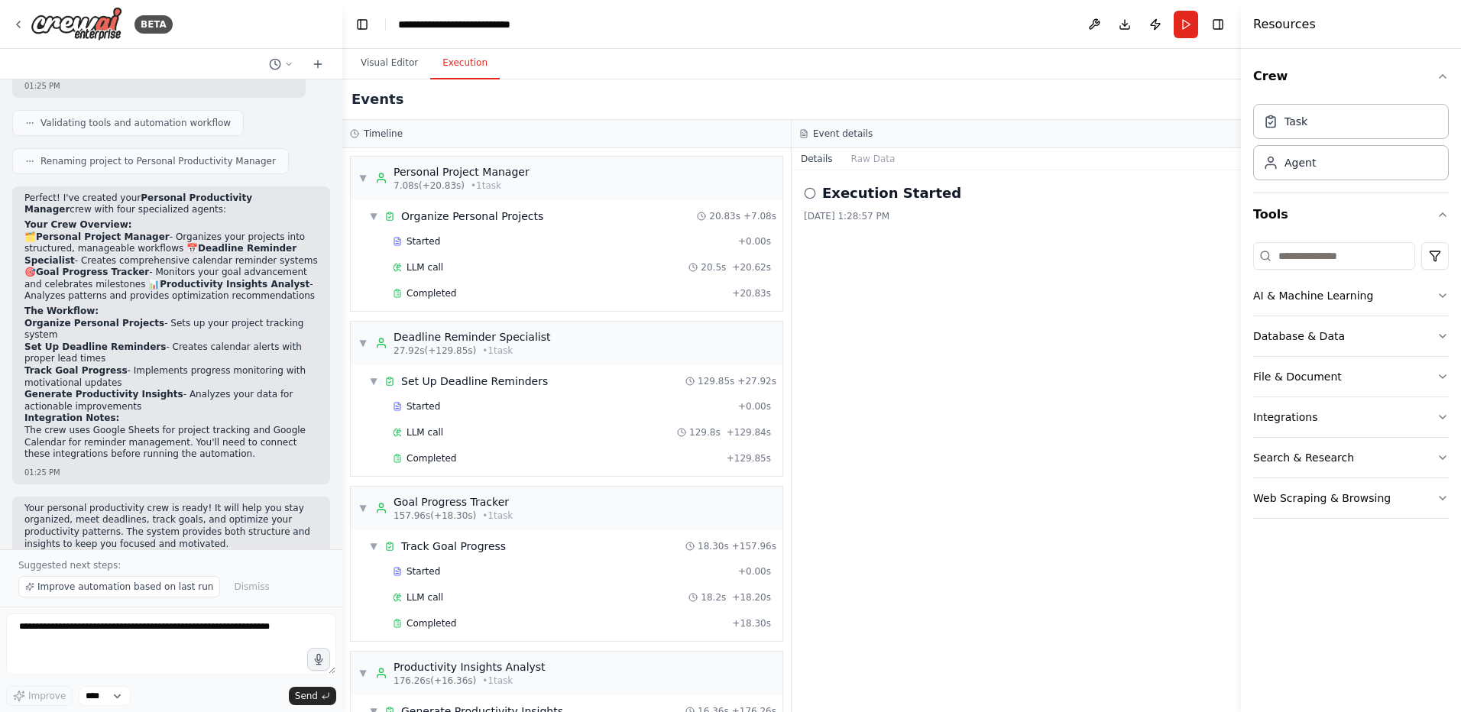
click at [891, 200] on h2 "Execution Started" at bounding box center [891, 193] width 139 height 21
click at [816, 193] on div "Execution Started" at bounding box center [1016, 193] width 425 height 21
click at [860, 163] on button "Raw Data" at bounding box center [873, 158] width 63 height 21
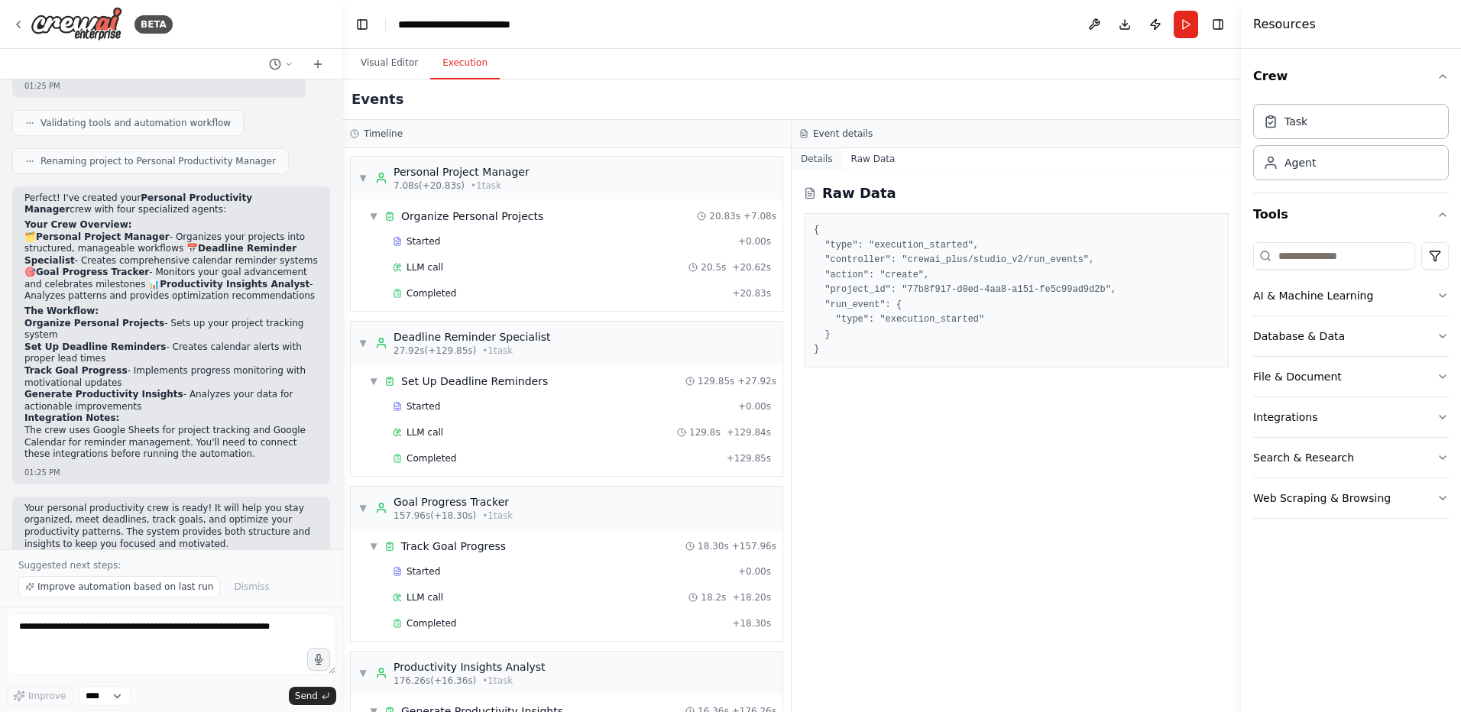
click at [830, 161] on button "Details" at bounding box center [816, 158] width 50 height 21
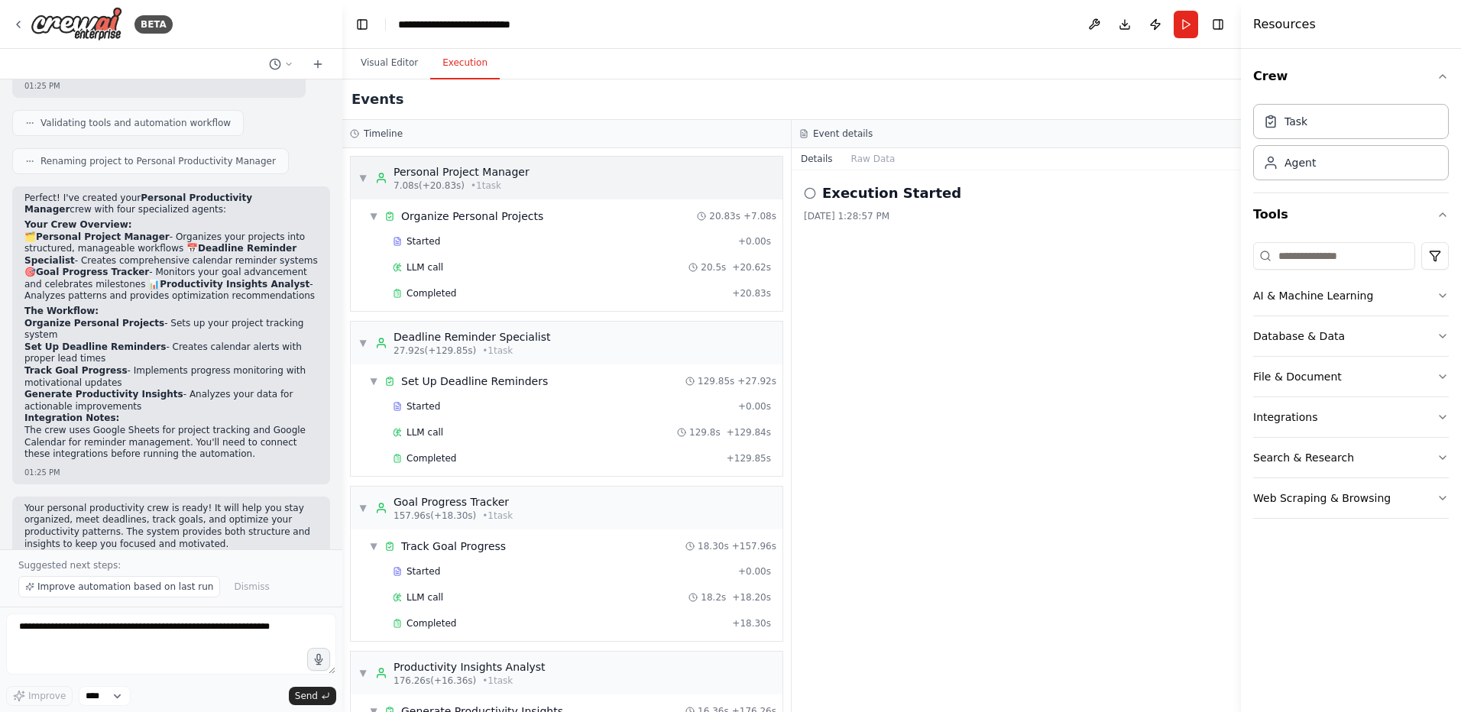
click at [416, 180] on span "7.08s (+20.83s)" at bounding box center [428, 186] width 71 height 12
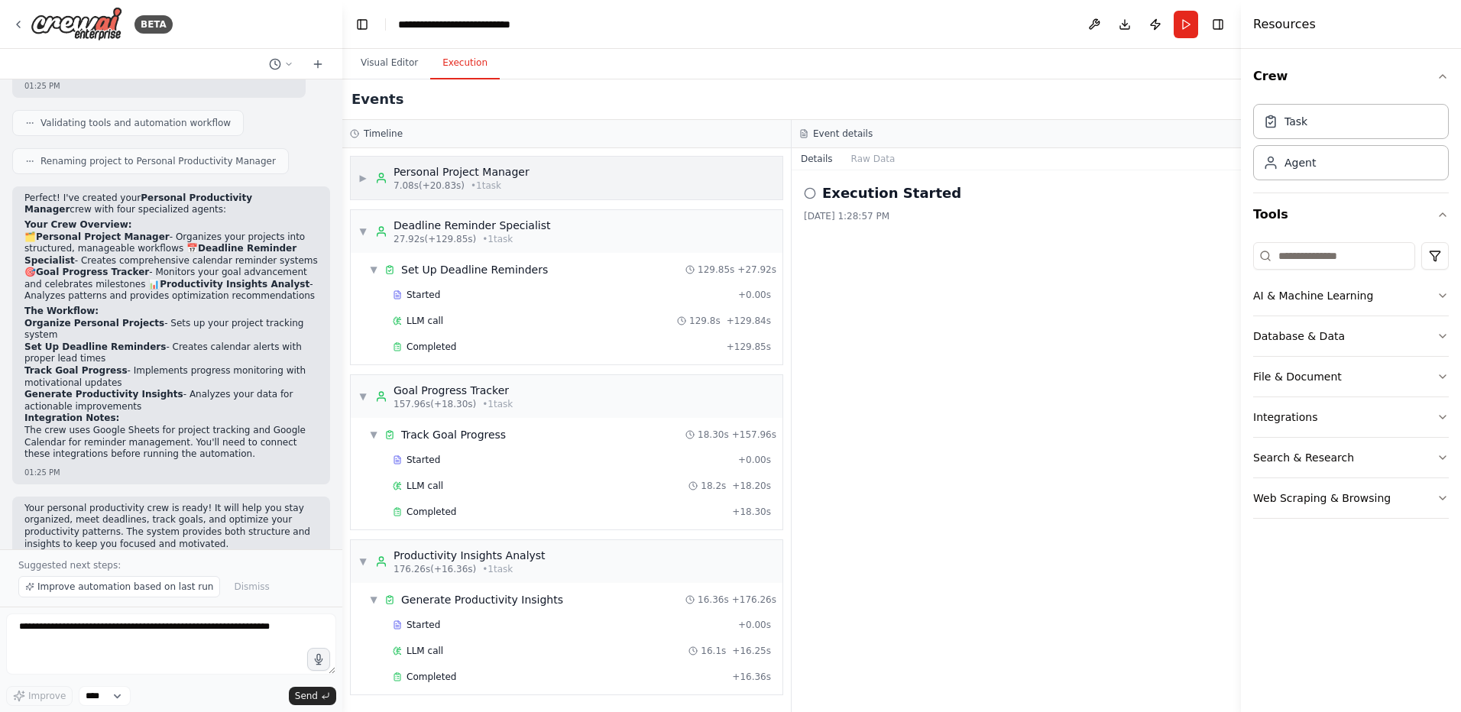
click at [416, 180] on span "7.08s (+20.83s)" at bounding box center [428, 186] width 71 height 12
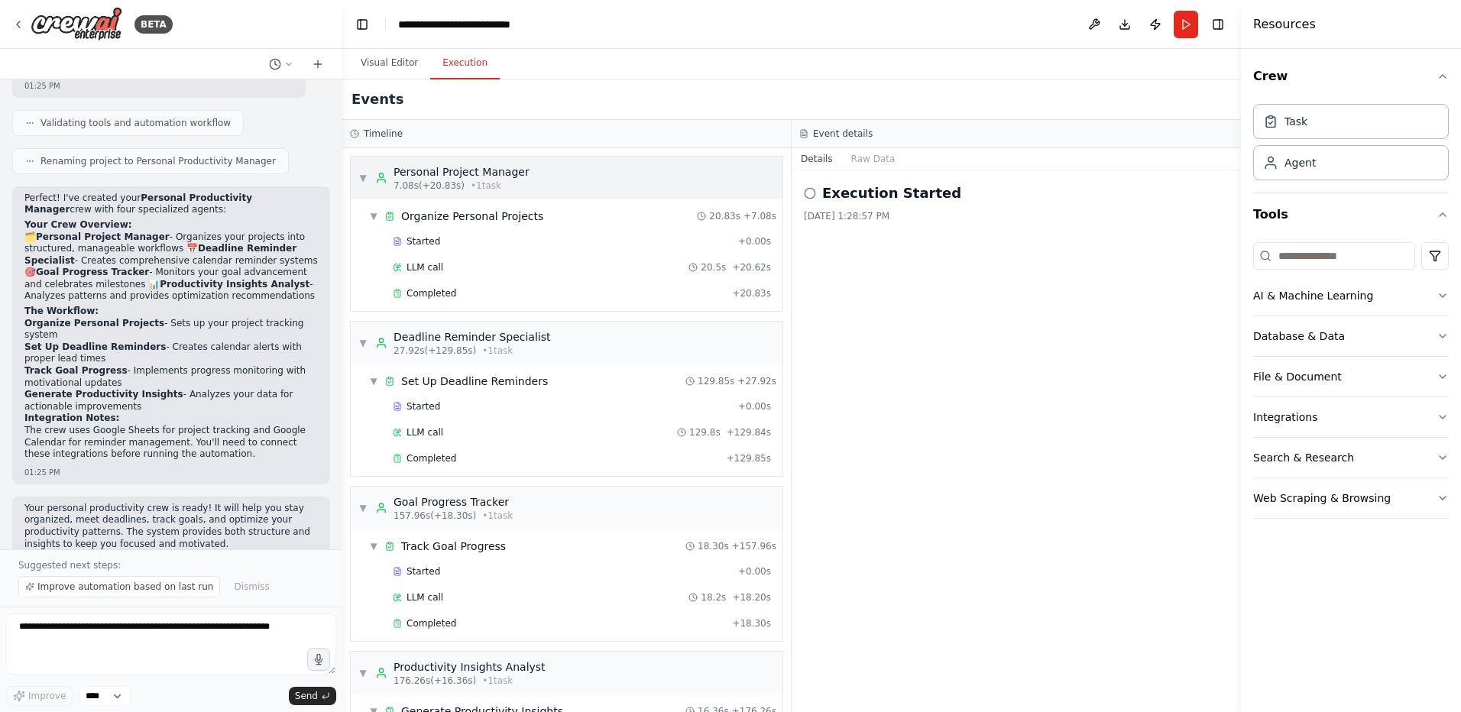
click at [418, 180] on span "7.08s (+20.83s)" at bounding box center [428, 186] width 71 height 12
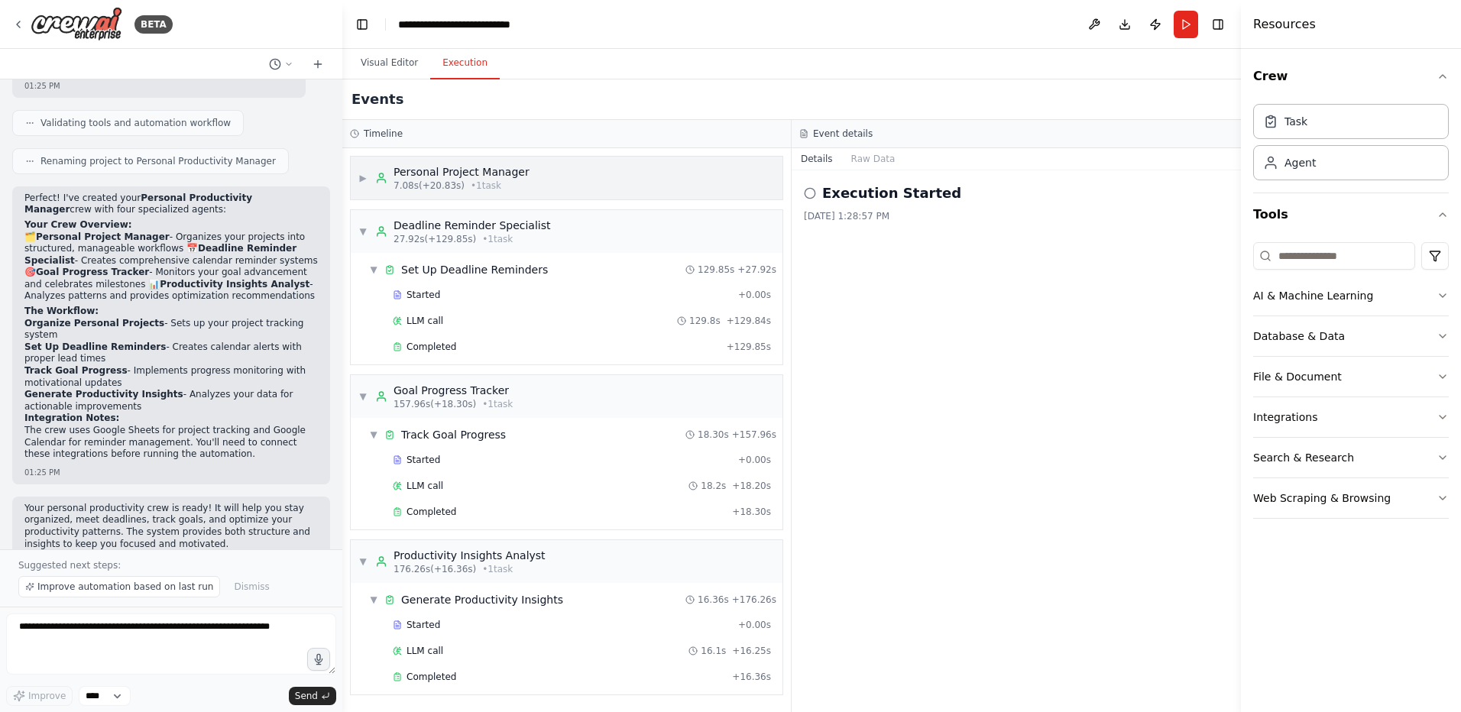
click at [394, 182] on span "7.08s (+20.83s)" at bounding box center [428, 186] width 71 height 12
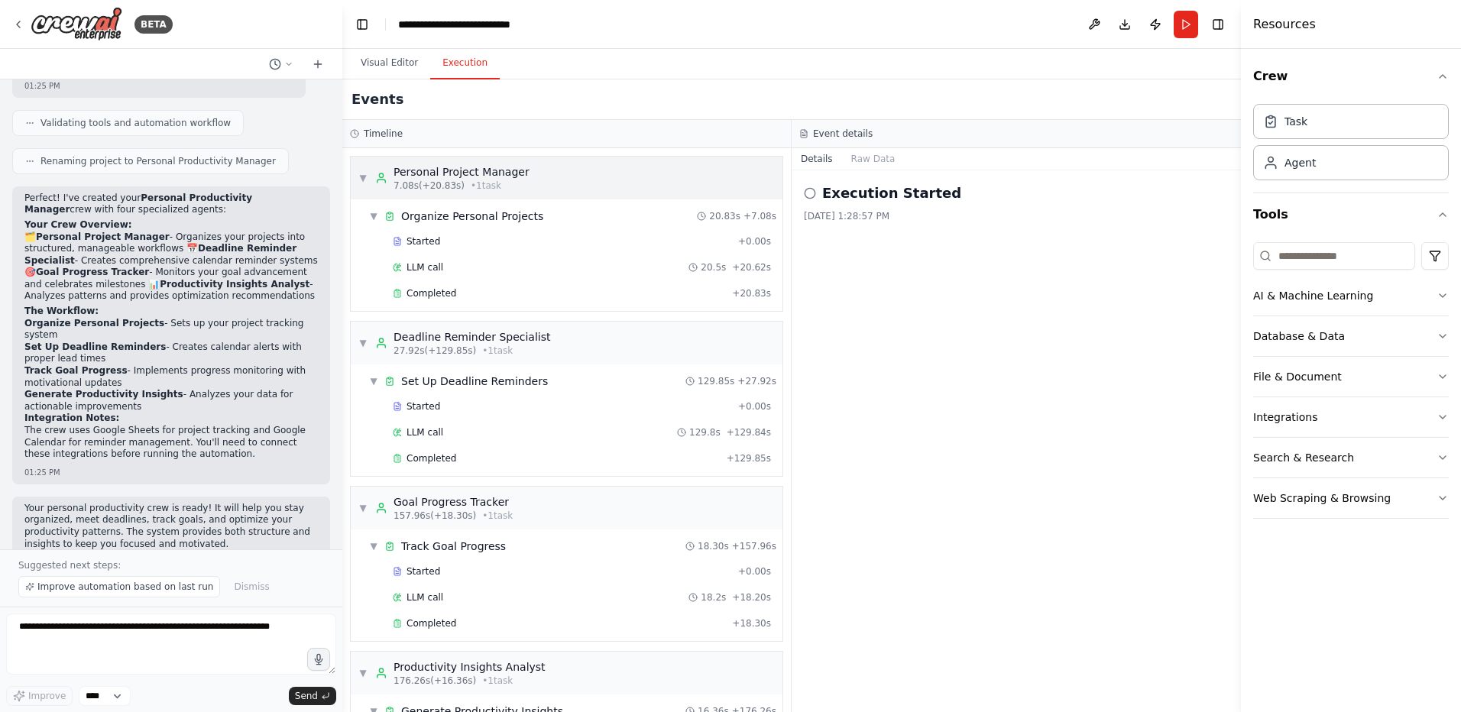
click at [377, 183] on icon at bounding box center [381, 181] width 8 height 3
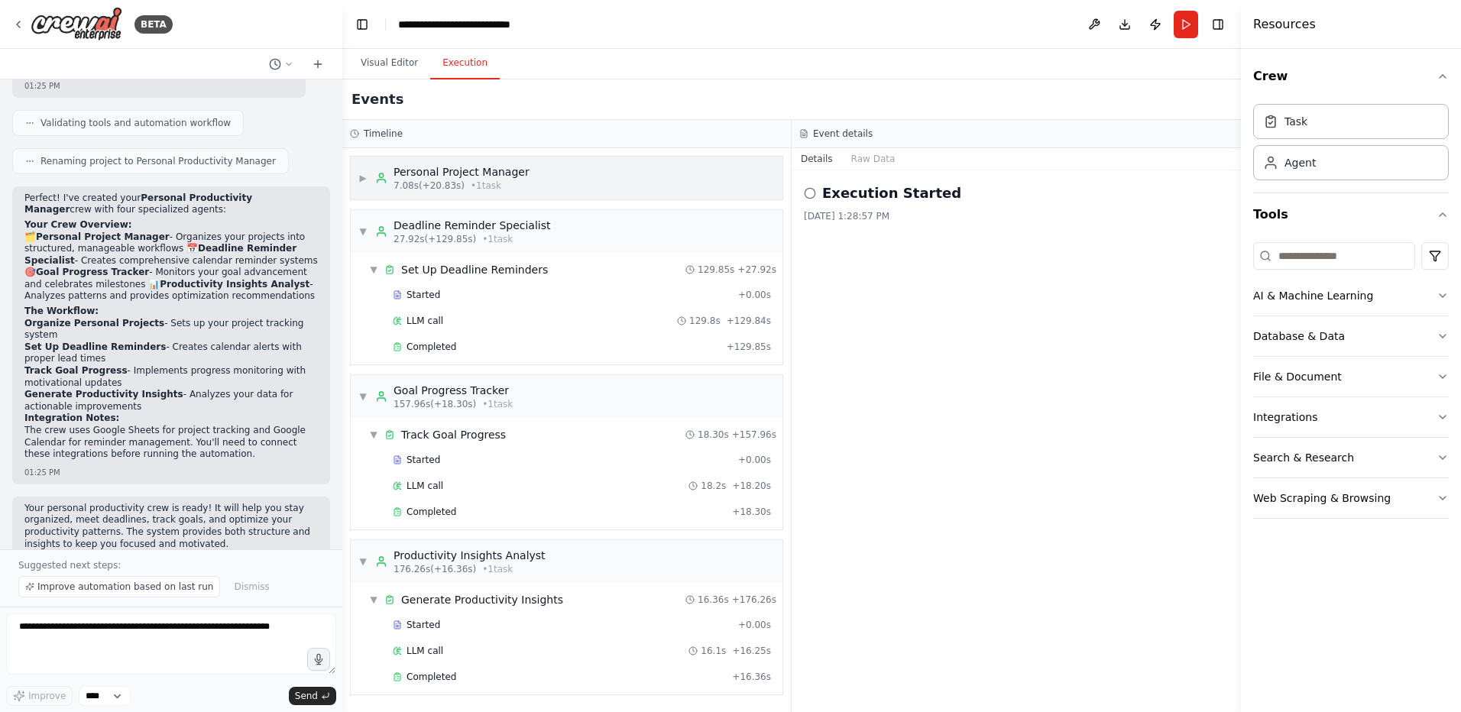
click at [367, 178] on span "▶" at bounding box center [362, 178] width 9 height 12
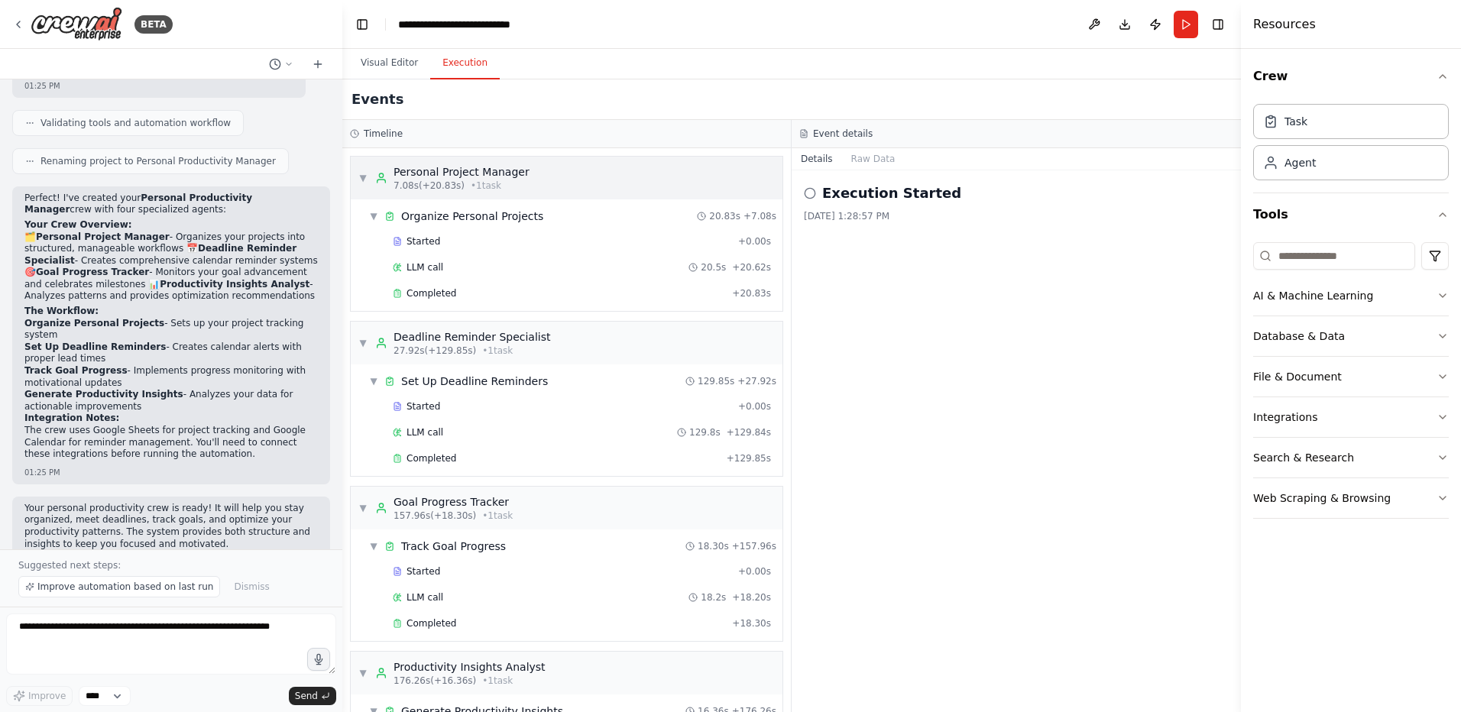
click at [427, 168] on div "Personal Project Manager" at bounding box center [461, 171] width 136 height 15
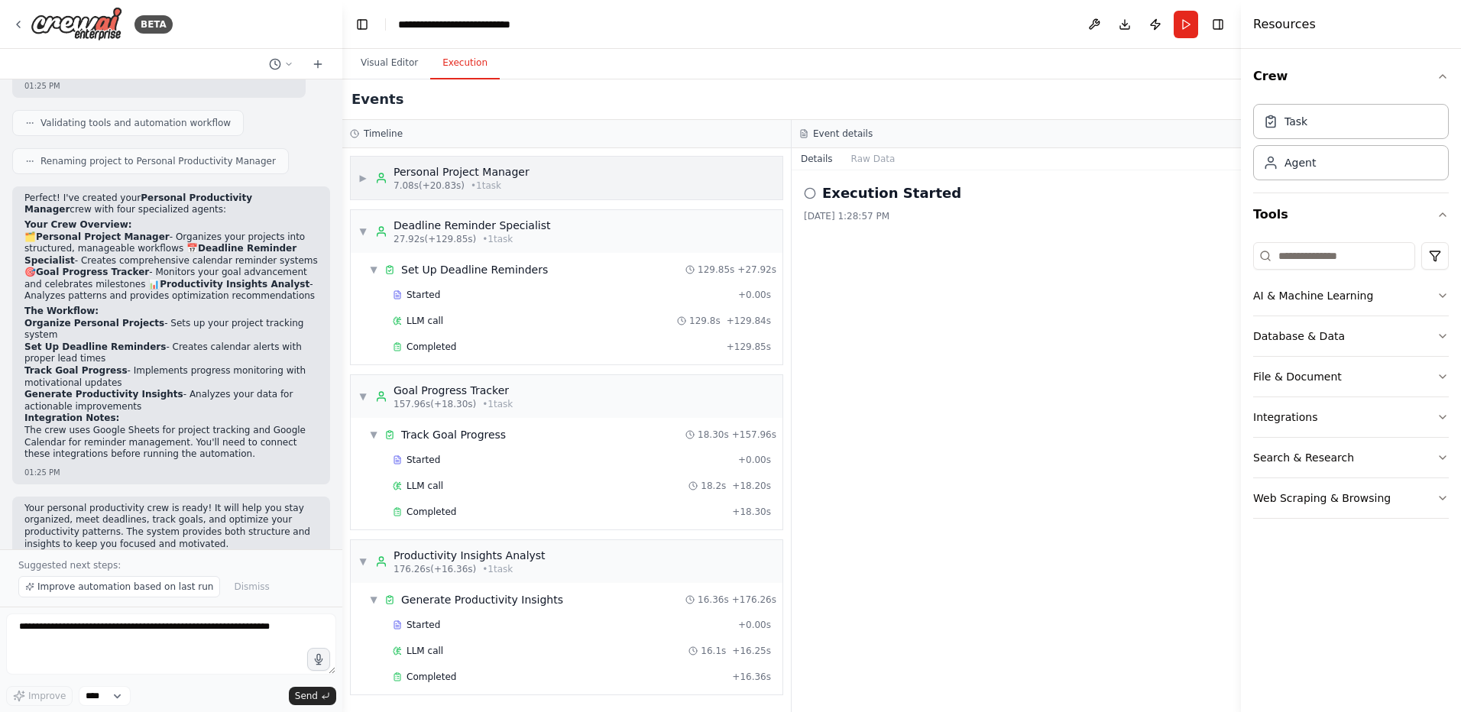
click at [427, 173] on div "Personal Project Manager" at bounding box center [461, 171] width 136 height 15
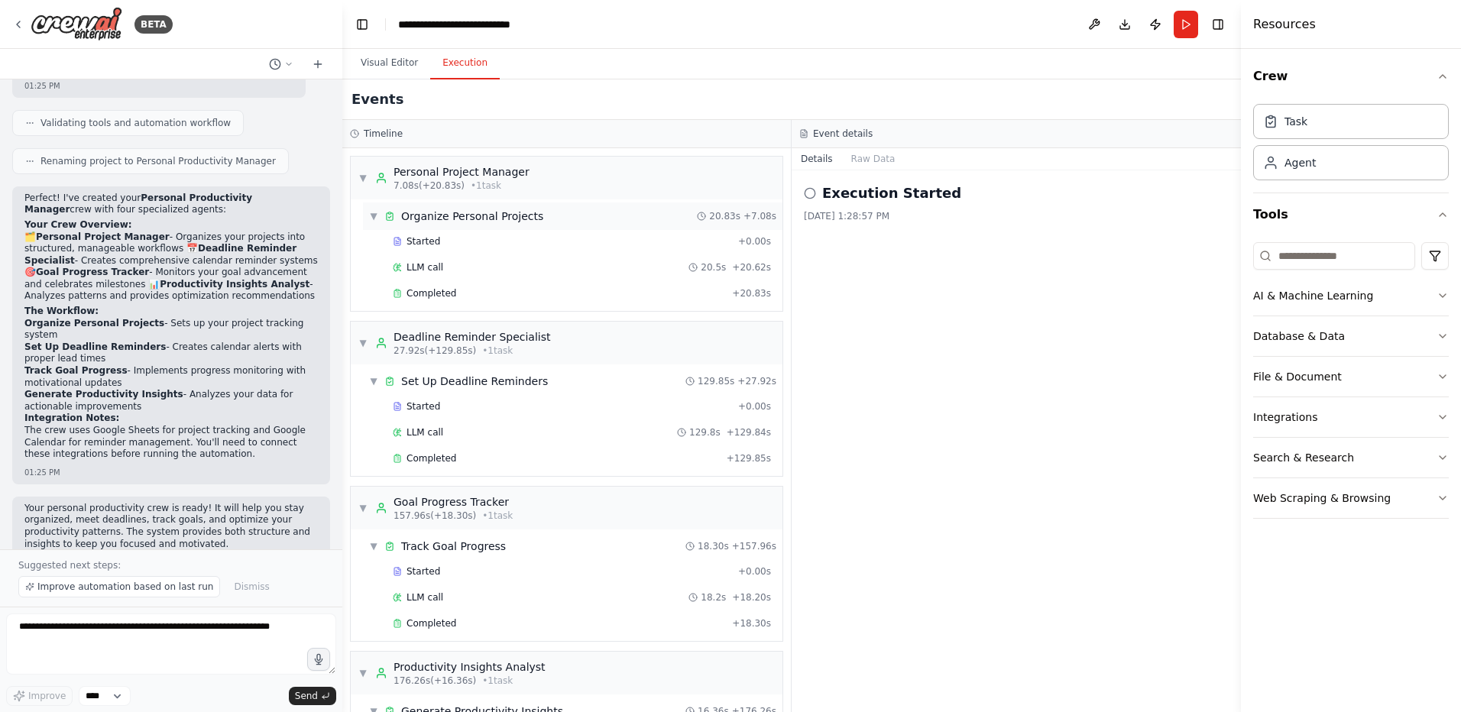
click at [416, 213] on div "Organize Personal Projects" at bounding box center [472, 216] width 142 height 15
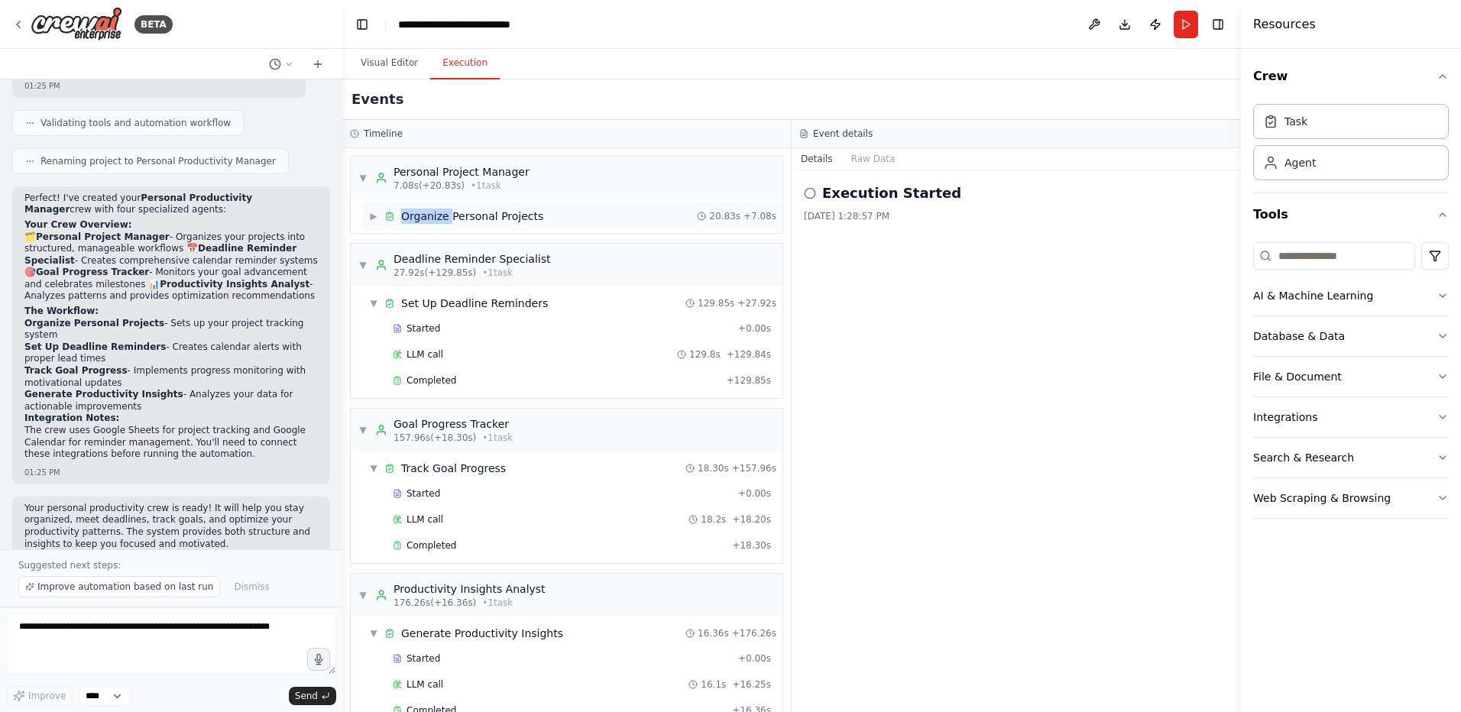
click at [415, 212] on div "Organize Personal Projects" at bounding box center [472, 216] width 142 height 15
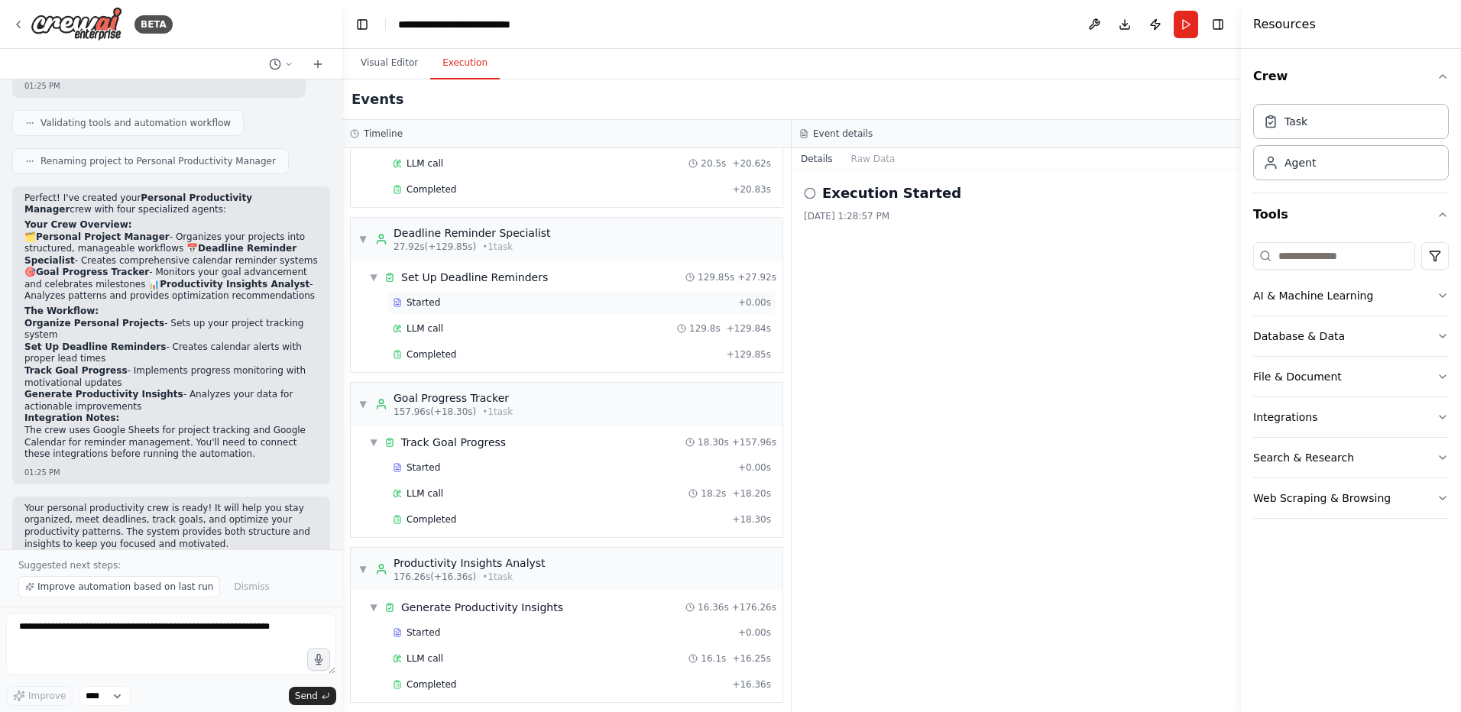
scroll to position [112, 0]
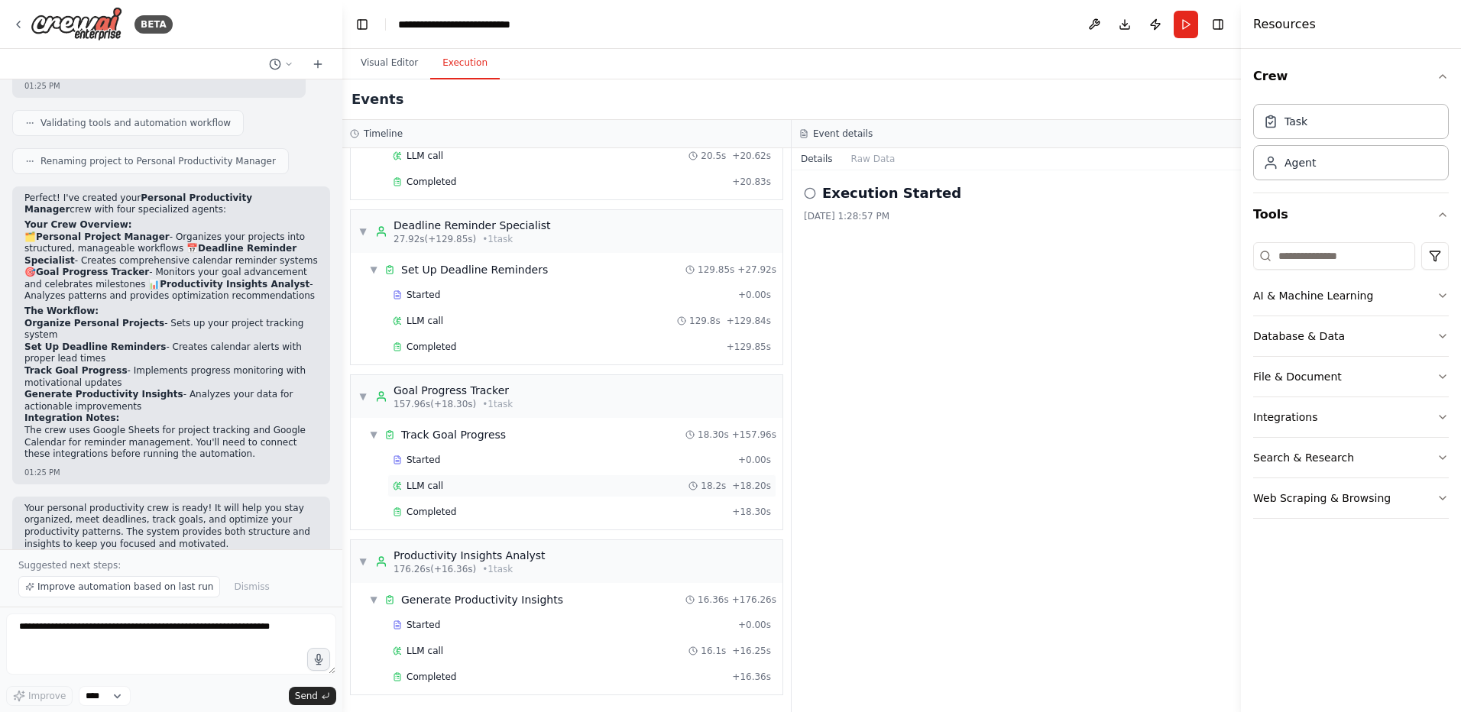
click at [467, 484] on div "LLM call 18.2s + 18.20s" at bounding box center [582, 486] width 378 height 12
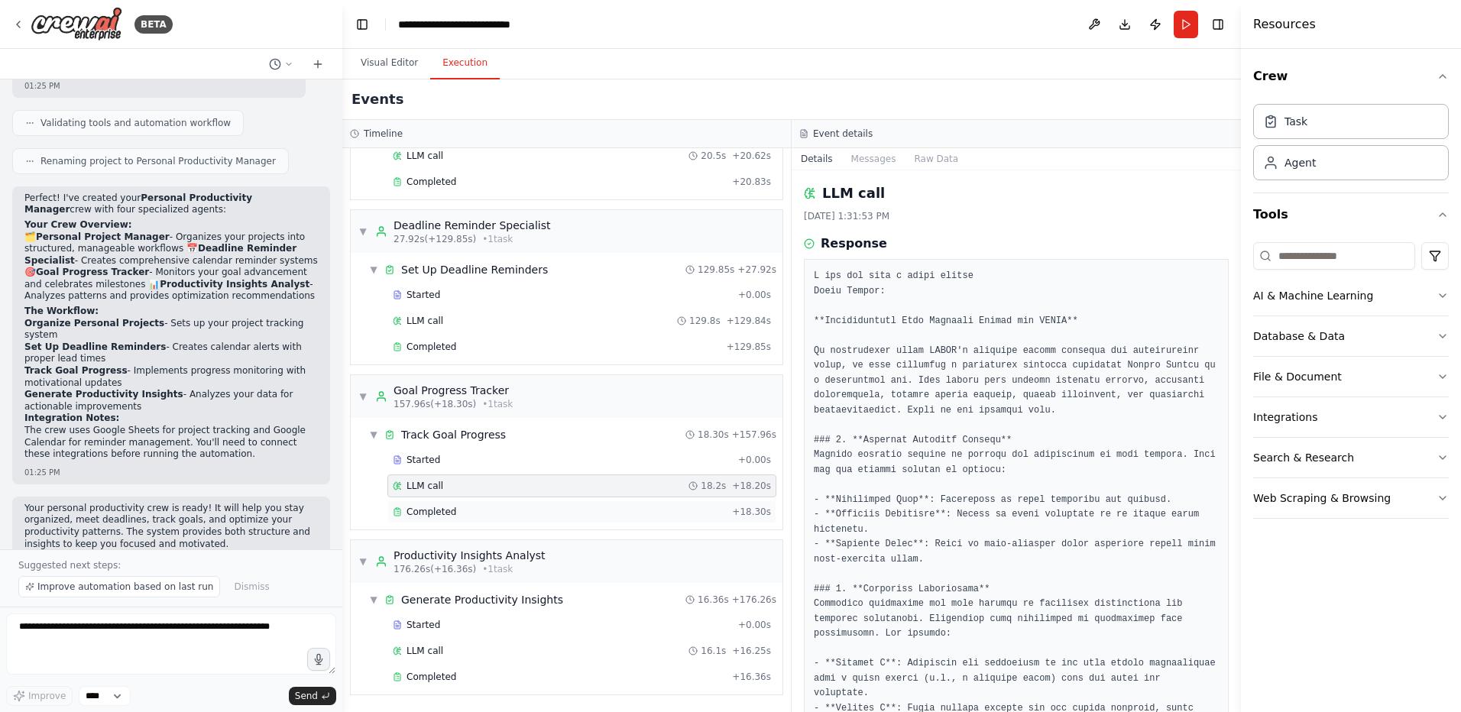
click at [459, 507] on div "Completed" at bounding box center [559, 512] width 333 height 12
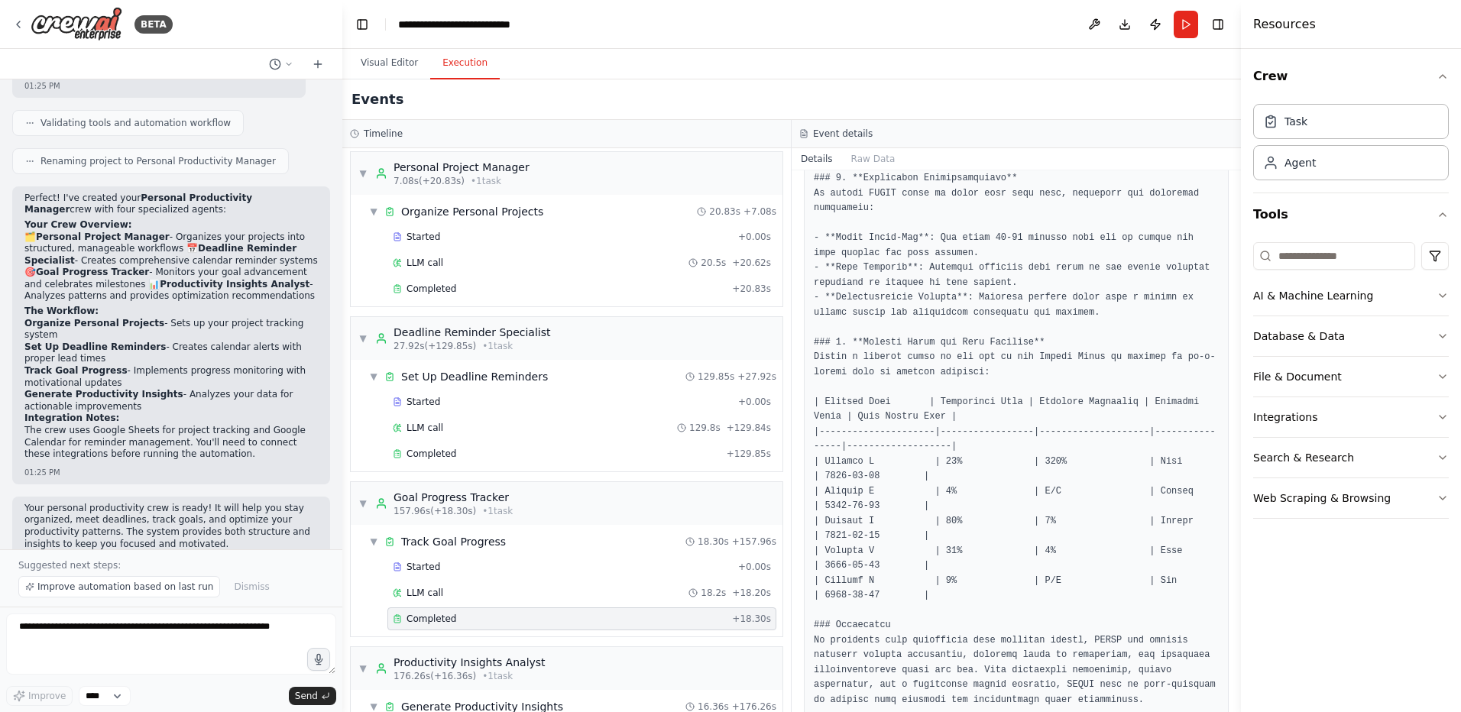
scroll to position [0, 0]
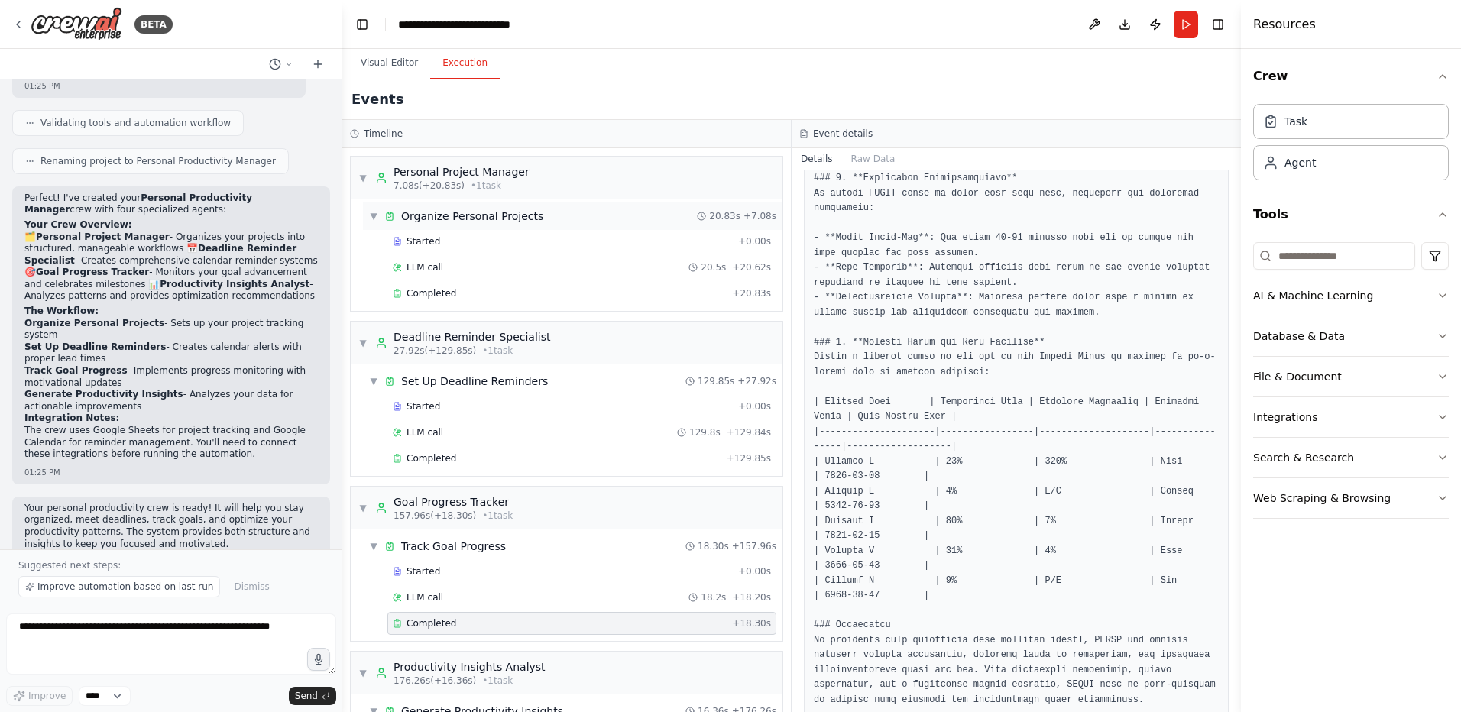
click at [474, 225] on div "▼ Organize Personal Projects 20.83s + 7.08s" at bounding box center [572, 216] width 419 height 28
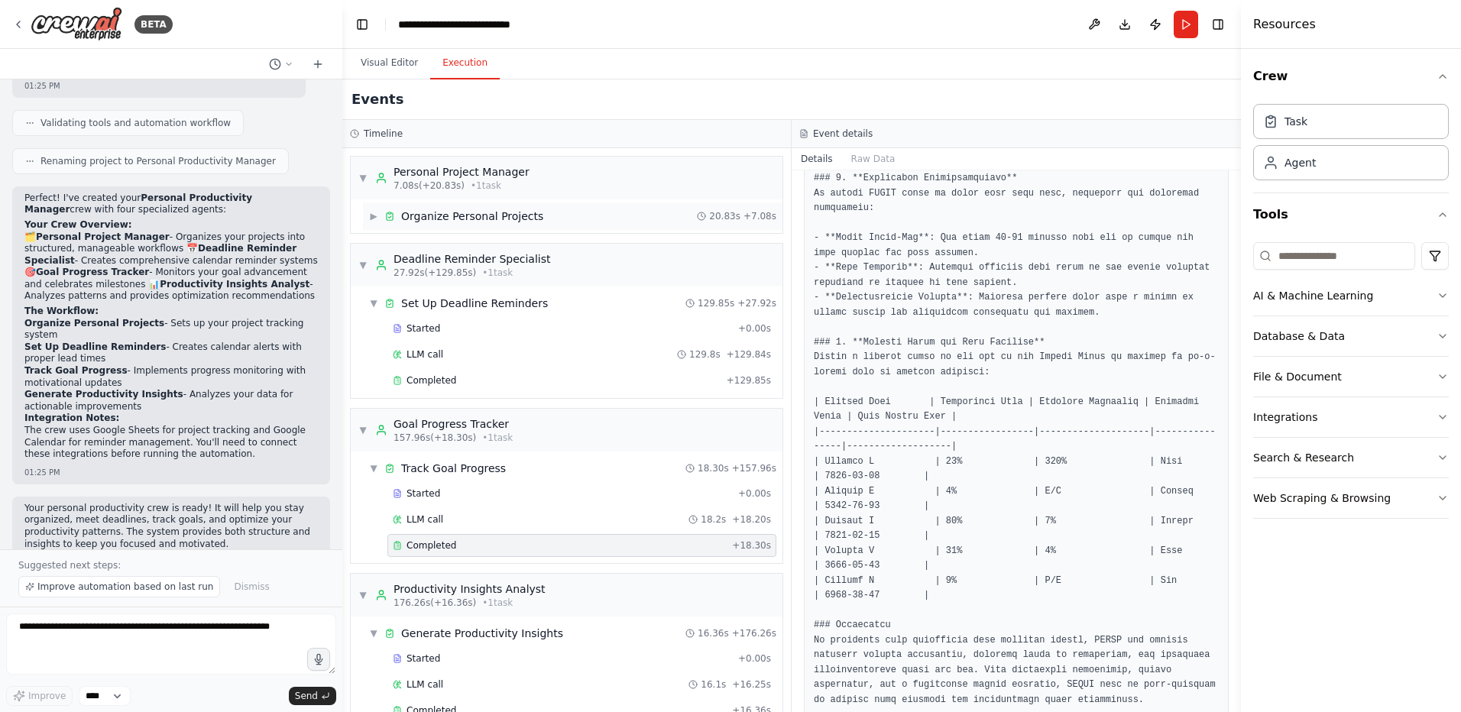
click at [465, 225] on div "▶ Organize Personal Projects 20.83s + 7.08s" at bounding box center [572, 216] width 419 height 28
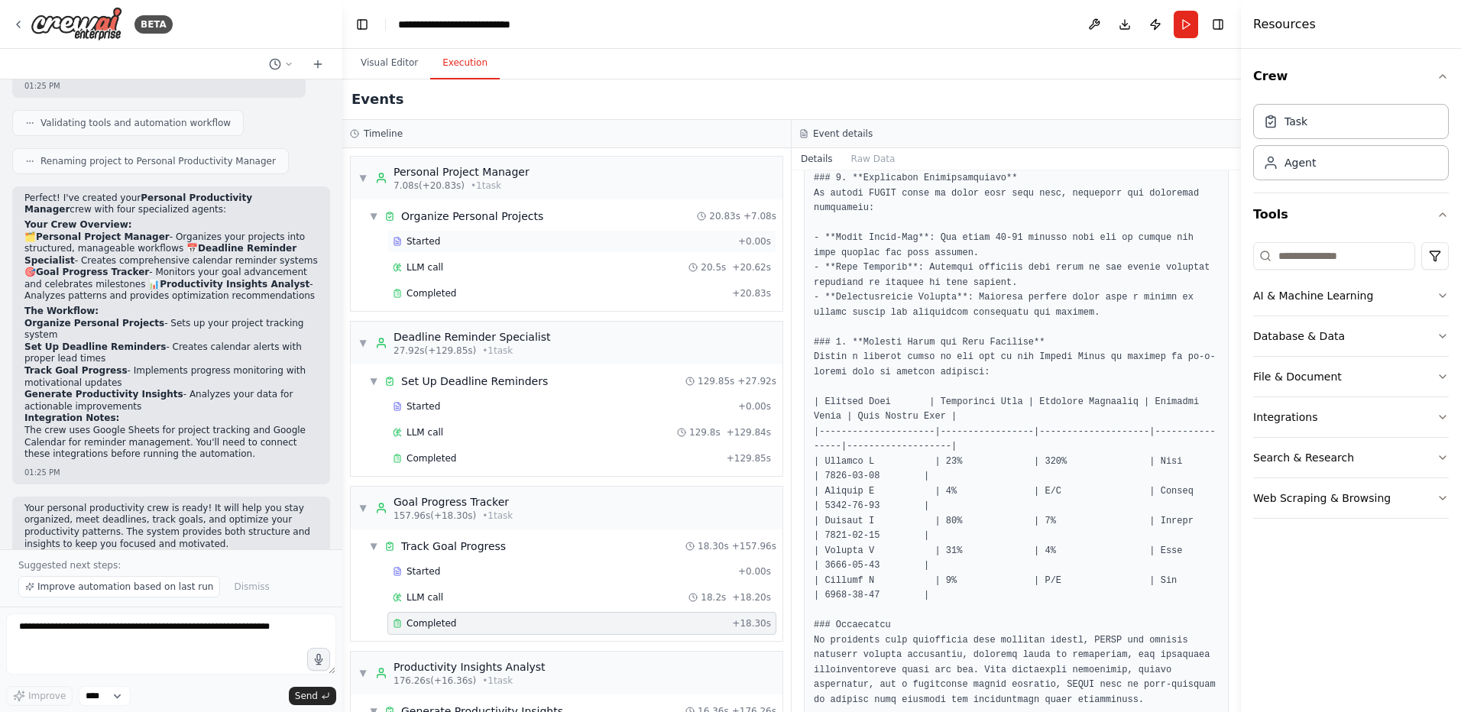
click at [453, 244] on div "Started" at bounding box center [562, 241] width 339 height 12
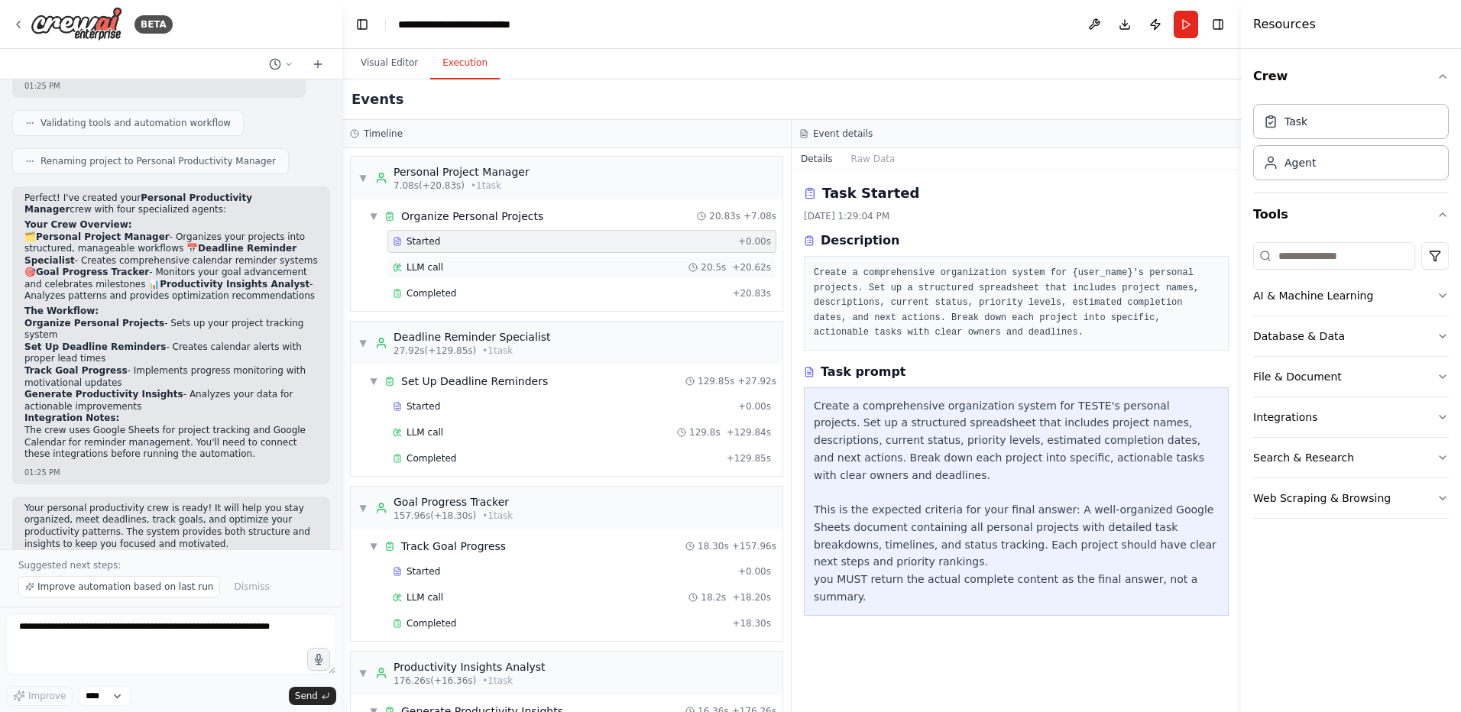
click at [445, 266] on div "LLM call 20.5s + 20.62s" at bounding box center [582, 267] width 378 height 12
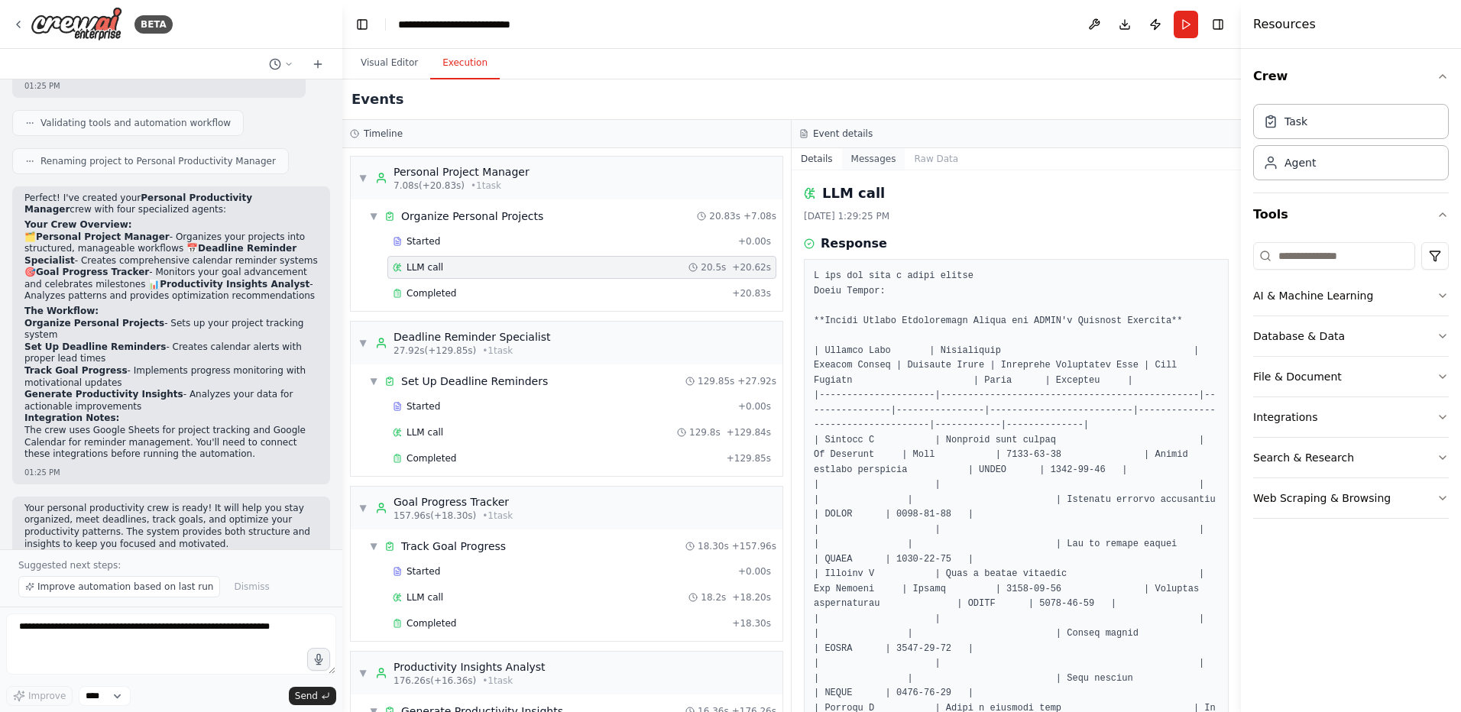
click at [850, 167] on button "Messages" at bounding box center [873, 158] width 63 height 21
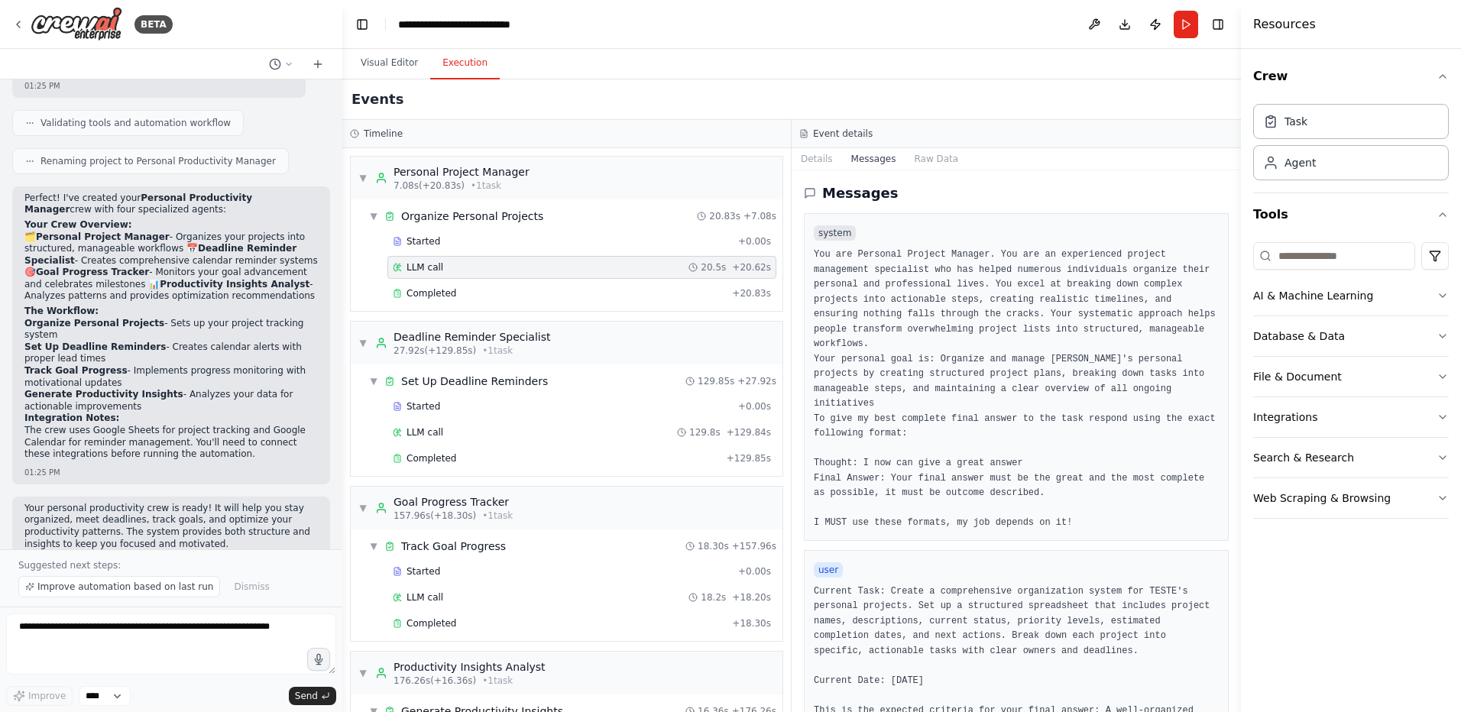
click at [893, 161] on button "Messages" at bounding box center [873, 158] width 63 height 21
click at [817, 165] on button "Details" at bounding box center [816, 158] width 50 height 21
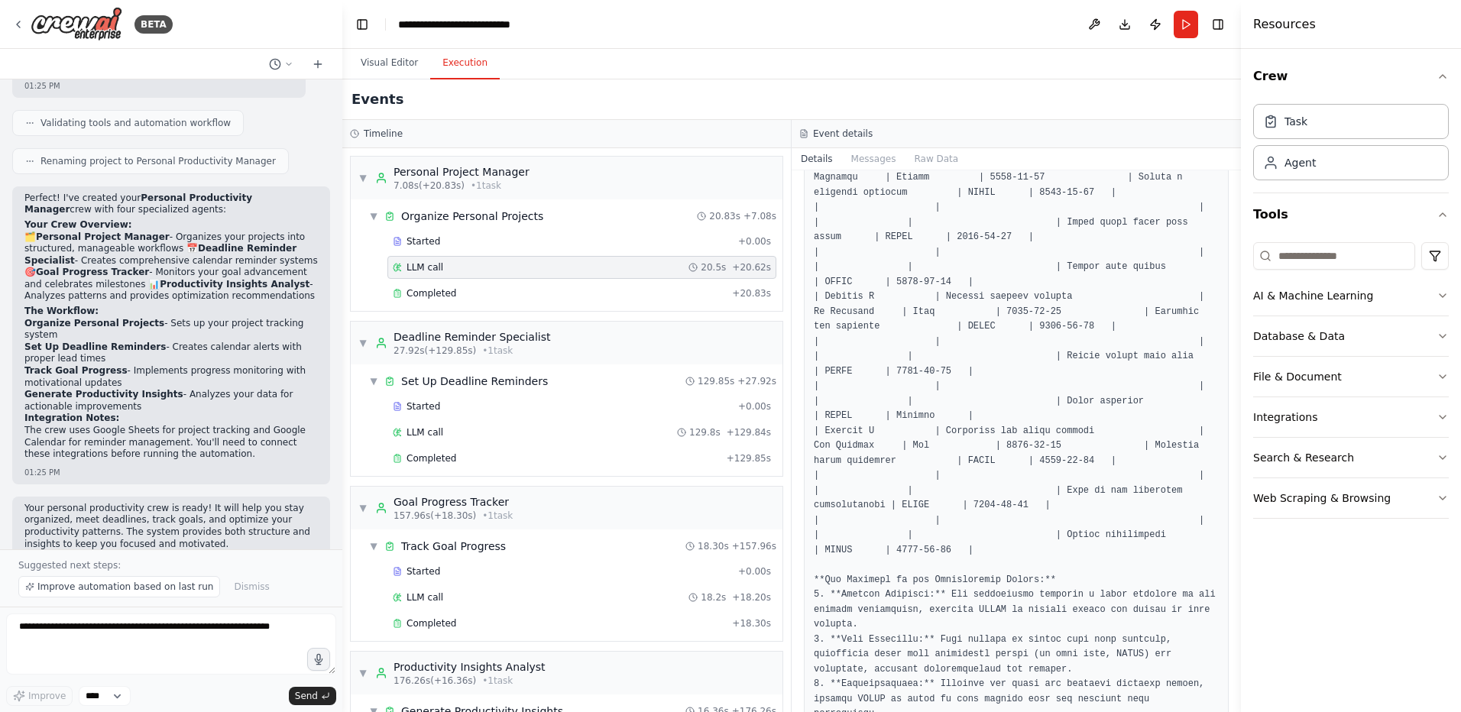
scroll to position [727, 0]
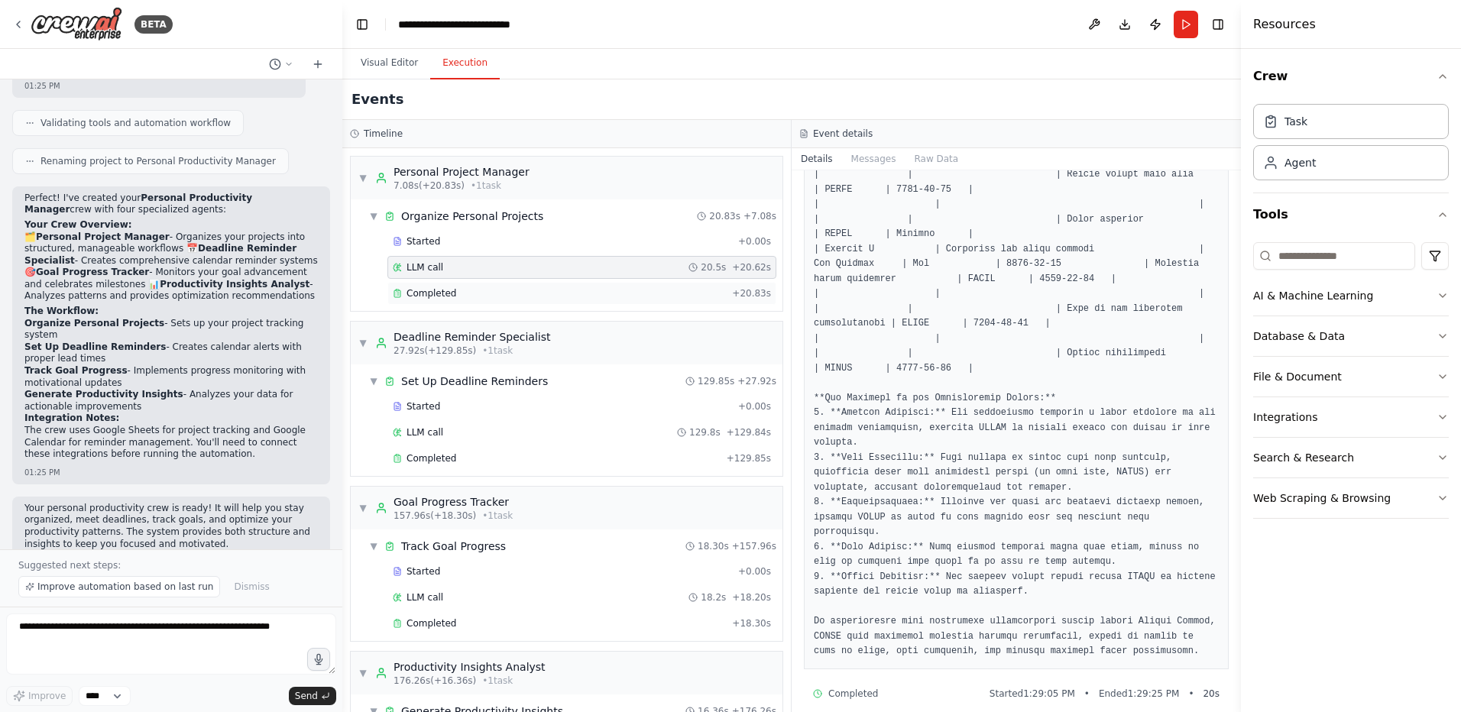
click at [503, 299] on div "Completed + 20.83s" at bounding box center [581, 293] width 389 height 23
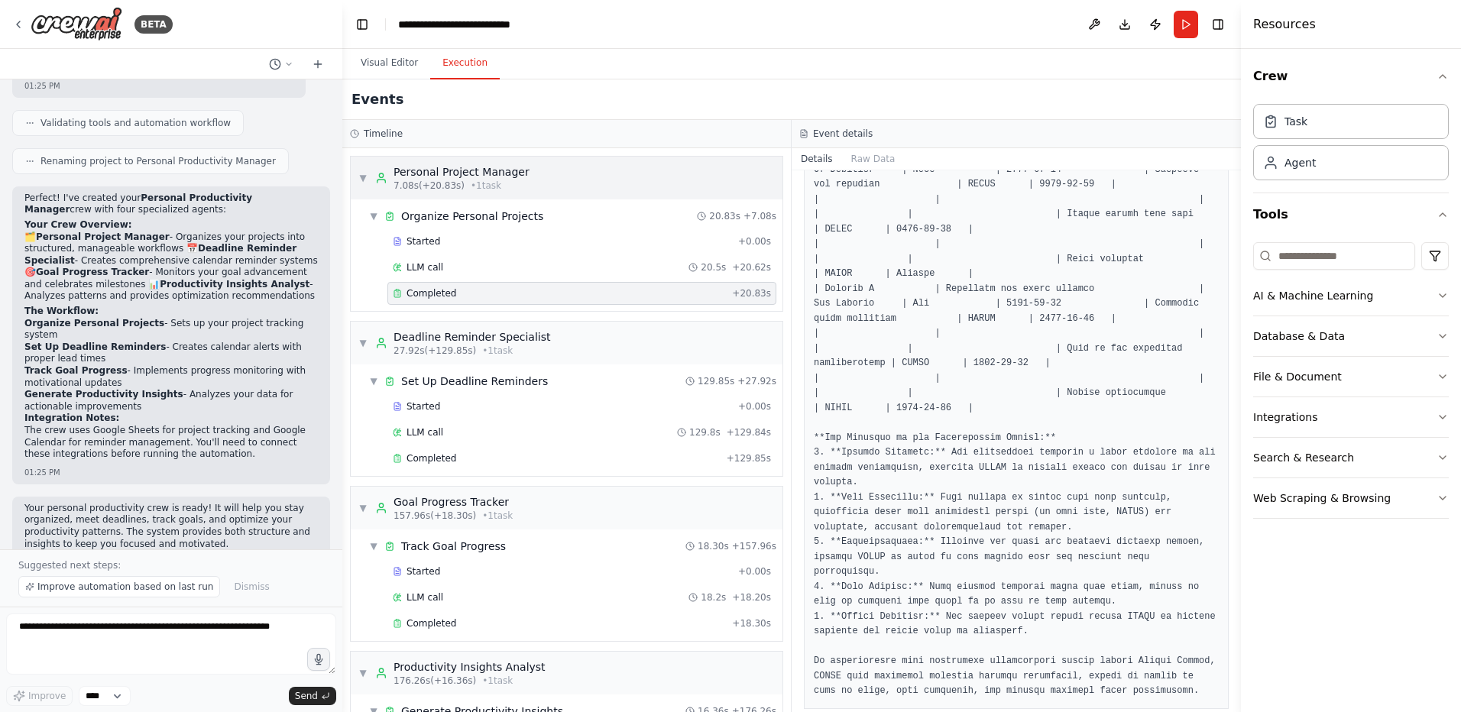
scroll to position [777, 0]
click at [391, 73] on button "Visual Editor" at bounding box center [389, 63] width 82 height 32
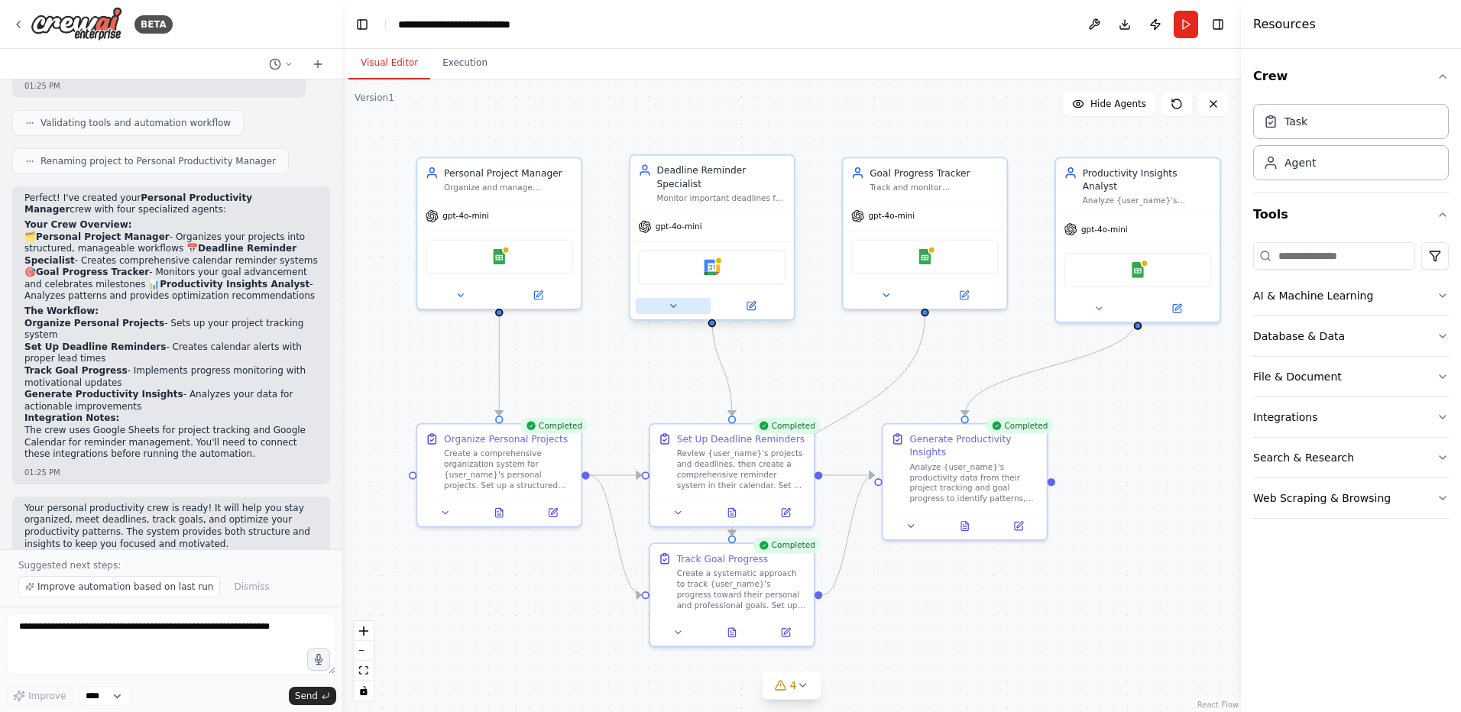
click at [668, 300] on icon at bounding box center [673, 305] width 11 height 11
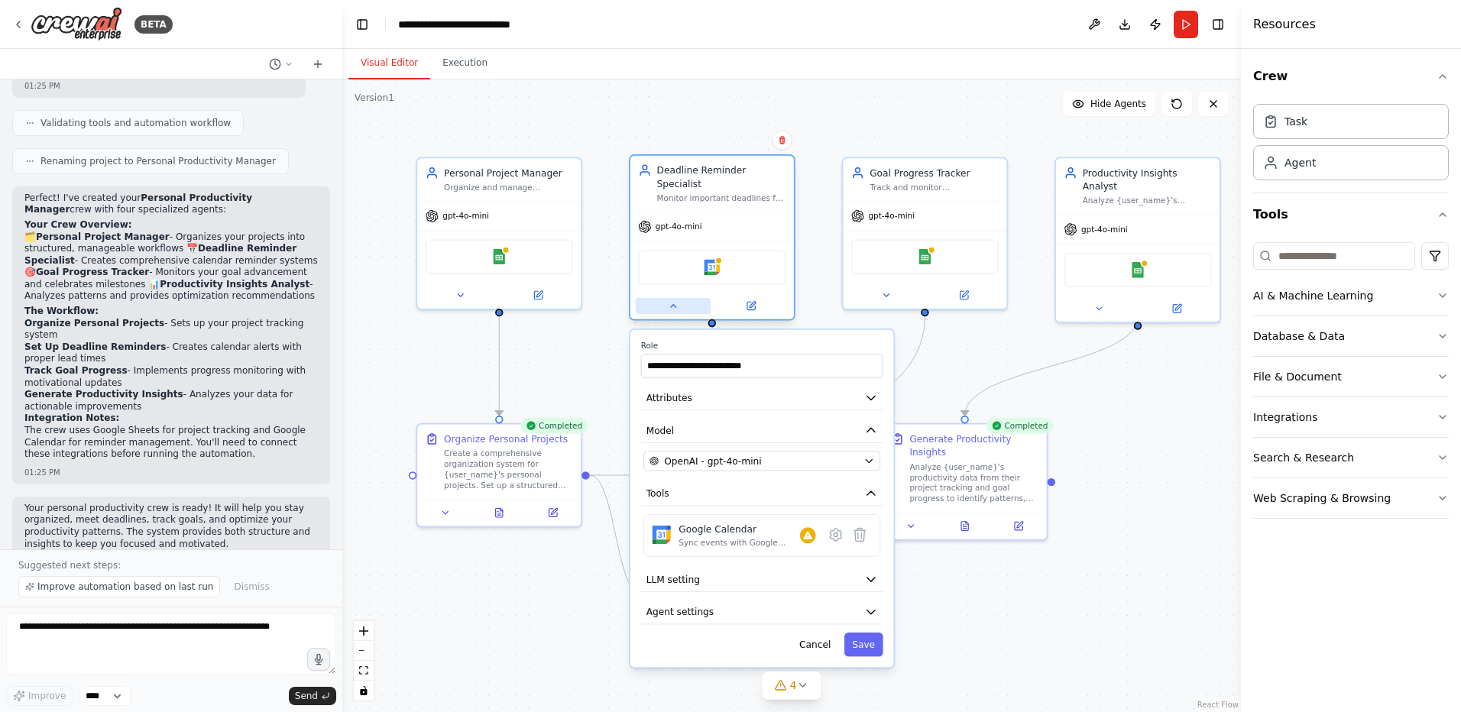
click at [668, 300] on icon at bounding box center [673, 305] width 11 height 11
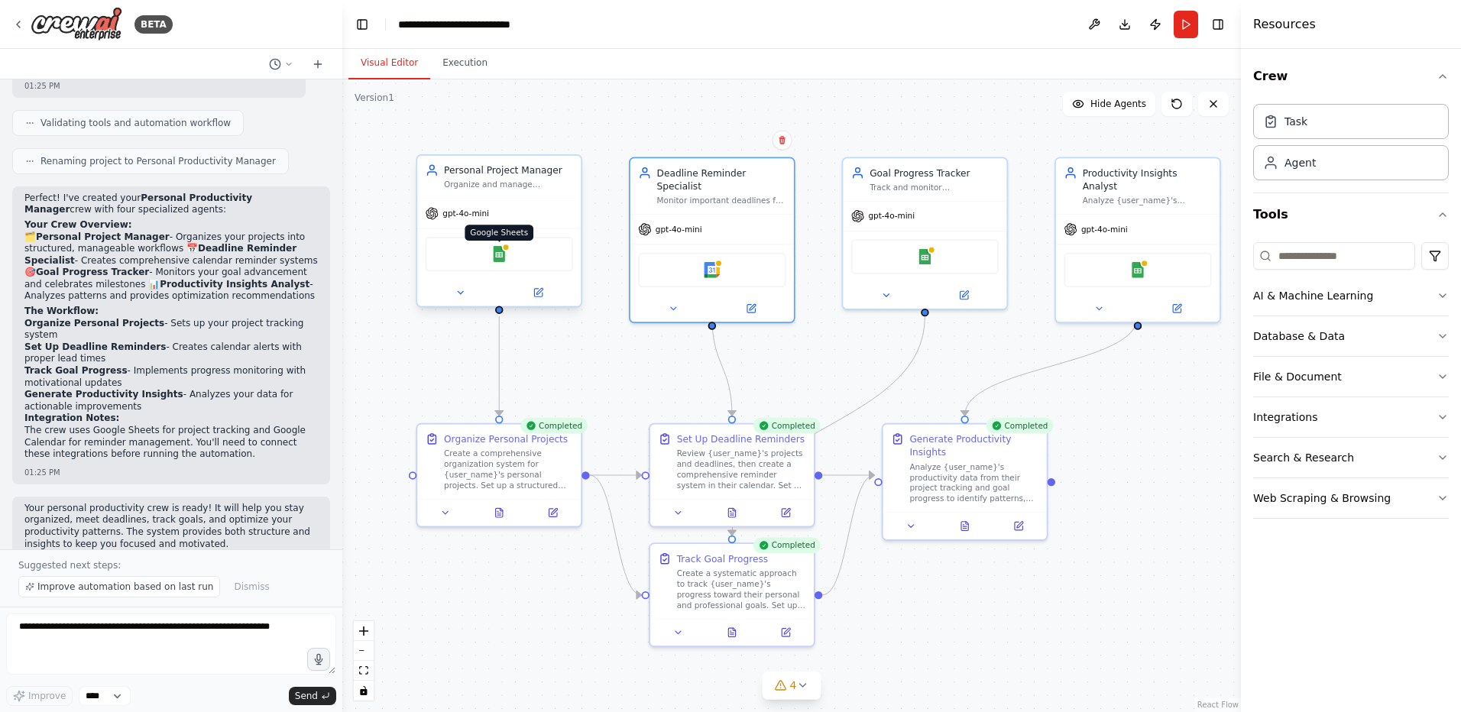
click at [491, 247] on img at bounding box center [499, 254] width 16 height 16
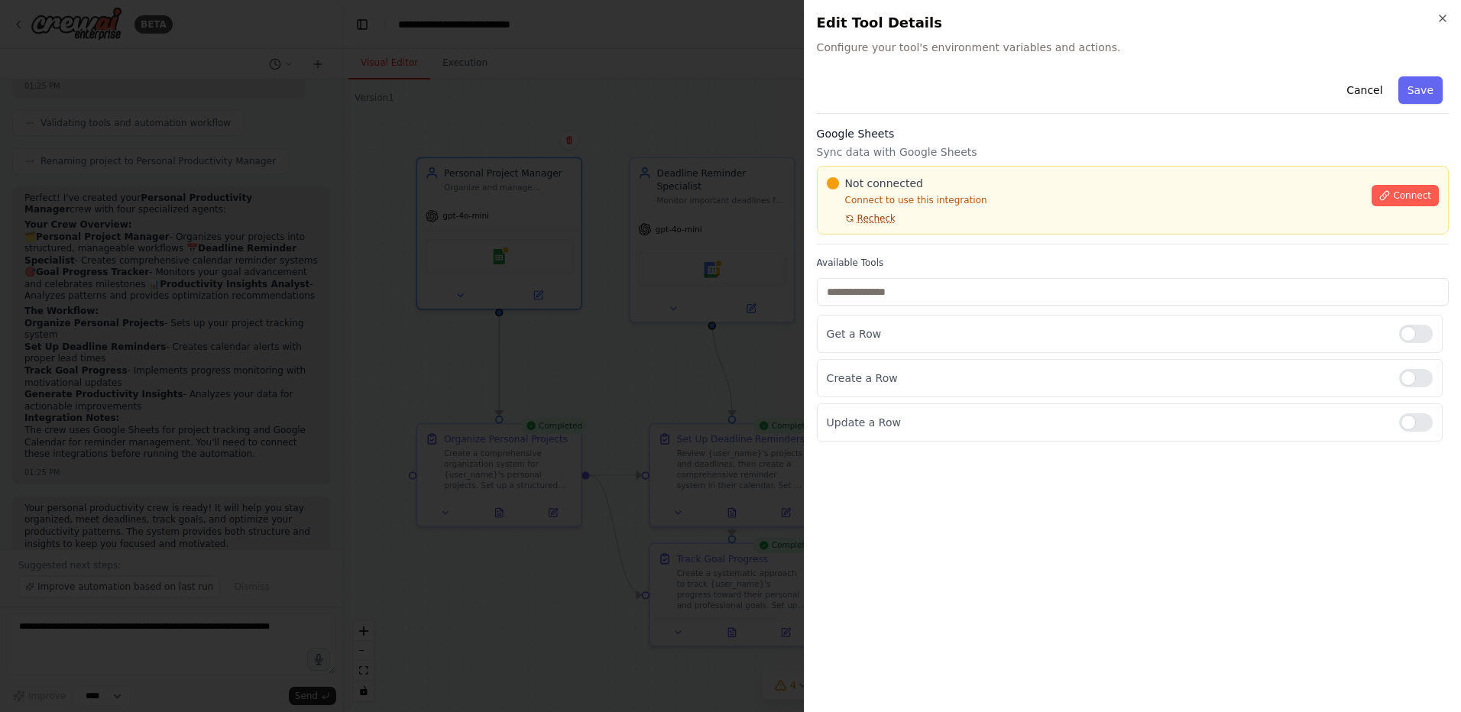
click at [881, 221] on span "Recheck" at bounding box center [876, 218] width 38 height 12
click at [1383, 196] on icon at bounding box center [1384, 195] width 11 height 11
